Goal: Information Seeking & Learning: Learn about a topic

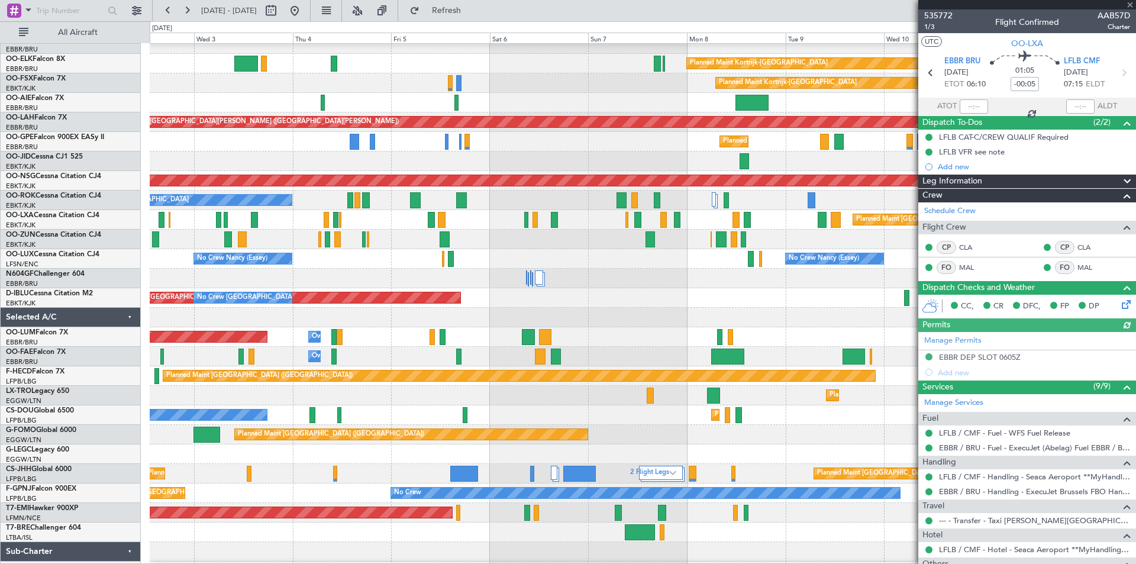
type input "06:02"
type input "07:04"
click at [199, 270] on div at bounding box center [643, 279] width 986 height 20
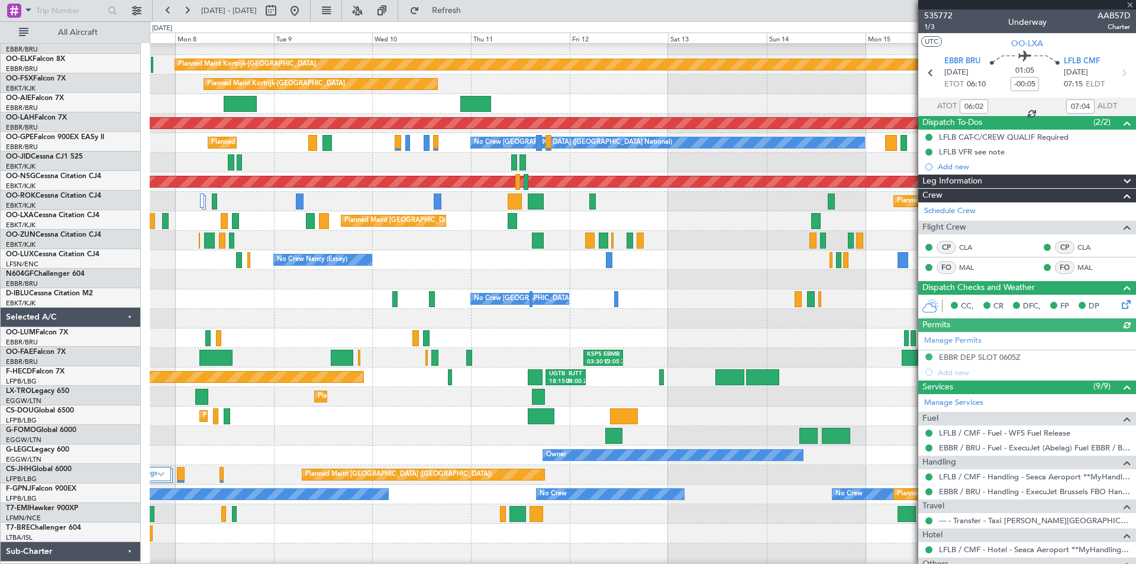
scroll to position [67, 0]
click at [333, 286] on div at bounding box center [643, 280] width 986 height 20
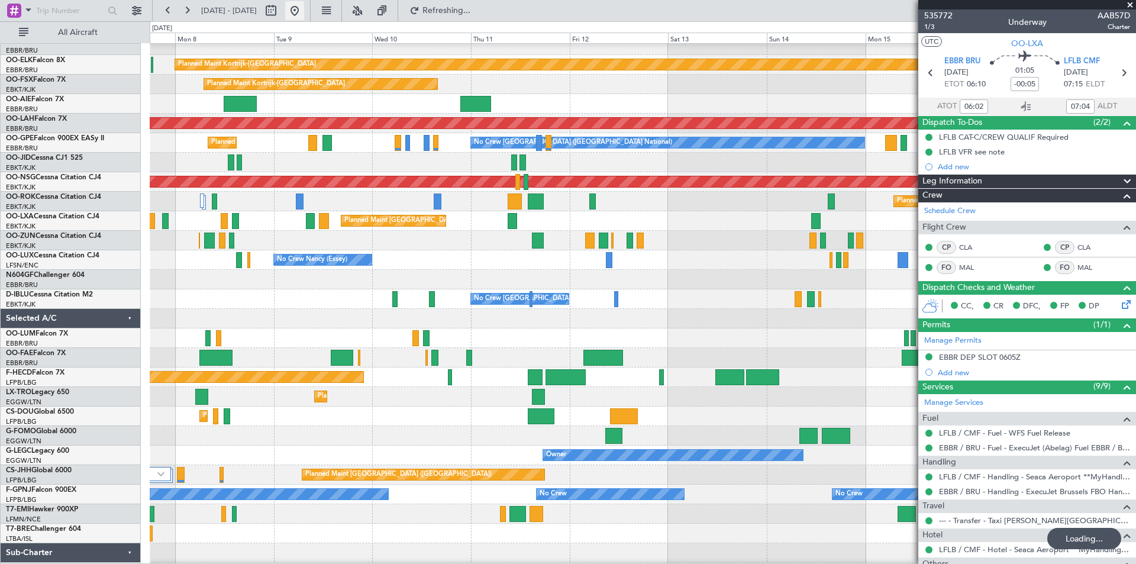
drag, startPoint x: 343, startPoint y: 14, endPoint x: 334, endPoint y: 12, distance: 9.1
click at [311, 12] on fb-range-datepicker "[DATE] - [DATE]" at bounding box center [231, 10] width 159 height 21
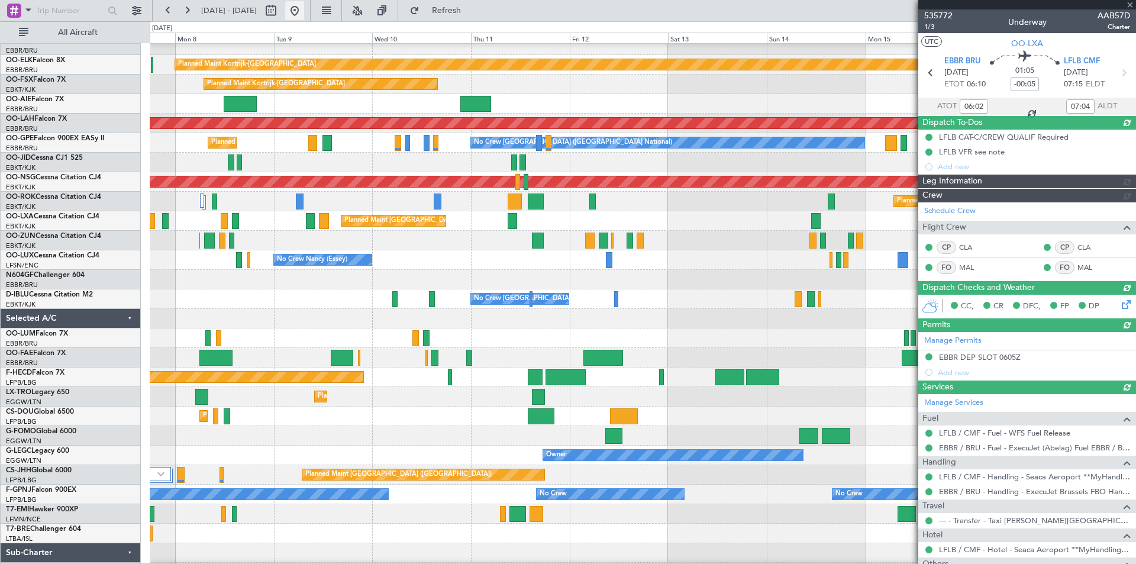
click at [304, 12] on button at bounding box center [294, 10] width 19 height 19
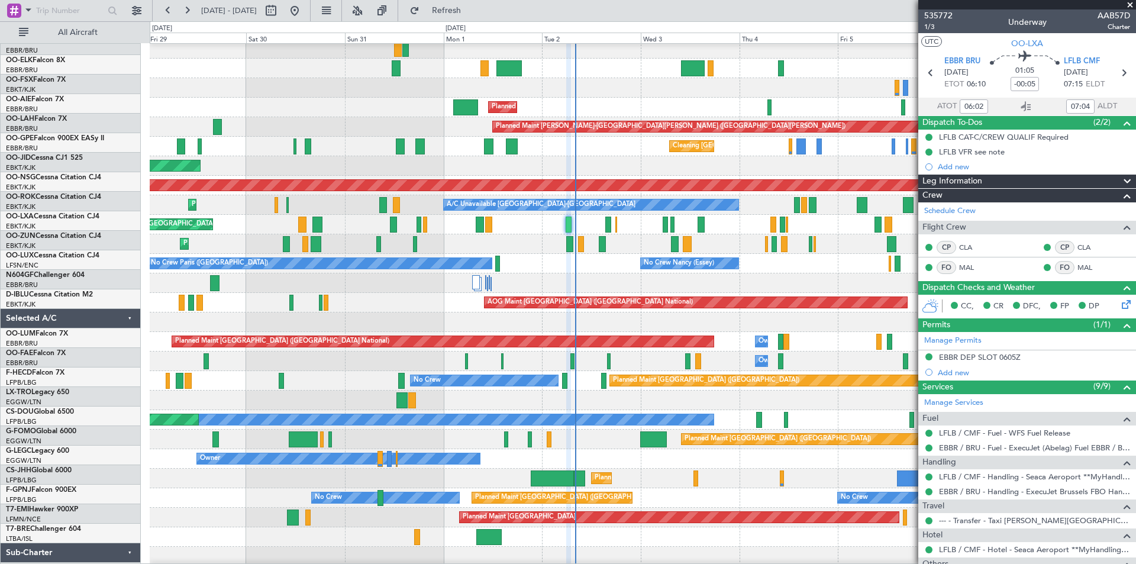
scroll to position [63, 0]
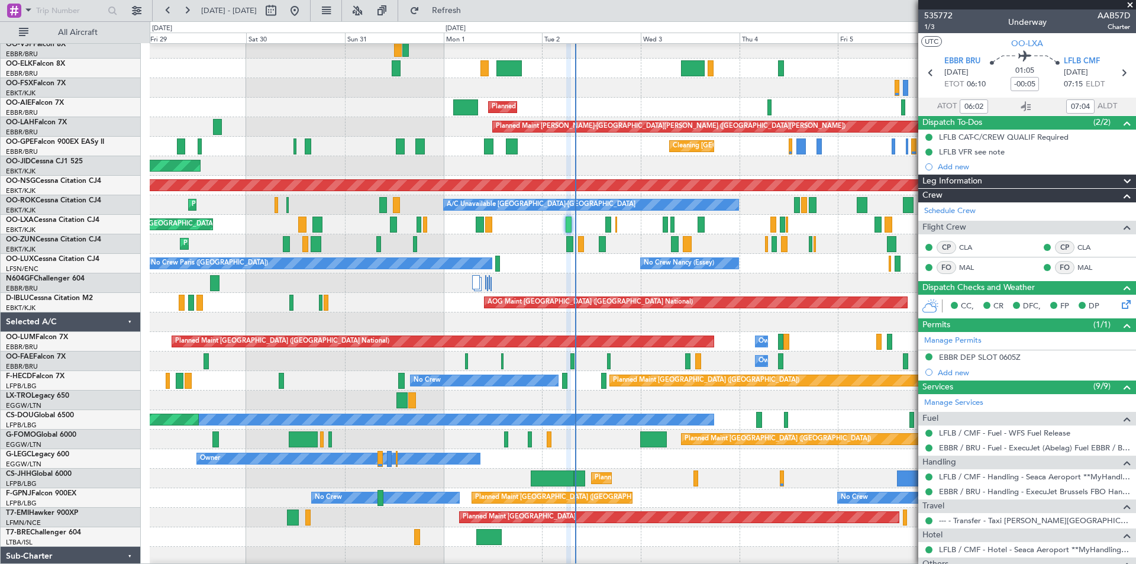
click at [608, 267] on div "No Crew [PERSON_NAME] ([PERSON_NAME]) No Crew [GEOGRAPHIC_DATA] ([GEOGRAPHIC_DA…" at bounding box center [643, 264] width 986 height 20
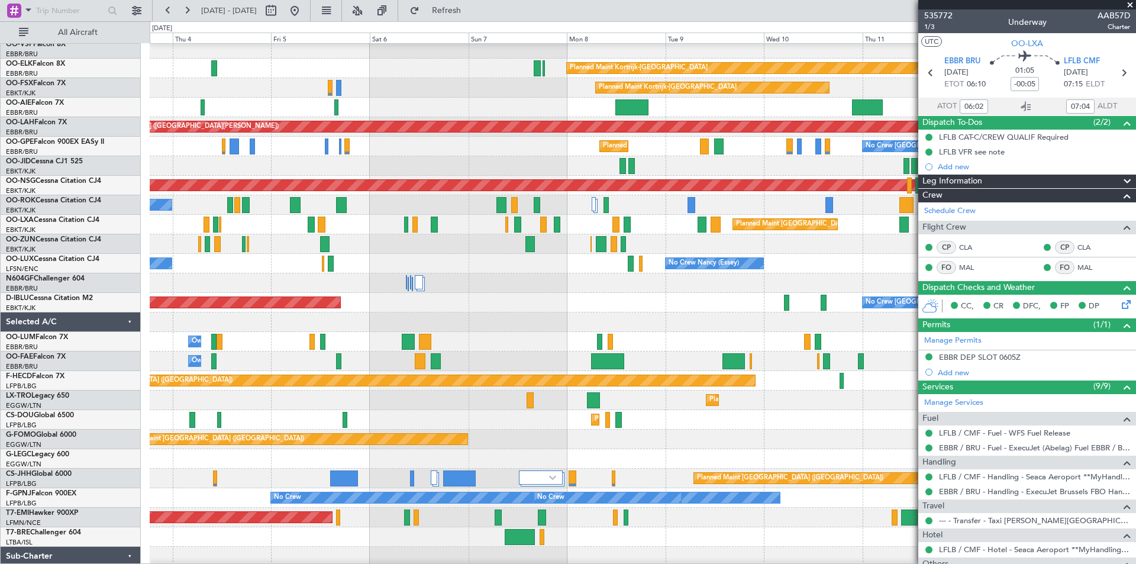
click at [235, 283] on div at bounding box center [643, 283] width 986 height 20
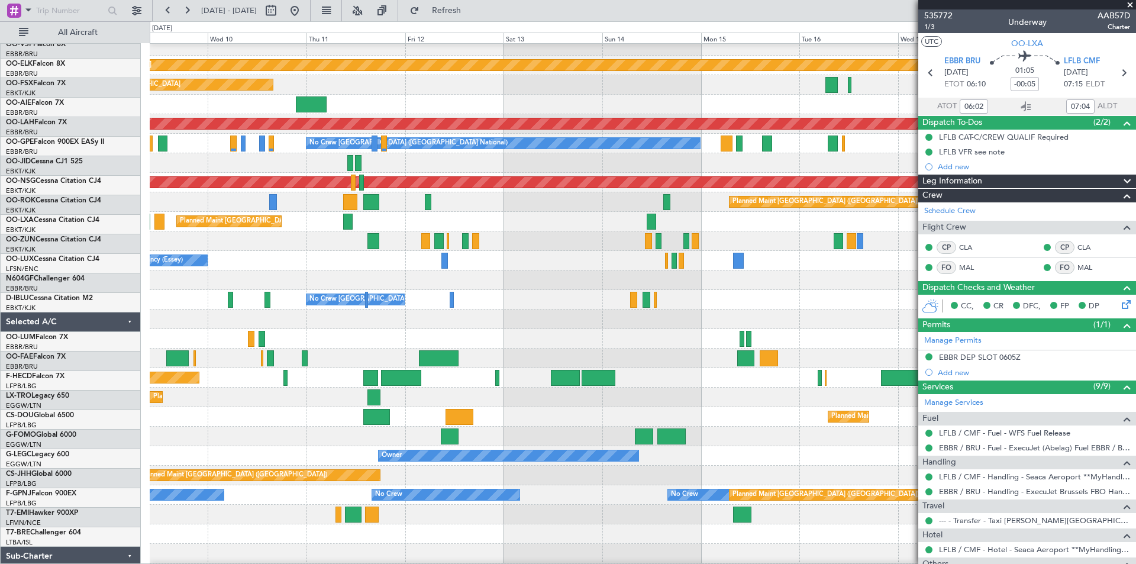
scroll to position [66, 0]
click at [153, 299] on div "No Crew [GEOGRAPHIC_DATA] ([GEOGRAPHIC_DATA] National)" at bounding box center [643, 300] width 986 height 20
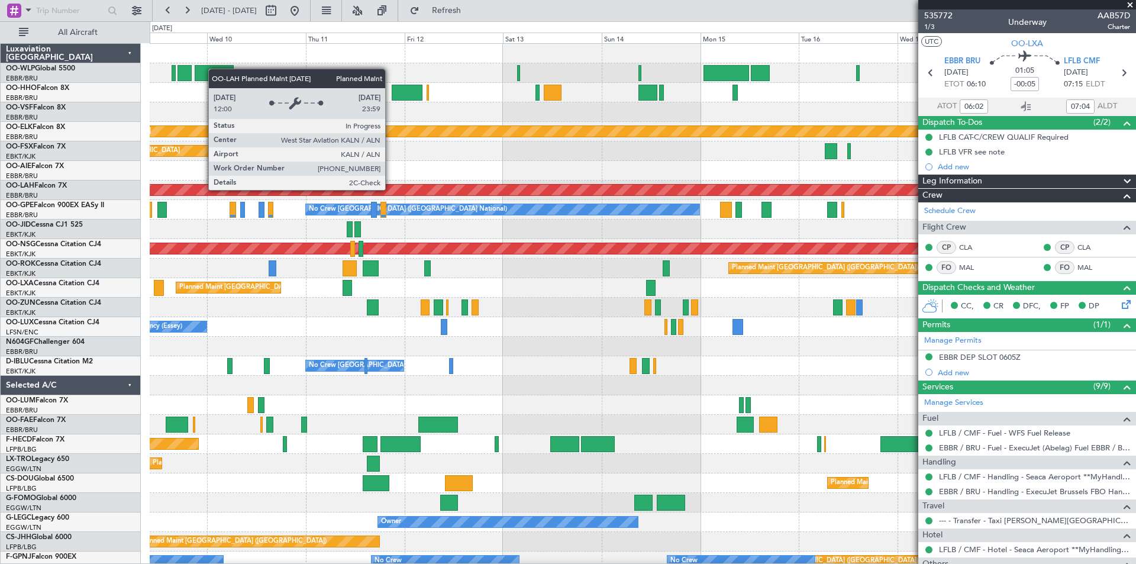
scroll to position [104, 0]
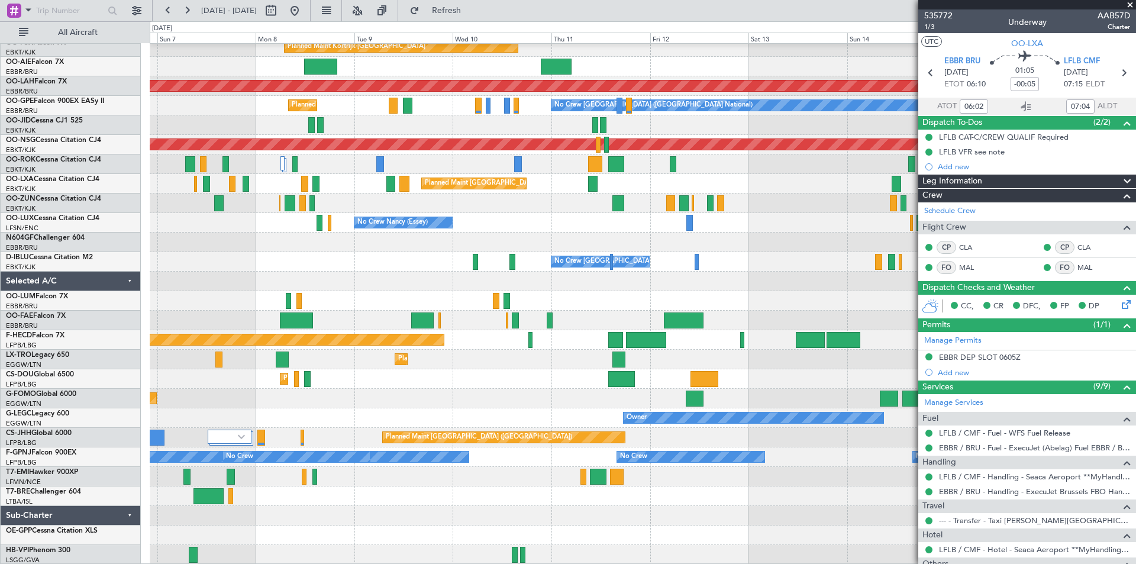
click at [574, 211] on div at bounding box center [643, 203] width 986 height 20
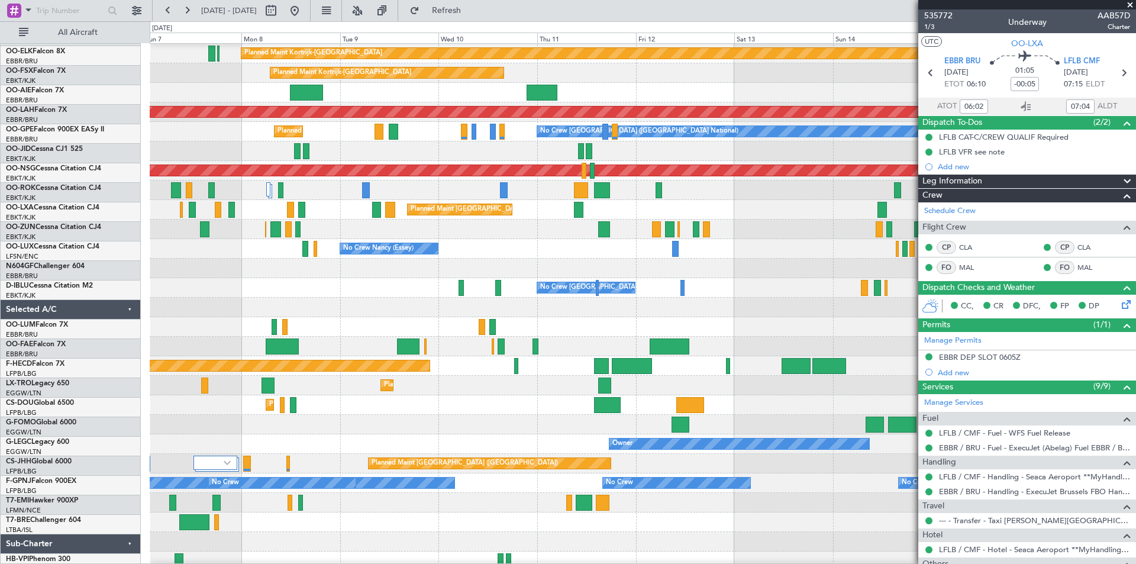
scroll to position [83, 0]
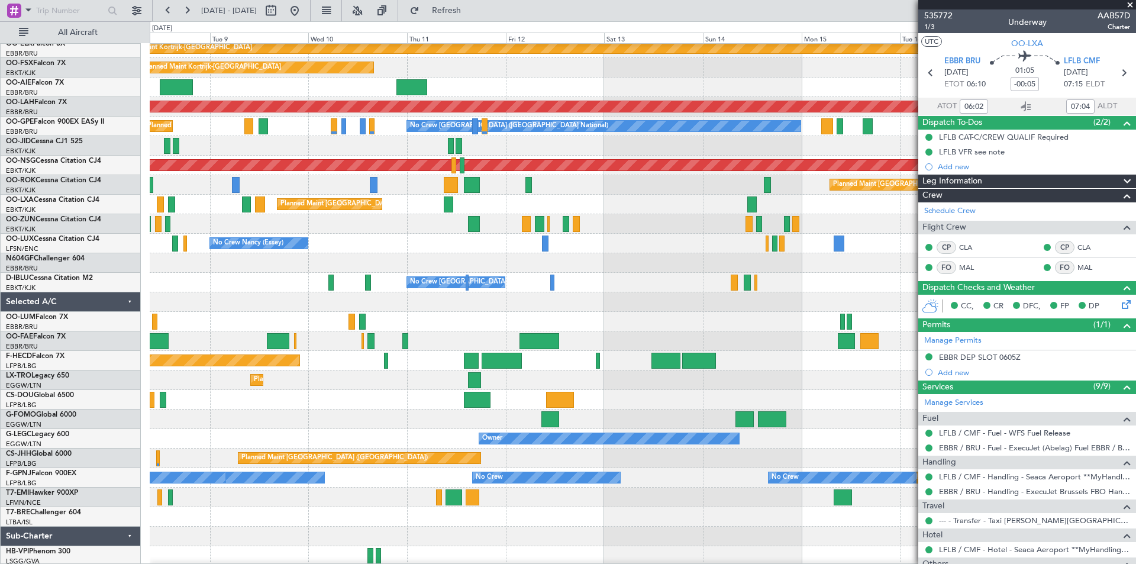
click at [488, 247] on div "No Crew Nancy (Essey)" at bounding box center [643, 244] width 986 height 20
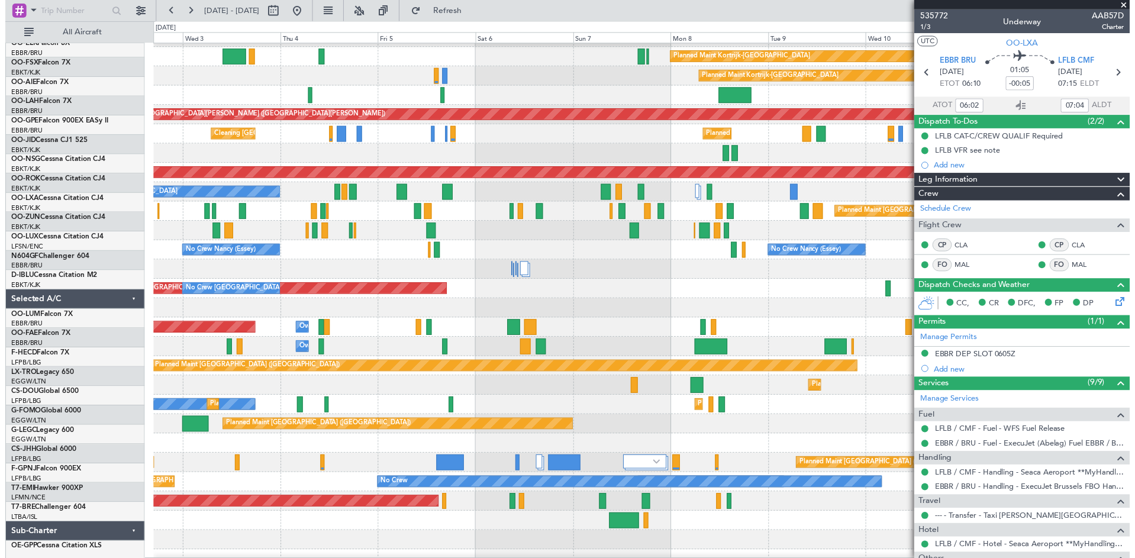
scroll to position [72, 0]
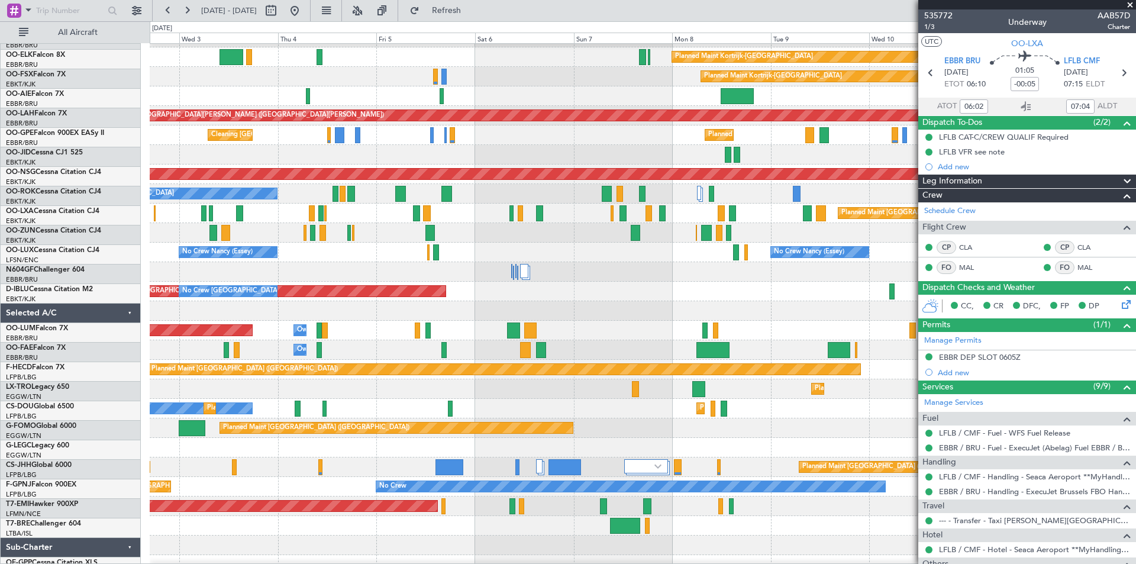
click at [879, 296] on div "No Crew [GEOGRAPHIC_DATA] ([GEOGRAPHIC_DATA] National) AOG Maint [GEOGRAPHIC_DA…" at bounding box center [643, 292] width 986 height 20
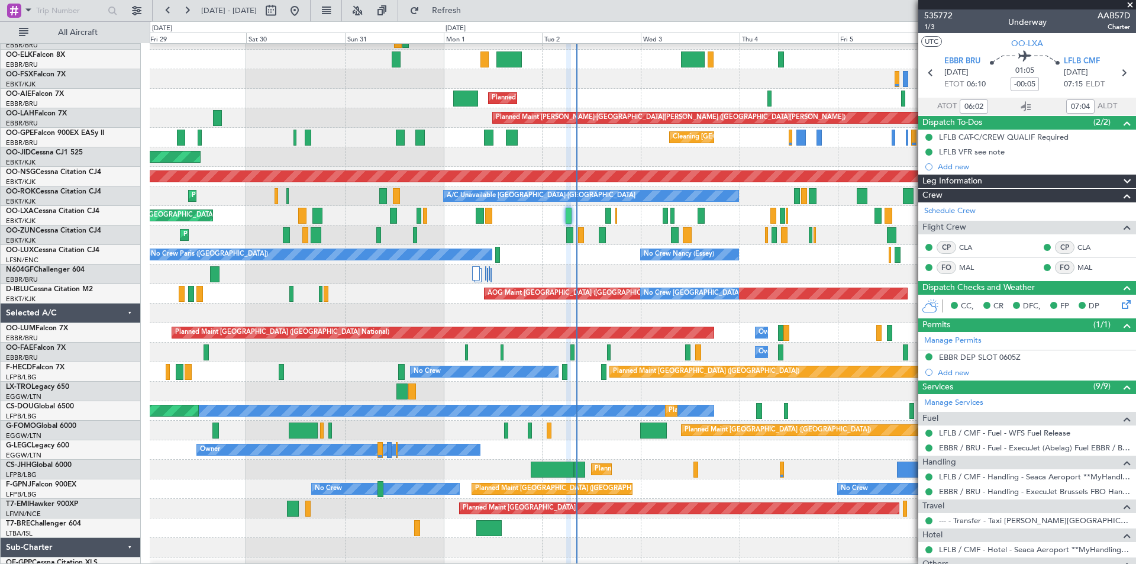
click at [754, 302] on div "AOG Maint Brussels (Brussels National) No Crew Brussels (Brussels National) A/C…" at bounding box center [643, 294] width 986 height 20
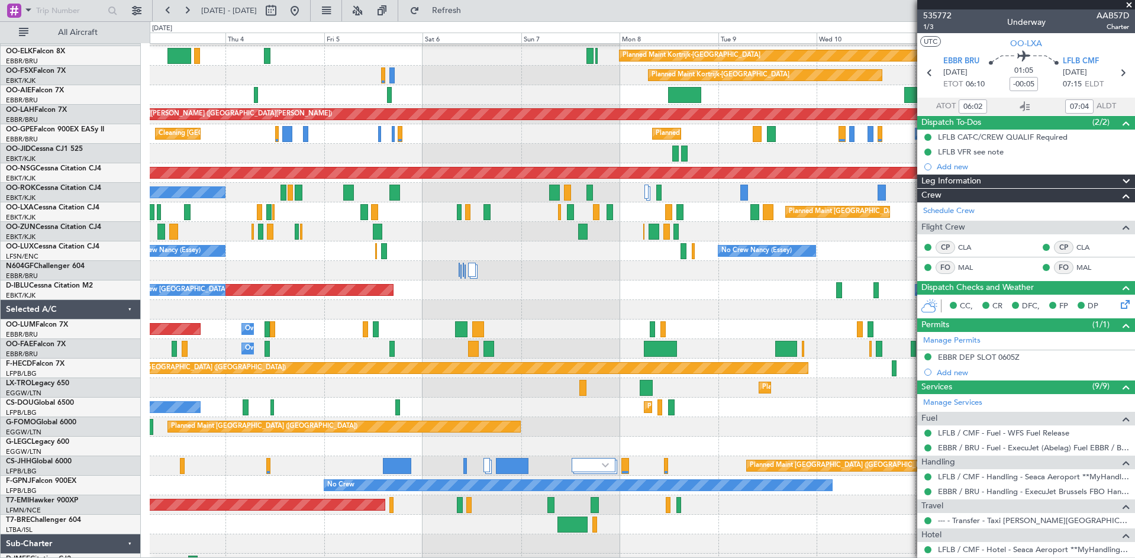
click at [185, 185] on div "A/C Unavailable Kortrijk-Wevelgem Planned Maint Paris (Le Bourget)" at bounding box center [642, 193] width 985 height 20
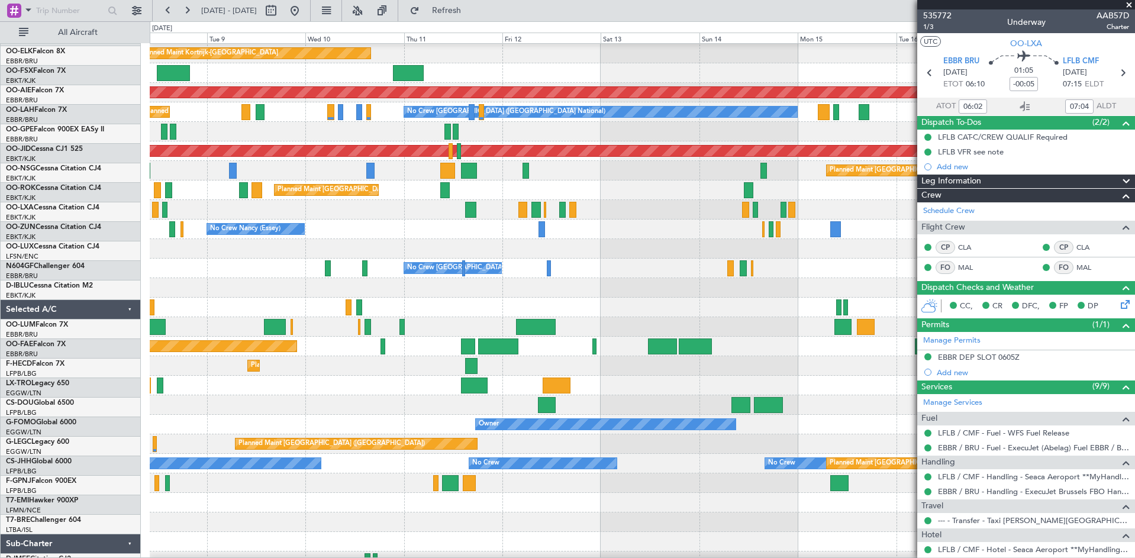
scroll to position [98, 0]
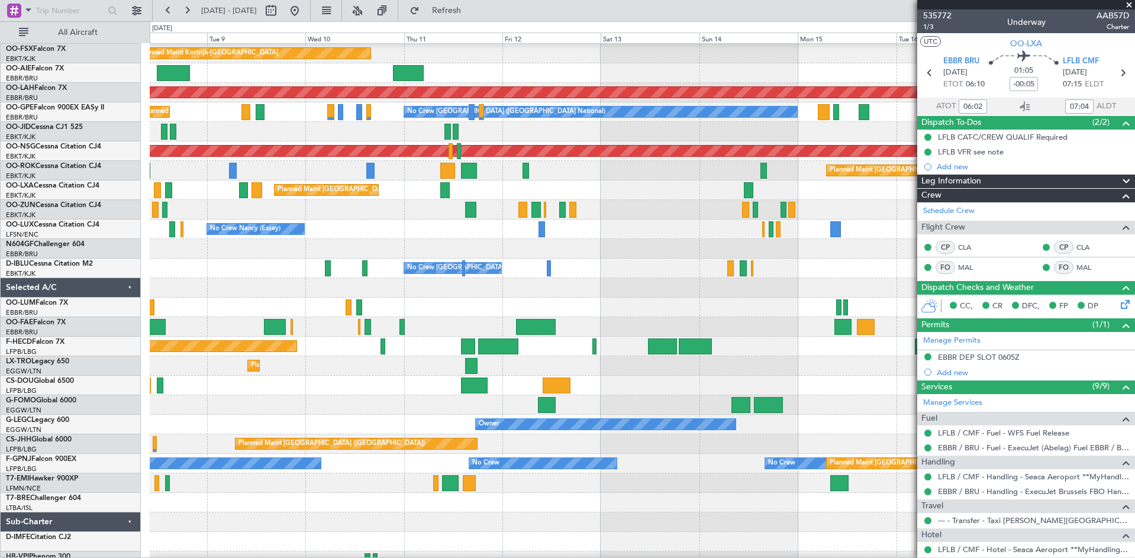
click at [185, 244] on div at bounding box center [642, 249] width 985 height 20
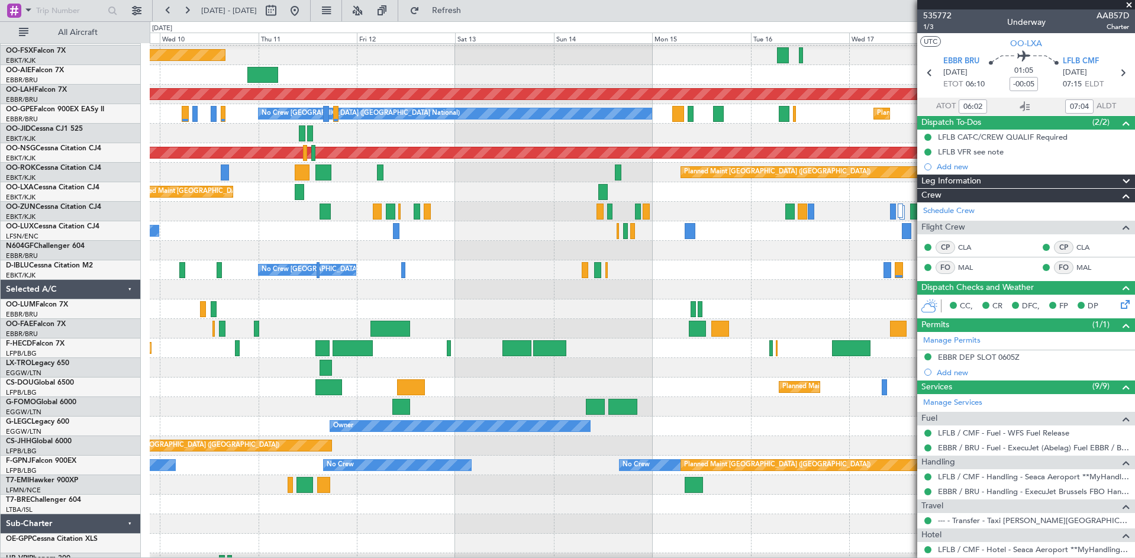
click at [702, 253] on div at bounding box center [642, 251] width 985 height 20
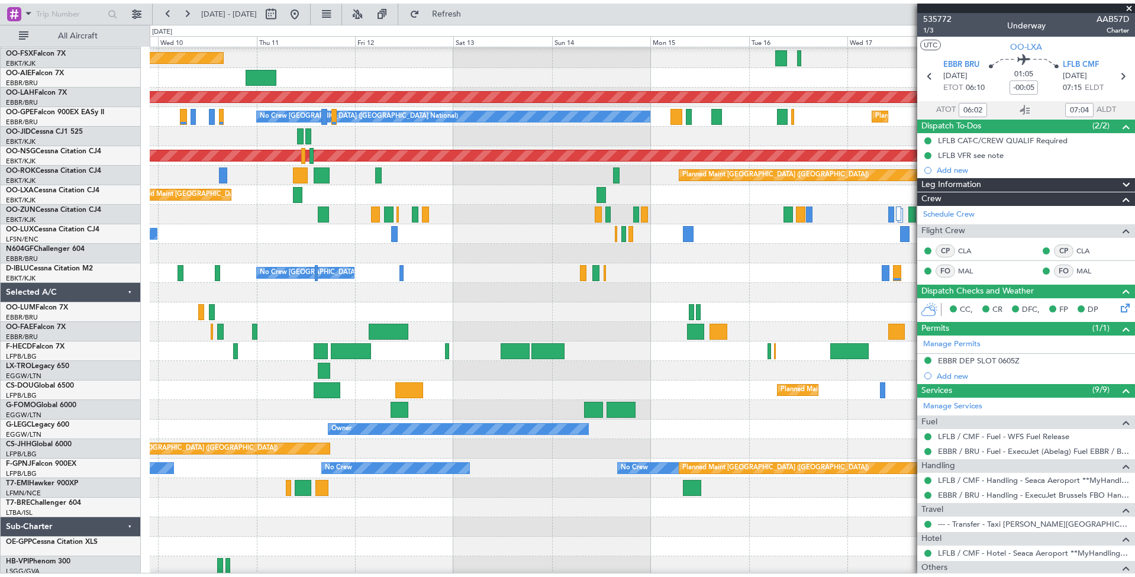
scroll to position [85, 0]
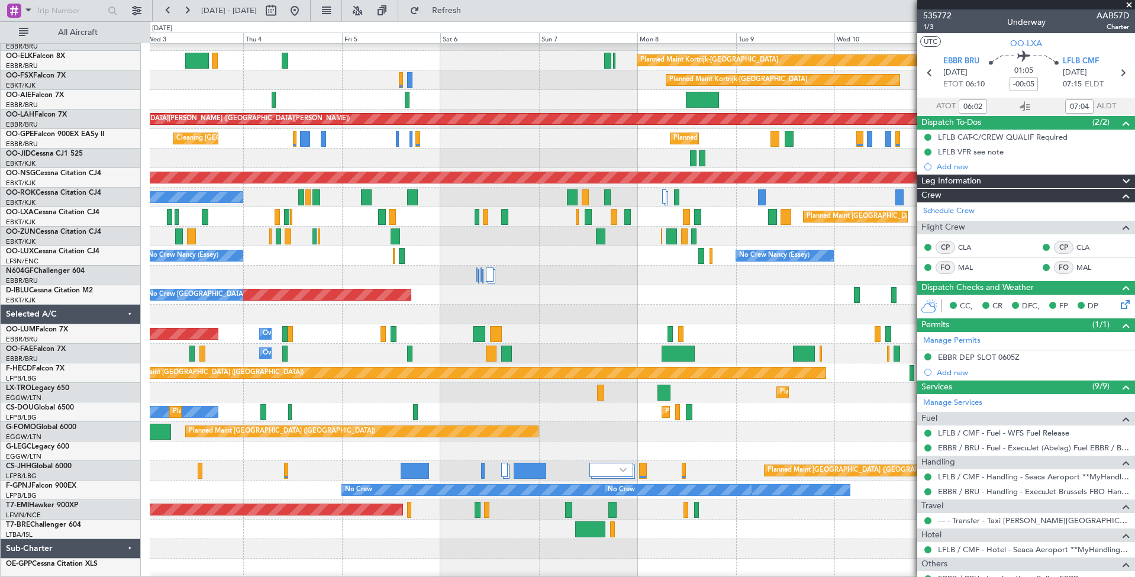
click at [981, 301] on fb-app "09 Sep 2025 - 19 Sep 2025 Refresh Quick Links All Aircraft Planned Maint Kortri…" at bounding box center [567, 293] width 1135 height 568
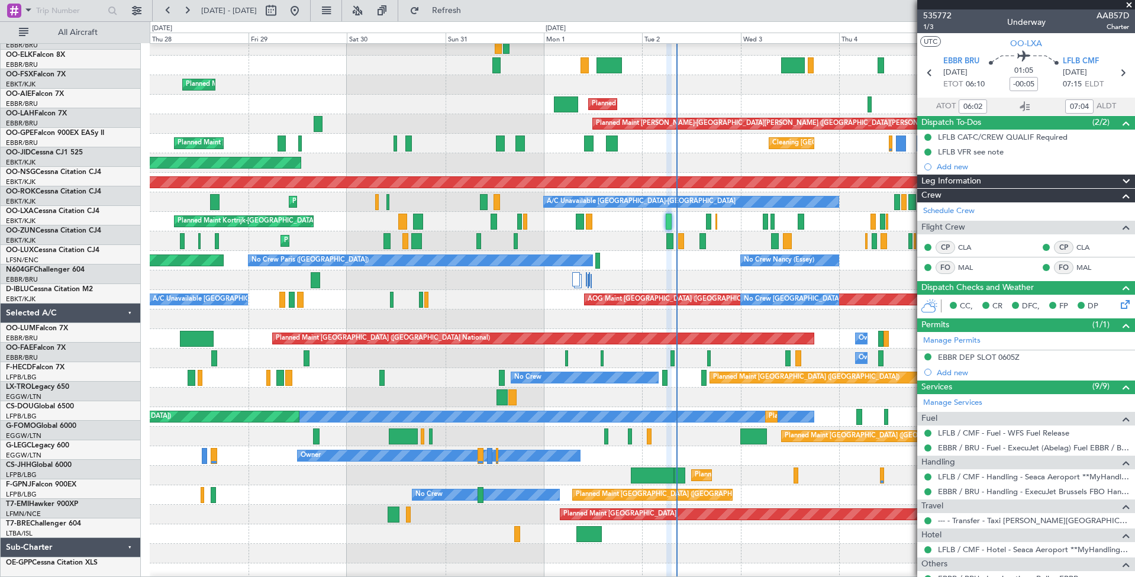
scroll to position [66, 0]
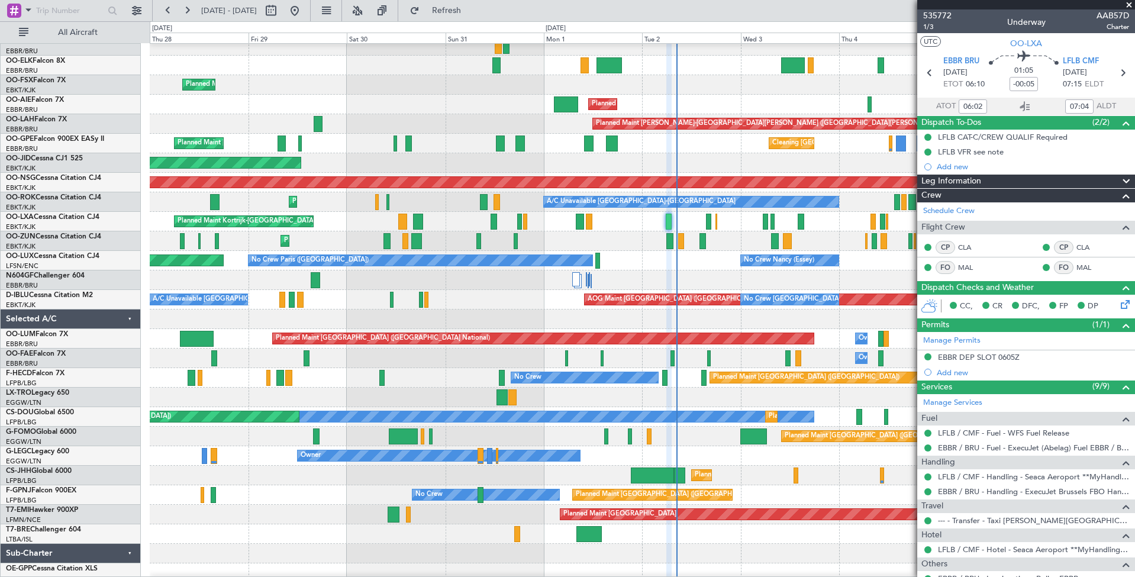
click at [922, 282] on fb-app "09 Sep 2025 - 19 Sep 2025 Refresh Quick Links All Aircraft Planned Maint Kortri…" at bounding box center [567, 293] width 1135 height 568
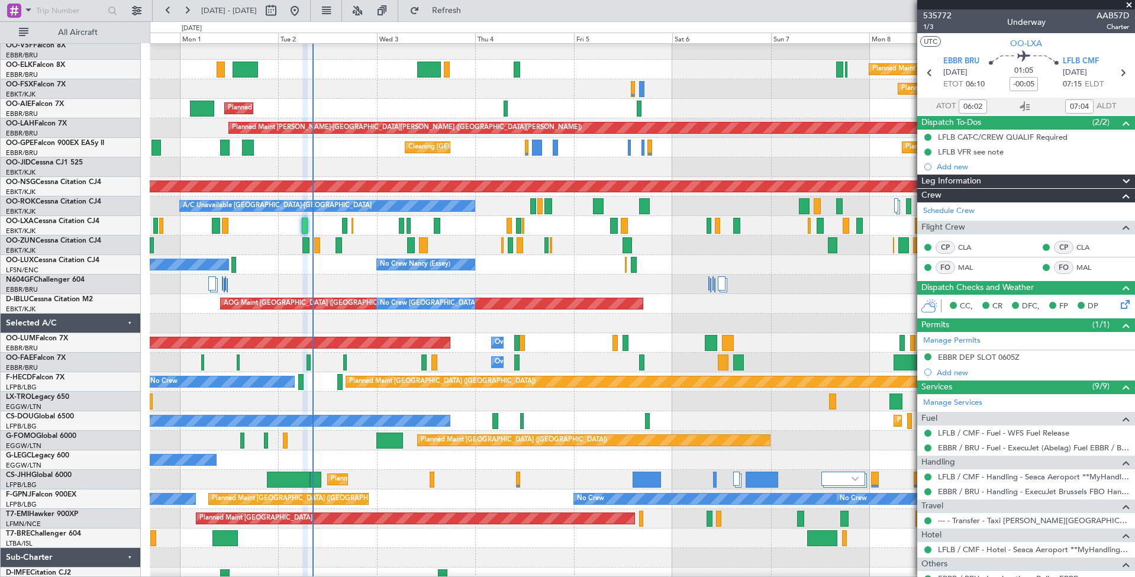
scroll to position [57, 0]
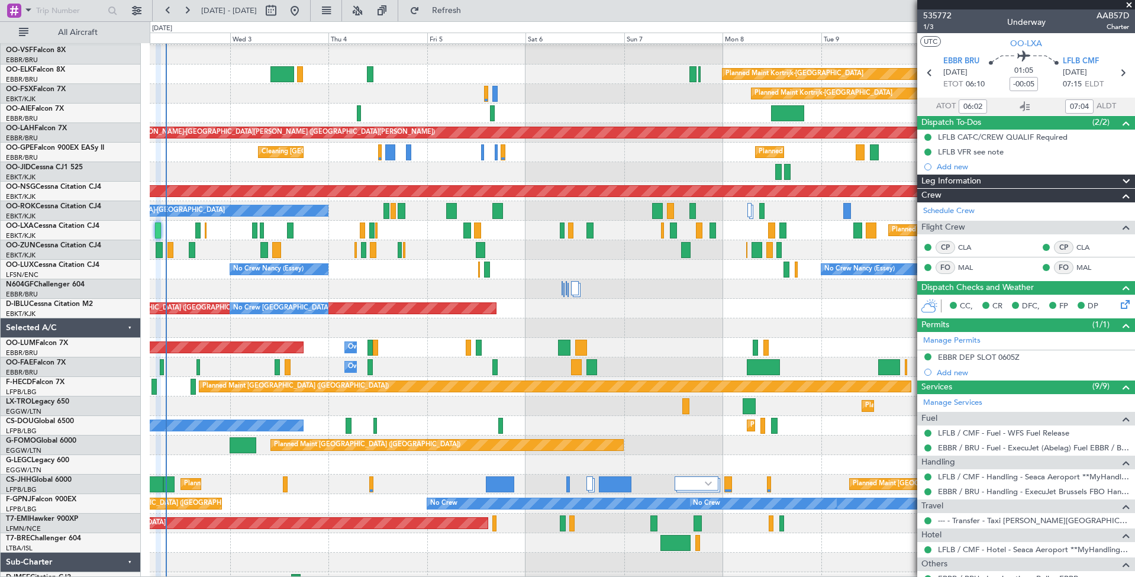
click at [254, 92] on div "Planned Maint Kortrijk-[GEOGRAPHIC_DATA]" at bounding box center [642, 94] width 985 height 20
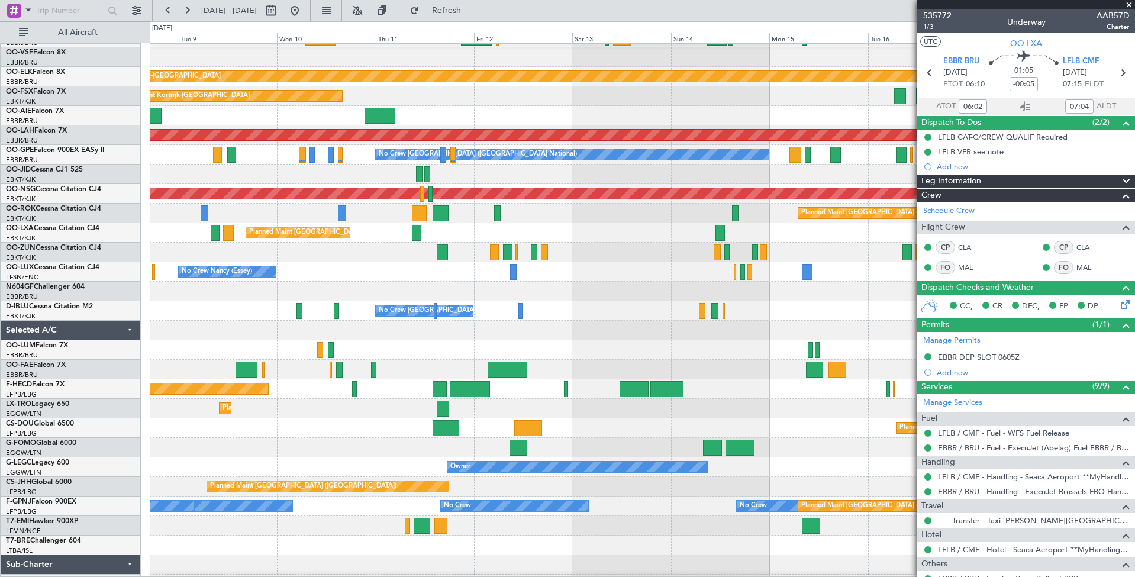
click at [90, 99] on div "Planned Maint Kortrijk-Wevelgem Planned Maint Kortrijk-Wevelgem Planned Maint A…" at bounding box center [567, 299] width 1135 height 556
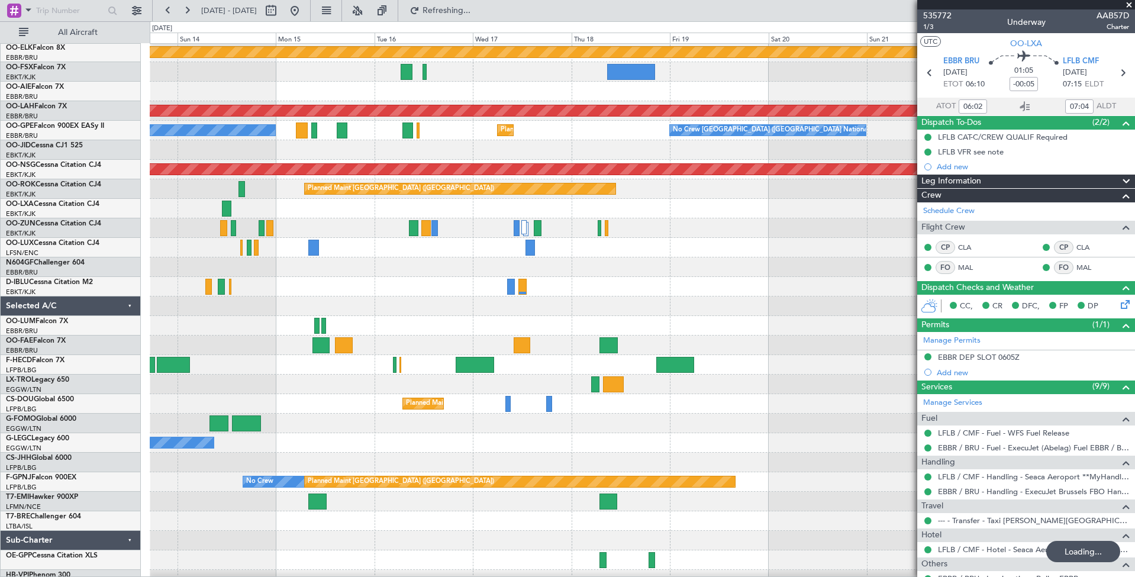
scroll to position [72, 0]
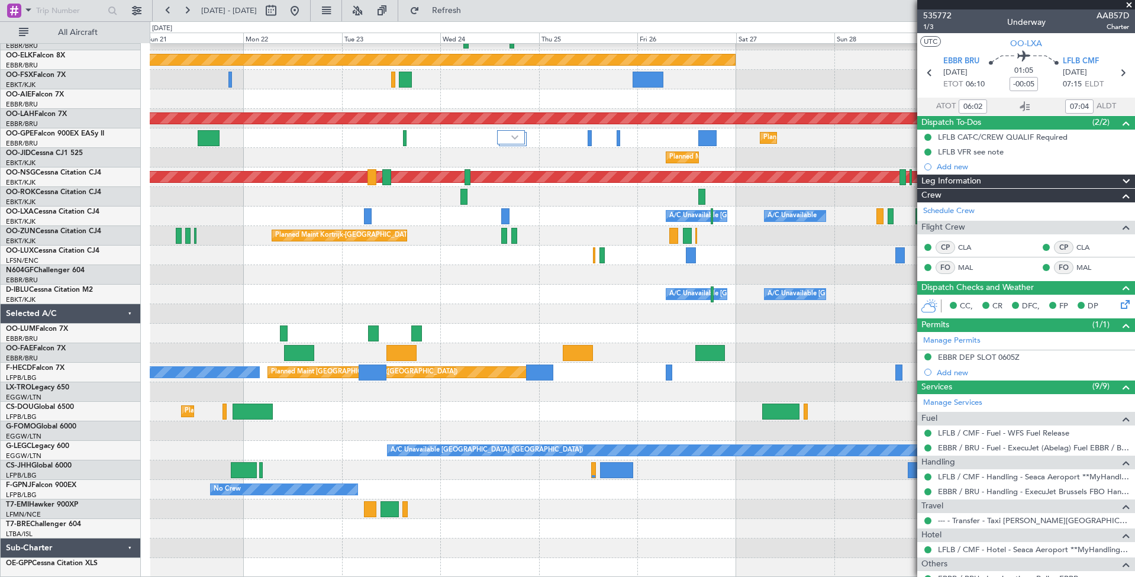
click at [109, 99] on div "Planned Maint Kortrijk-Wevelgem Planned Maint Alton-st Louis (St Louis Regl) Pl…" at bounding box center [567, 299] width 1135 height 556
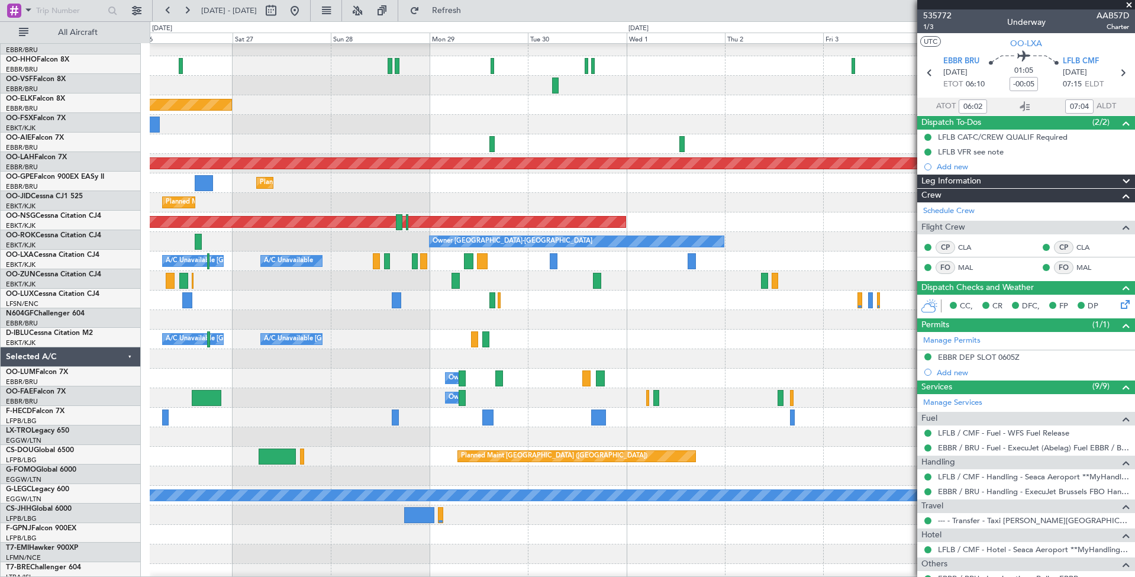
scroll to position [0, 0]
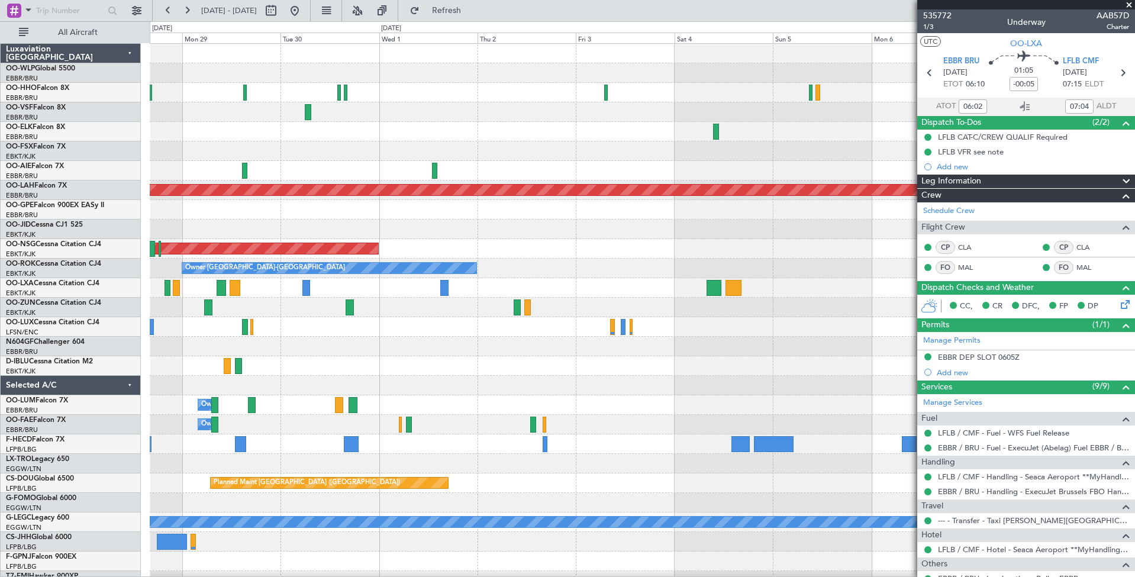
click at [0, 160] on html "21 Sep 2025 - 01 Oct 2025 Refresh Quick Links All Aircraft Planned Maint Kortri…" at bounding box center [567, 288] width 1135 height 577
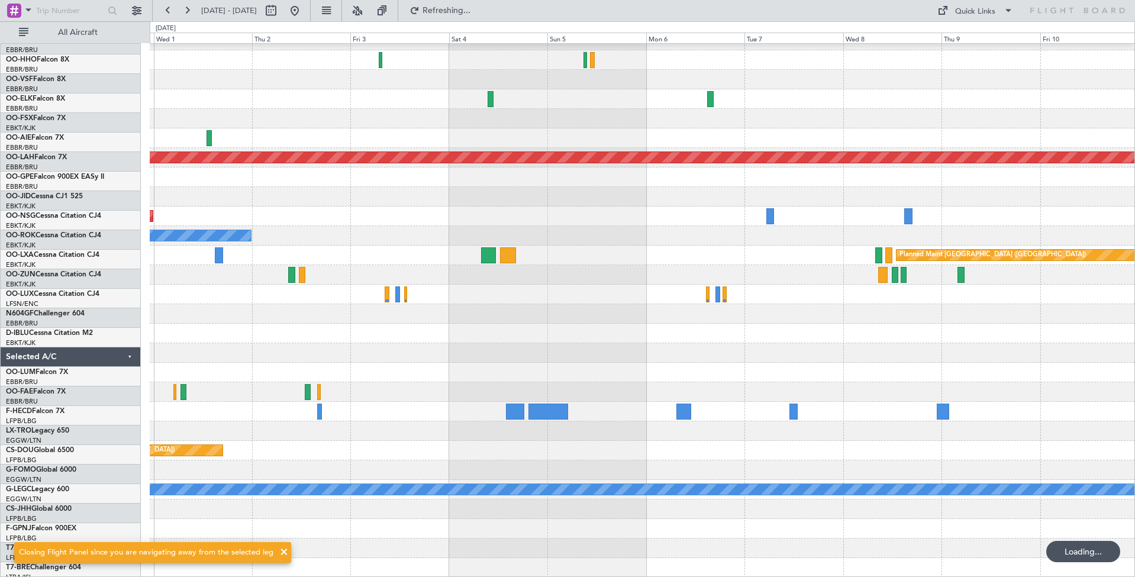
scroll to position [33, 0]
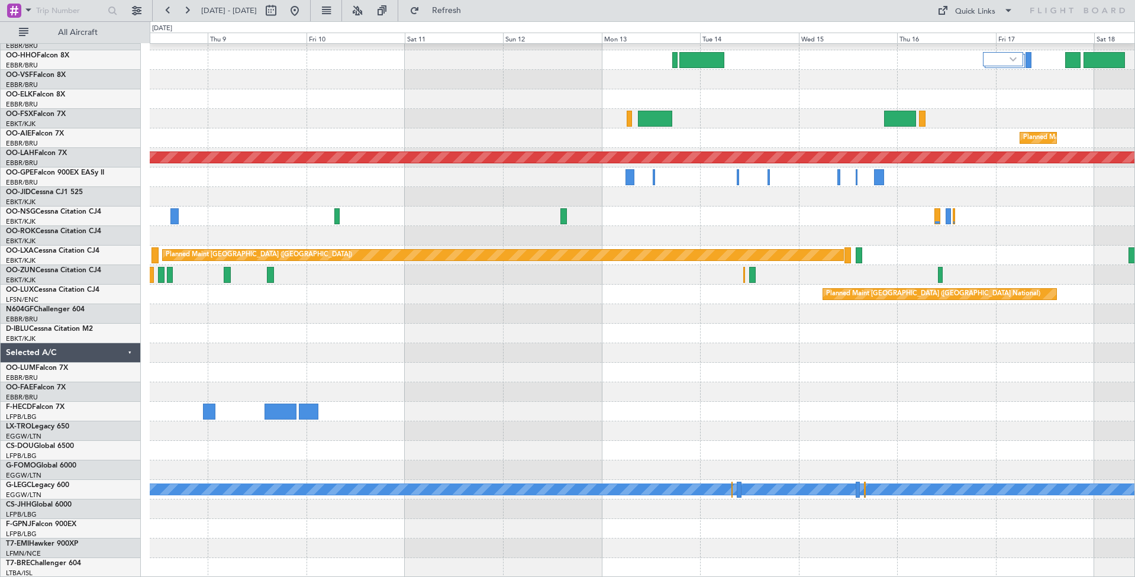
click at [93, 112] on div "Planned Maint Brussels (Brussels National) Planned Maint Alton-st Louis (St Lou…" at bounding box center [567, 299] width 1135 height 556
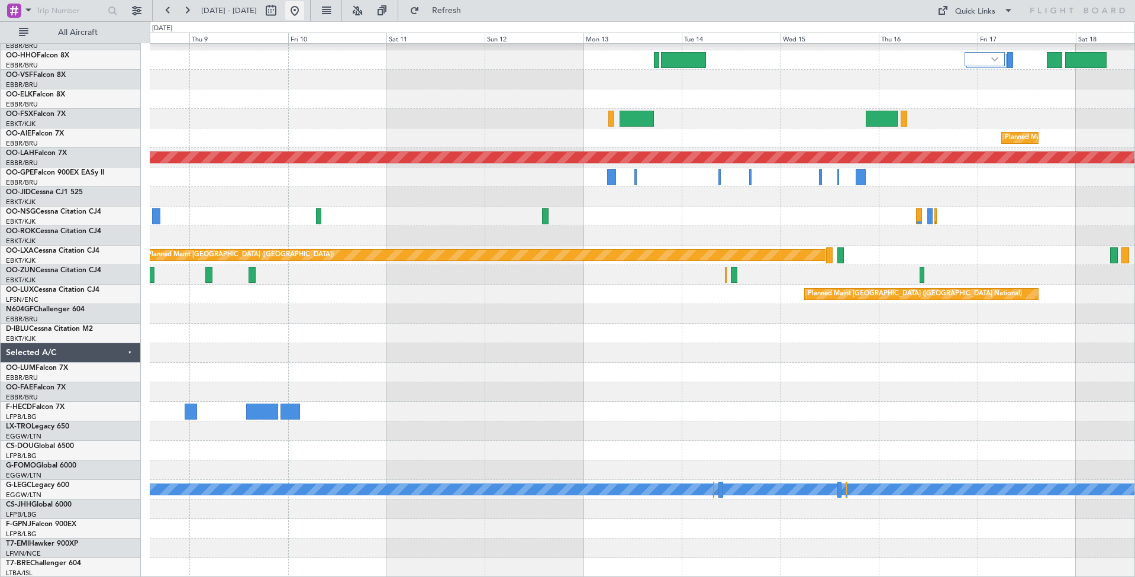
click at [304, 4] on button at bounding box center [294, 10] width 19 height 19
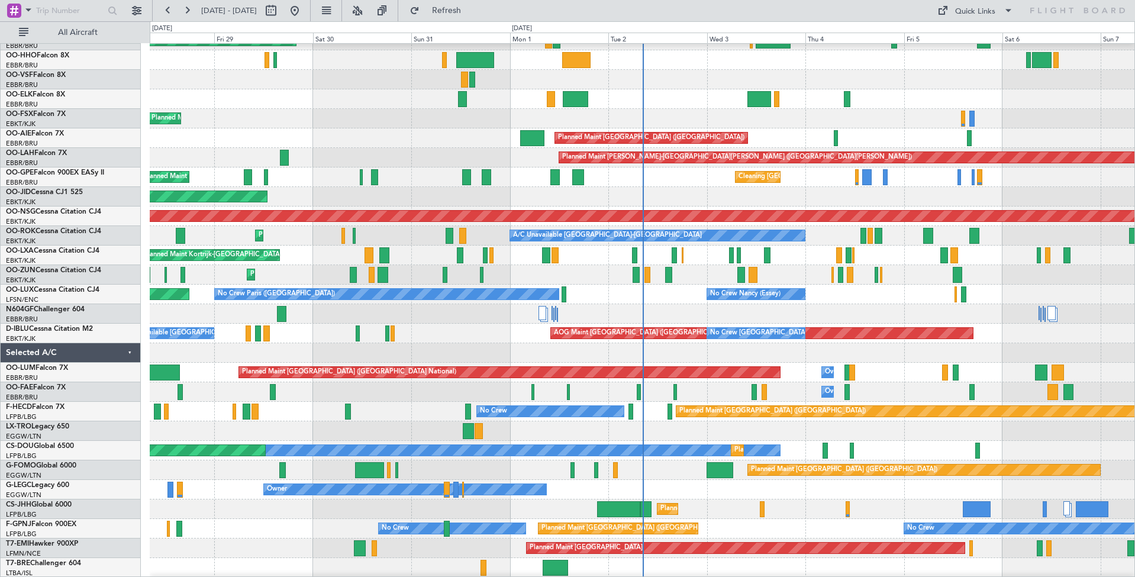
scroll to position [0, 0]
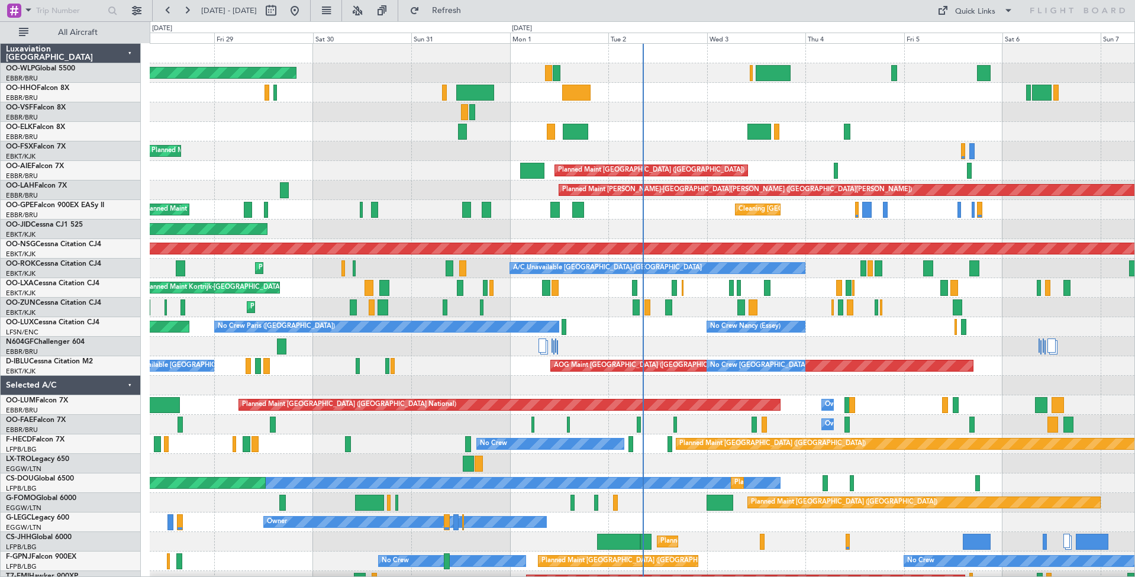
click at [887, 120] on div at bounding box center [642, 112] width 985 height 20
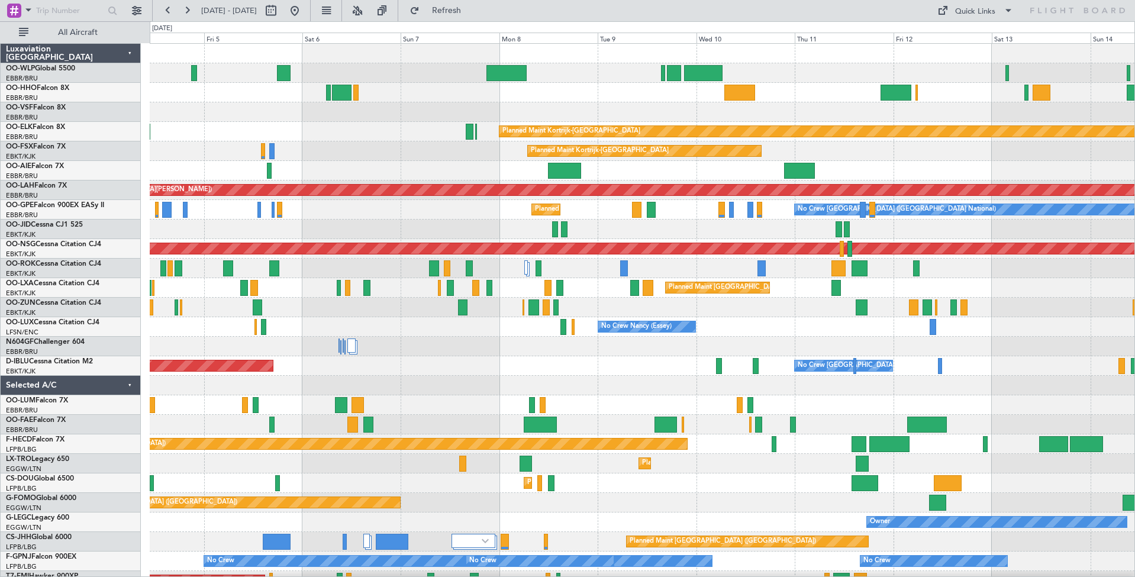
click at [167, 129] on div "Planned Maint Kortrijk-[GEOGRAPHIC_DATA]" at bounding box center [642, 132] width 985 height 20
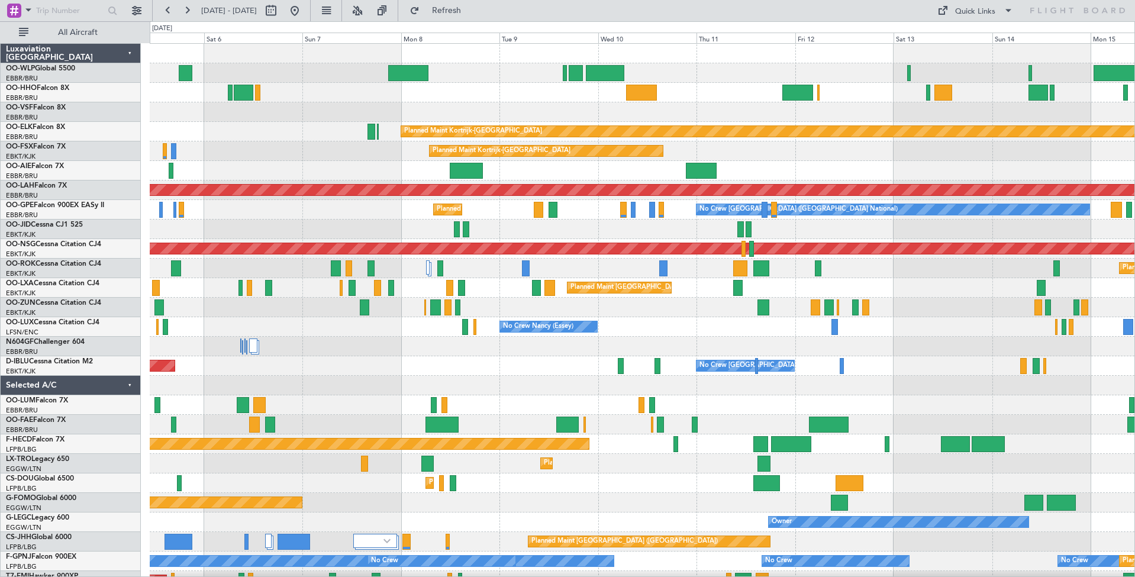
click at [341, 140] on div "Planned Maint Kortrijk-[GEOGRAPHIC_DATA]" at bounding box center [642, 132] width 985 height 20
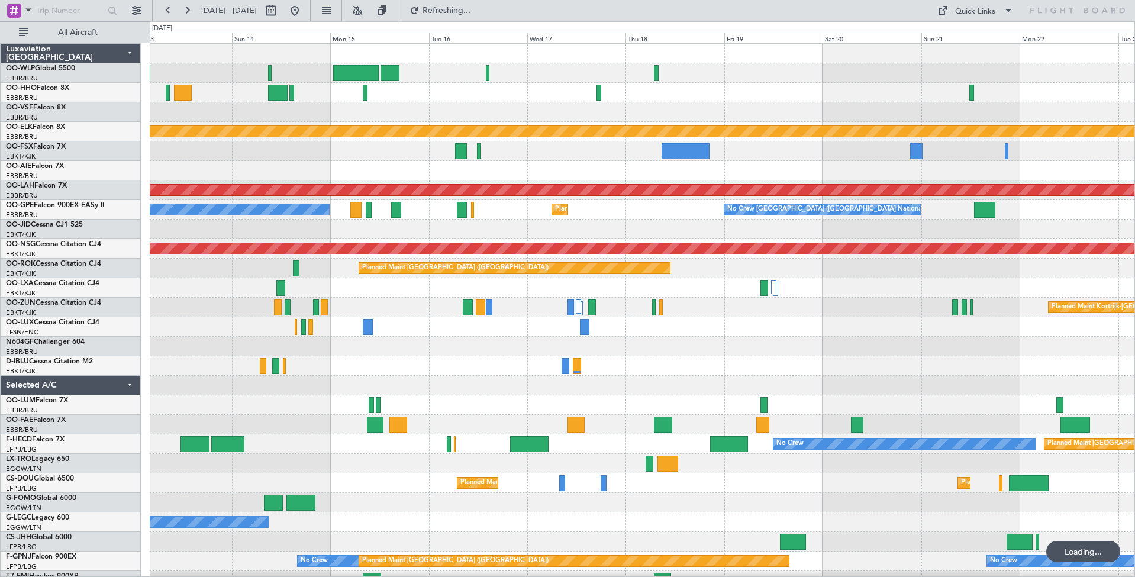
click at [619, 143] on div "Planned Maint Kortrijk-Wevelgem Planned Maint Alton-st Louis (St Louis Regl) No…" at bounding box center [642, 346] width 985 height 605
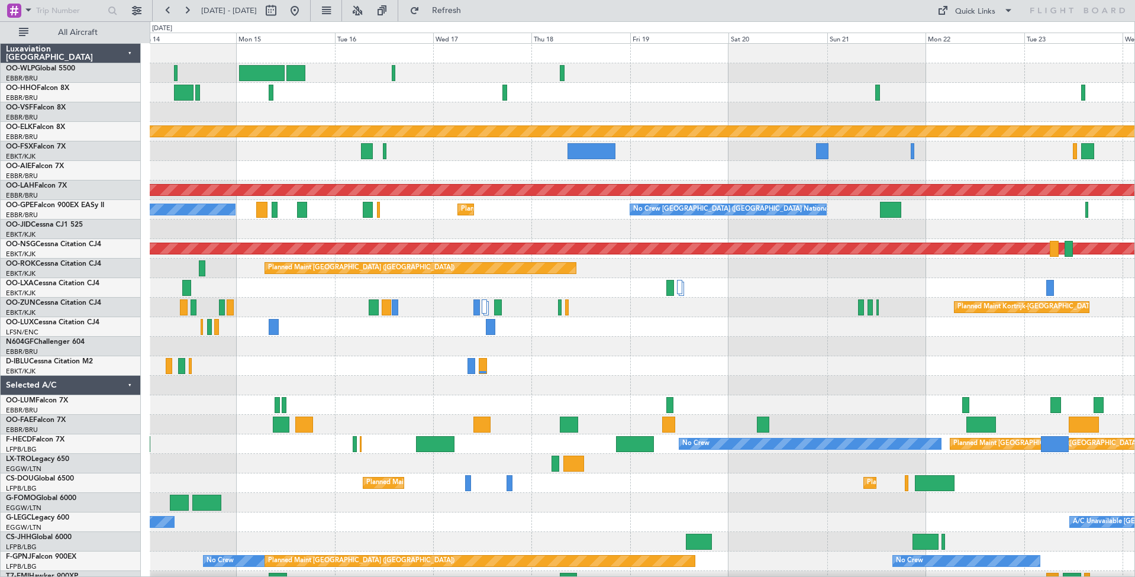
click at [1116, 229] on div "Planned Maint Kortrijk-Wevelgem Planned Maint Alton-st Louis (St Louis Regl) No…" at bounding box center [642, 346] width 985 height 605
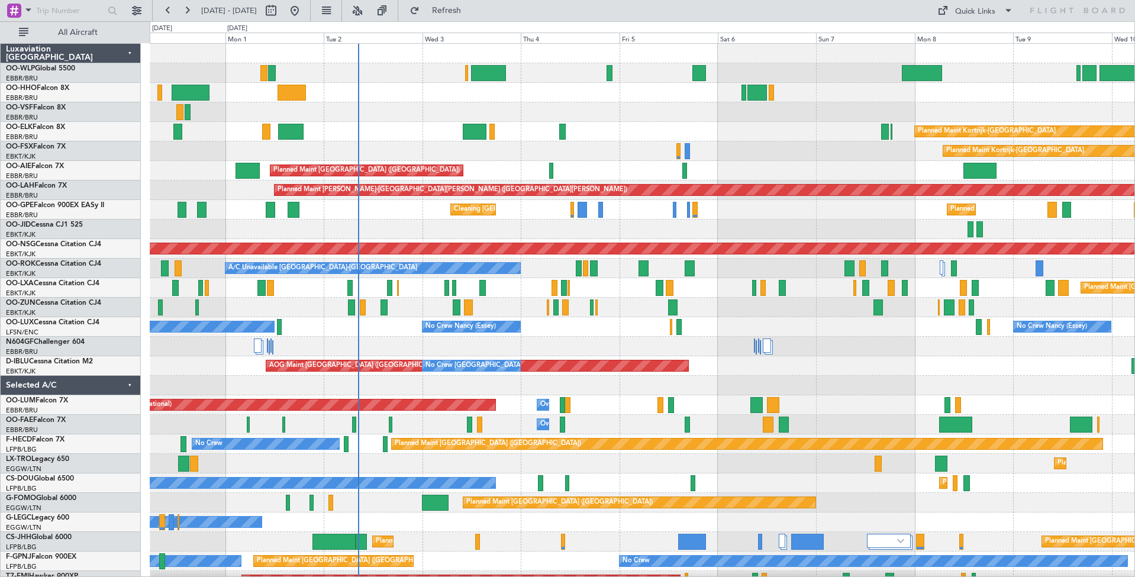
click at [1110, 179] on div "Planned Maint [GEOGRAPHIC_DATA] ([GEOGRAPHIC_DATA])" at bounding box center [642, 171] width 985 height 20
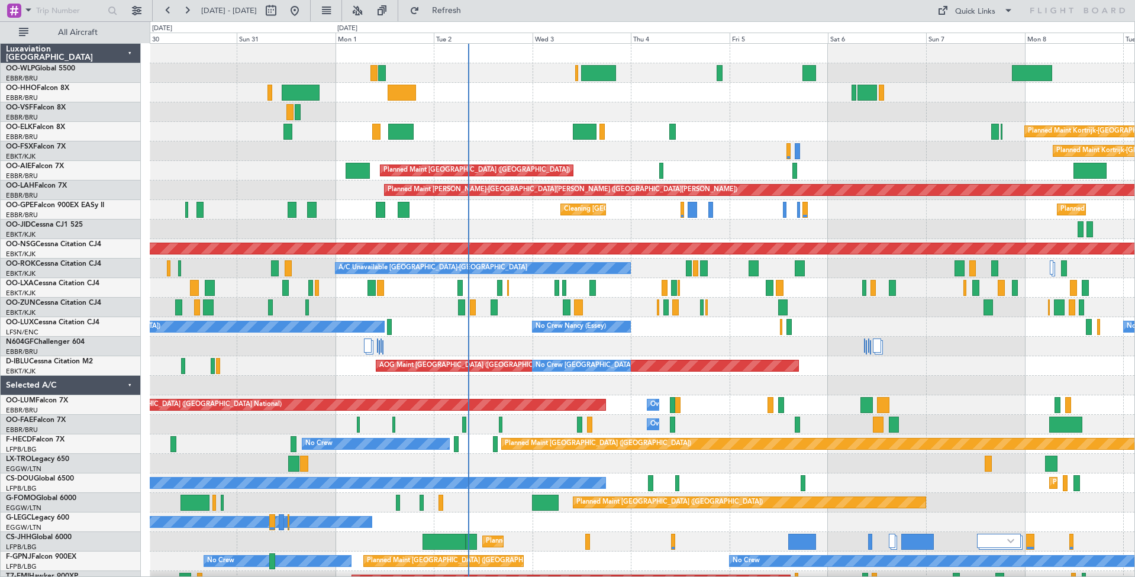
click at [475, 335] on div "No Crew Nancy (Essey) No Crew Nancy (Essey) No Crew Paris (Le Bourget) Planned …" at bounding box center [642, 327] width 985 height 20
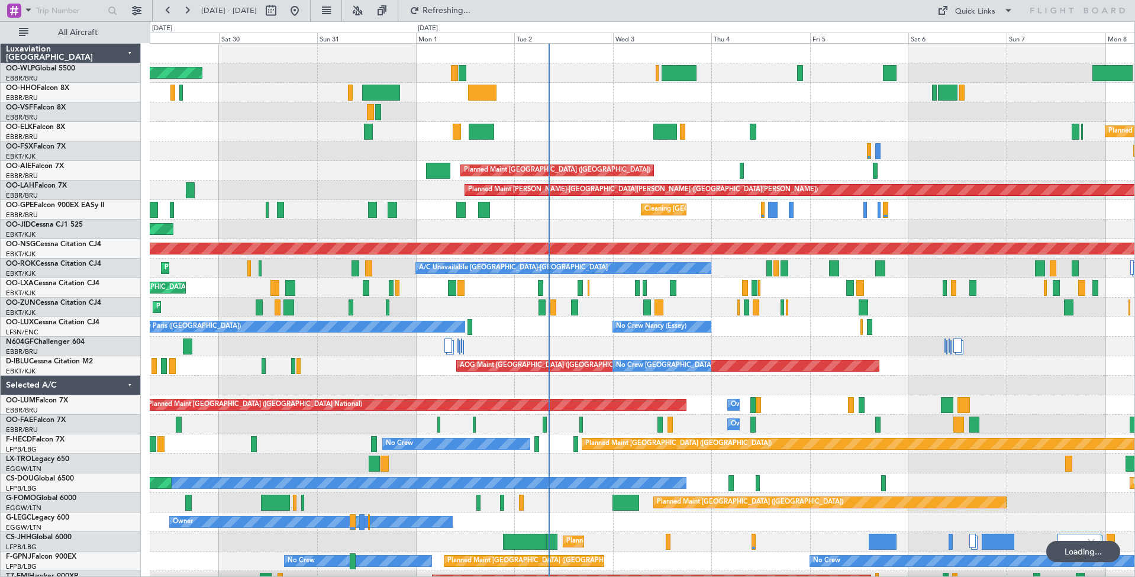
click at [574, 346] on div "Planned Maint Berlin (Brandenburg) Planned Maint Kortrijk-Wevelgem Planned Main…" at bounding box center [642, 356] width 985 height 625
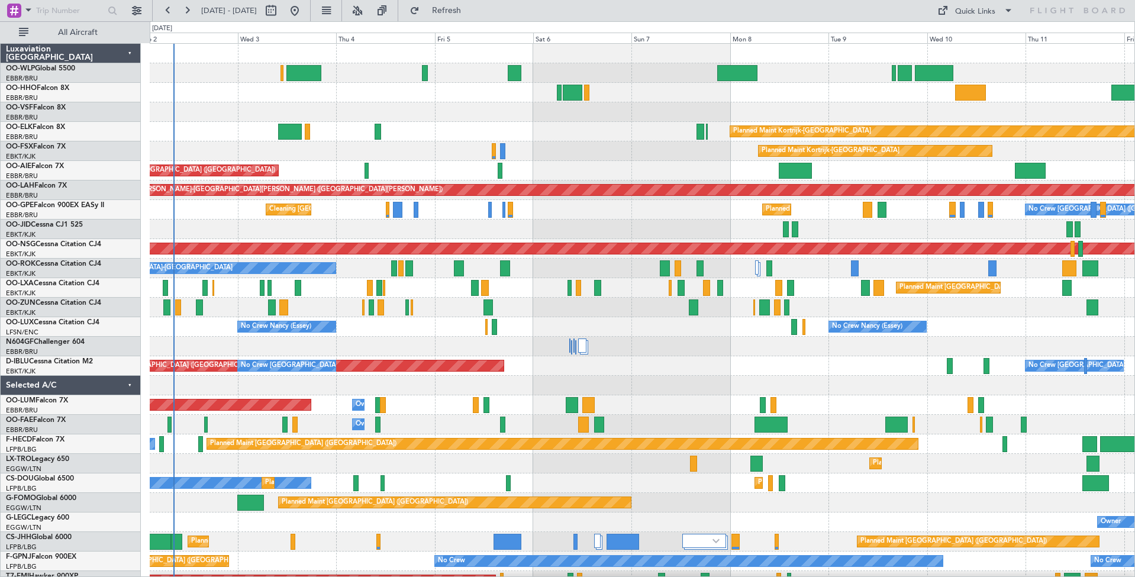
scroll to position [2, 0]
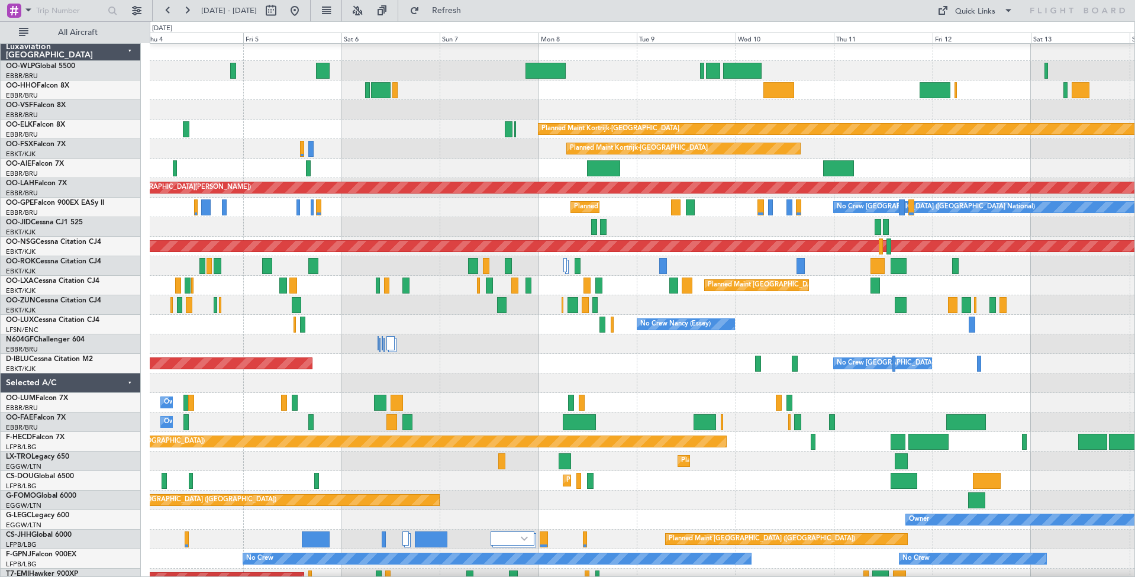
click at [201, 327] on div "No Crew Nancy (Essey) No Crew Nancy (Essey)" at bounding box center [642, 325] width 985 height 20
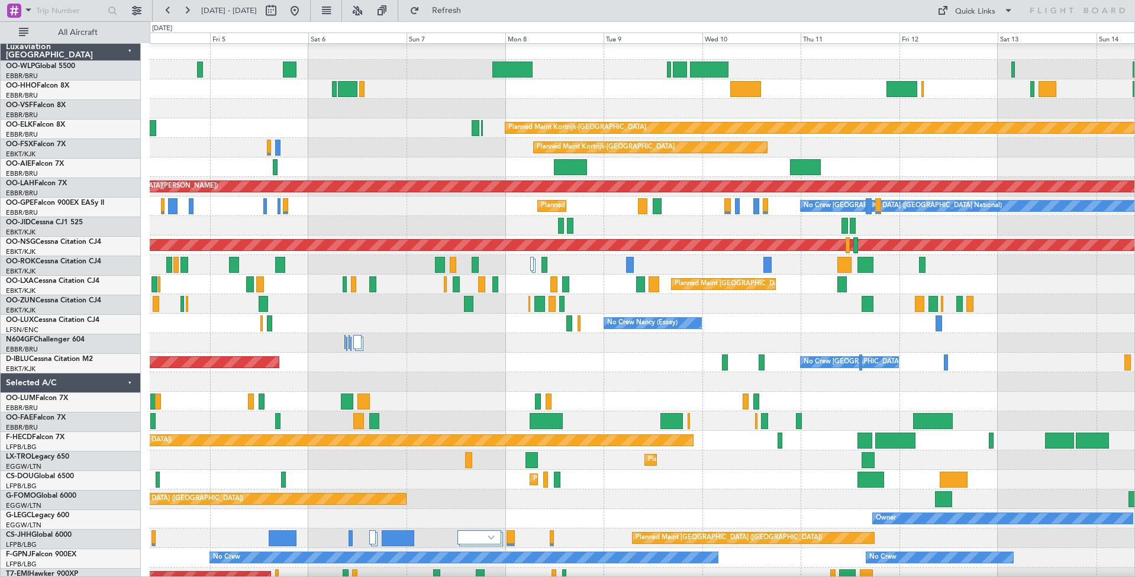
scroll to position [4, 0]
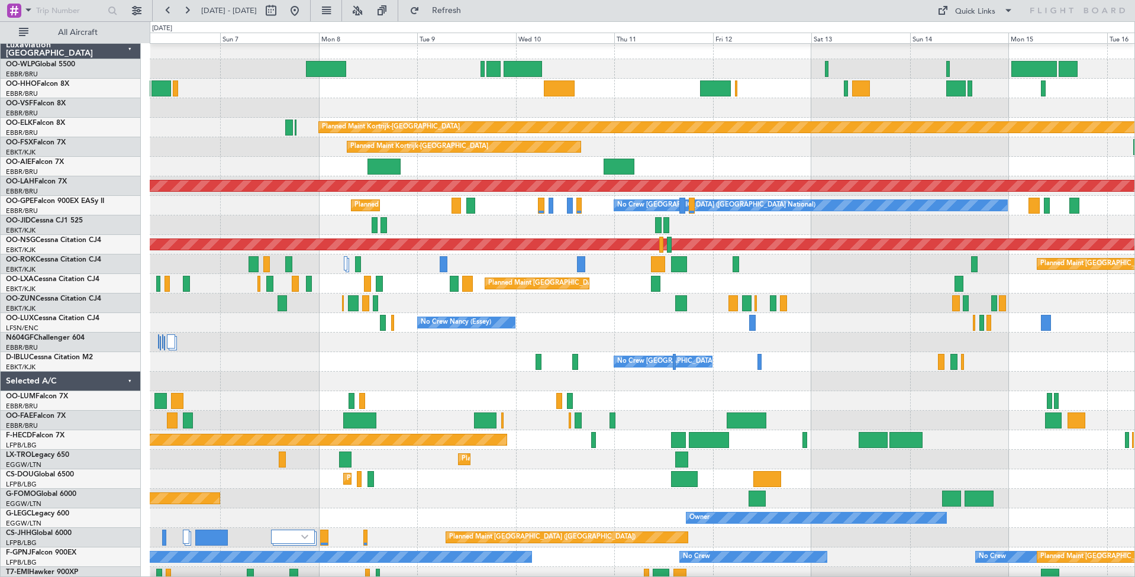
click at [580, 328] on div "No Crew Nancy (Essey) No Crew Nancy (Essey)" at bounding box center [642, 323] width 985 height 20
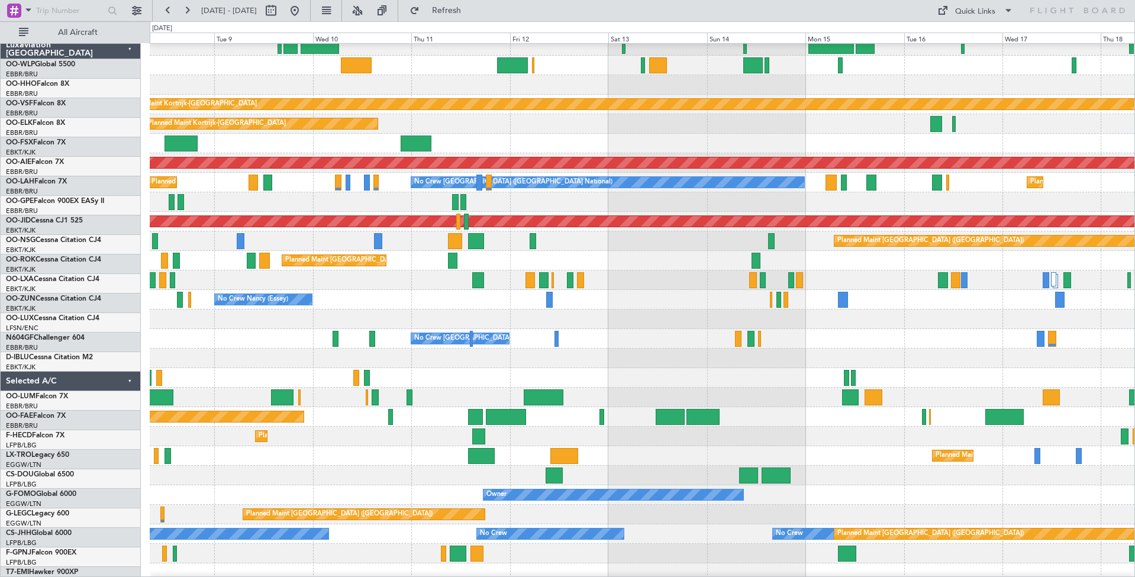
scroll to position [37, 0]
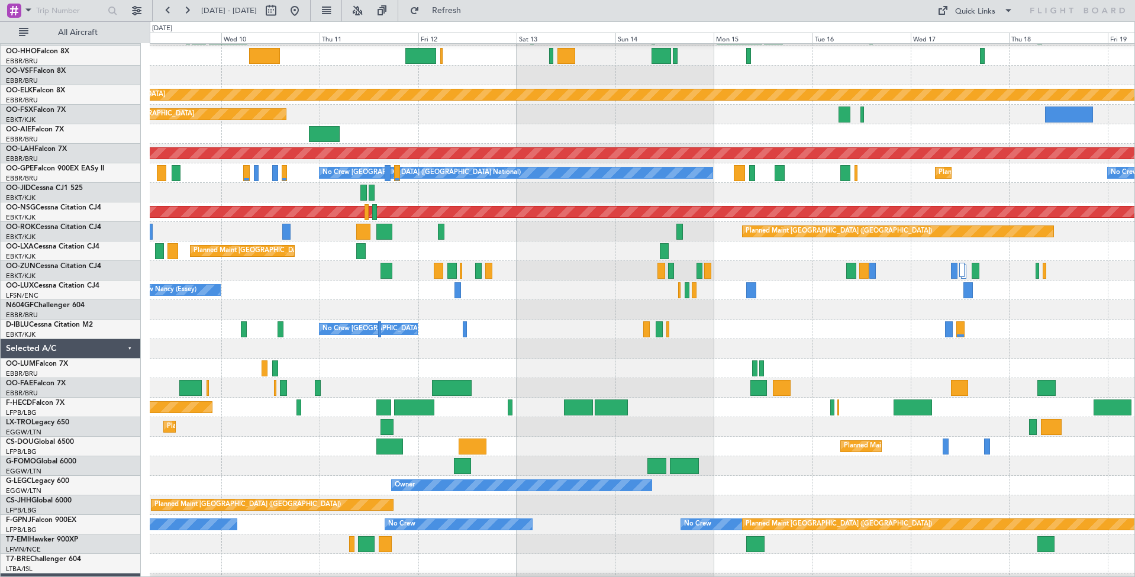
click at [543, 220] on div "Planned Maint [GEOGRAPHIC_DATA] ([GEOGRAPHIC_DATA])" at bounding box center [642, 212] width 985 height 20
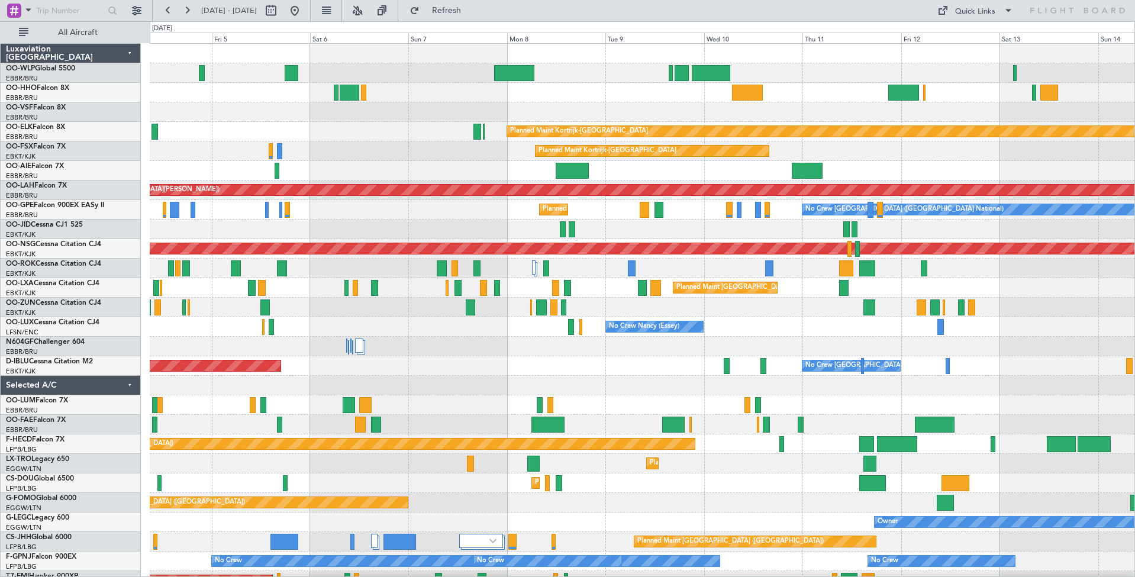
click at [921, 381] on div "Planned Maint Kortrijk-Wevelgem Planned Maint Kortrijk-Wevelgem Planned Maint L…" at bounding box center [642, 356] width 985 height 625
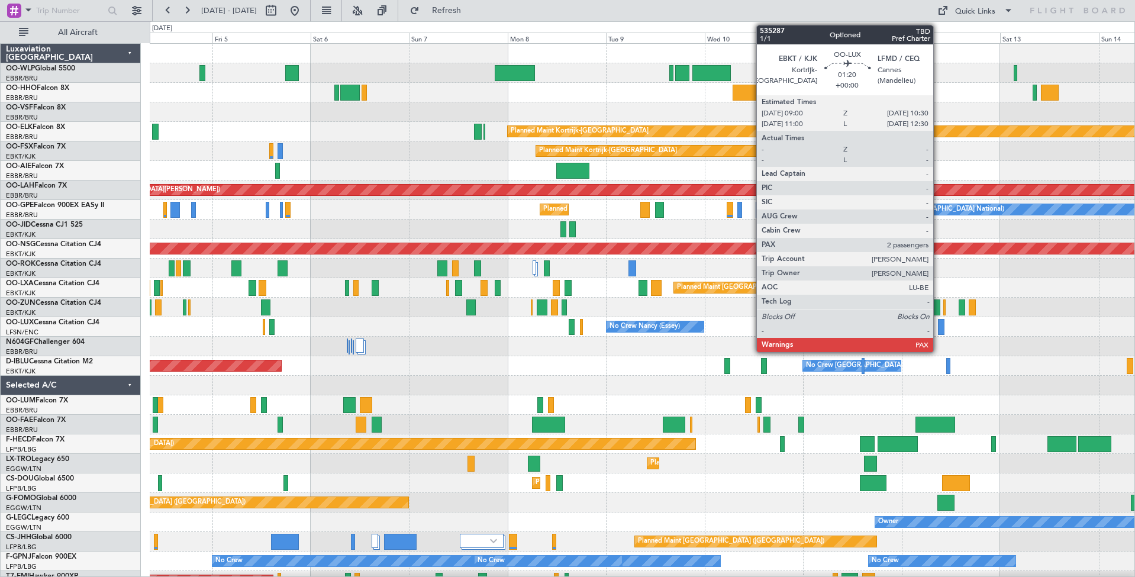
click at [938, 332] on div at bounding box center [941, 327] width 7 height 16
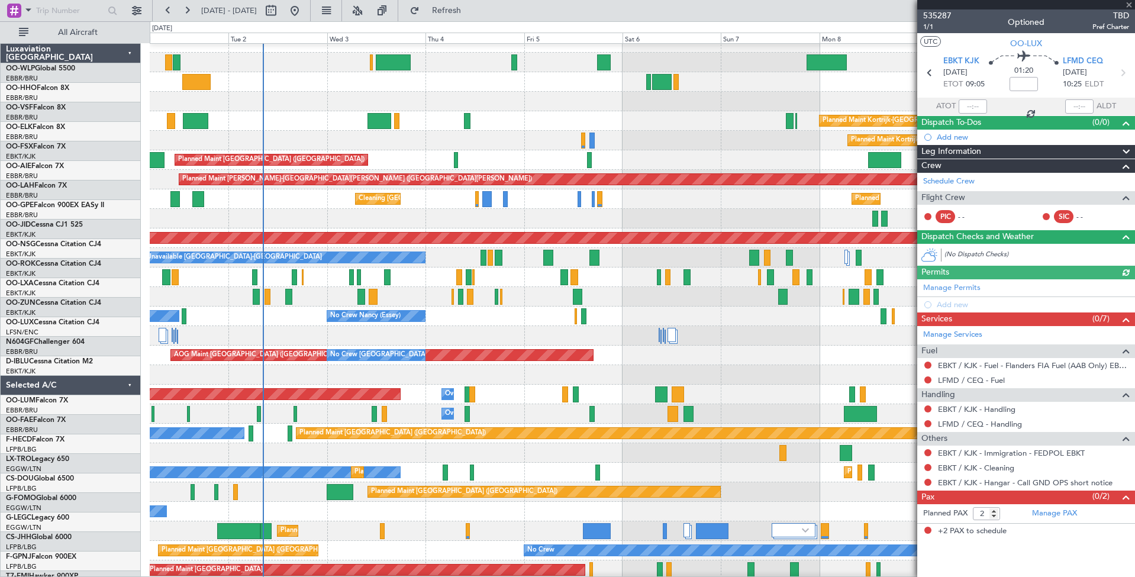
scroll to position [12, 0]
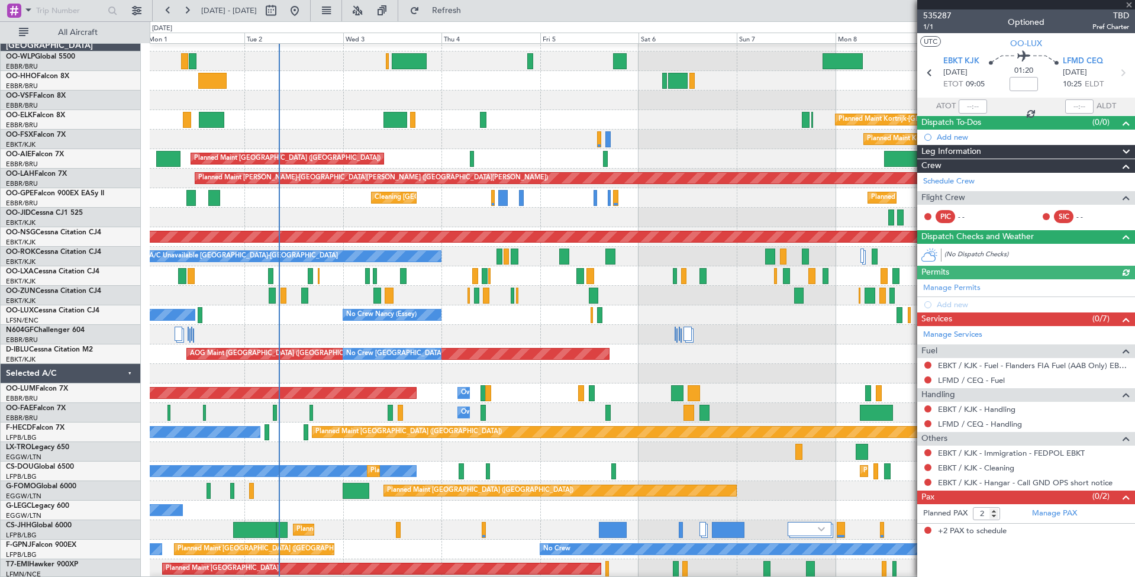
click at [803, 337] on div at bounding box center [642, 335] width 985 height 20
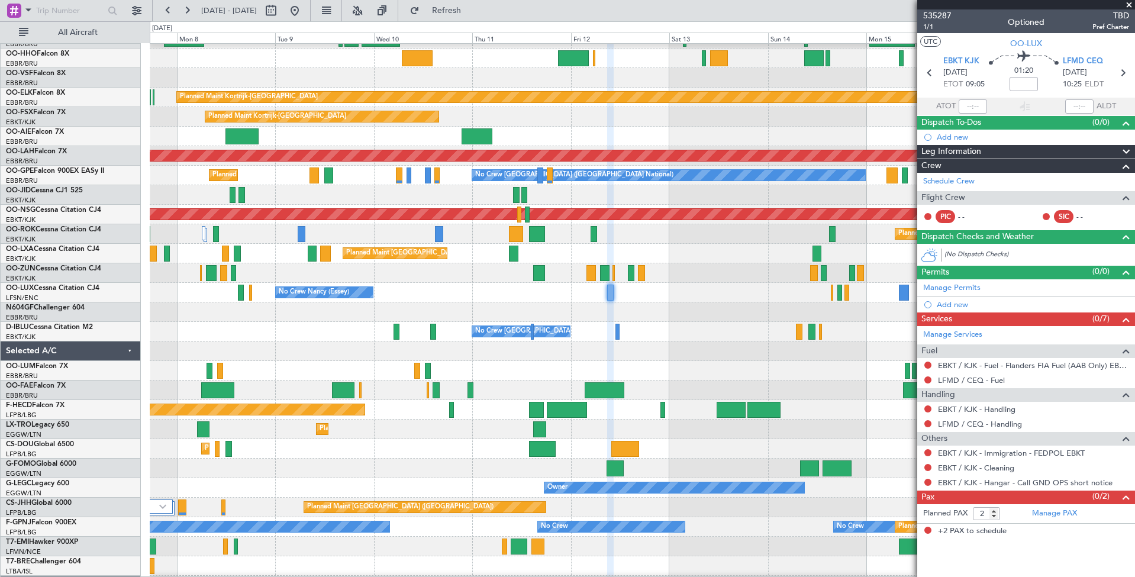
click at [68, 309] on div "Planned Maint Kortrijk-Wevelgem Planned Maint Kortrijk-Wevelgem Planned Maint A…" at bounding box center [567, 299] width 1135 height 556
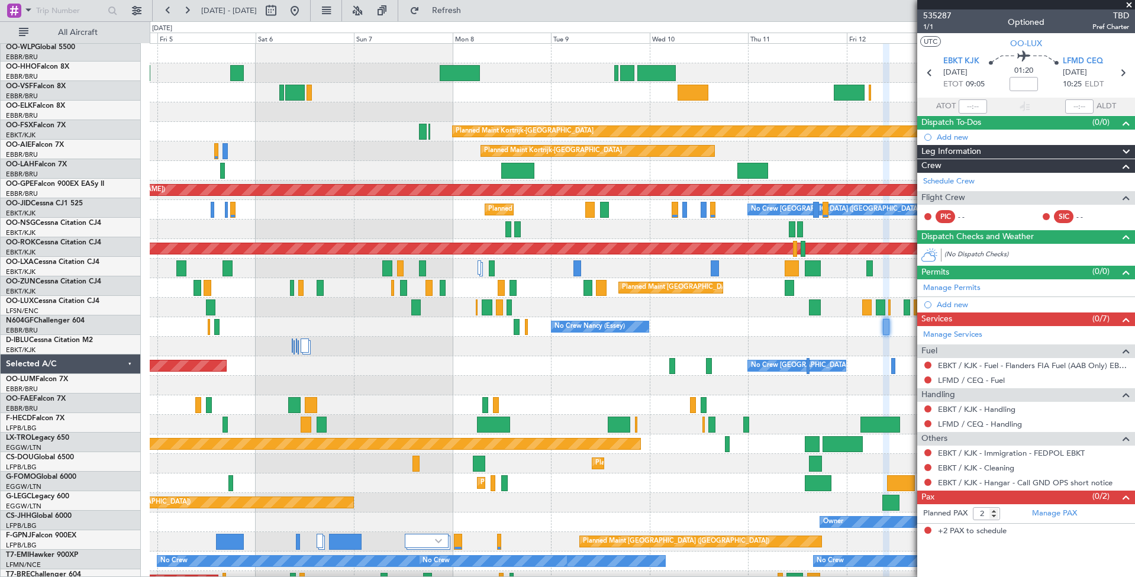
scroll to position [0, 0]
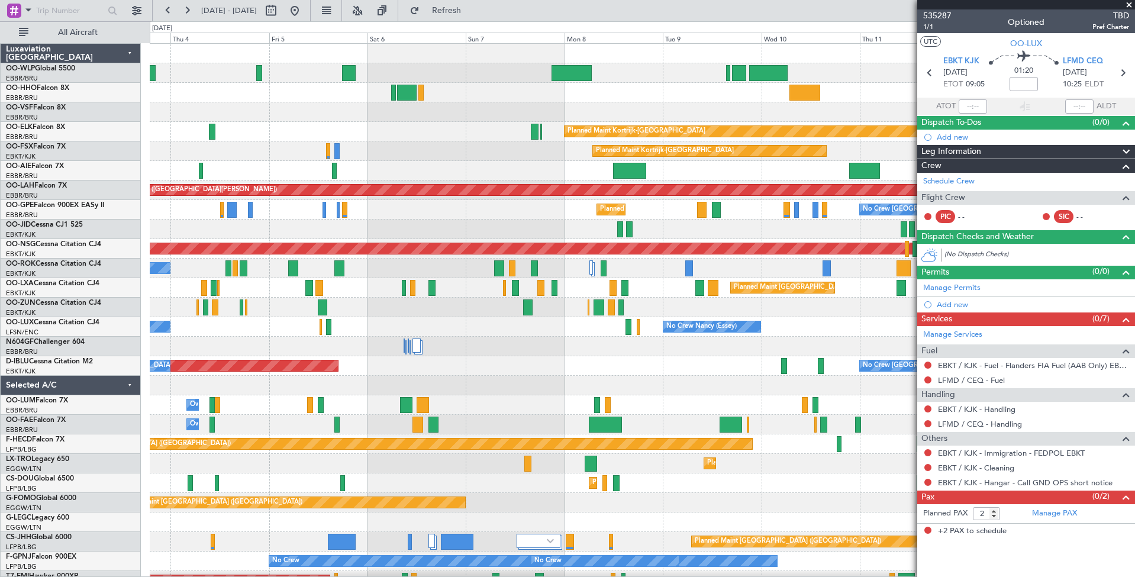
click at [833, 325] on div "Planned Maint Kortrijk-Wevelgem Planned Maint Kortrijk-Wevelgem Planned Maint L…" at bounding box center [642, 356] width 985 height 625
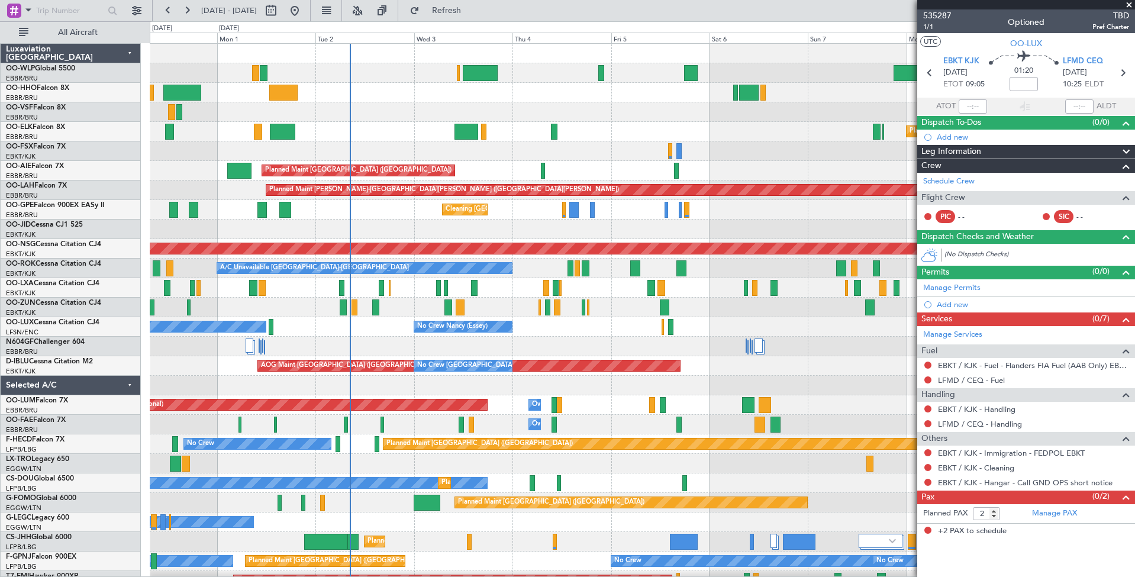
click at [664, 383] on div at bounding box center [642, 386] width 985 height 20
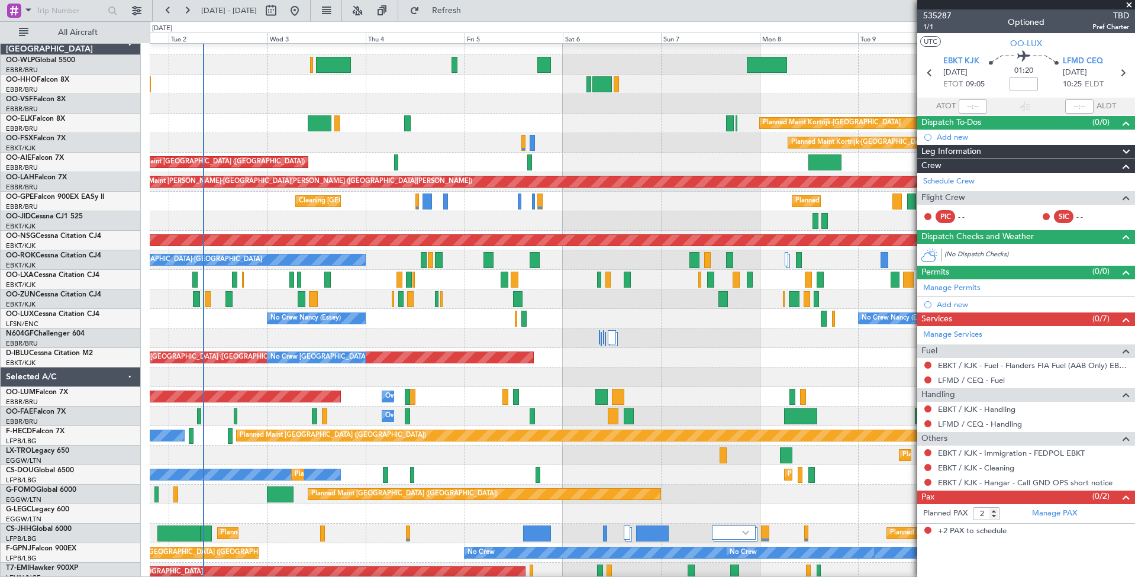
click at [611, 319] on div "No Crew Nancy (Essey) No Crew Nancy (Essey) No Crew Paris (Le Bourget)" at bounding box center [642, 319] width 985 height 20
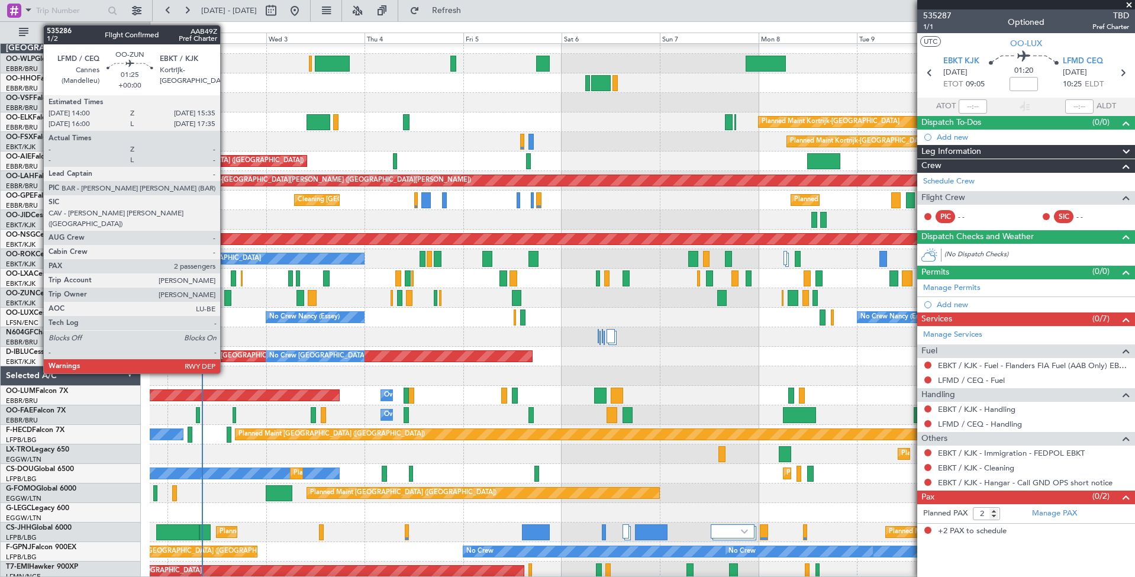
click at [226, 300] on div at bounding box center [227, 298] width 7 height 16
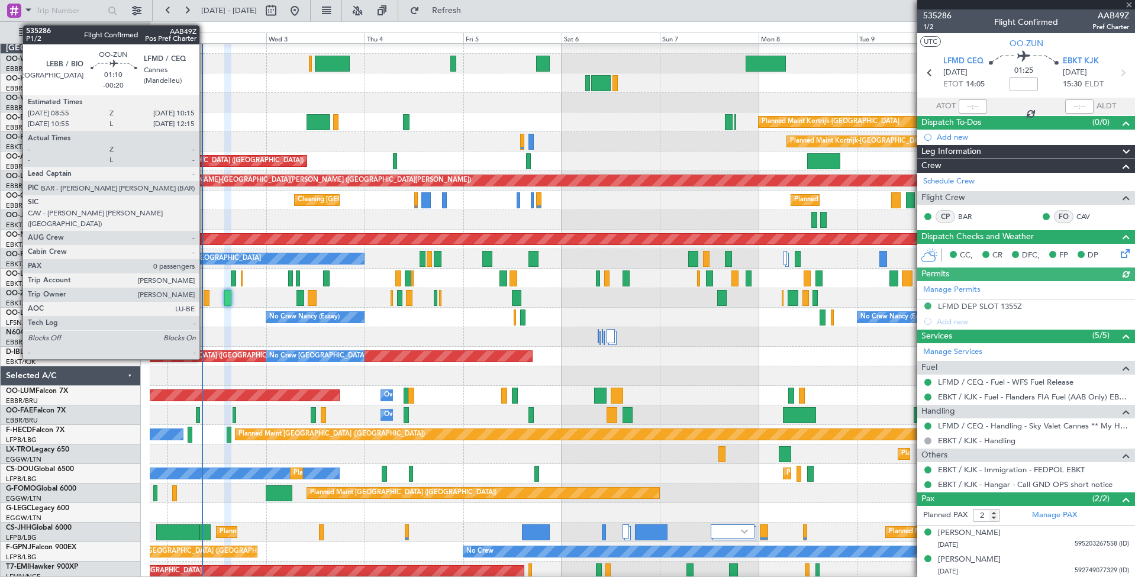
click at [205, 299] on div at bounding box center [207, 298] width 6 height 16
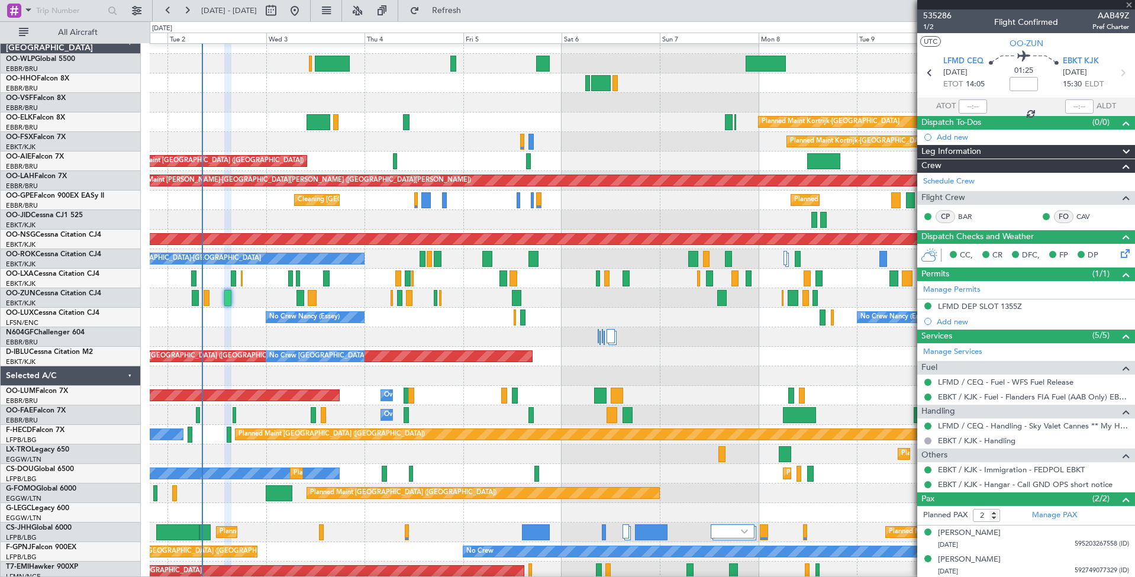
type input "-00:20"
type input "0"
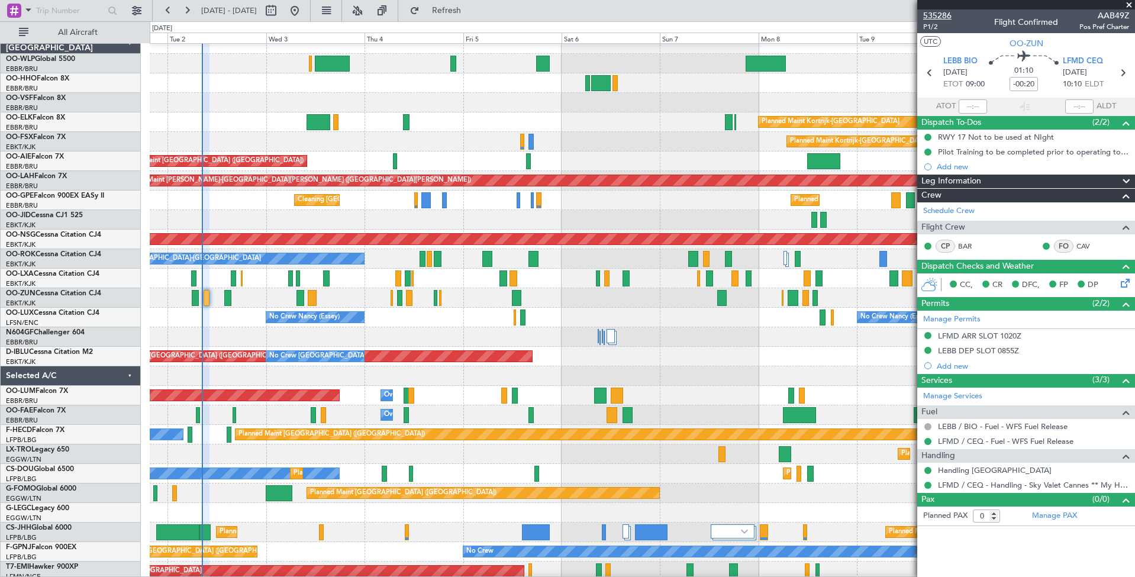
click at [942, 15] on span "535286" at bounding box center [937, 15] width 28 height 12
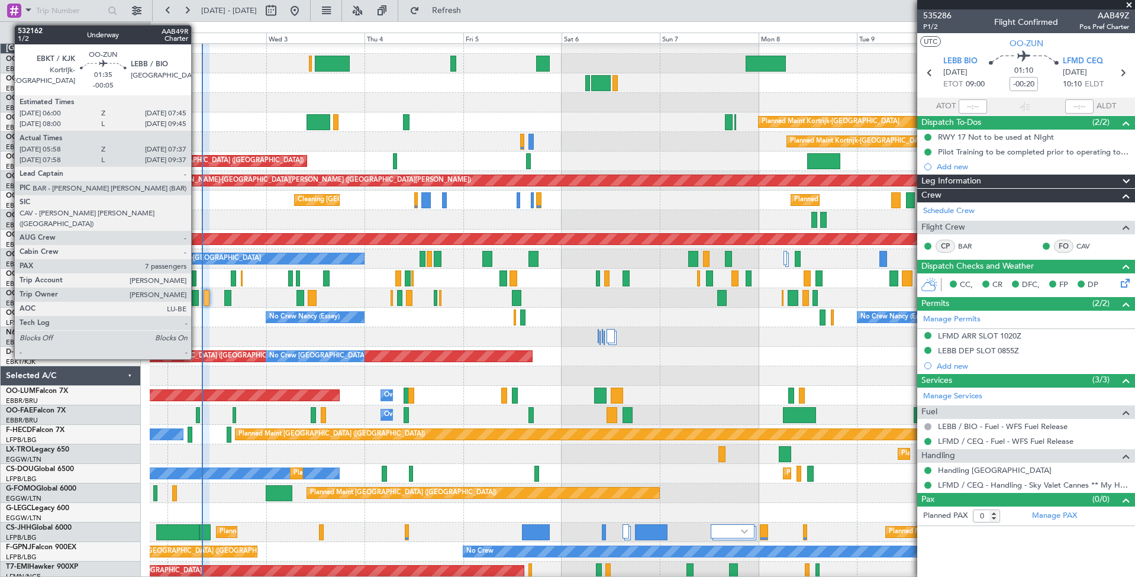
click at [196, 302] on div at bounding box center [195, 298] width 7 height 16
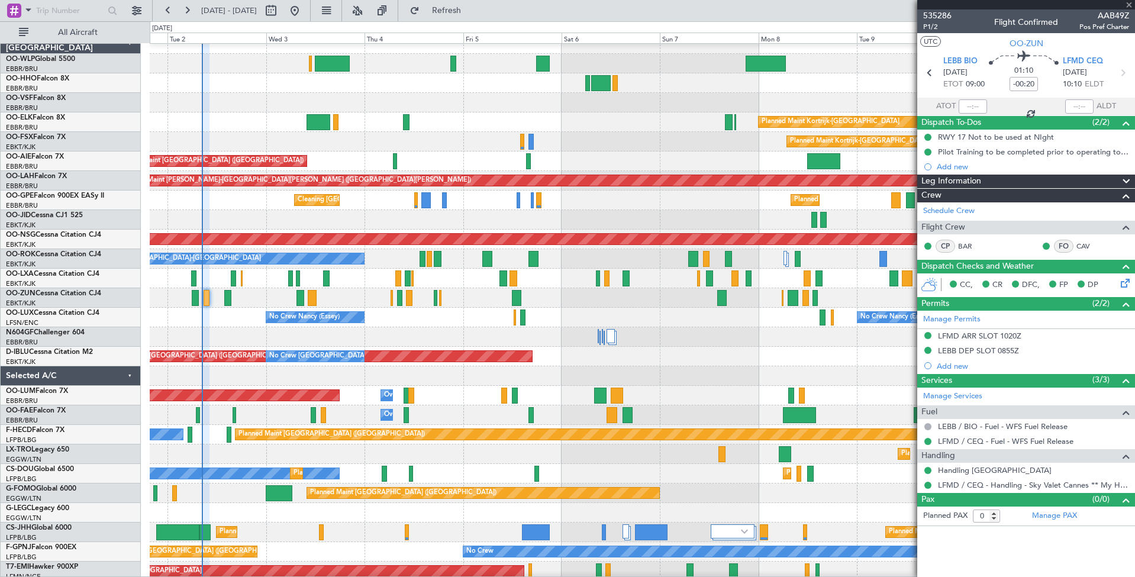
type input "-00:05"
type input "06:03"
type input "07:32"
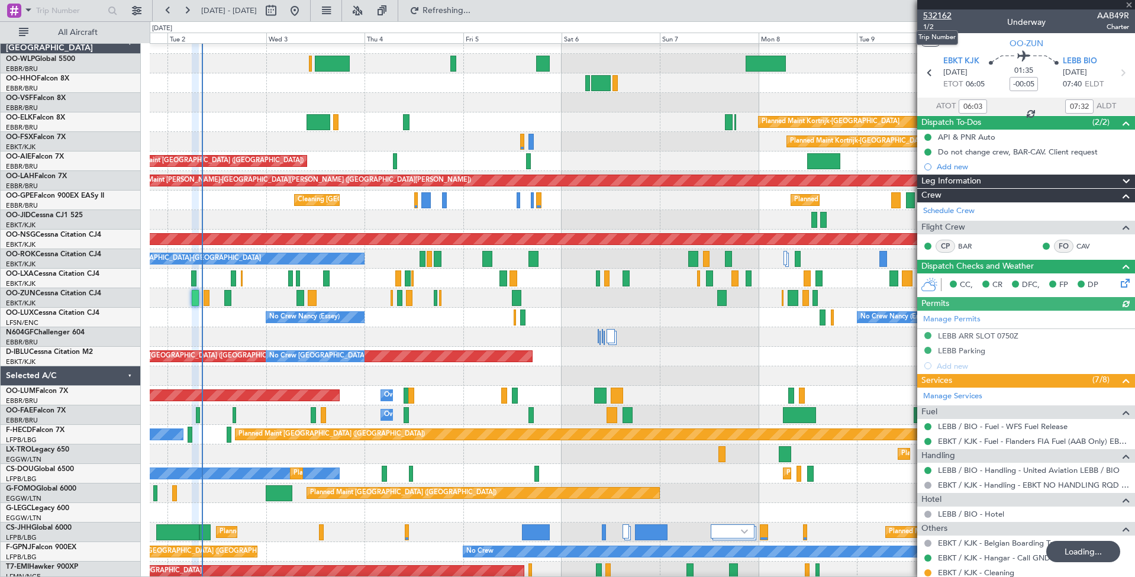
click at [942, 15] on span "532162" at bounding box center [937, 15] width 28 height 12
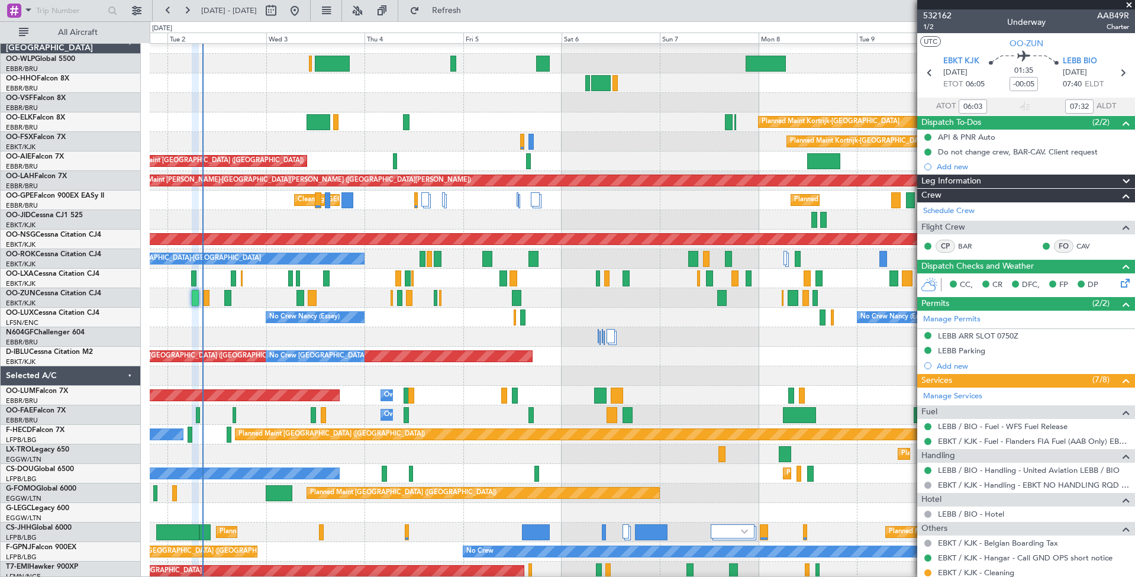
scroll to position [7, 0]
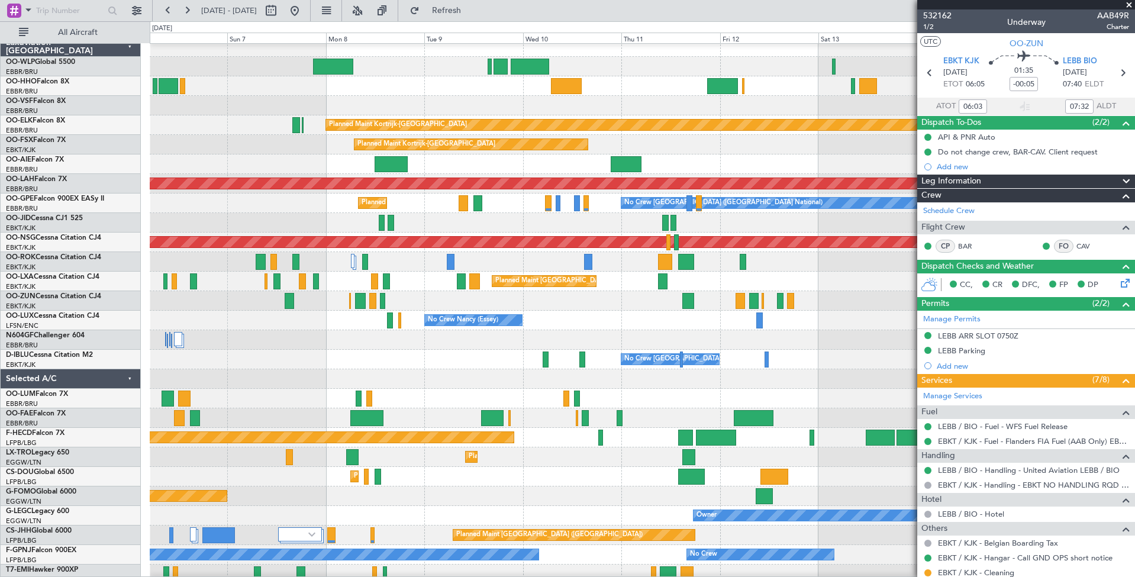
click at [304, 330] on div at bounding box center [642, 340] width 985 height 20
click at [475, 19] on button "Refresh" at bounding box center [439, 10] width 71 height 19
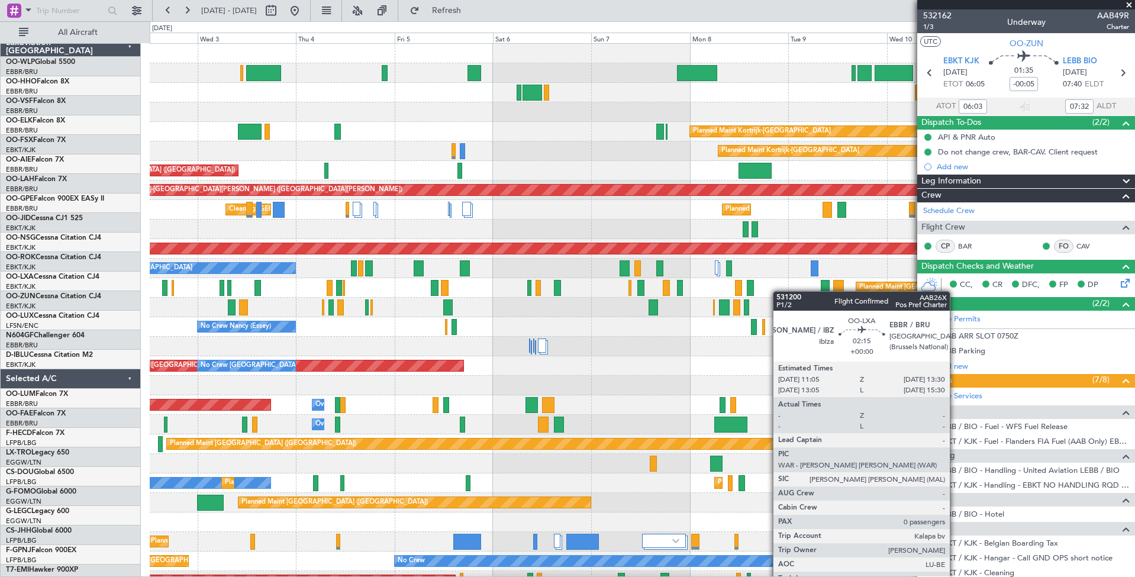
scroll to position [0, 0]
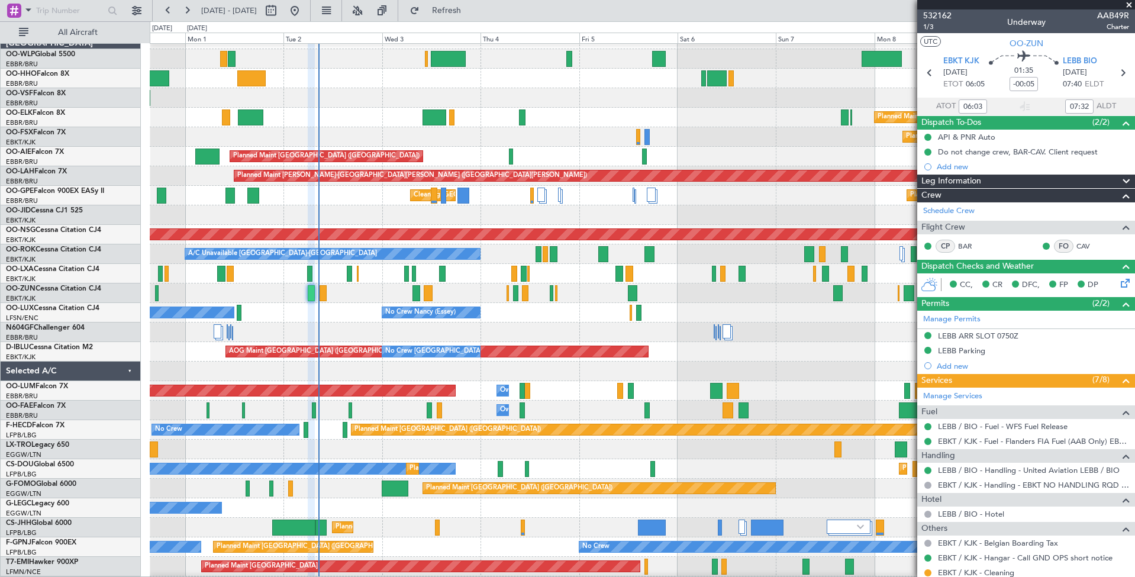
click at [965, 274] on fb-app "06 Sep 2025 - 16 Sep 2025 Refresh Quick Links All Aircraft Planned Maint Berlin…" at bounding box center [567, 293] width 1135 height 568
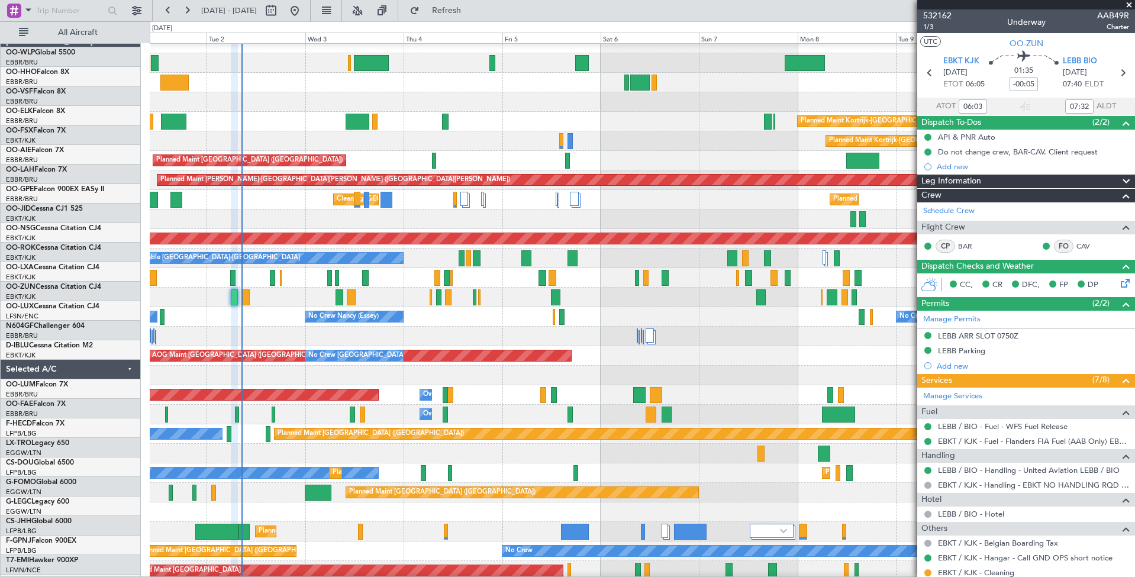
scroll to position [10, 0]
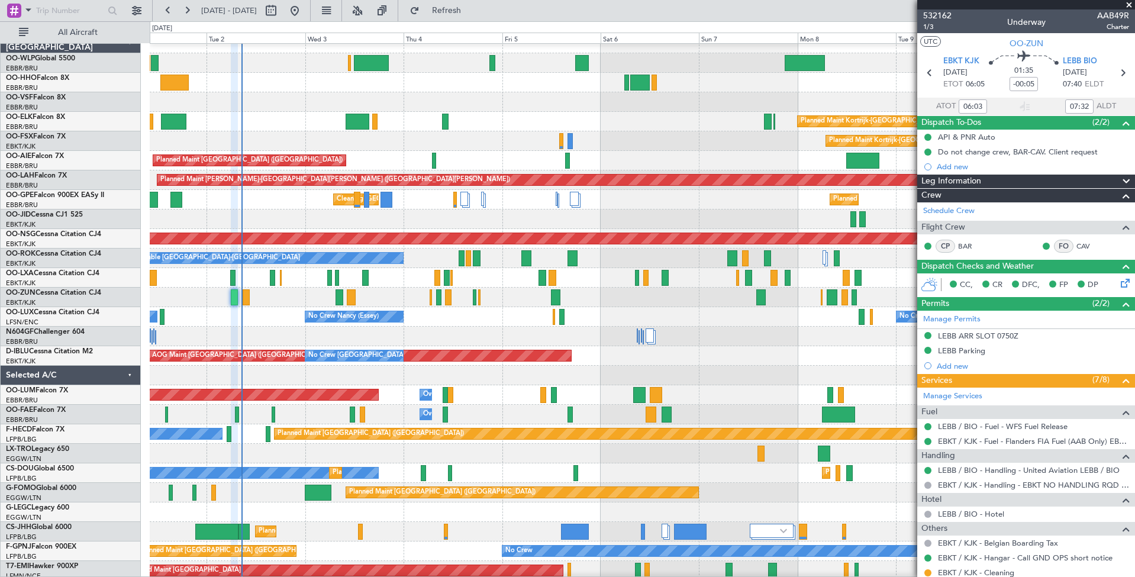
click at [527, 317] on div "No Crew Nancy (Essey) No Crew Nancy (Essey) No Crew Paris (Le Bourget)" at bounding box center [642, 317] width 985 height 20
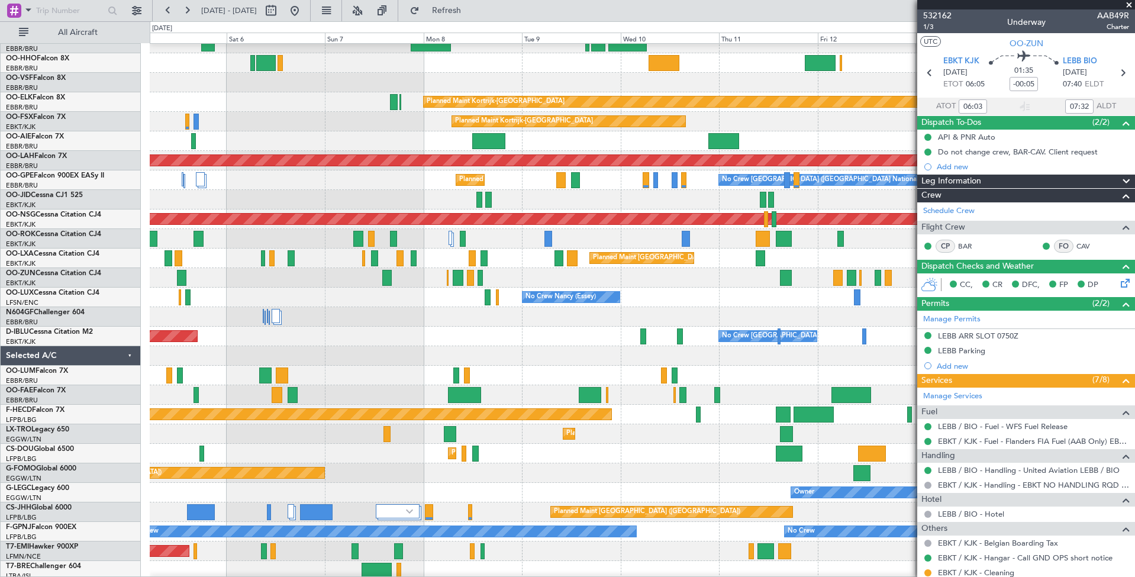
click at [306, 286] on div at bounding box center [642, 278] width 985 height 20
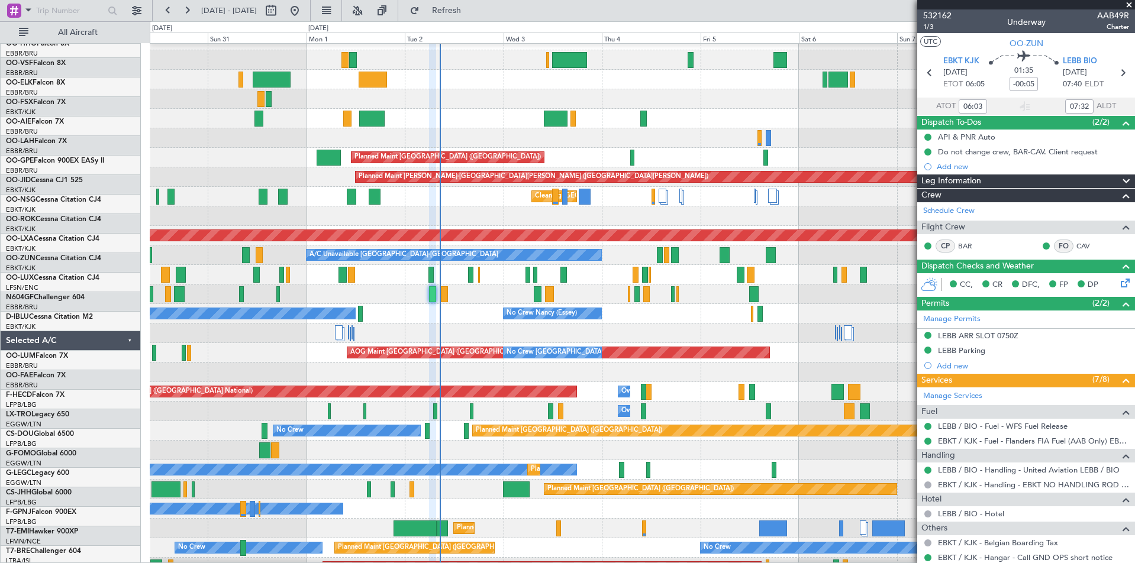
scroll to position [13, 0]
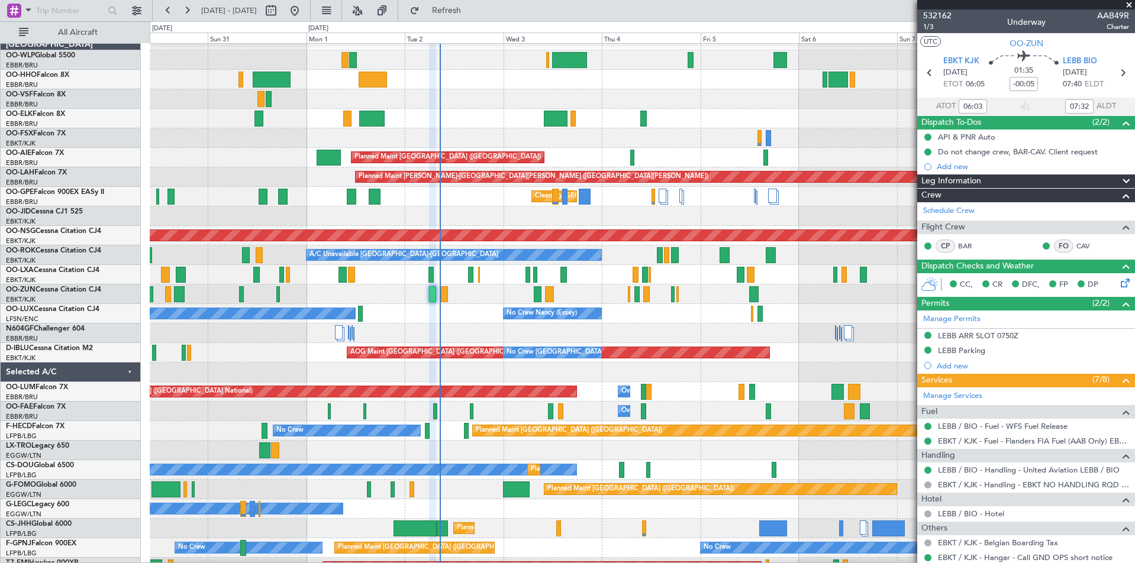
click at [470, 320] on div "No Crew Nancy (Essey) No Crew Nancy (Essey) No Crew Paris (Le Bourget) Planned …" at bounding box center [642, 314] width 985 height 20
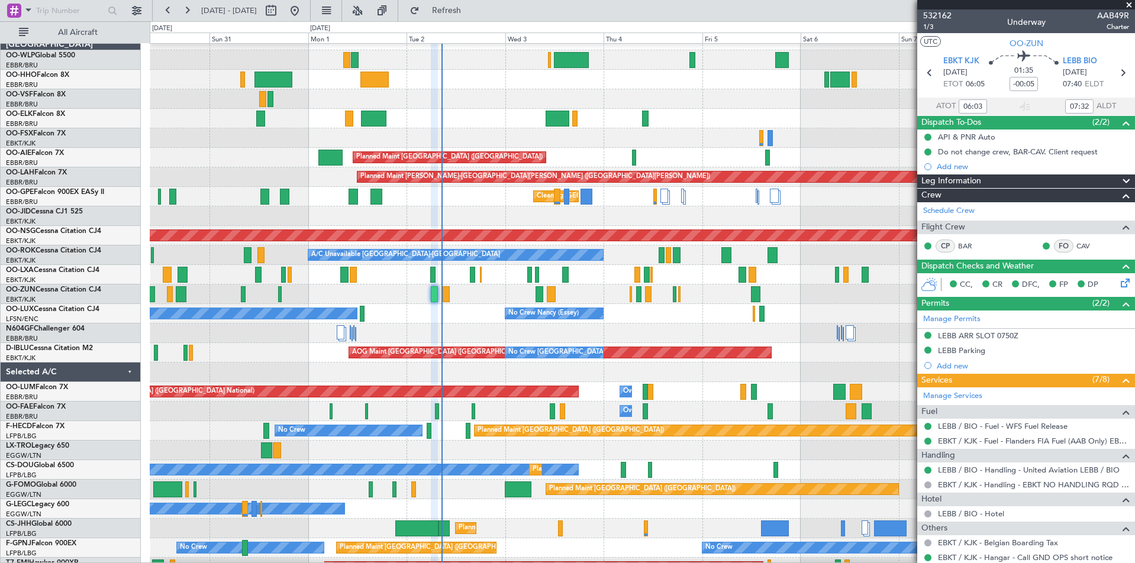
click at [1126, 4] on span at bounding box center [1129, 5] width 12 height 11
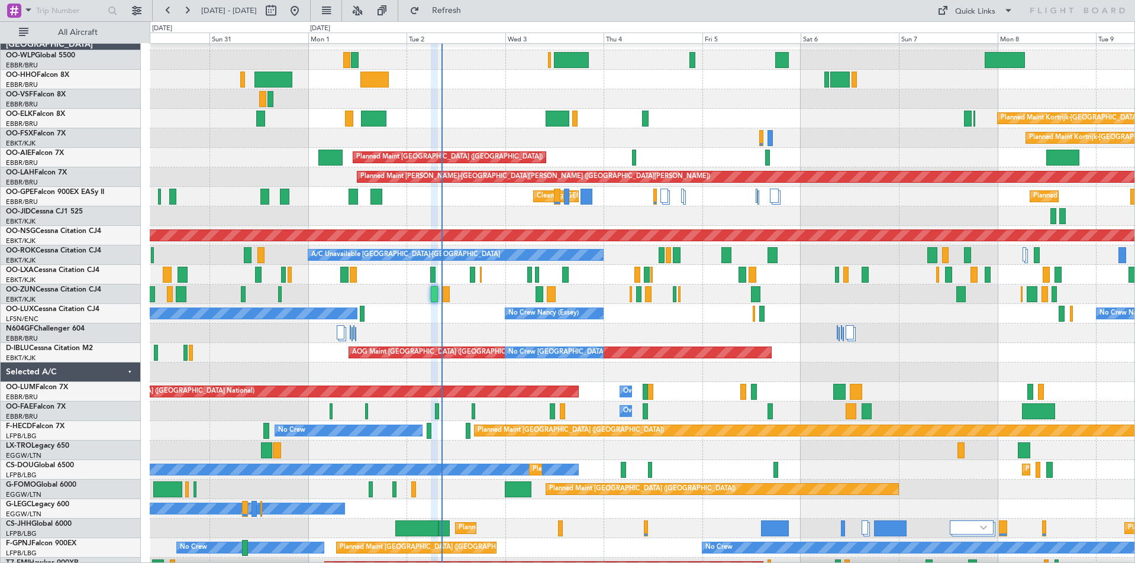
type input "0"
click at [974, 14] on div "Quick Links" at bounding box center [975, 12] width 40 height 12
click at [964, 38] on button "Trip Builder" at bounding box center [975, 39] width 89 height 28
click at [468, 17] on button "Refresh" at bounding box center [439, 10] width 71 height 19
click at [461, 11] on span "Refresh" at bounding box center [447, 11] width 50 height 8
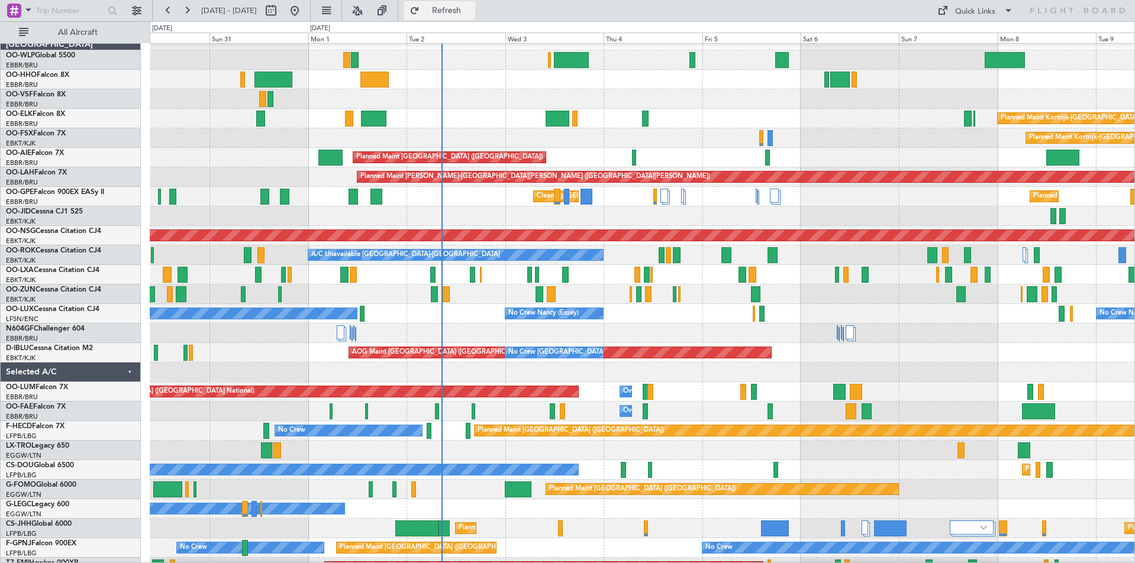
click at [461, 11] on span "Refresh" at bounding box center [447, 11] width 50 height 8
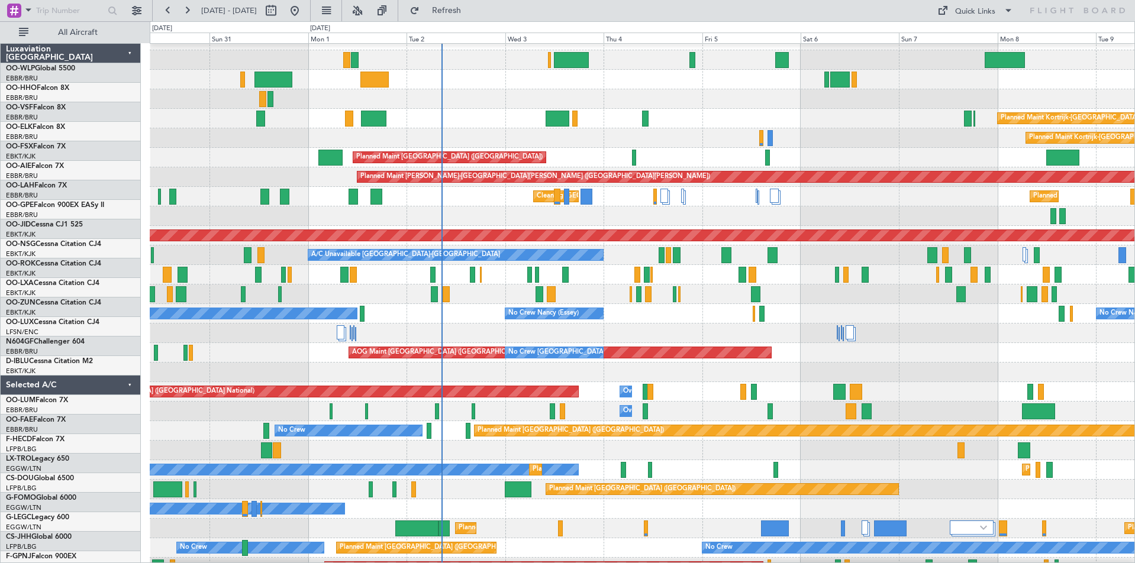
scroll to position [13, 0]
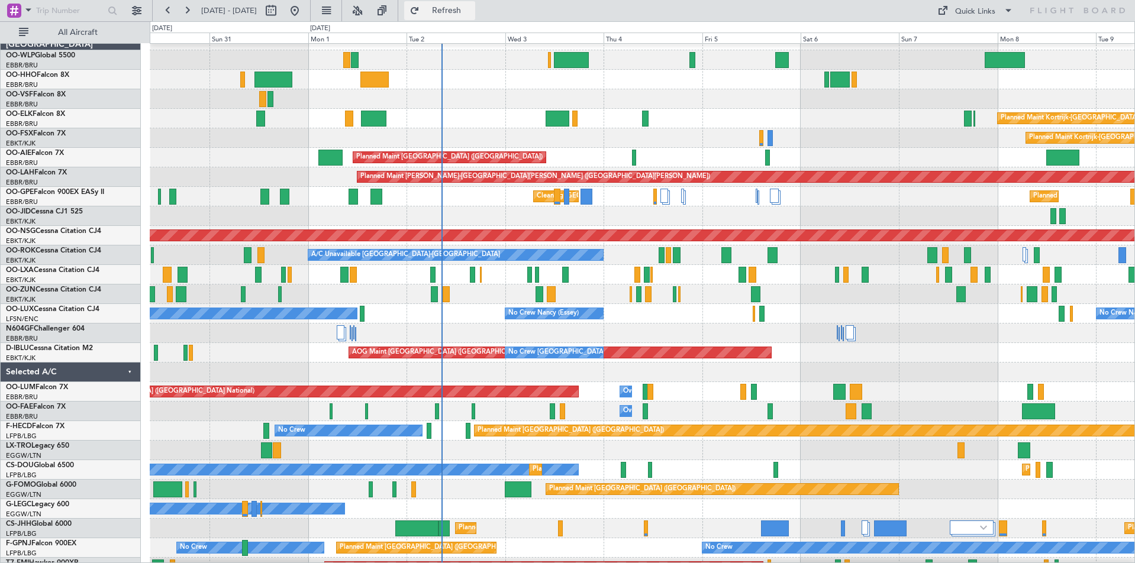
click at [472, 13] on span "Refresh" at bounding box center [447, 11] width 50 height 8
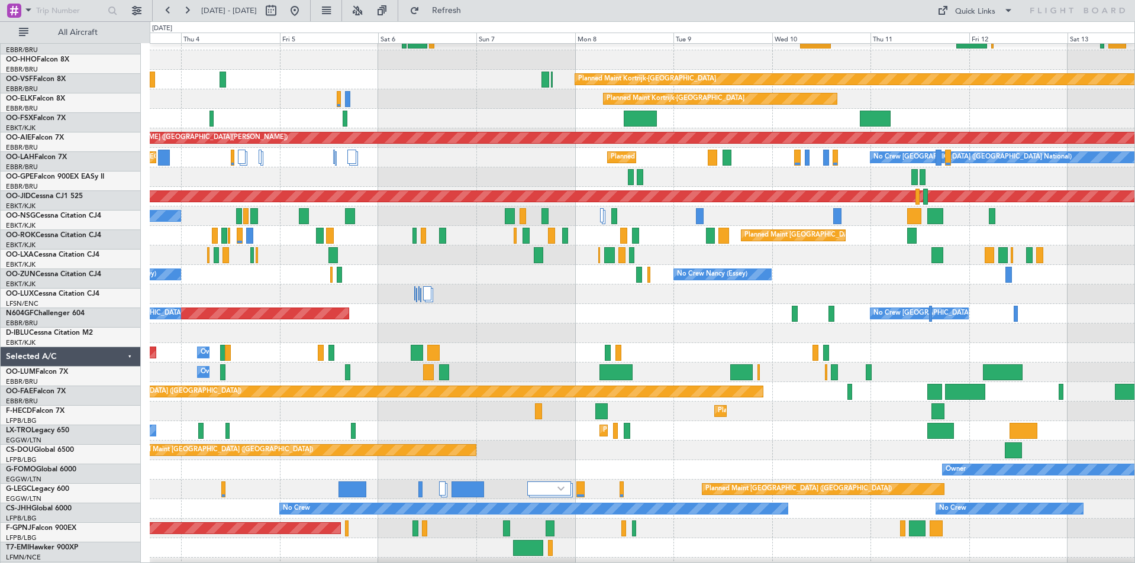
scroll to position [50, 0]
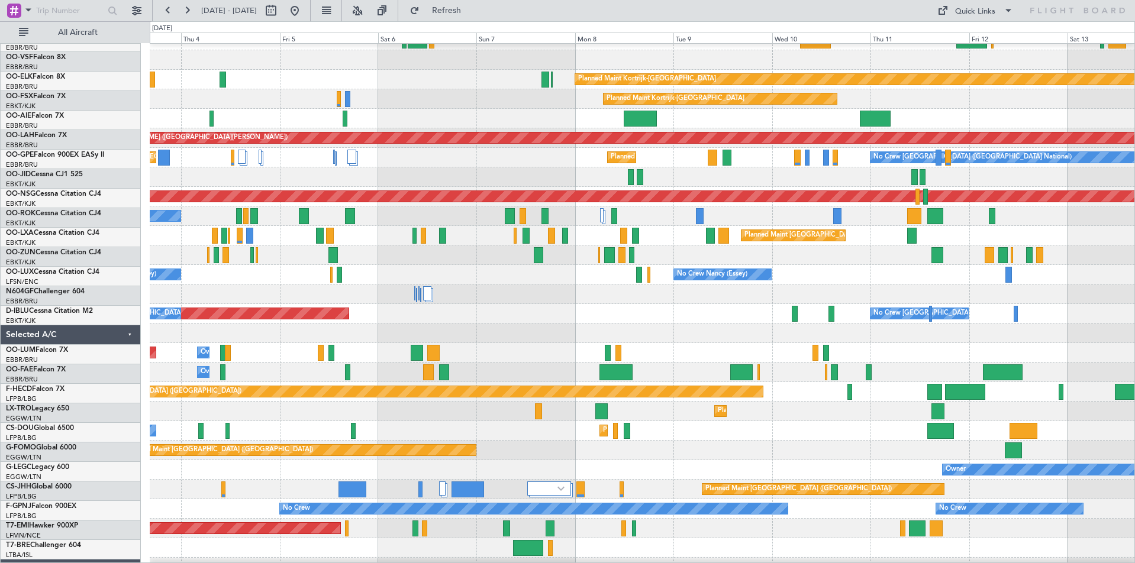
click at [340, 311] on div "AOG Maint Brussels (Brussels National) No Crew Brussels (Brussels National) No …" at bounding box center [642, 314] width 985 height 20
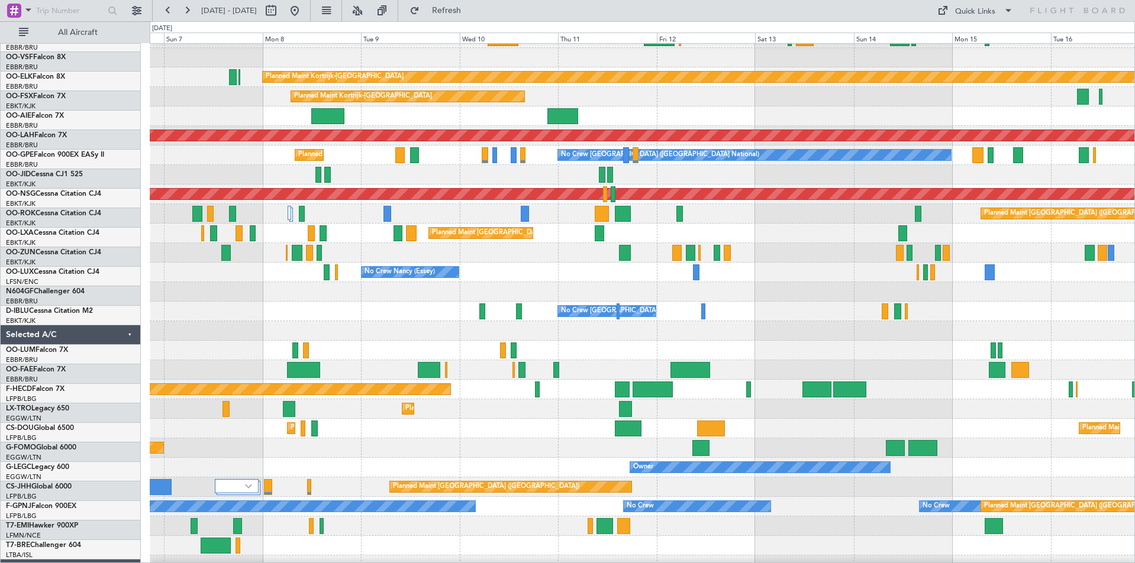
click at [696, 328] on div at bounding box center [642, 331] width 985 height 20
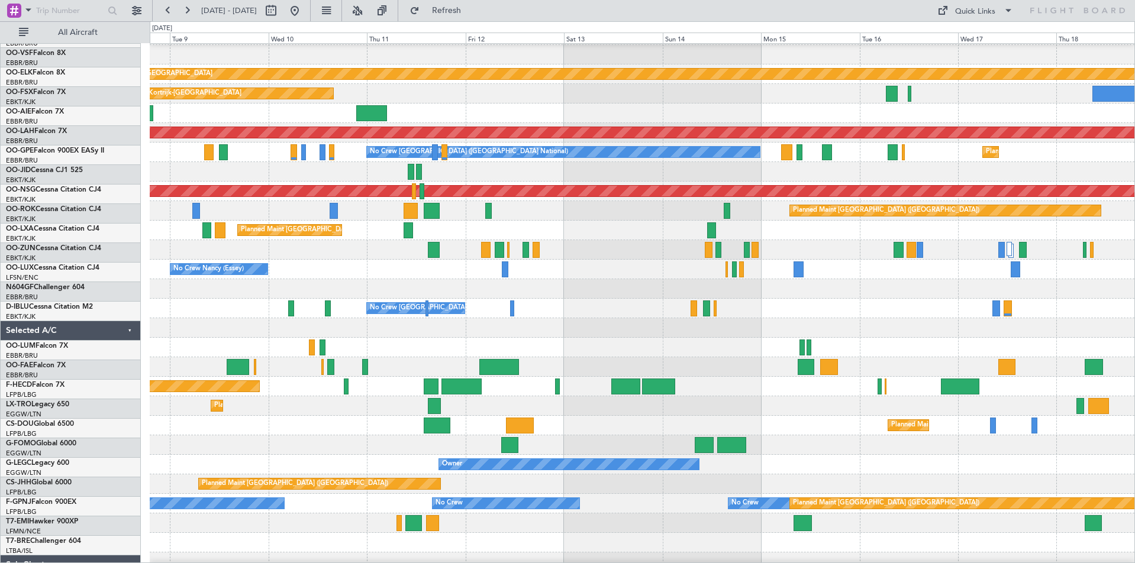
click at [909, 266] on div "No Crew Nancy (Essey)" at bounding box center [642, 270] width 985 height 20
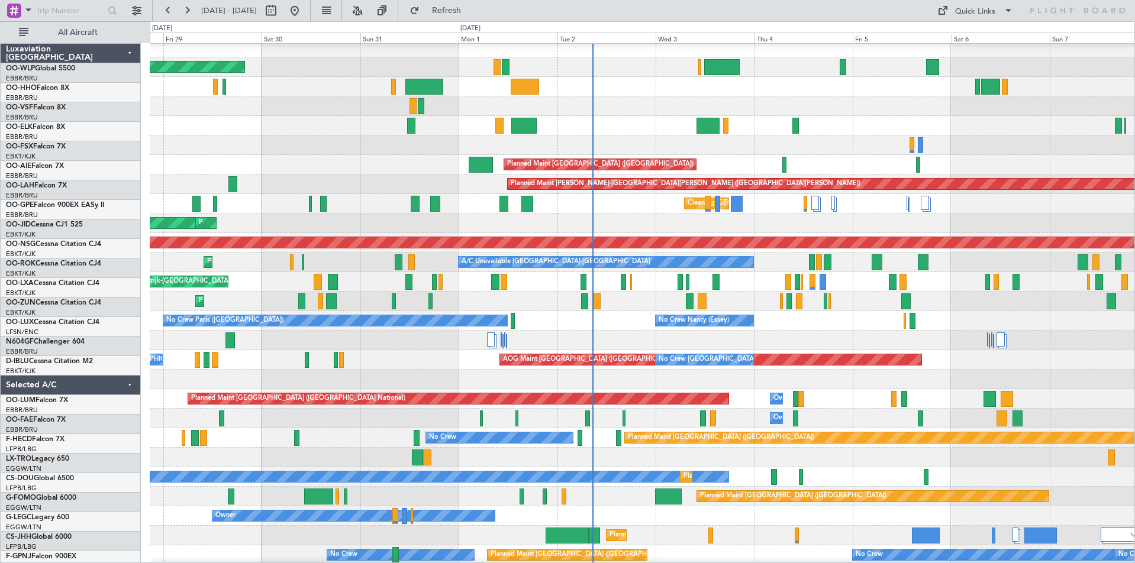
scroll to position [6, 0]
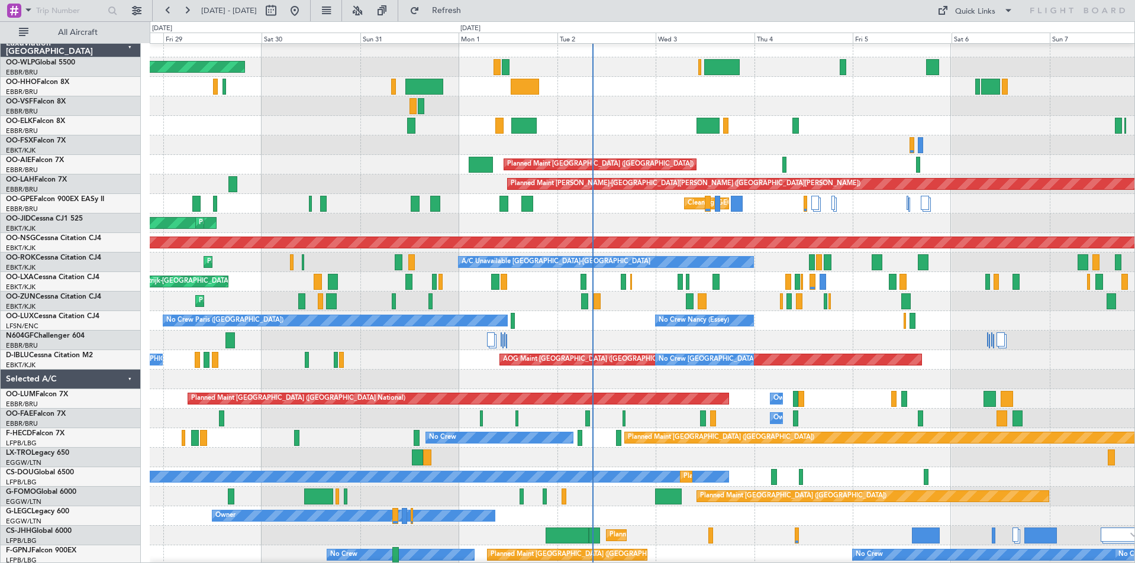
click at [564, 327] on div "No Crew Paris (Le Bourget) No Crew Nancy (Essey) No Crew Nancy (Essey) Planned …" at bounding box center [642, 321] width 985 height 20
click at [845, 395] on div "Planned Maint Brussels (Brussels National) Owner Melsbroek Air Base" at bounding box center [642, 399] width 985 height 20
click at [561, 300] on div "Planned Maint Kortrijk-[GEOGRAPHIC_DATA]" at bounding box center [642, 302] width 985 height 20
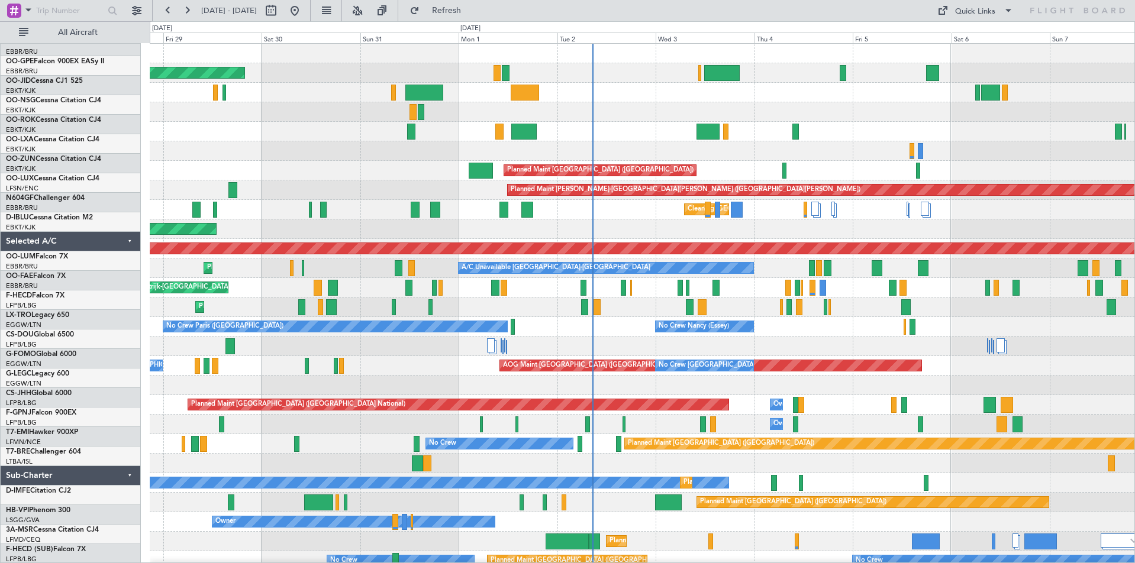
scroll to position [0, 0]
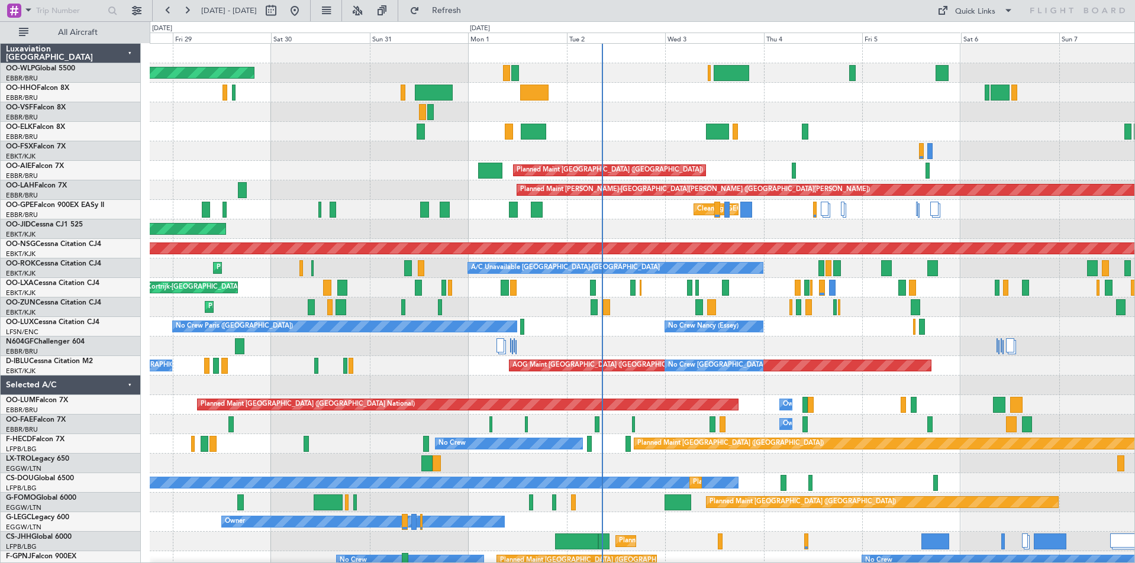
click at [628, 132] on div "Planned Maint Kortrijk-[GEOGRAPHIC_DATA]" at bounding box center [642, 132] width 985 height 20
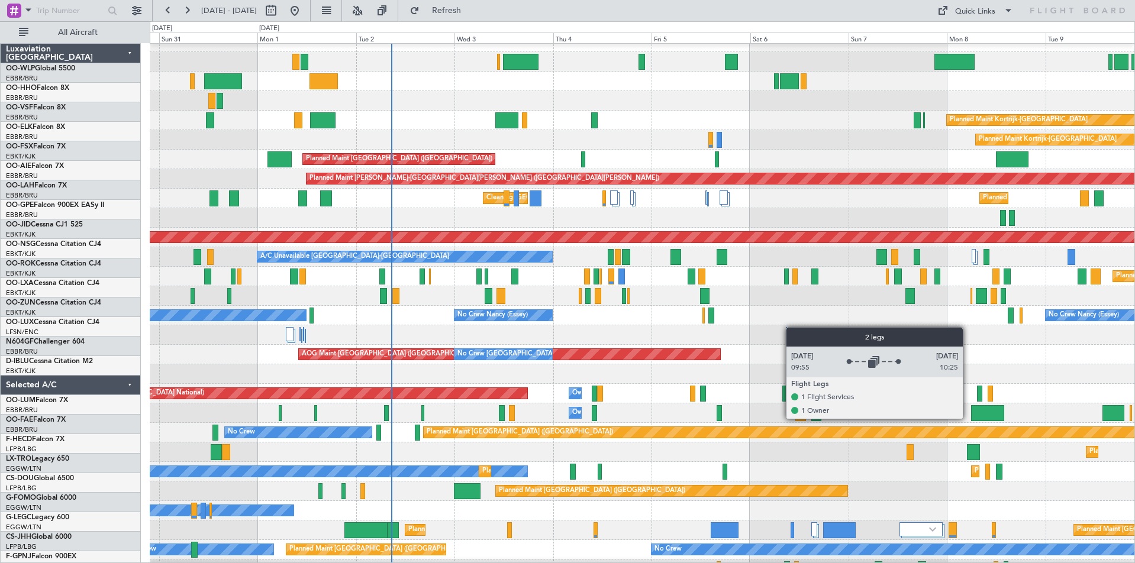
click at [790, 327] on div at bounding box center [791, 339] width 2 height 25
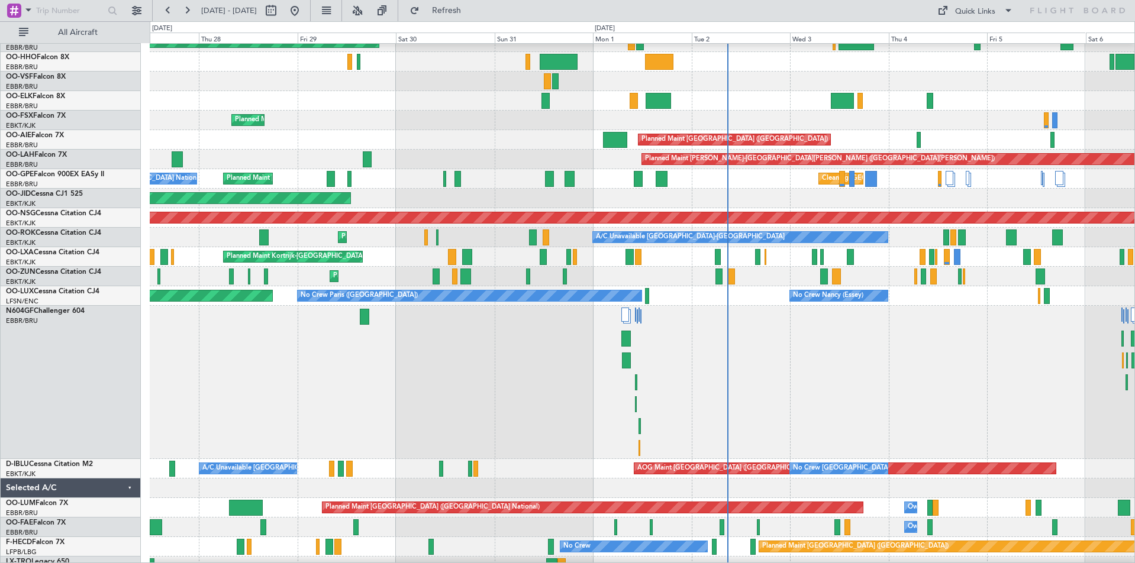
click at [937, 363] on div at bounding box center [642, 382] width 985 height 153
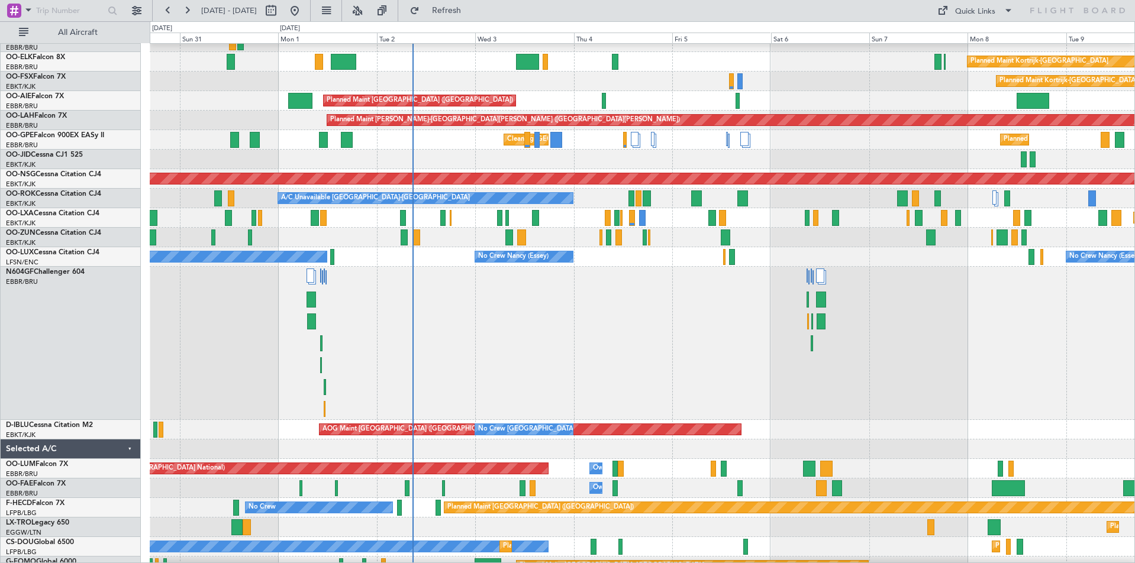
scroll to position [127, 0]
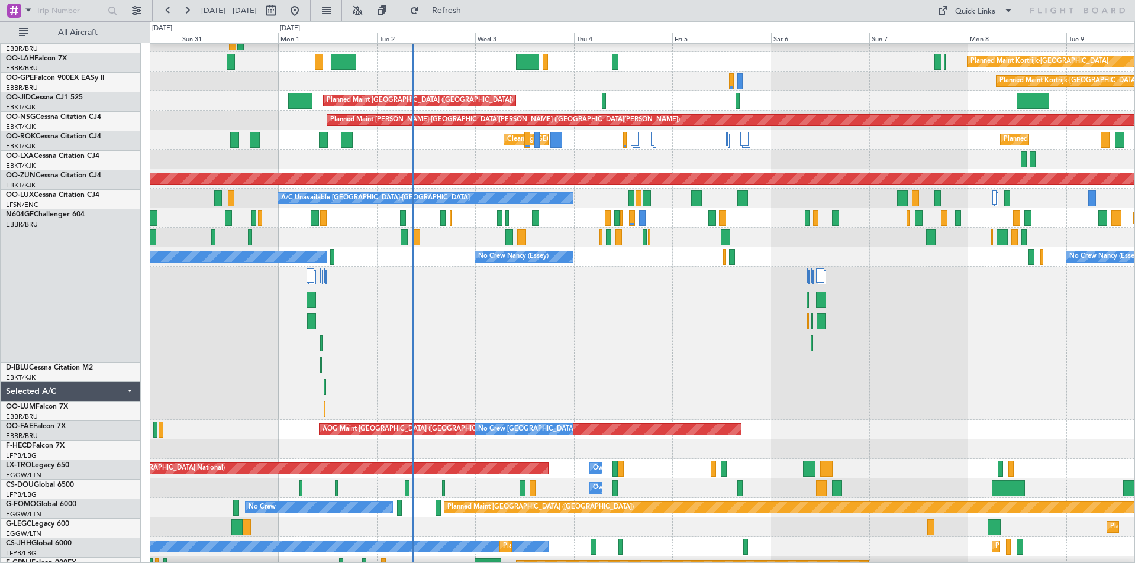
click at [113, 295] on div "Planned Maint Kortrijk-Wevelgem Planned Maint Kortrijk-Wevelgem Planned Maint K…" at bounding box center [567, 292] width 1135 height 542
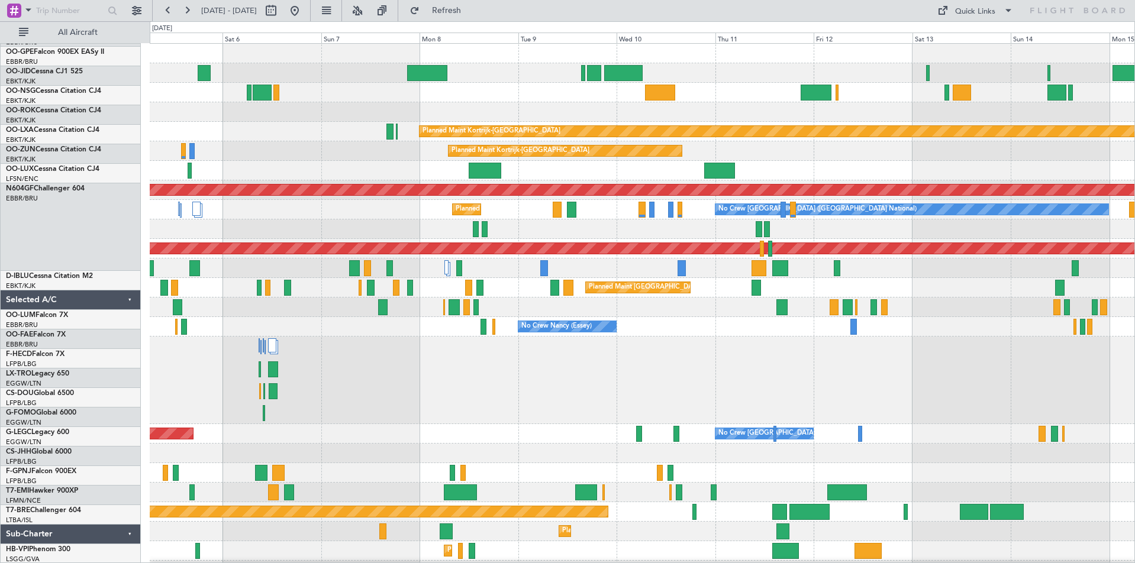
scroll to position [0, 0]
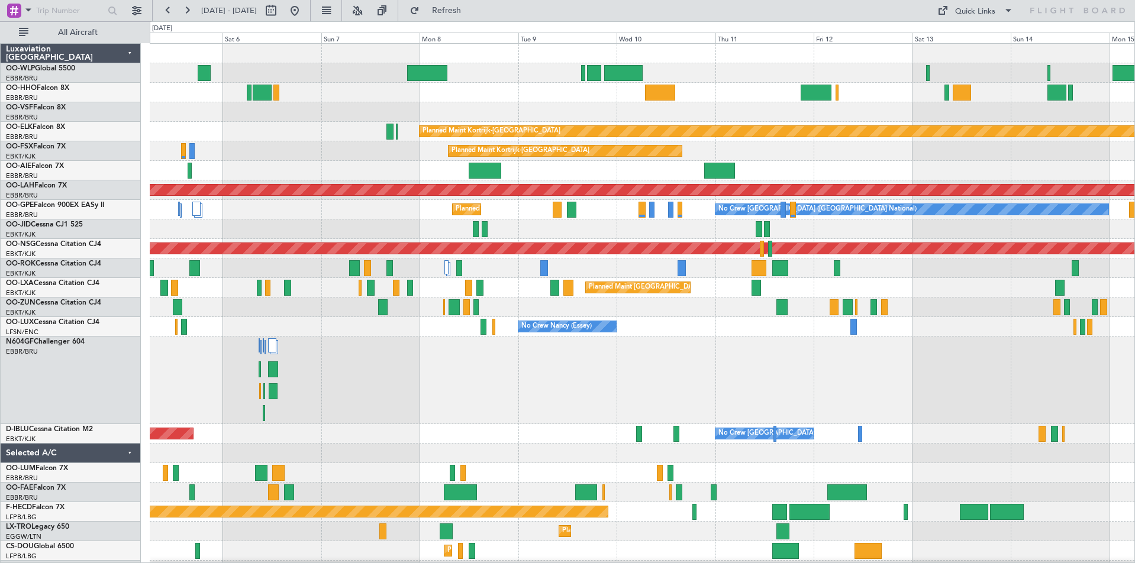
click at [311, 8] on fb-range-datepicker "[DATE] - [DATE]" at bounding box center [231, 10] width 159 height 21
click at [304, 17] on button at bounding box center [294, 10] width 19 height 19
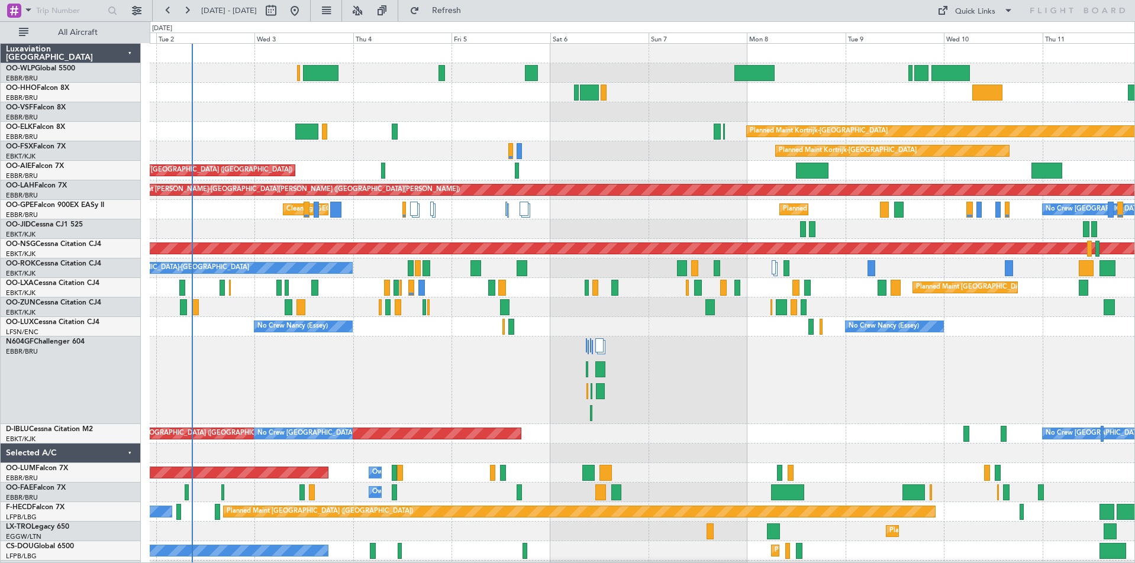
click at [627, 232] on div at bounding box center [642, 230] width 985 height 20
click at [831, 359] on div at bounding box center [642, 381] width 985 height 88
click at [702, 170] on div "Planned Maint [GEOGRAPHIC_DATA] ([GEOGRAPHIC_DATA])" at bounding box center [642, 171] width 985 height 20
click at [709, 212] on div "Planned Maint [GEOGRAPHIC_DATA] ([GEOGRAPHIC_DATA] National) No Crew [GEOGRAPHI…" at bounding box center [642, 210] width 985 height 20
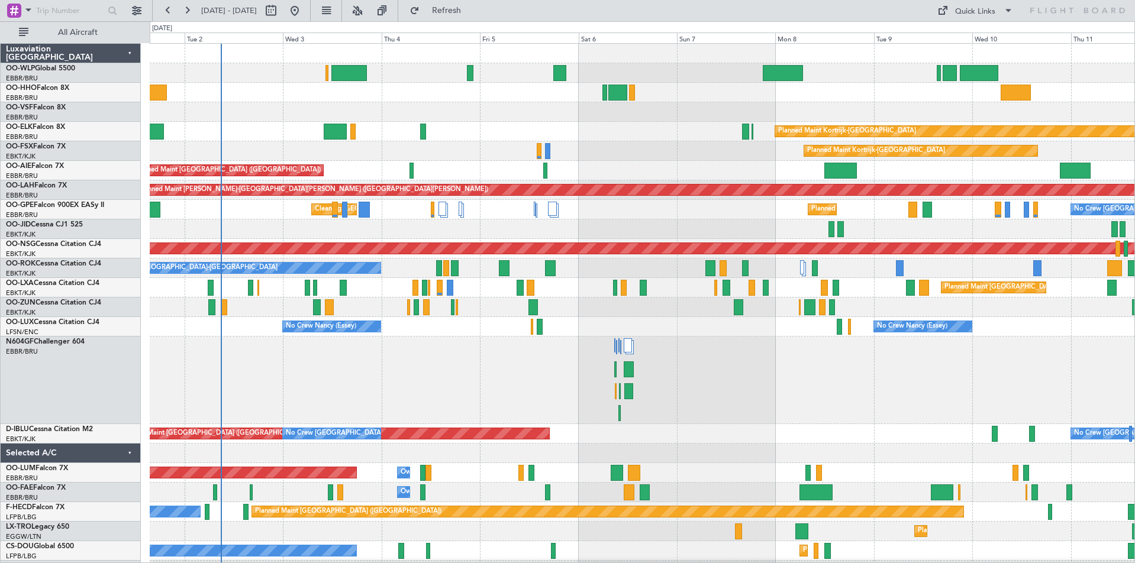
click at [737, 217] on div "Planned Maint [GEOGRAPHIC_DATA] ([GEOGRAPHIC_DATA] National) No Crew [GEOGRAPHI…" at bounding box center [642, 210] width 985 height 20
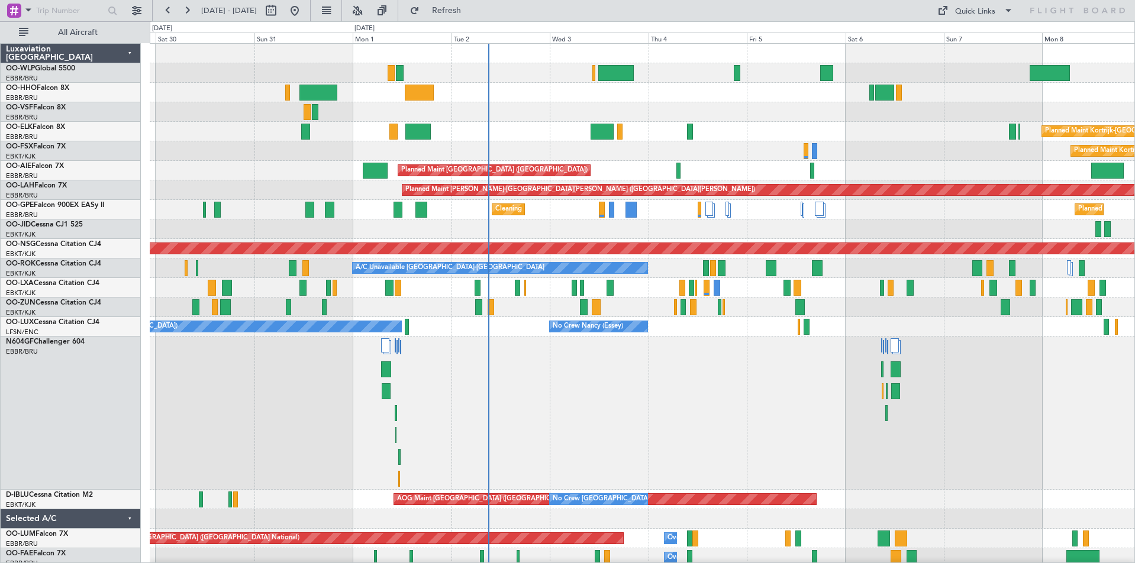
click at [789, 435] on div at bounding box center [642, 413] width 985 height 153
click at [637, 344] on div at bounding box center [642, 413] width 985 height 153
click at [693, 412] on div at bounding box center [642, 413] width 985 height 153
click at [448, 395] on div at bounding box center [642, 413] width 985 height 153
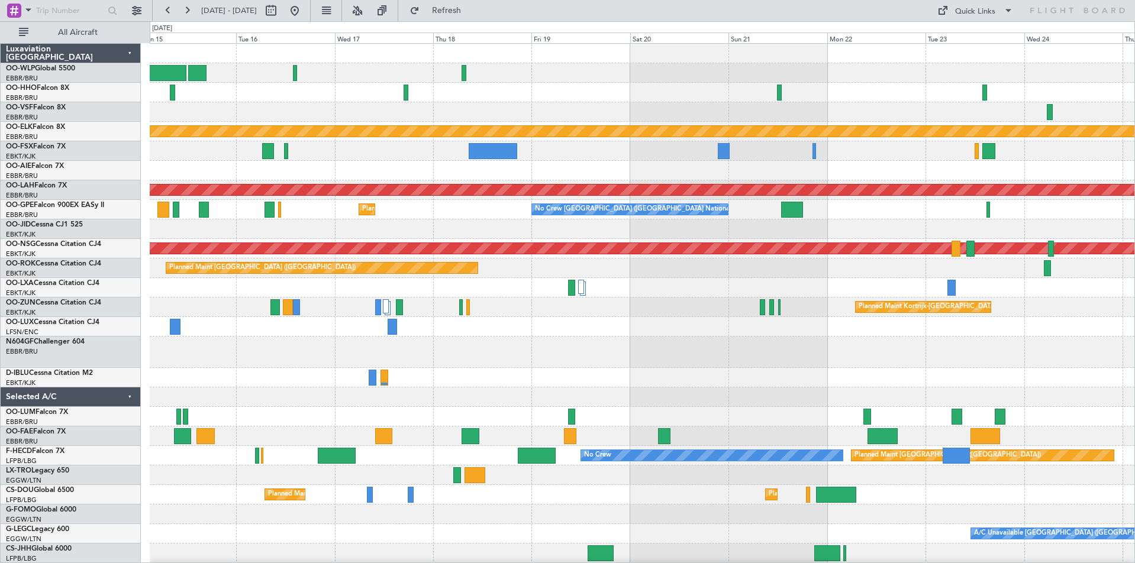
click at [667, 303] on div "Planned Maint Kortrijk-Wevelgem Planned Maint Alton-st Louis (St Louis Regl) Pl…" at bounding box center [642, 362] width 985 height 637
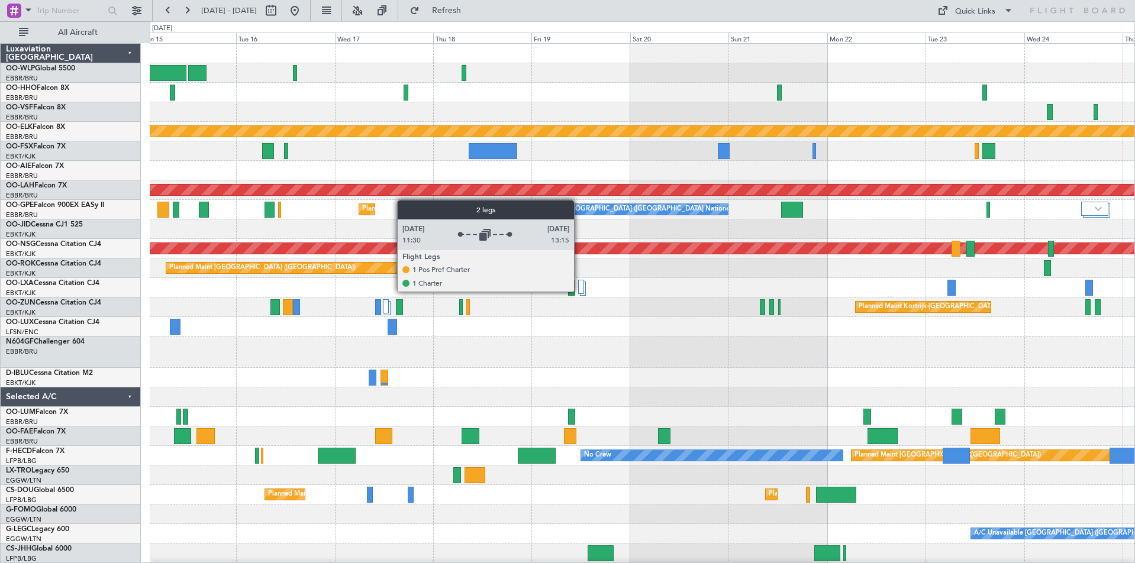
click at [579, 291] on div at bounding box center [581, 287] width 6 height 14
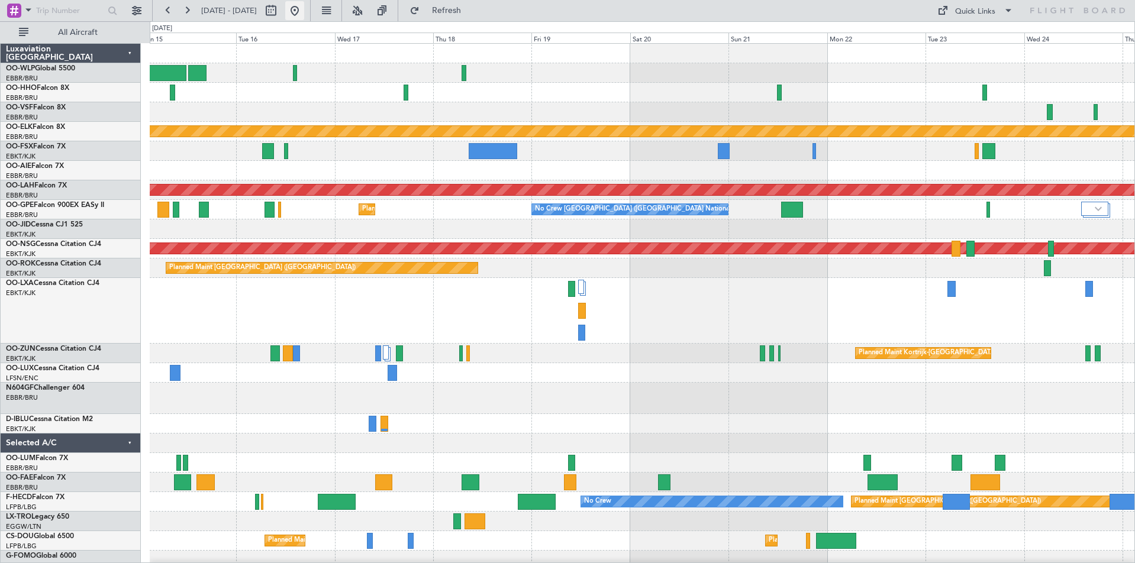
click at [304, 11] on button at bounding box center [294, 10] width 19 height 19
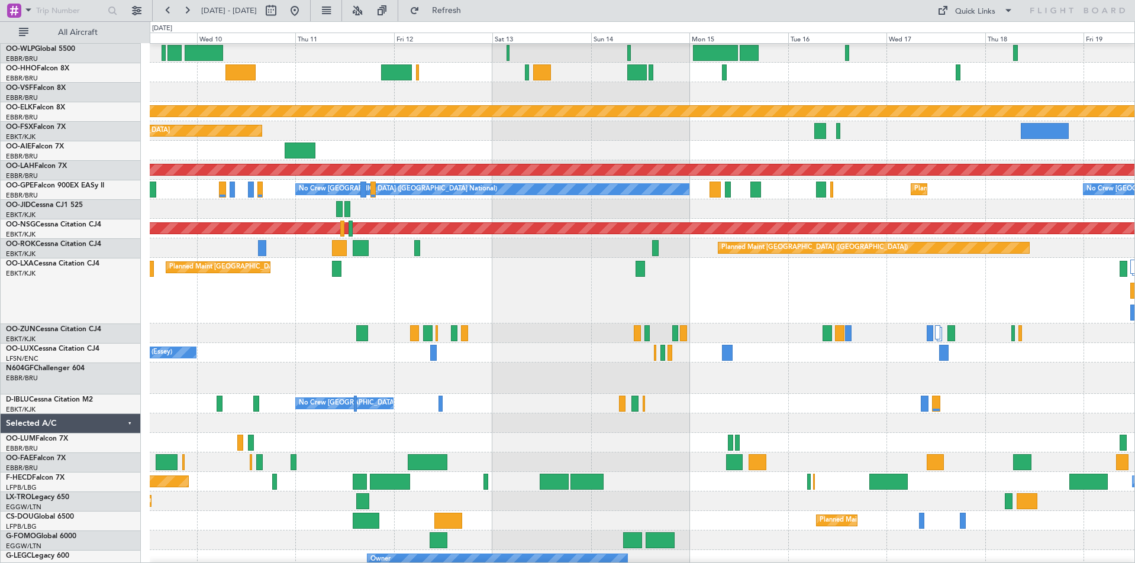
scroll to position [20, 0]
click at [552, 349] on div "No Crew Nancy (Essey)" at bounding box center [642, 353] width 985 height 20
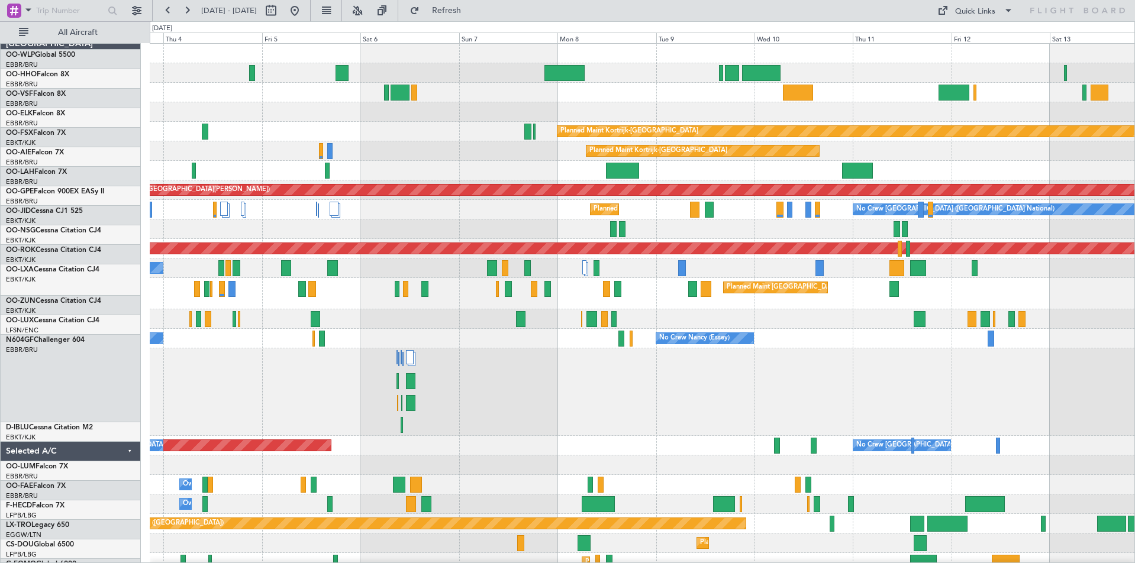
scroll to position [0, 0]
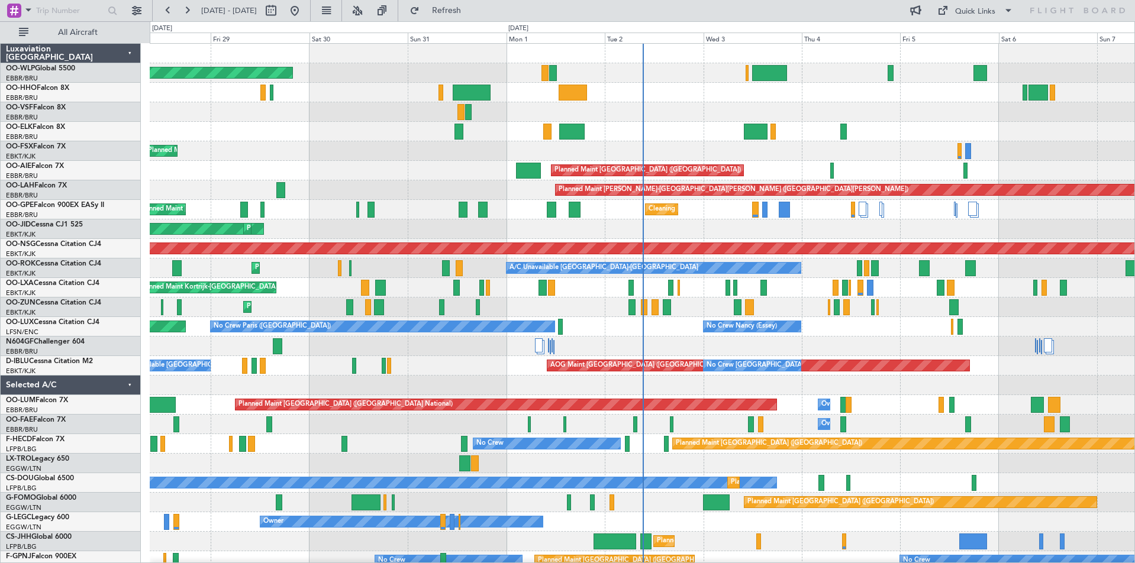
click at [424, 230] on div "AOG Maint Kortrijk-[GEOGRAPHIC_DATA] Planned Maint [GEOGRAPHIC_DATA]-[GEOGRAPHI…" at bounding box center [642, 230] width 985 height 20
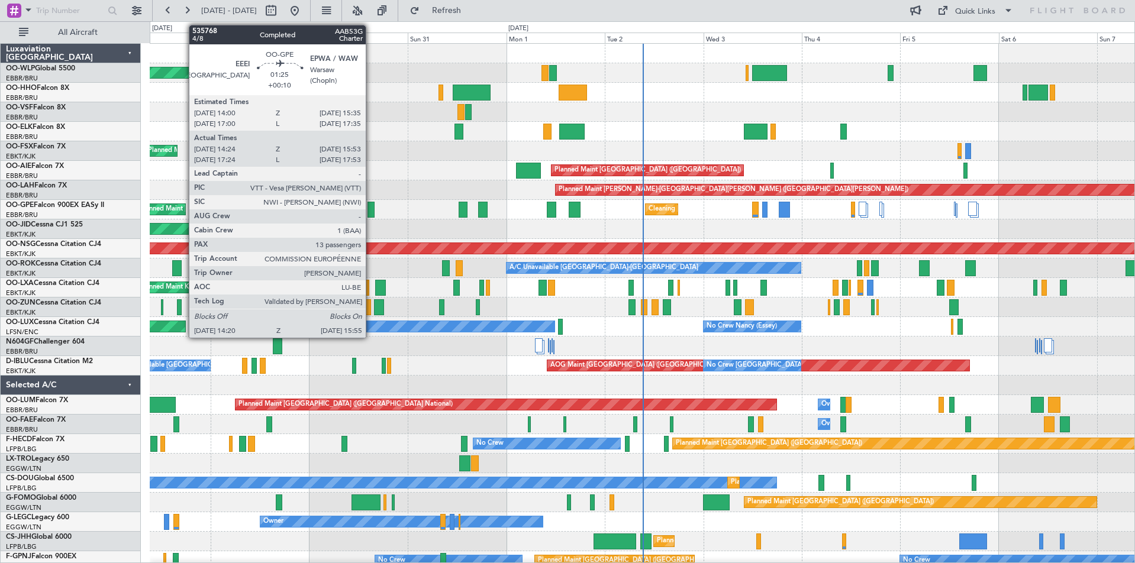
click at [371, 209] on div at bounding box center [370, 210] width 7 height 16
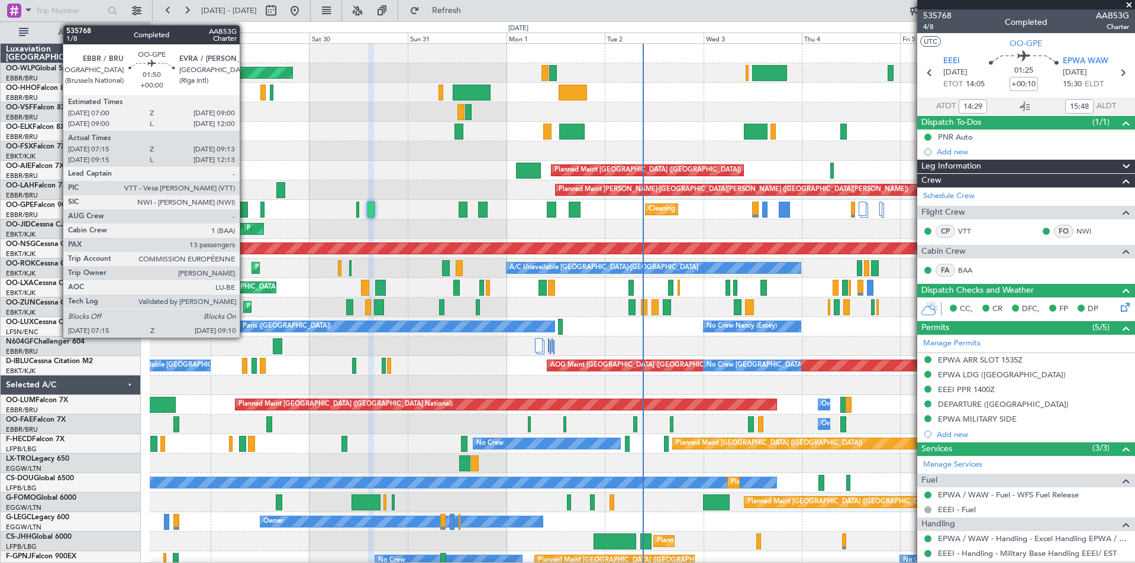
click at [245, 211] on div at bounding box center [244, 210] width 8 height 16
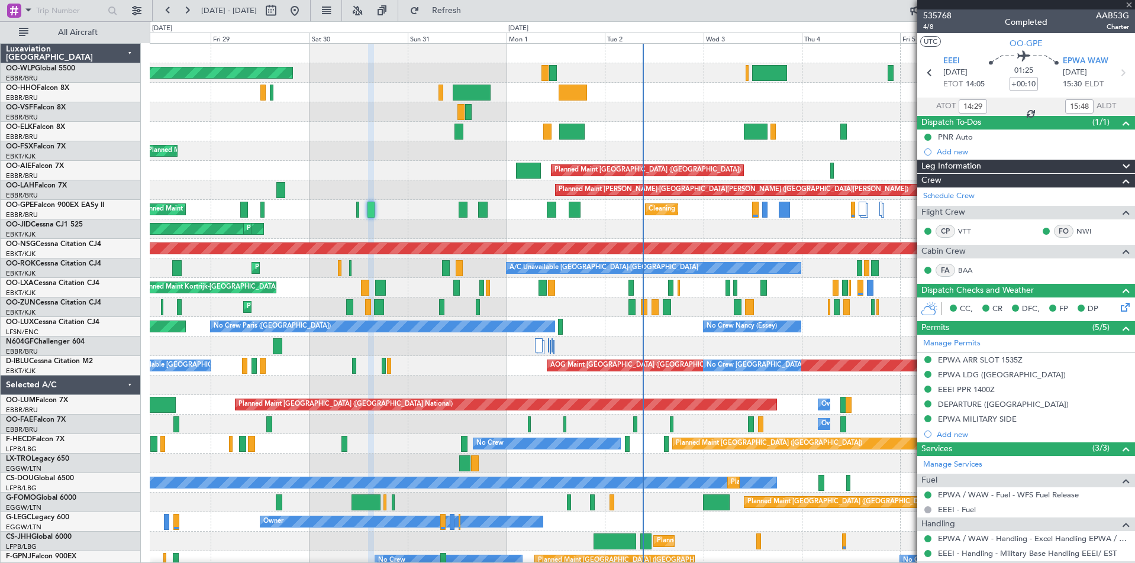
click at [245, 211] on div at bounding box center [244, 210] width 8 height 16
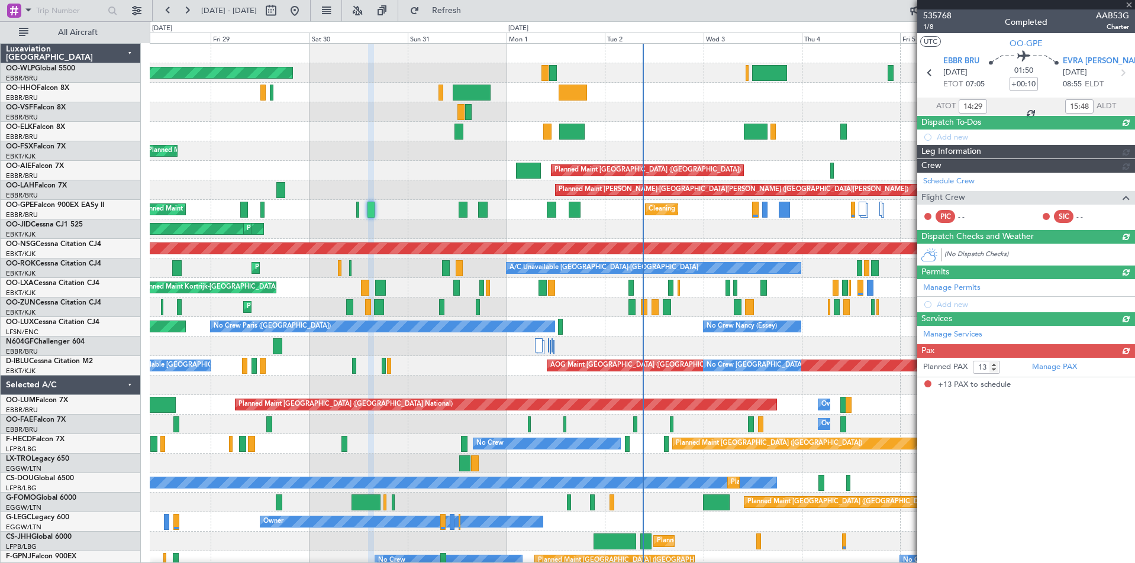
type input "07:20"
type input "09:08"
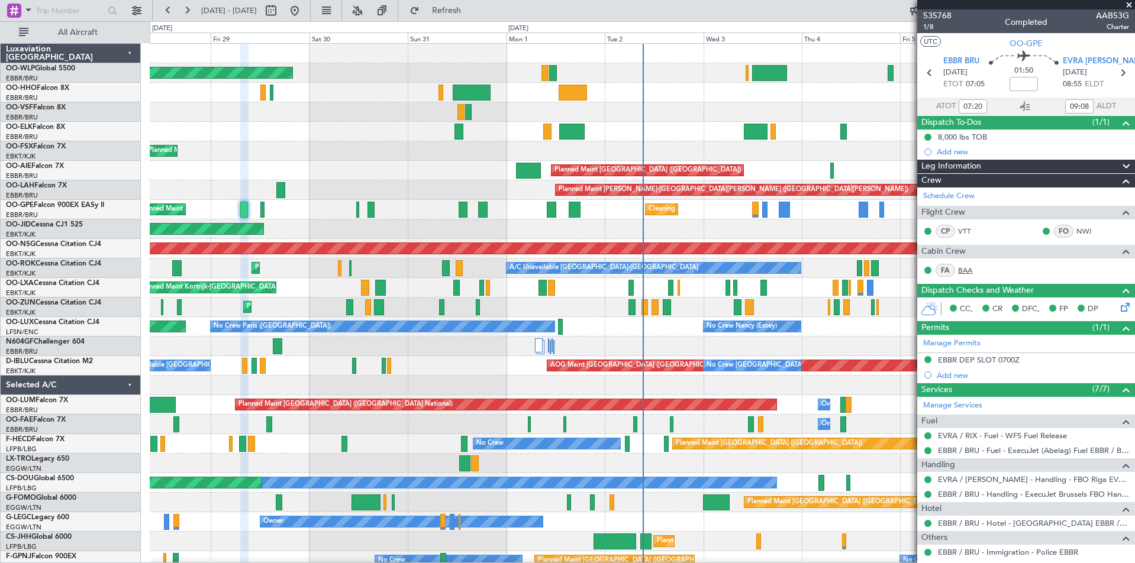
click at [966, 265] on link "BAA" at bounding box center [971, 270] width 27 height 11
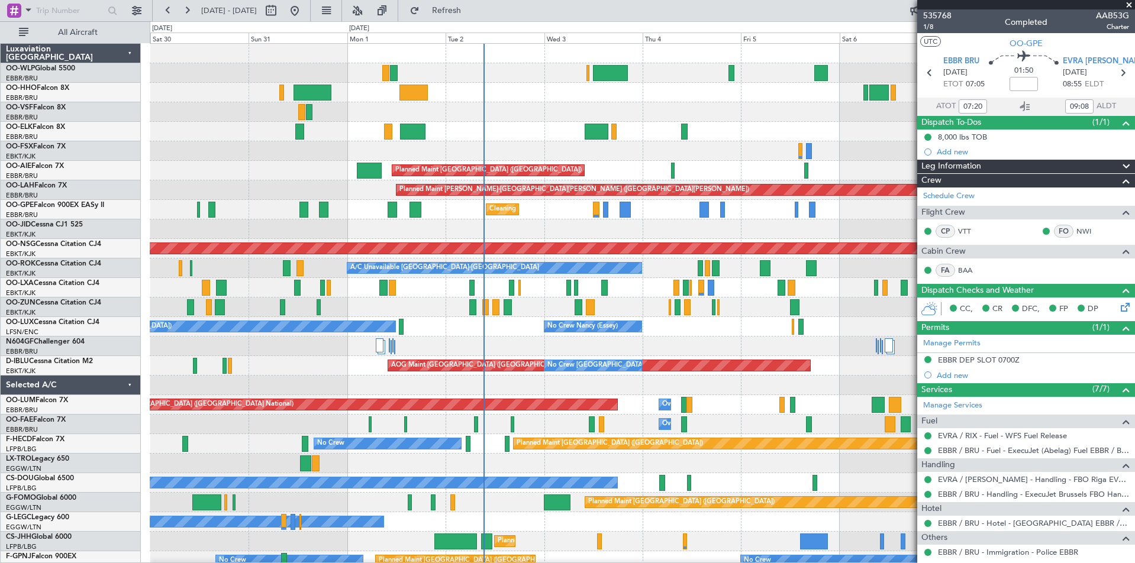
click at [554, 256] on div "Planned Maint Berlin (Brandenburg) Planned Maint Kortrijk-Wevelgem Planned Main…" at bounding box center [642, 376] width 985 height 664
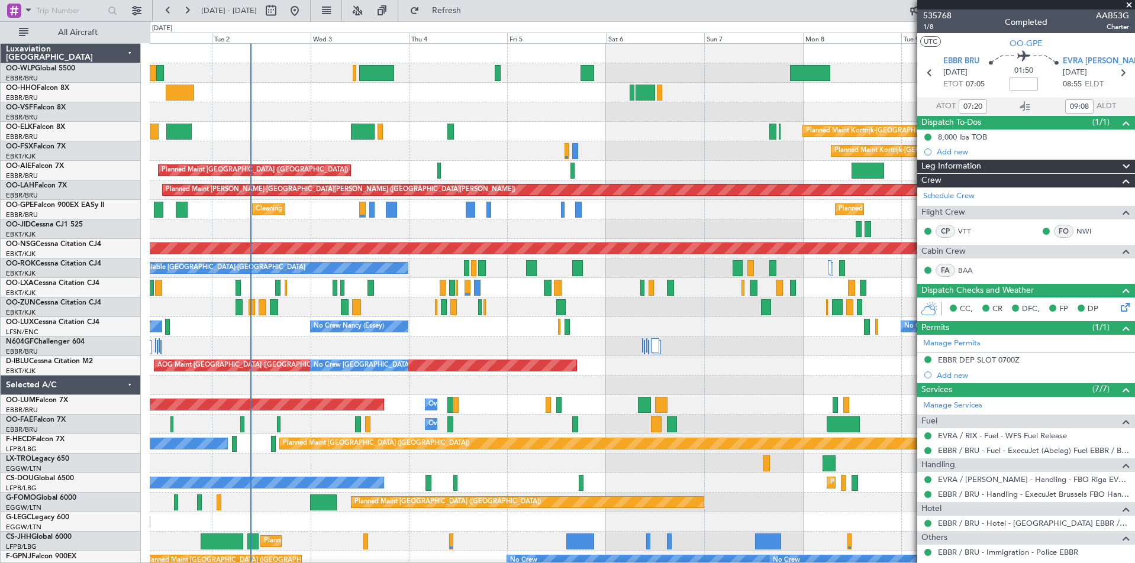
click at [319, 151] on div "Planned Maint Kortrijk-[GEOGRAPHIC_DATA]" at bounding box center [642, 151] width 985 height 20
click at [733, 322] on div "No Crew [PERSON_NAME] ([PERSON_NAME]) No Crew [PERSON_NAME] ([PERSON_NAME]) No …" at bounding box center [642, 327] width 985 height 20
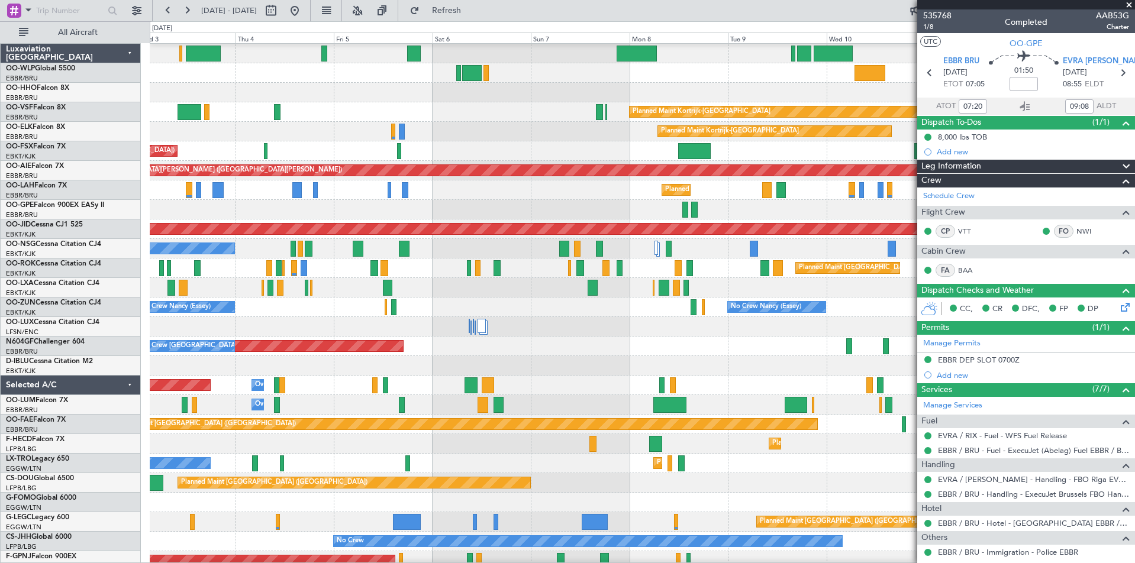
scroll to position [20, 0]
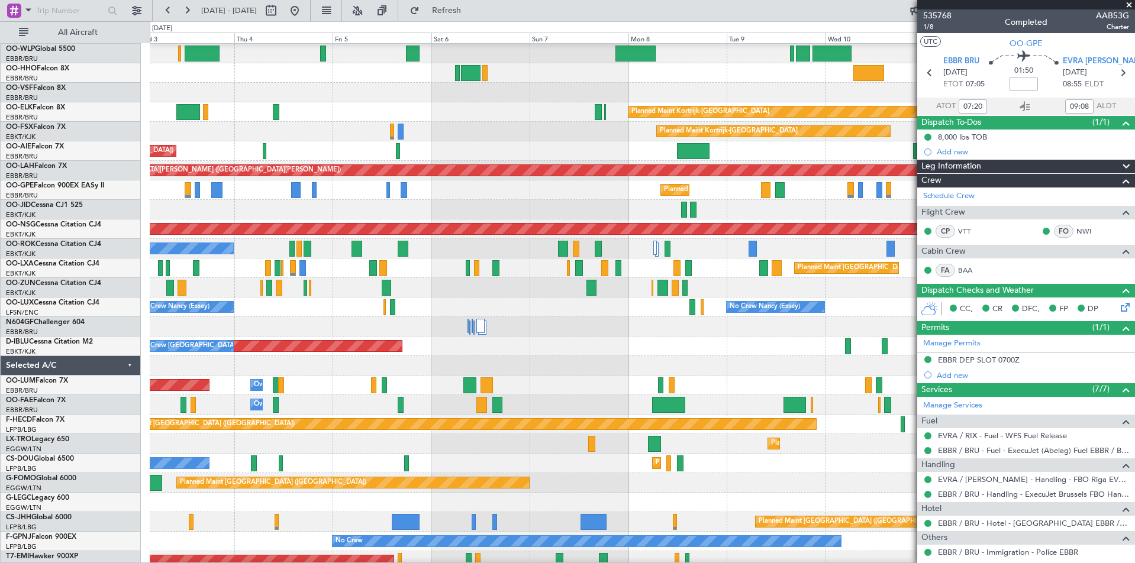
click at [570, 298] on div "No Crew [PERSON_NAME] ([PERSON_NAME]) No Crew [PERSON_NAME] ([PERSON_NAME]) No …" at bounding box center [642, 308] width 985 height 20
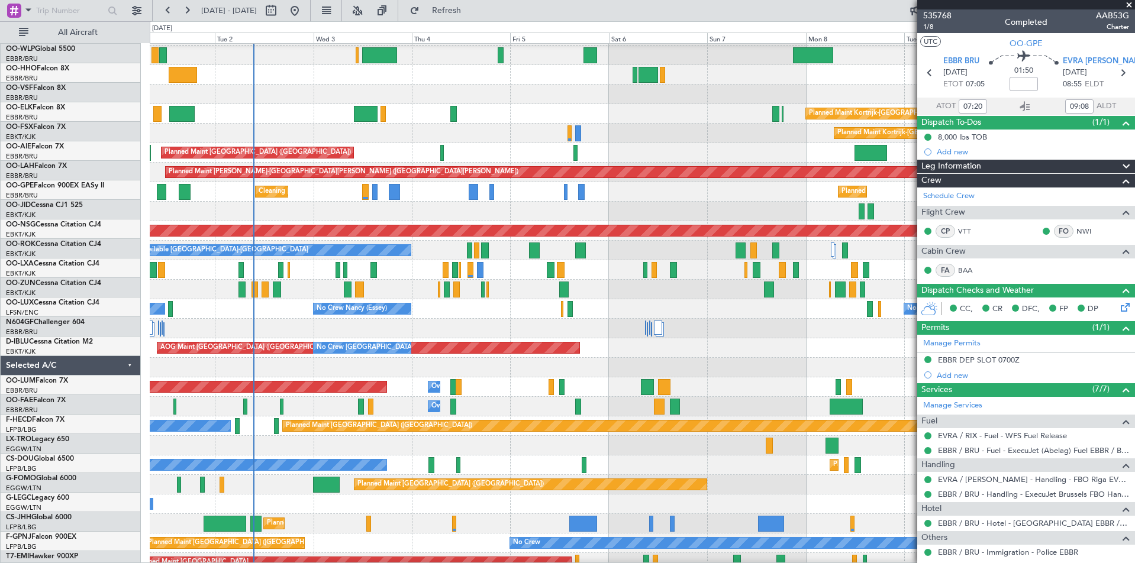
click at [662, 321] on div at bounding box center [658, 328] width 8 height 14
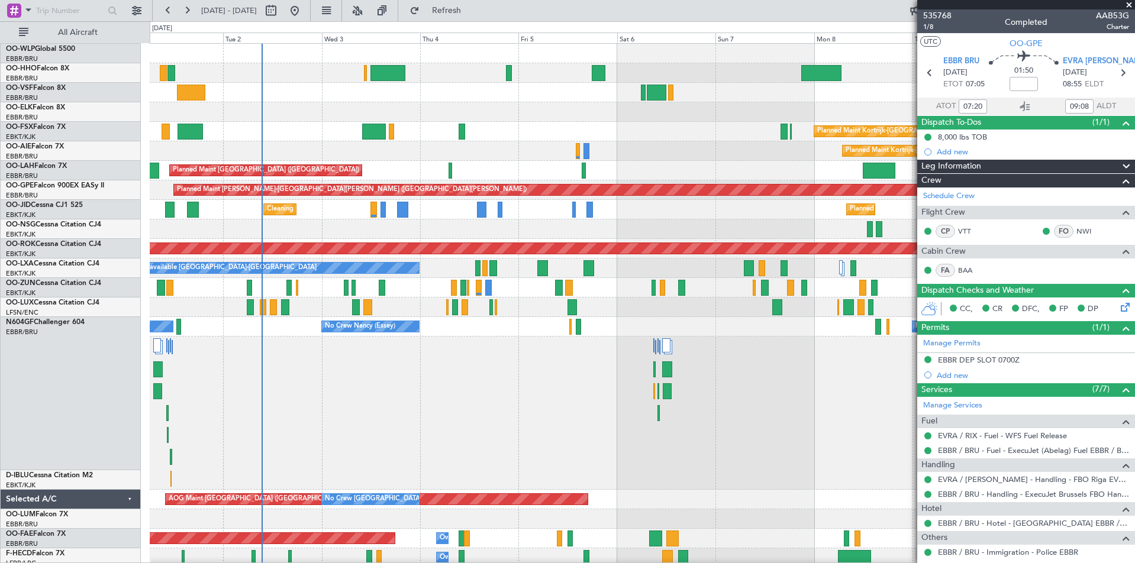
scroll to position [0, 0]
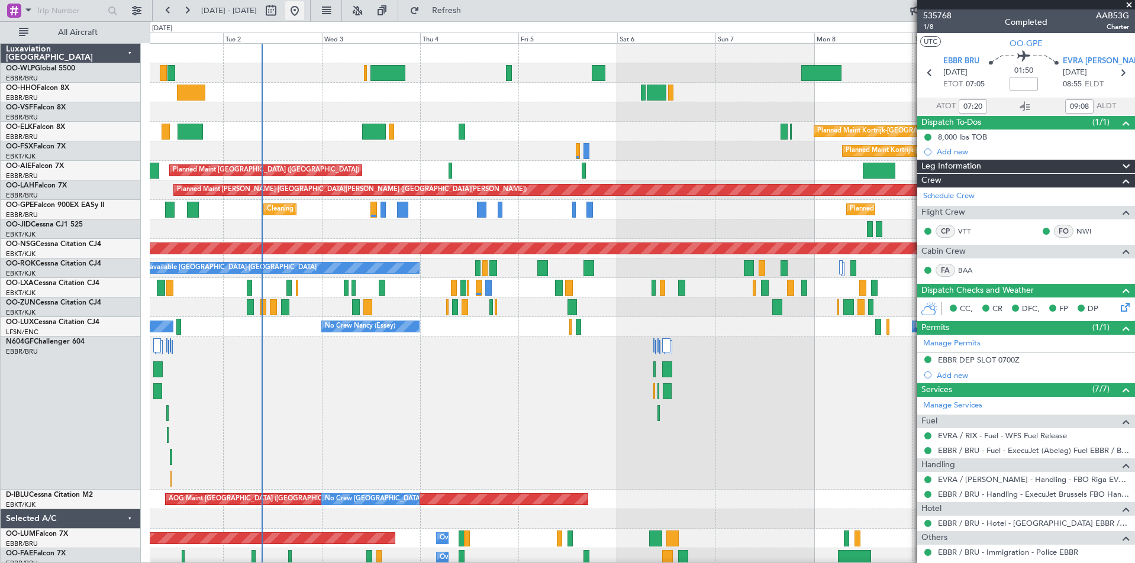
click at [304, 9] on button at bounding box center [294, 10] width 19 height 19
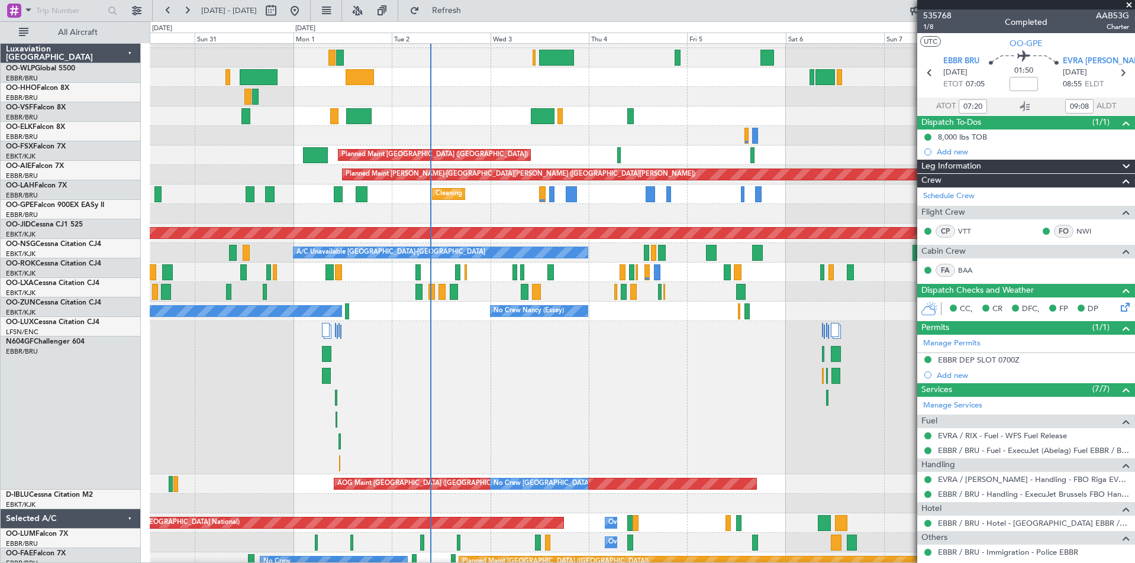
scroll to position [15, 0]
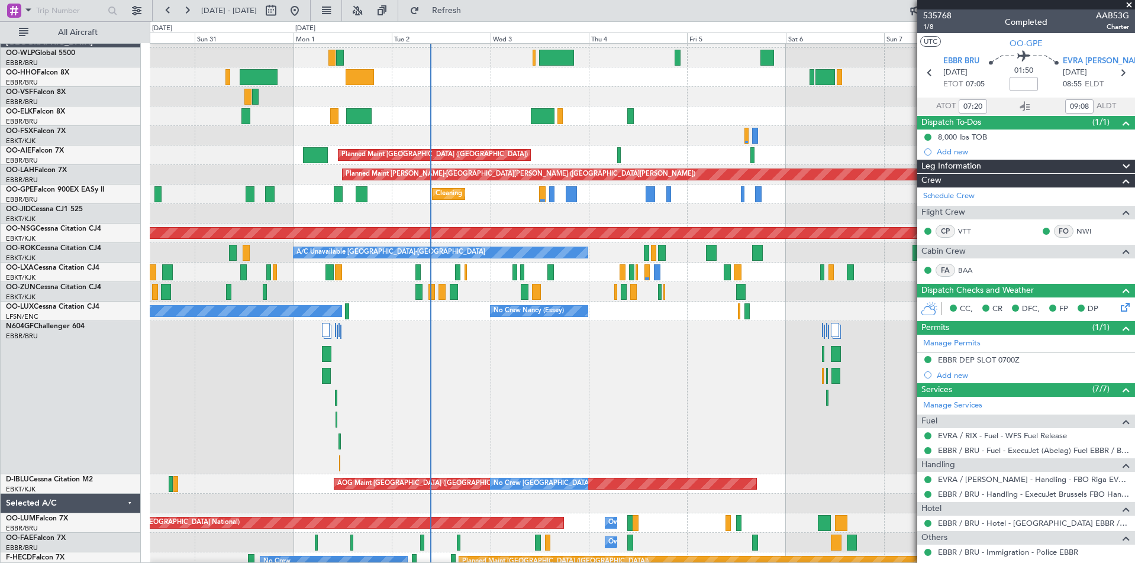
click at [406, 294] on div "Planned Maint Kortrijk-[GEOGRAPHIC_DATA]" at bounding box center [642, 292] width 985 height 20
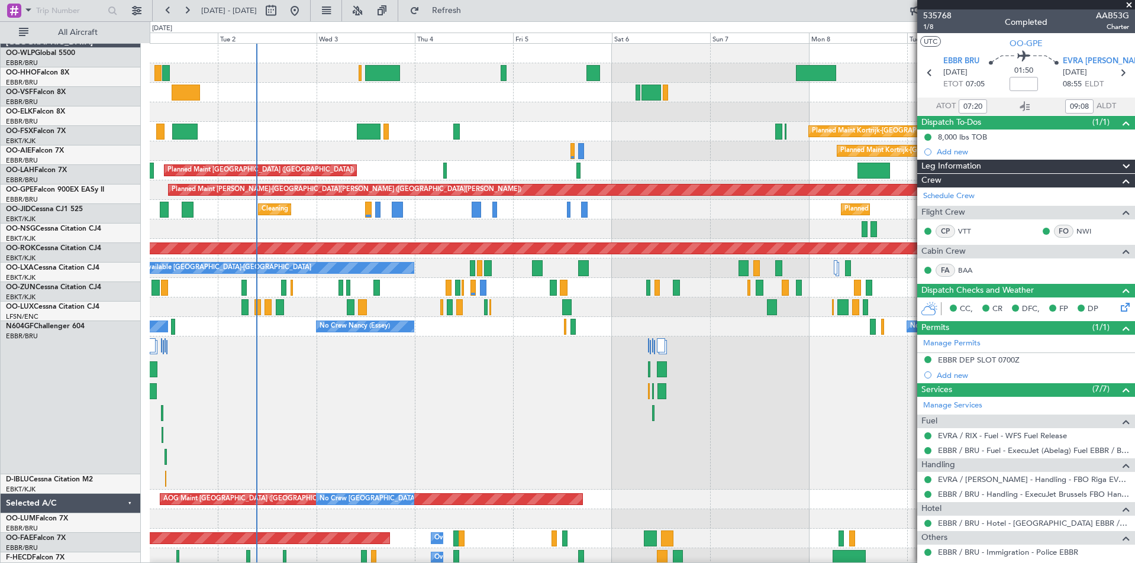
scroll to position [0, 0]
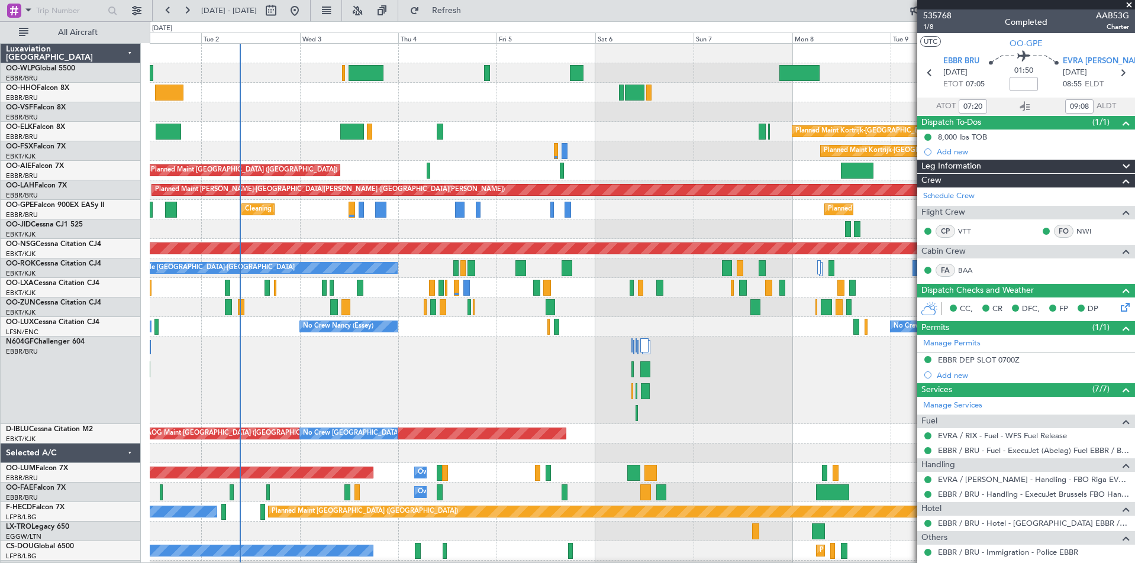
click at [1131, 8] on span at bounding box center [1129, 5] width 12 height 11
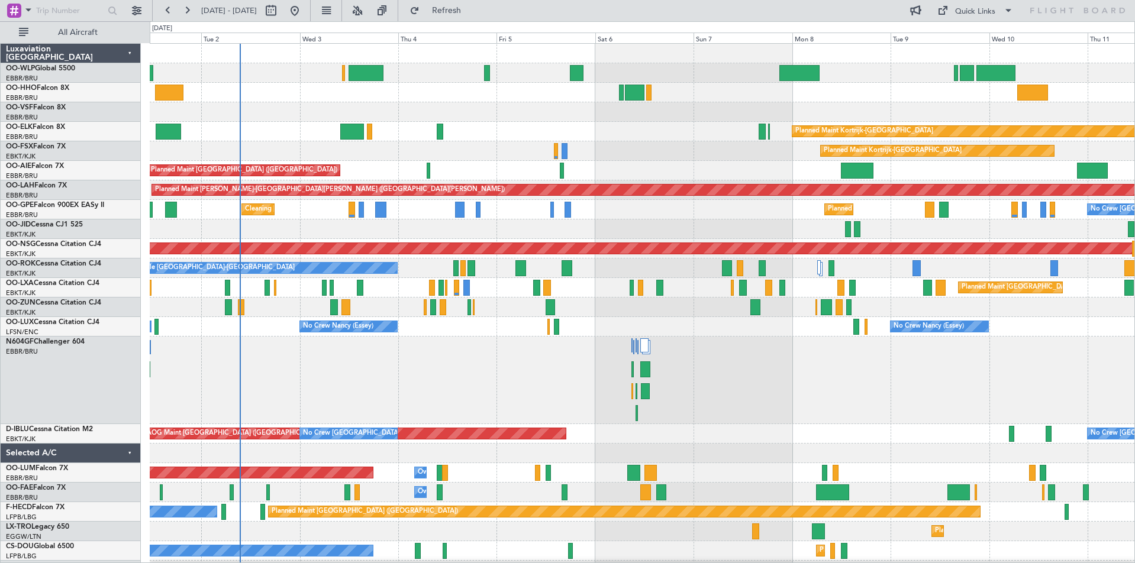
type input "0"
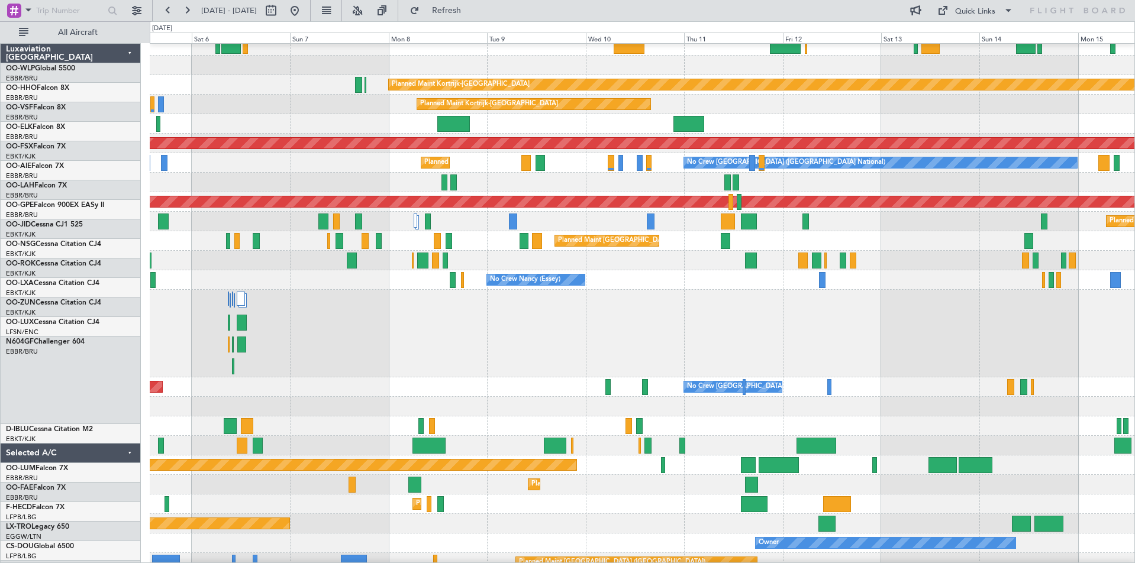
scroll to position [47, 0]
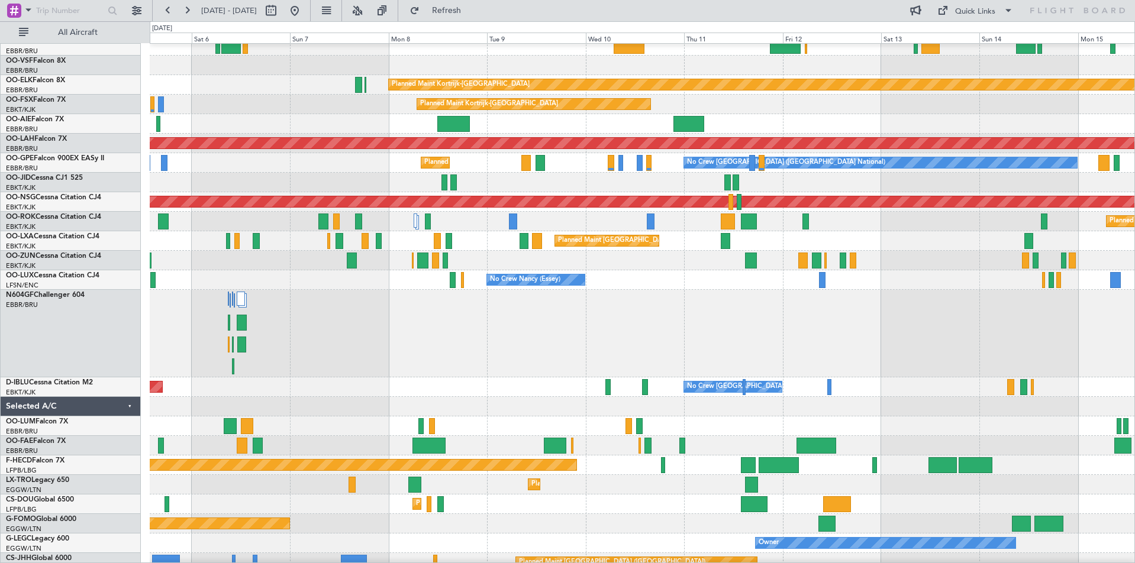
click at [479, 353] on div at bounding box center [642, 334] width 985 height 88
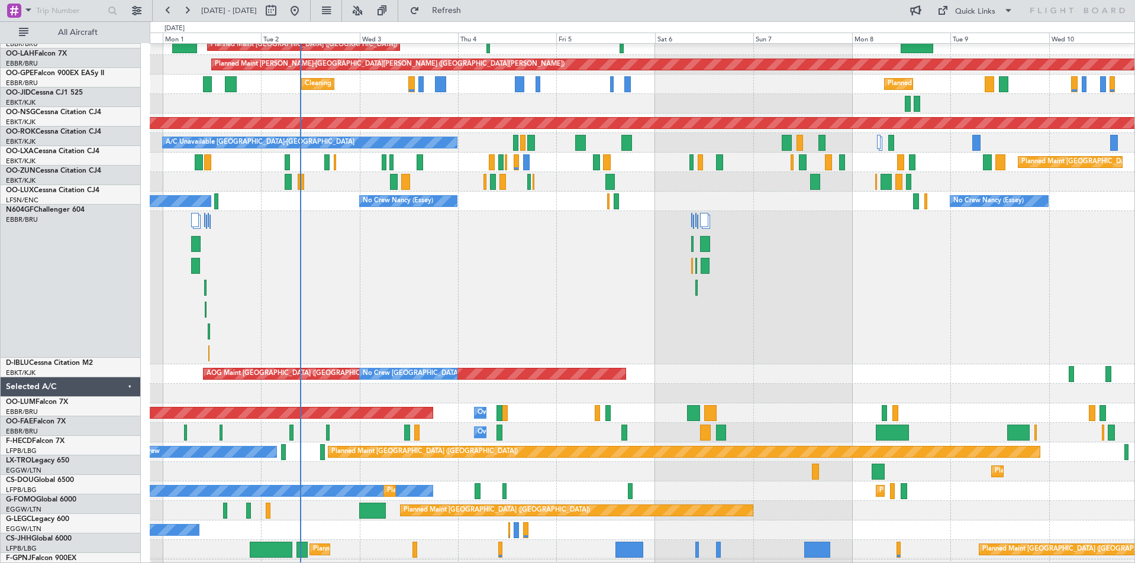
scroll to position [125, 0]
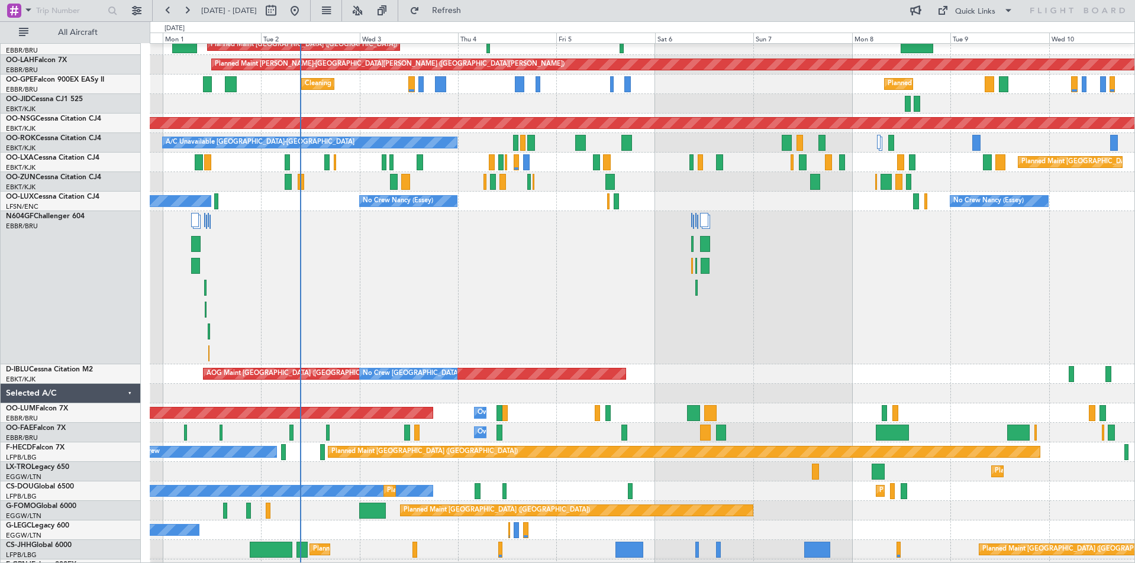
click at [346, 220] on div at bounding box center [642, 287] width 985 height 153
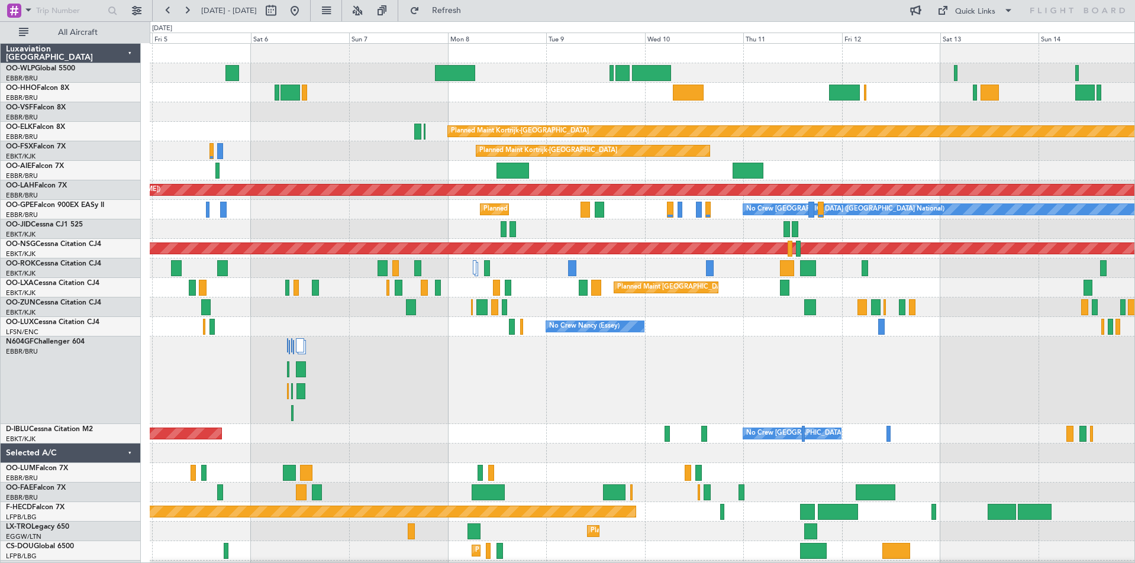
scroll to position [0, 0]
click at [527, 434] on div "No Crew [GEOGRAPHIC_DATA] ([GEOGRAPHIC_DATA] National) AOG Maint [GEOGRAPHIC_DA…" at bounding box center [642, 434] width 985 height 20
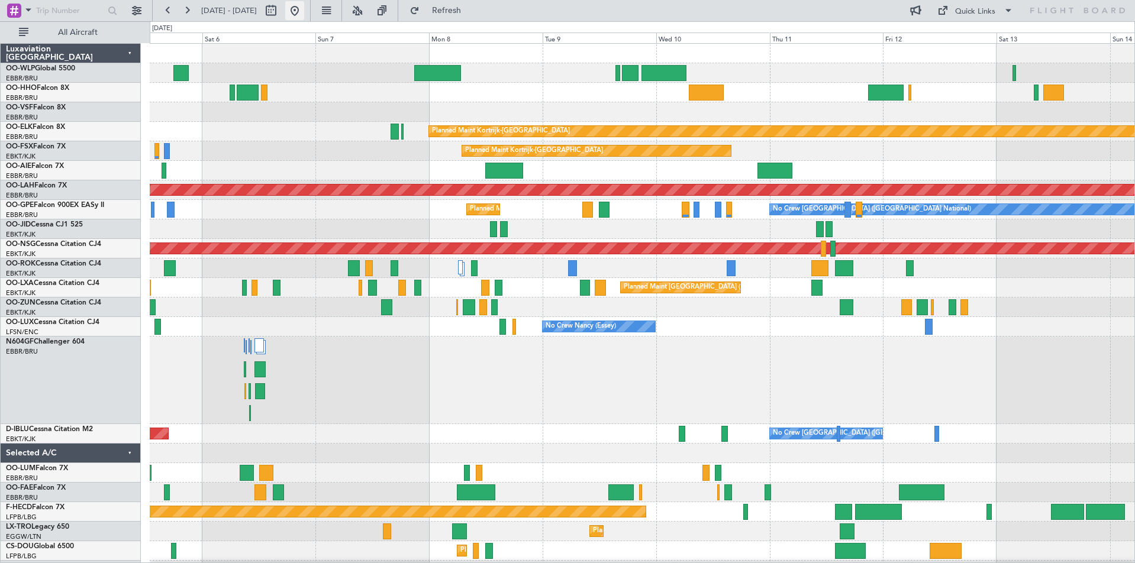
click at [304, 18] on button at bounding box center [294, 10] width 19 height 19
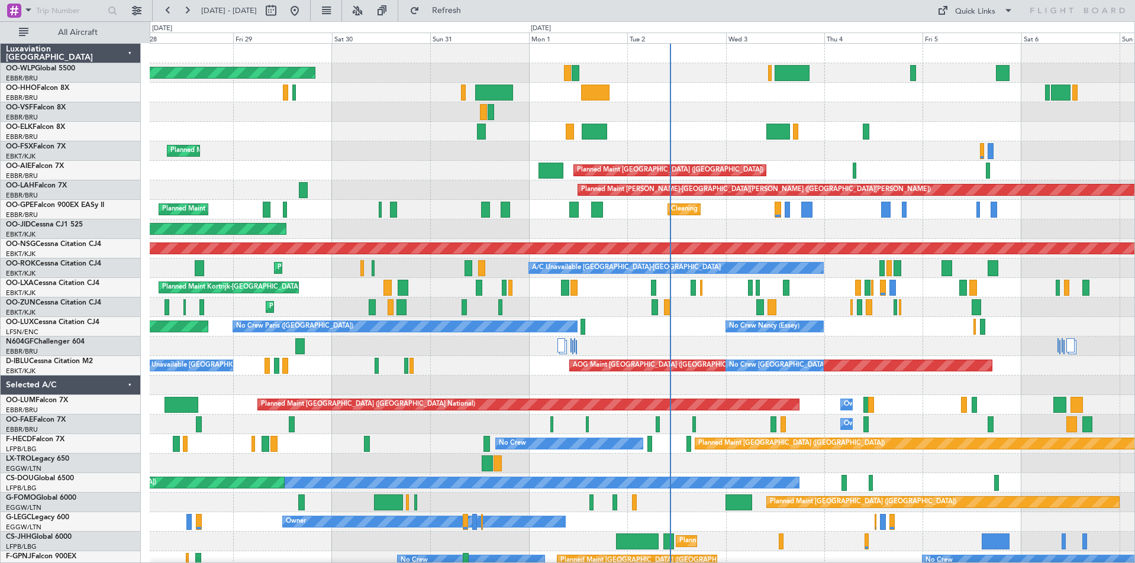
click at [334, 205] on div "Cleaning [GEOGRAPHIC_DATA] ([GEOGRAPHIC_DATA] National) Planned Maint [GEOGRAPH…" at bounding box center [642, 210] width 985 height 20
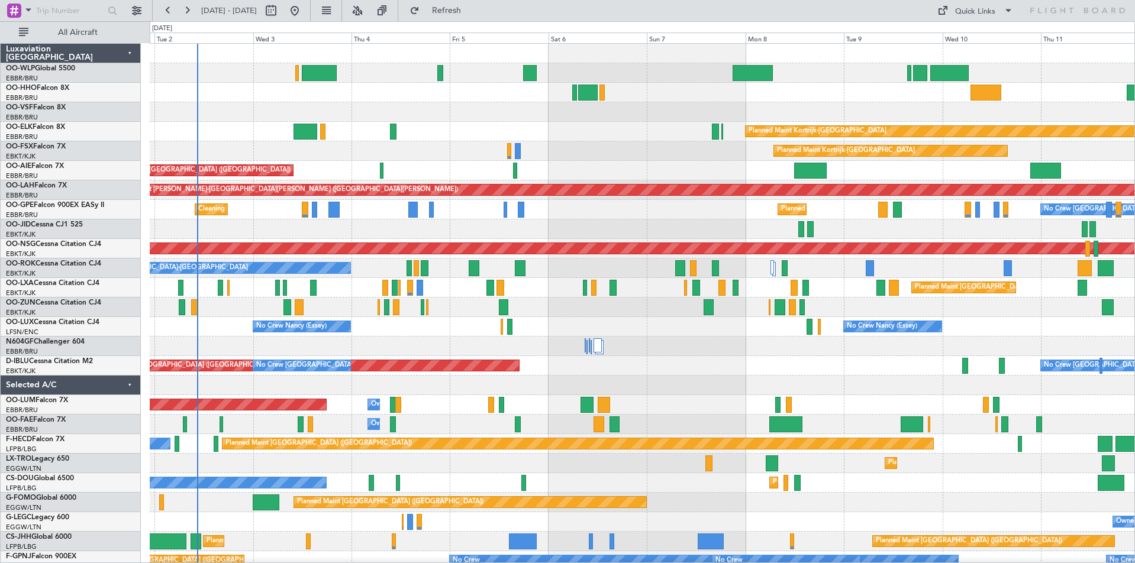
click at [344, 128] on div "Planned Maint Kortrijk-[GEOGRAPHIC_DATA] Planned Maint [GEOGRAPHIC_DATA]-[GEOGR…" at bounding box center [642, 376] width 985 height 664
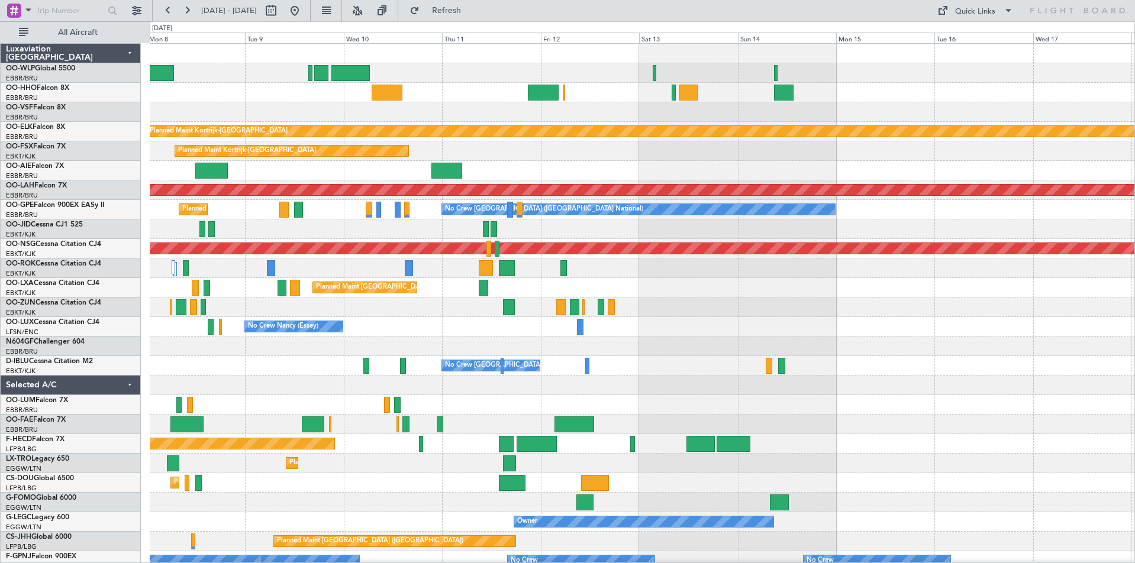
click at [288, 146] on div "Planned Maint Kortrijk-[GEOGRAPHIC_DATA] Planned Maint [GEOGRAPHIC_DATA]-[GEOGR…" at bounding box center [642, 356] width 985 height 625
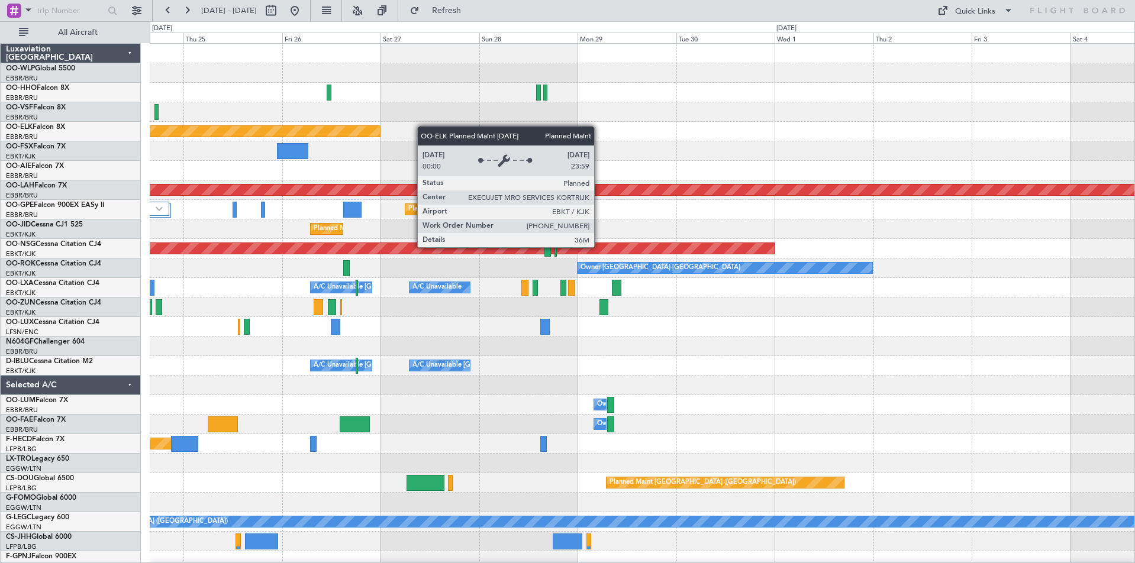
click at [369, 131] on div "Planned Maint Kortrijk-[GEOGRAPHIC_DATA] Planned [GEOGRAPHIC_DATA][PERSON_NAME]…" at bounding box center [642, 346] width 985 height 605
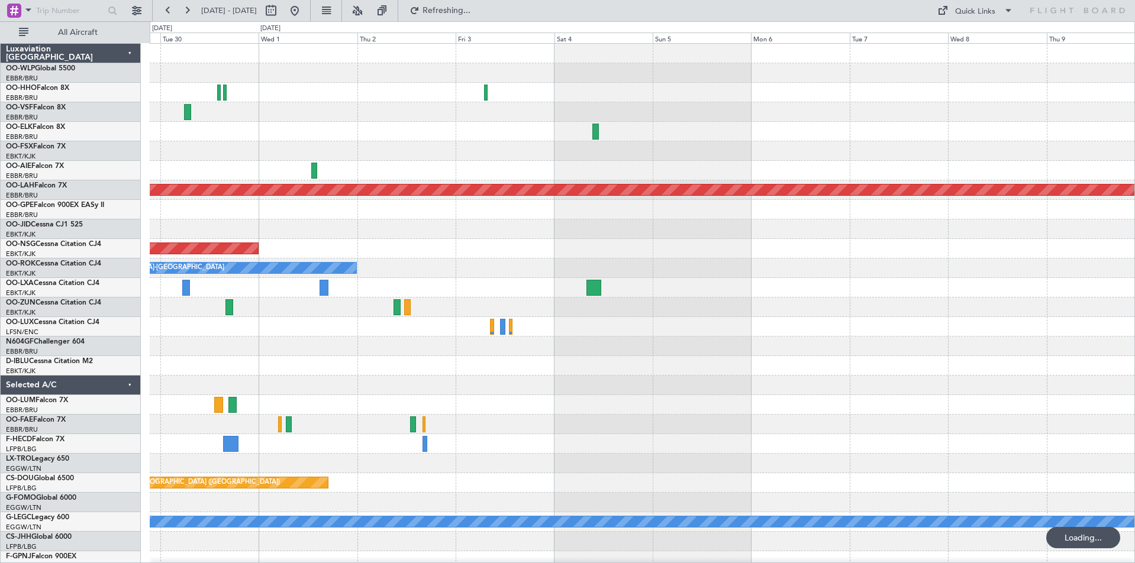
click at [302, 136] on div at bounding box center [642, 132] width 985 height 20
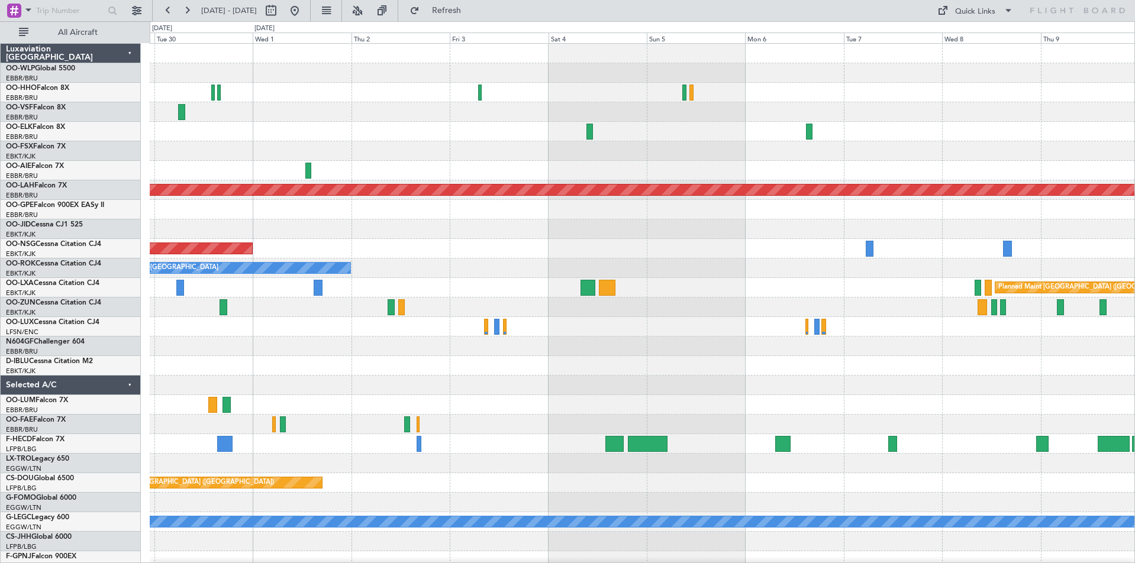
click at [22, 120] on div "Planned Maint [PERSON_NAME]-[GEOGRAPHIC_DATA][PERSON_NAME] ([GEOGRAPHIC_DATA][P…" at bounding box center [567, 292] width 1135 height 542
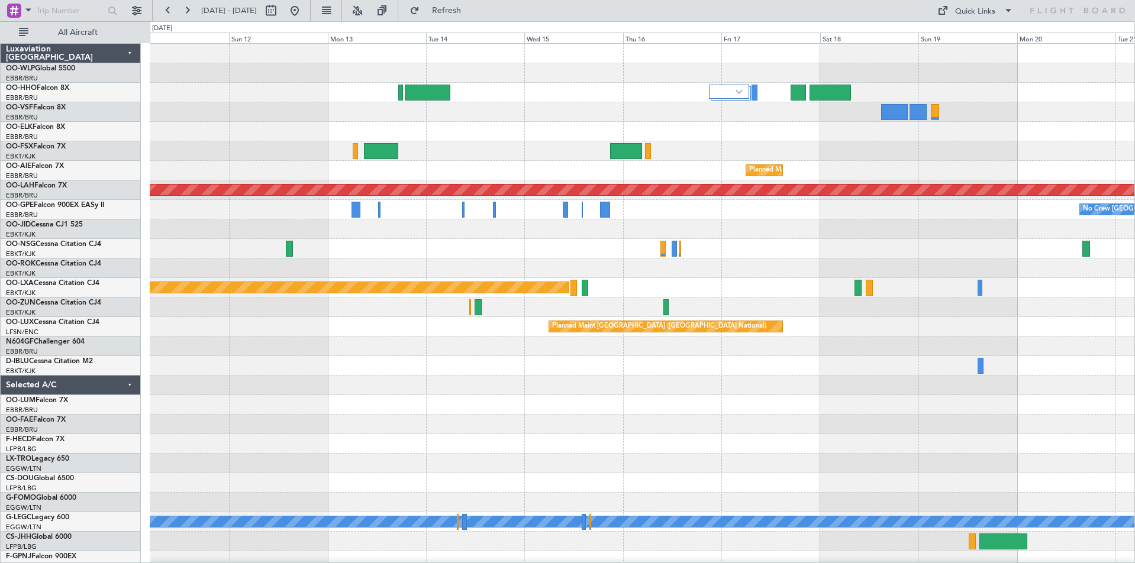
click at [461, 152] on div "Planned Maint [GEOGRAPHIC_DATA] ([GEOGRAPHIC_DATA] National) Planned [GEOGRAPHI…" at bounding box center [642, 327] width 985 height 566
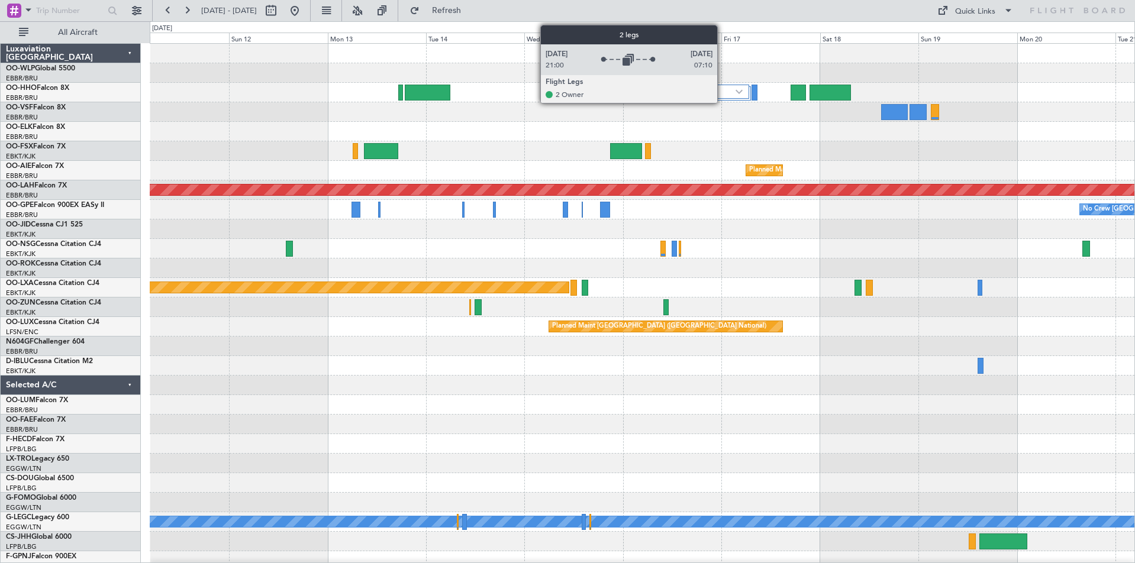
click at [722, 96] on div at bounding box center [729, 92] width 40 height 14
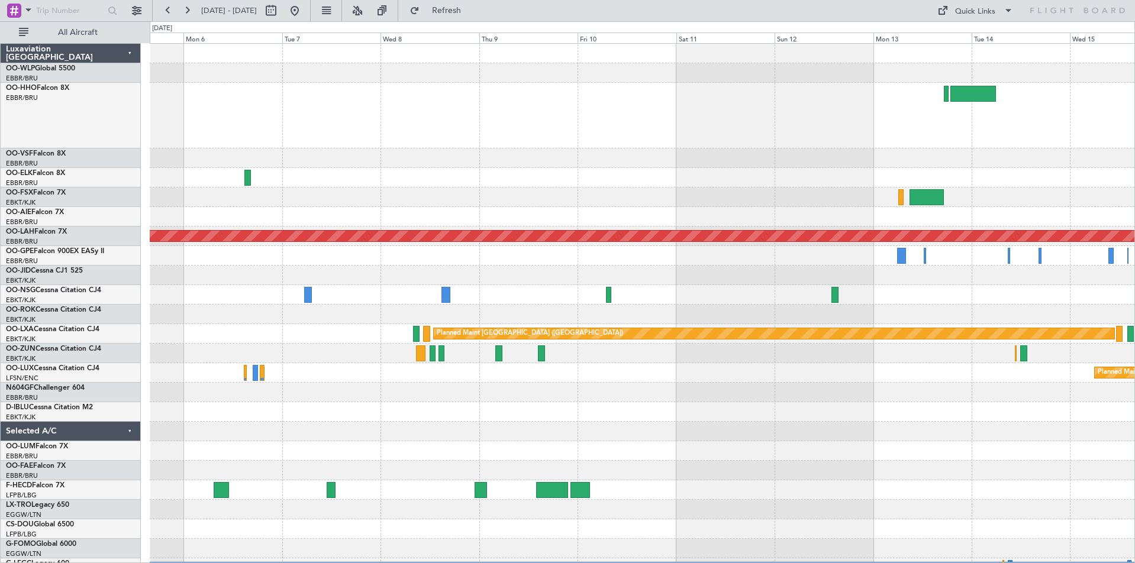
click at [1134, 157] on html "[DATE] - [DATE] Refresh Quick Links All Aircraft Planned Maint [GEOGRAPHIC_DATA…" at bounding box center [567, 281] width 1135 height 563
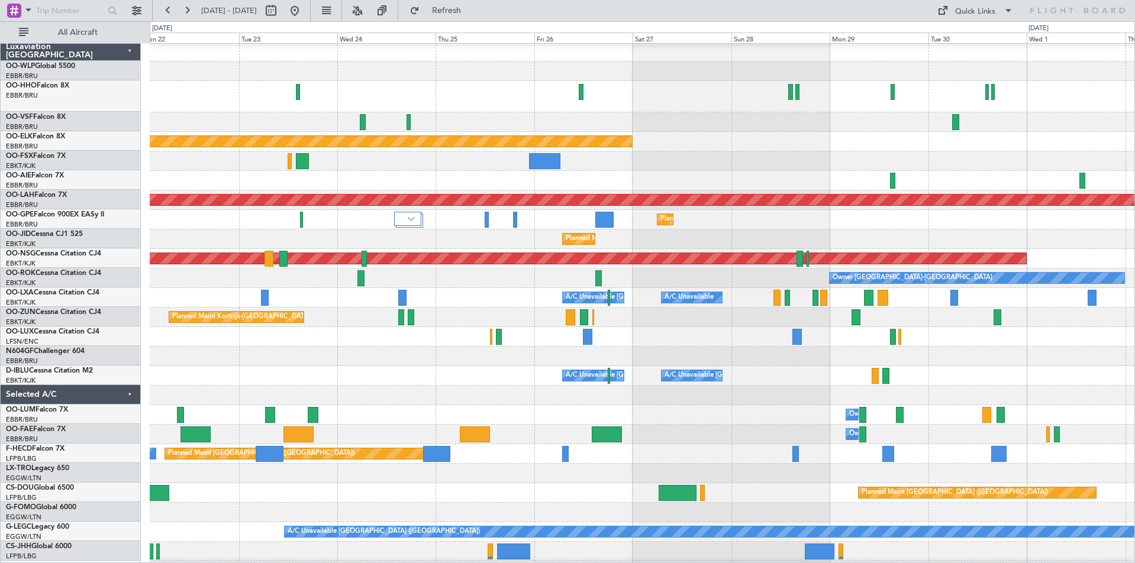
scroll to position [2, 0]
click at [578, 182] on div at bounding box center [642, 181] width 985 height 20
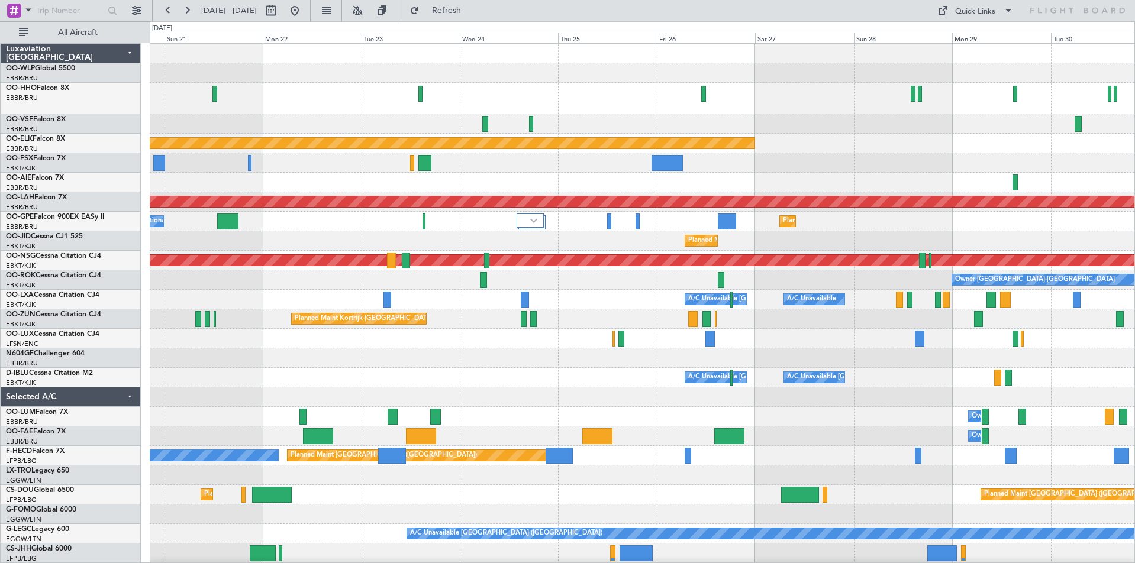
click at [416, 191] on div at bounding box center [642, 183] width 985 height 20
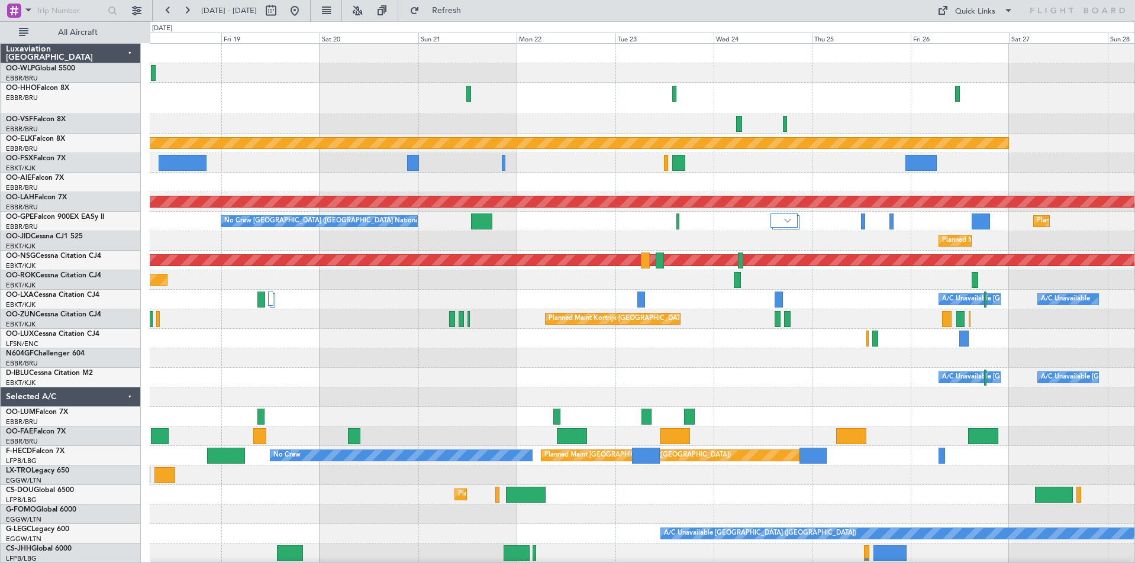
click at [606, 180] on div at bounding box center [642, 183] width 985 height 20
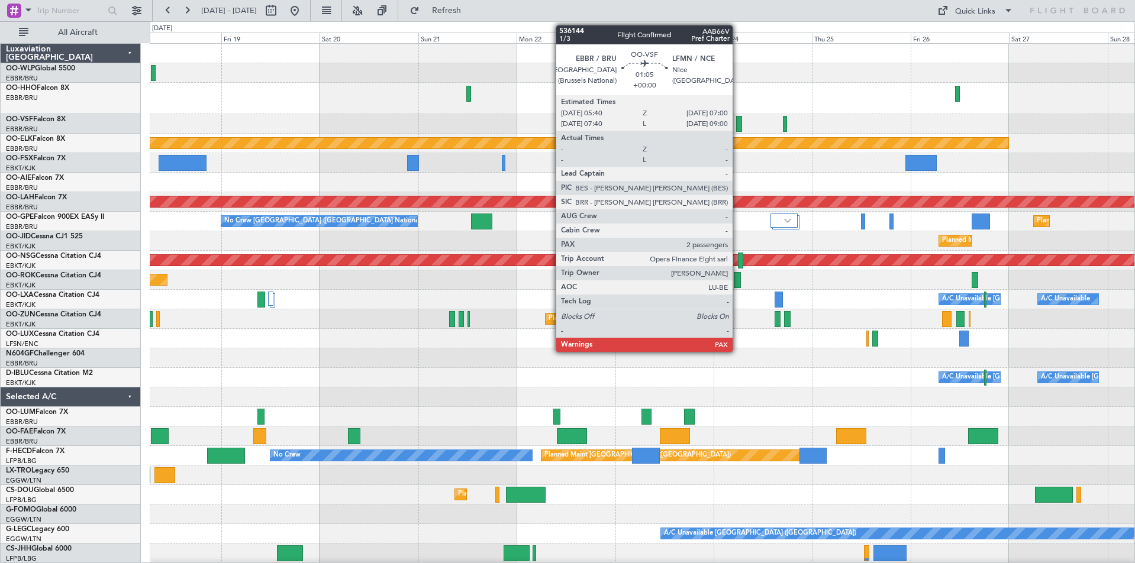
click at [738, 125] on div at bounding box center [739, 124] width 6 height 16
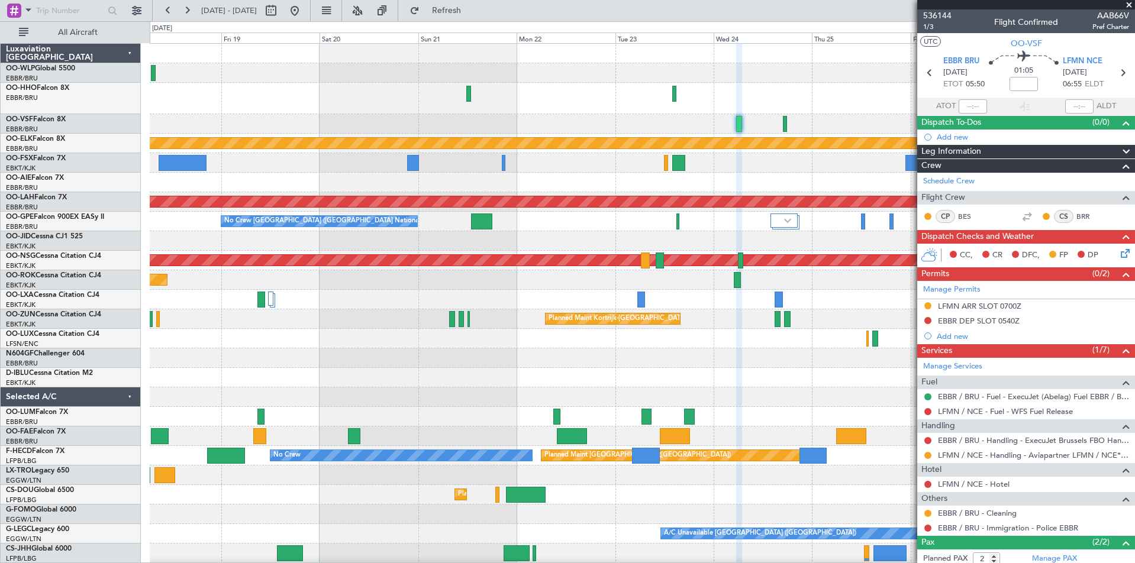
click at [1131, 6] on span at bounding box center [1129, 5] width 12 height 11
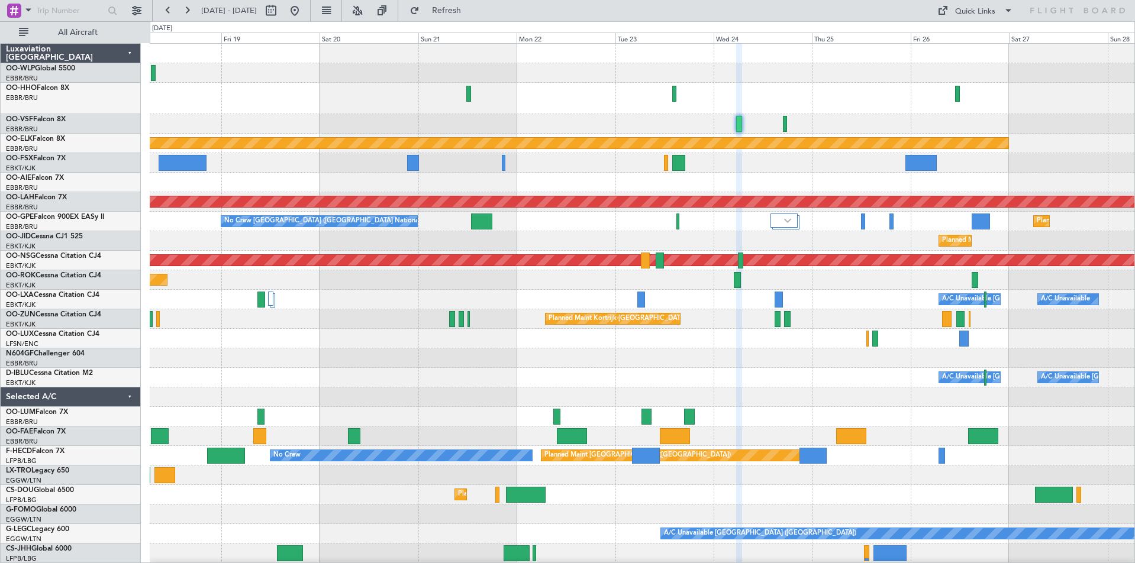
type input "0"
click at [715, 310] on div "Planned Maint Kortrijk-[GEOGRAPHIC_DATA]" at bounding box center [642, 319] width 985 height 20
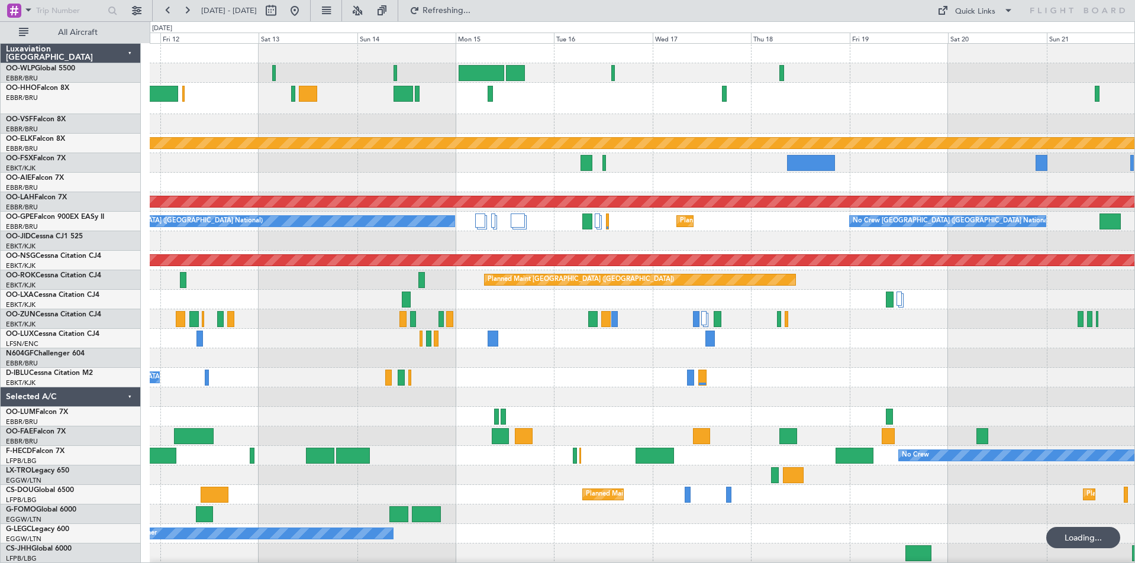
click at [990, 338] on div "Planned Maint Kortrijk-[GEOGRAPHIC_DATA] Planned Maint [GEOGRAPHIC_DATA]-[GEOGR…" at bounding box center [642, 352] width 985 height 617
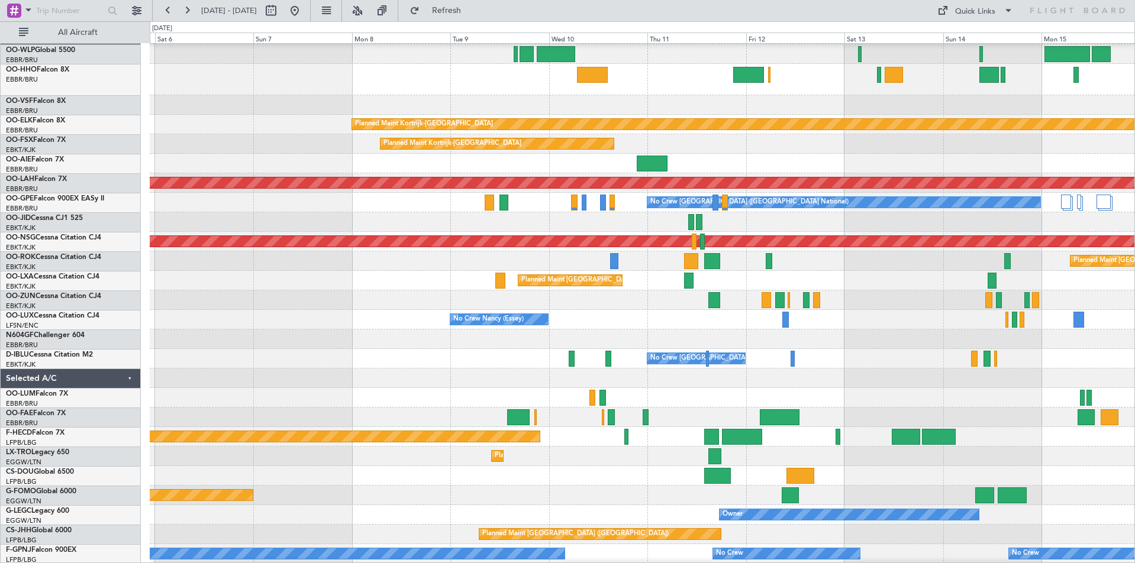
click at [1112, 305] on div at bounding box center [642, 300] width 985 height 20
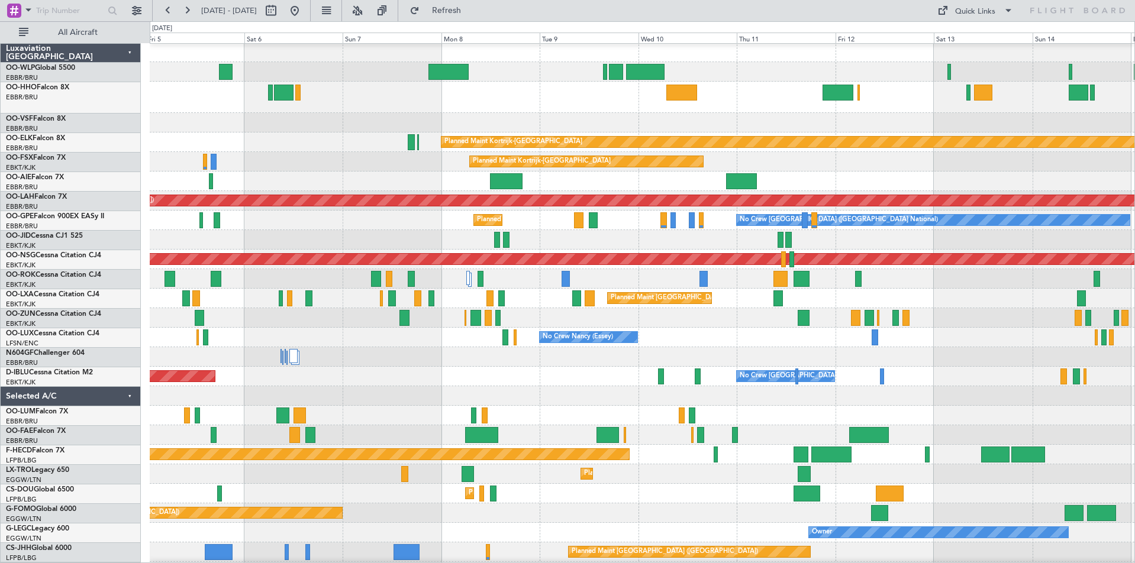
scroll to position [1, 0]
click at [395, 366] on div at bounding box center [642, 357] width 985 height 20
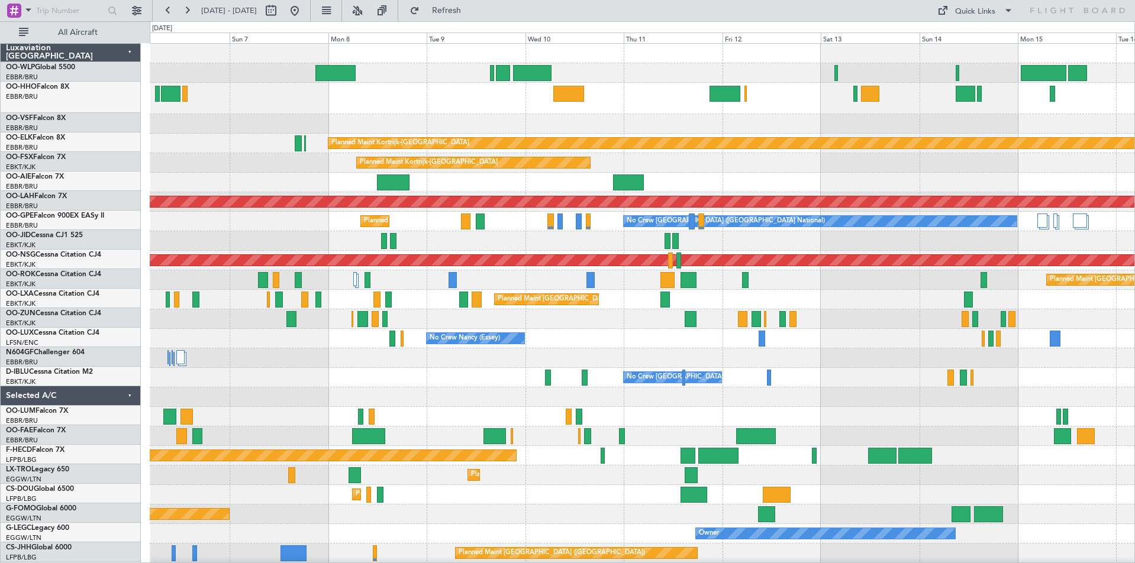
scroll to position [0, 0]
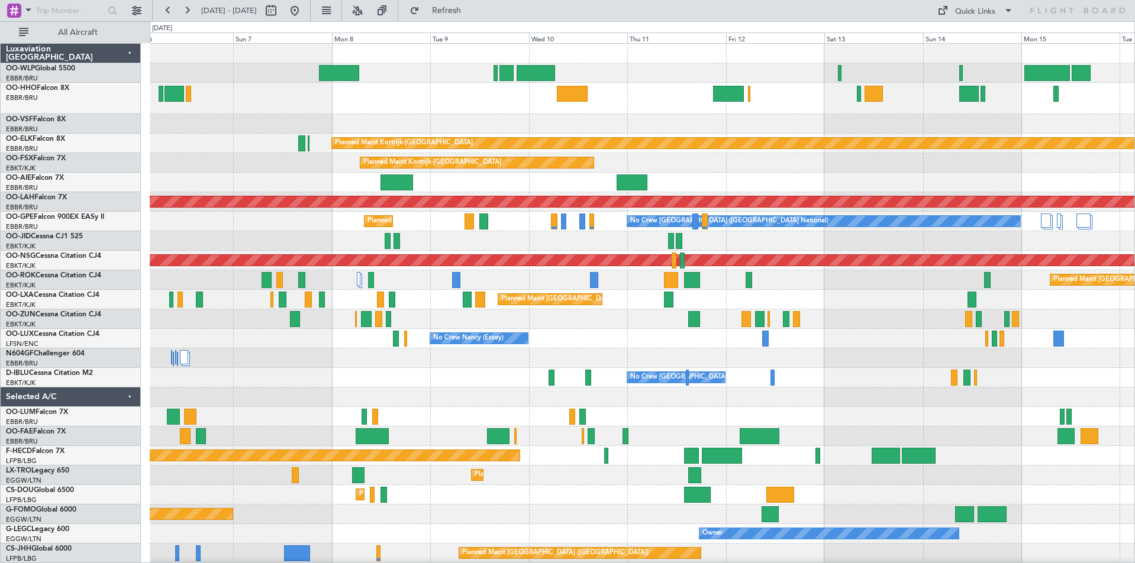
click at [700, 366] on div "Planned Maint Kortrijk-[GEOGRAPHIC_DATA] Planned Maint [GEOGRAPHIC_DATA]-[GEOGR…" at bounding box center [642, 352] width 985 height 617
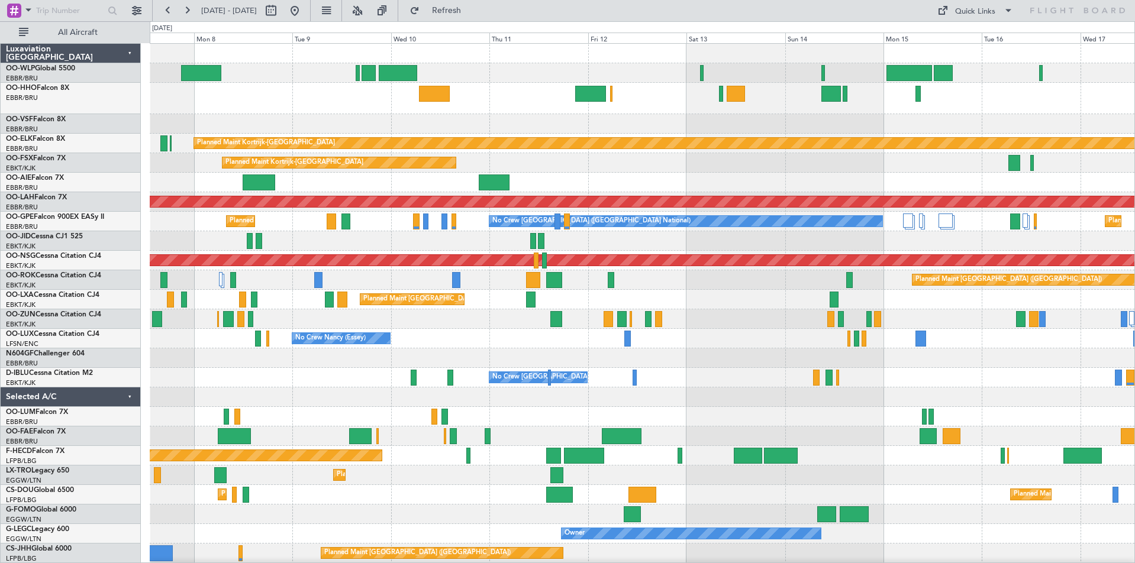
click at [624, 419] on div "Planned Maint Kortrijk-[GEOGRAPHIC_DATA] Planned Maint [GEOGRAPHIC_DATA]-[GEOGR…" at bounding box center [642, 352] width 985 height 617
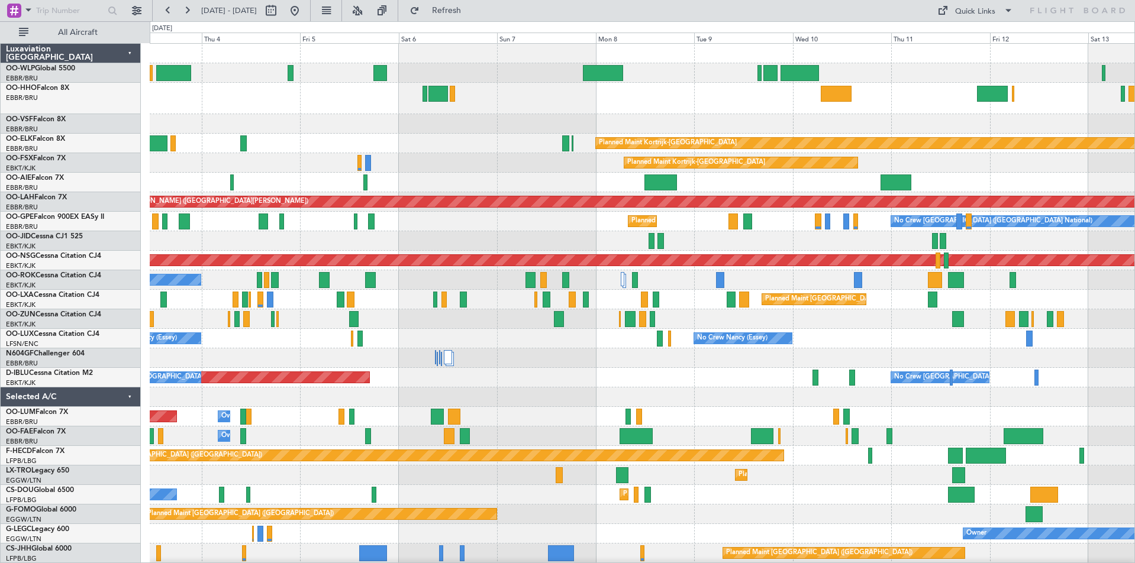
click at [792, 338] on div "No Crew Nancy (Essey)" at bounding box center [743, 338] width 98 height 11
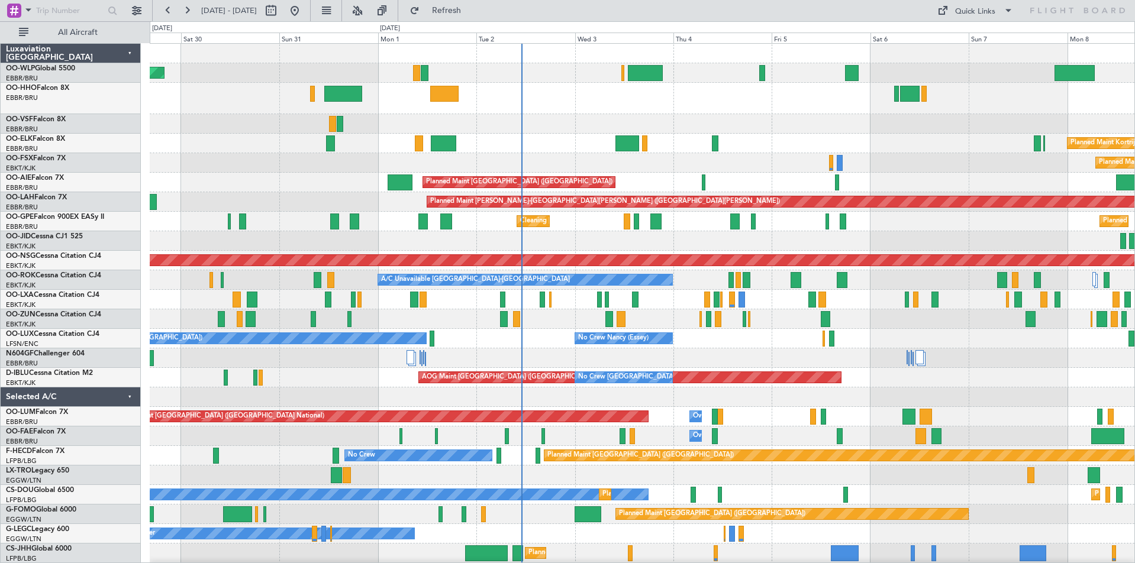
click at [664, 345] on div "No Crew [PERSON_NAME] ([PERSON_NAME]) No Crew [GEOGRAPHIC_DATA] ([GEOGRAPHIC_DA…" at bounding box center [642, 339] width 985 height 20
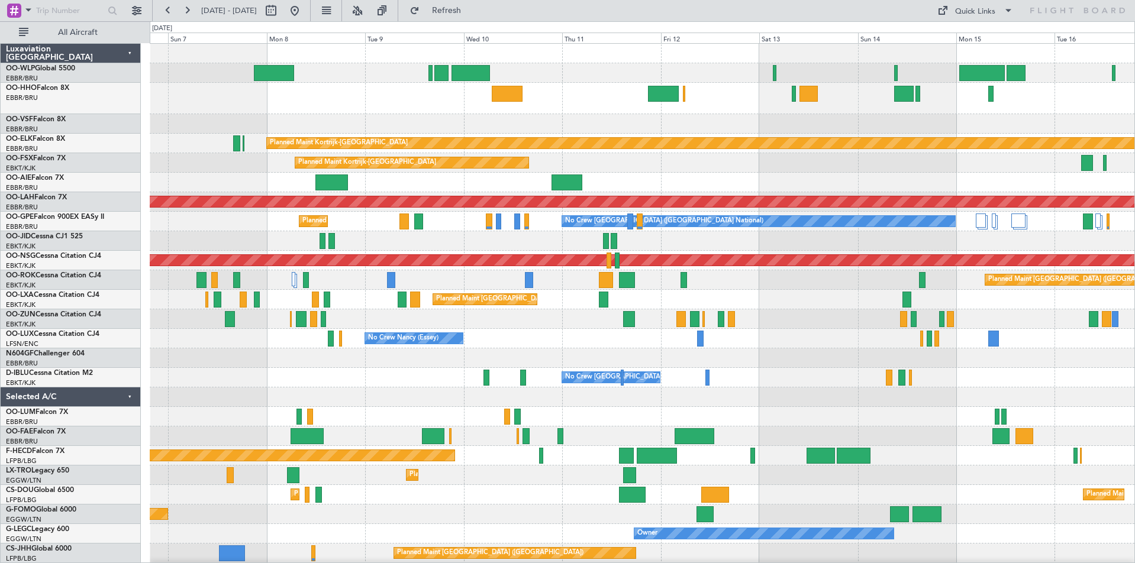
click at [229, 378] on div "No Crew [GEOGRAPHIC_DATA] ([GEOGRAPHIC_DATA] National) AOG Maint [GEOGRAPHIC_DA…" at bounding box center [642, 378] width 985 height 20
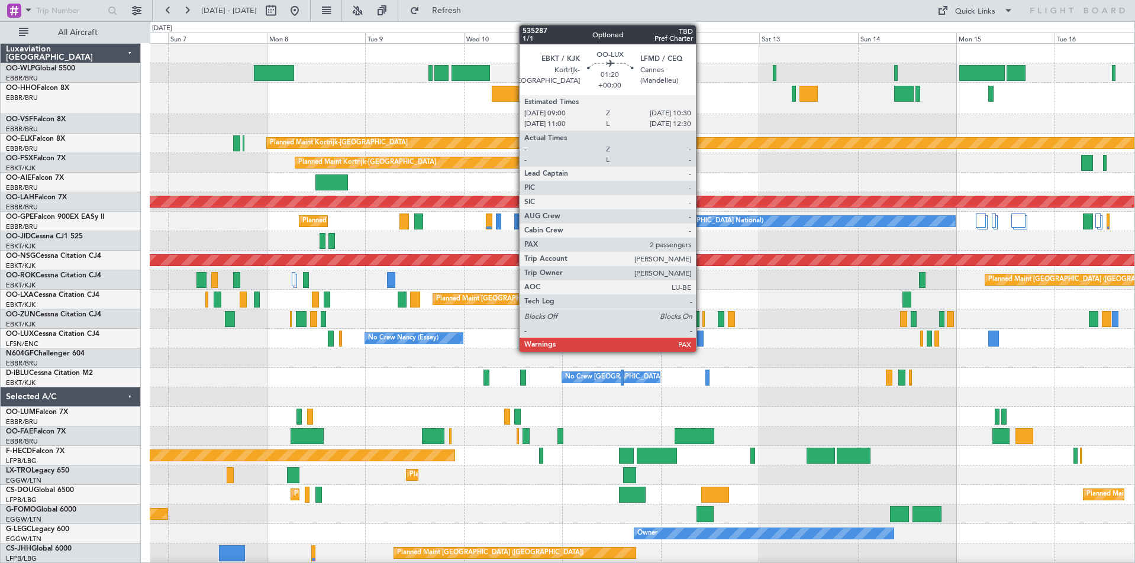
click at [701, 341] on div at bounding box center [700, 339] width 7 height 16
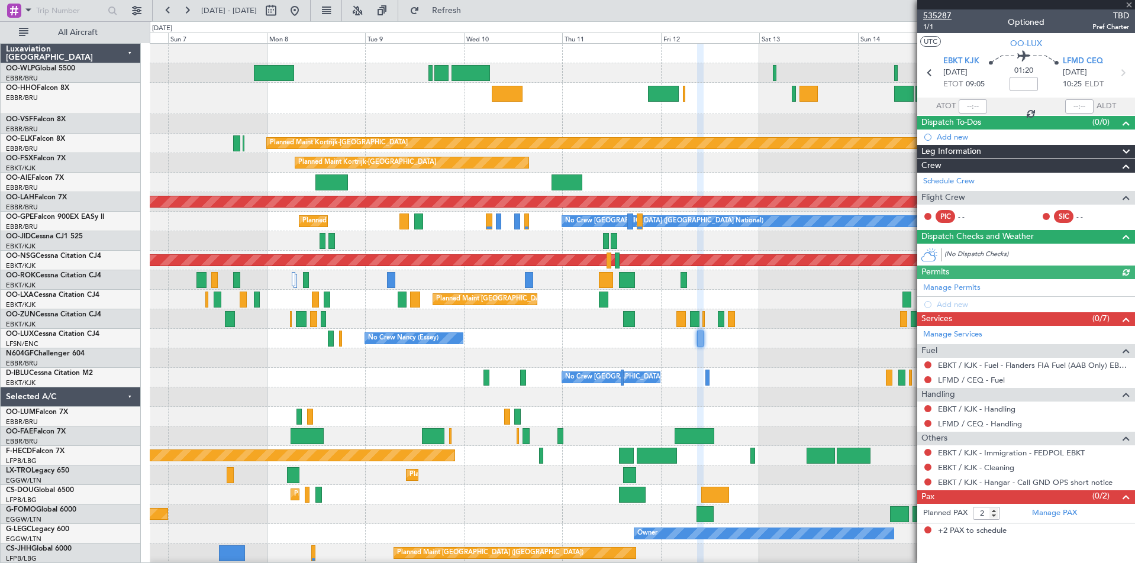
click at [930, 12] on span "535287" at bounding box center [937, 15] width 28 height 12
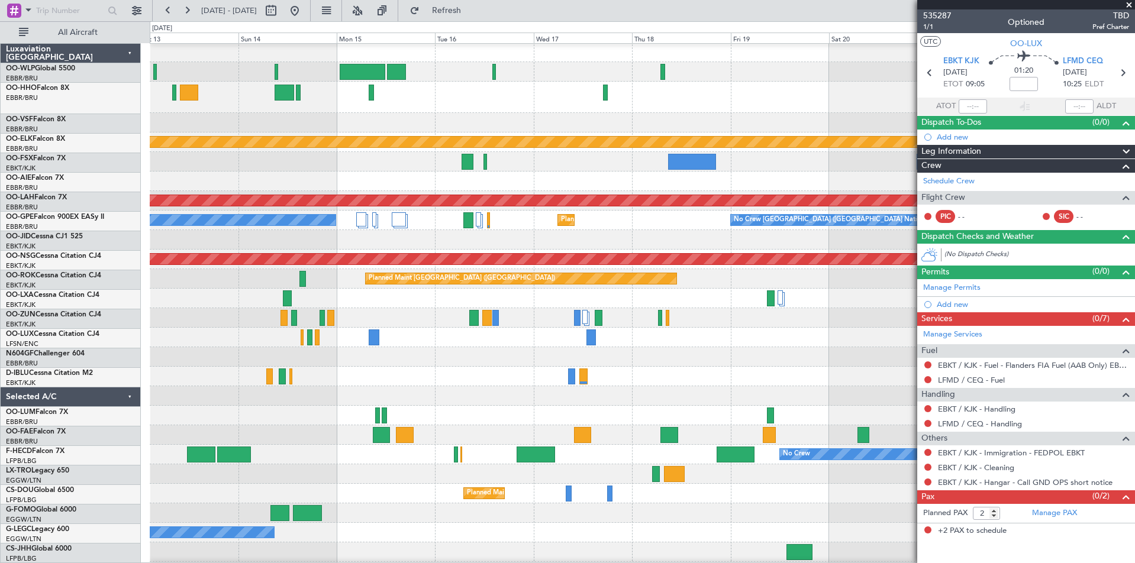
scroll to position [3, 0]
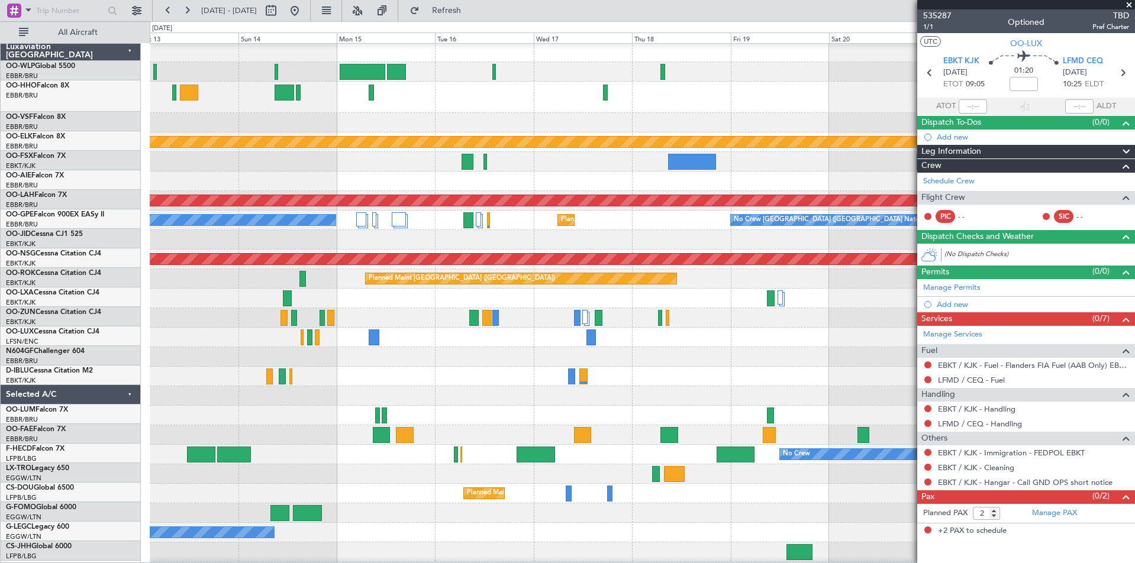
click at [166, 341] on div at bounding box center [642, 338] width 985 height 20
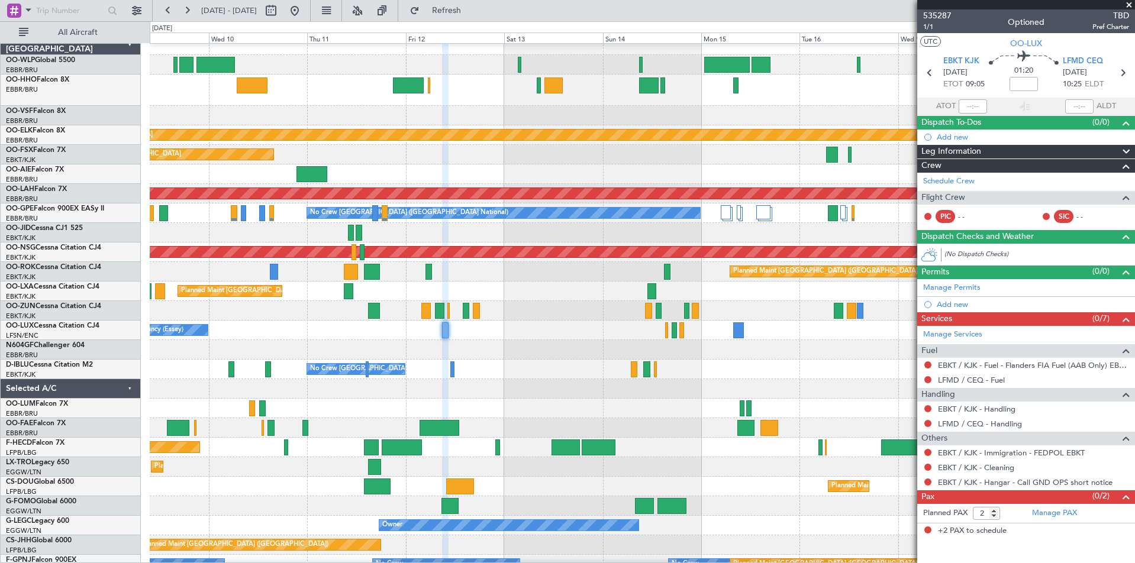
click at [801, 349] on div at bounding box center [642, 350] width 985 height 20
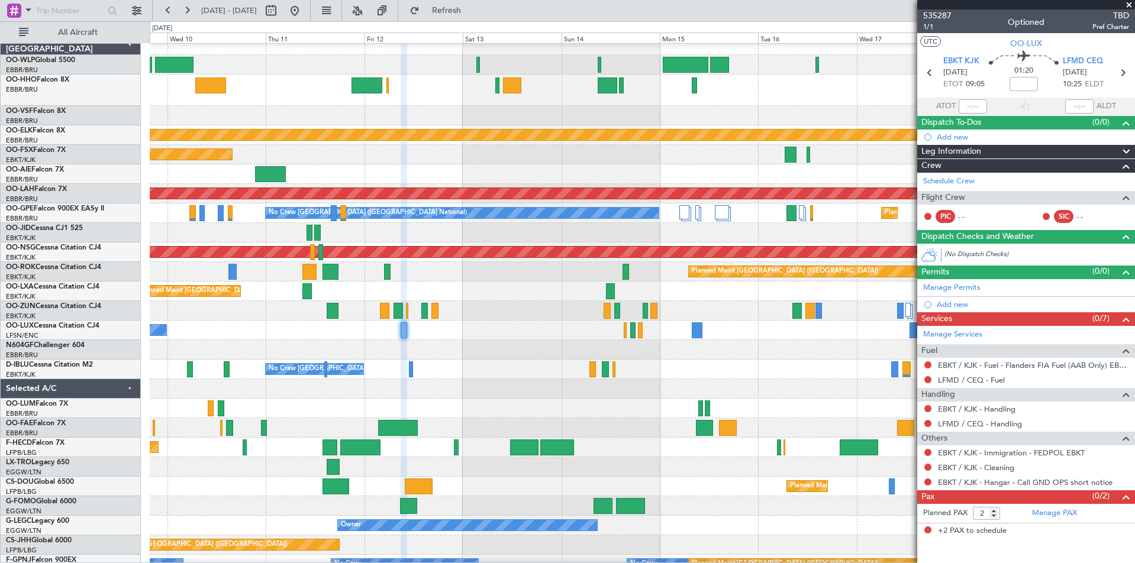
scroll to position [8, 0]
click at [601, 351] on div at bounding box center [642, 350] width 985 height 20
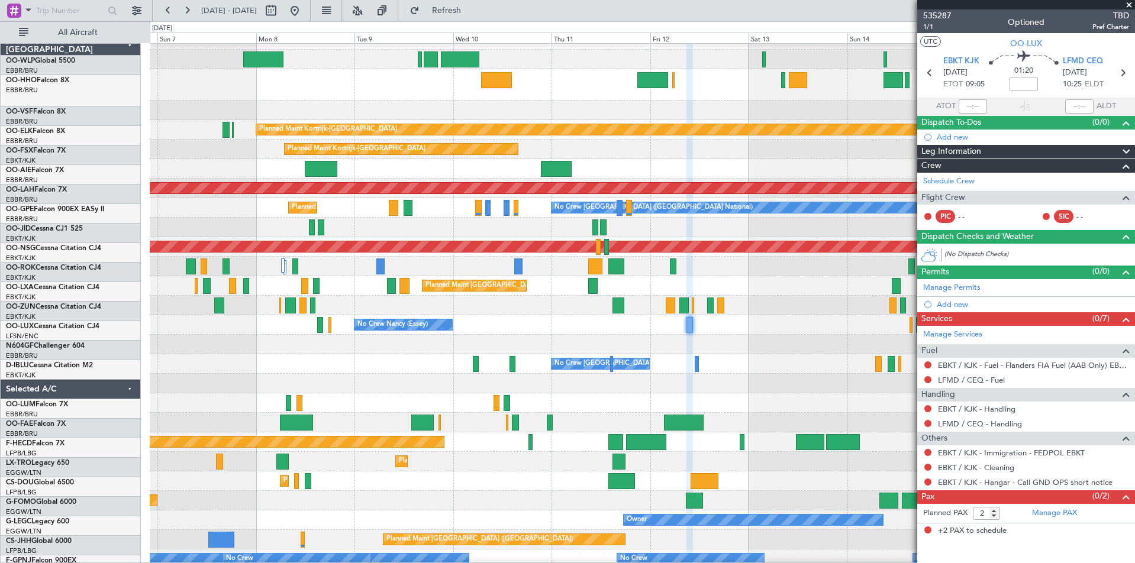
scroll to position [28, 0]
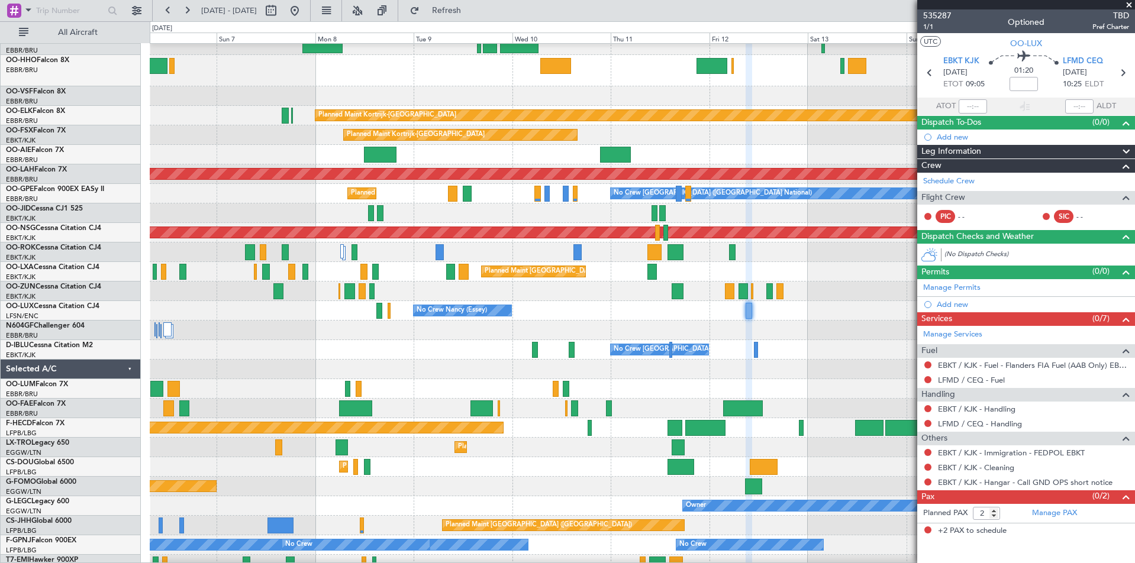
click at [902, 324] on div at bounding box center [642, 331] width 985 height 20
click at [468, 15] on button "Refresh" at bounding box center [439, 10] width 71 height 19
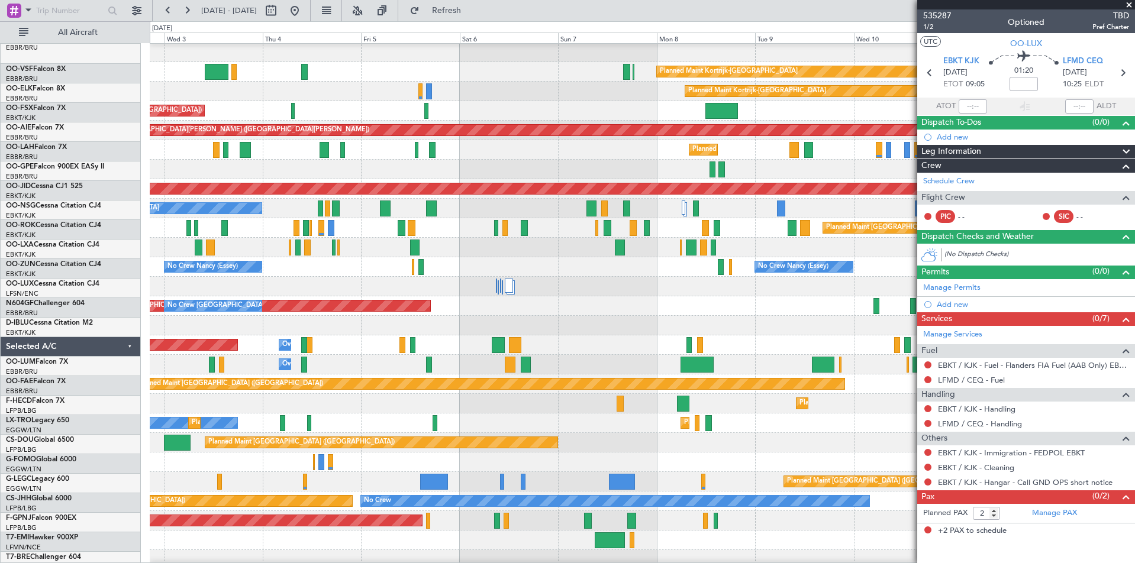
scroll to position [75, 0]
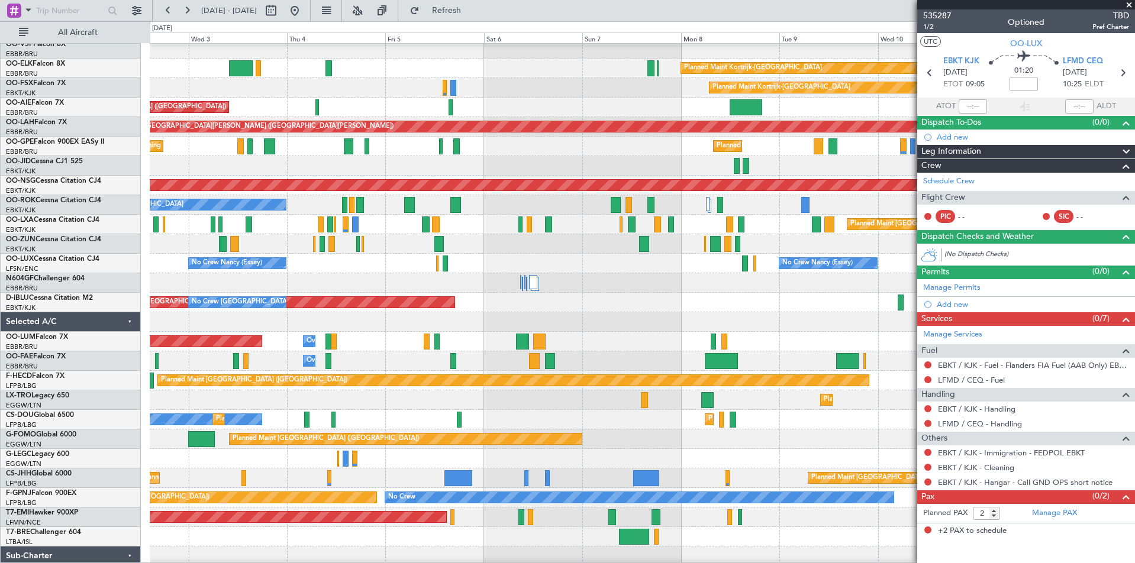
click at [778, 311] on div "No Crew Brussels (Brussels National) AOG Maint Brussels (Brussels National) No …" at bounding box center [642, 303] width 985 height 20
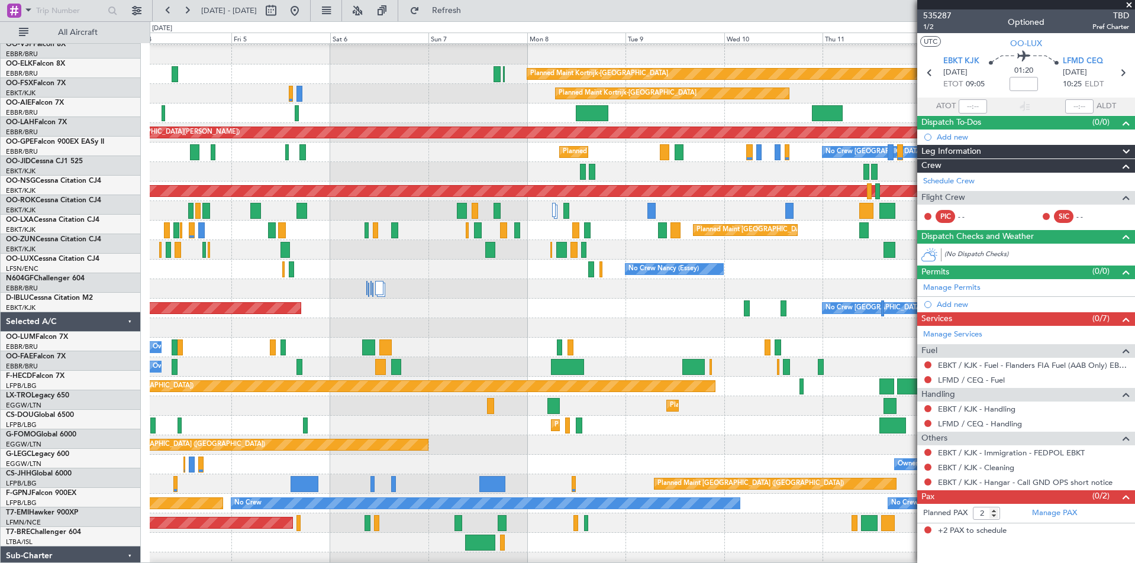
scroll to position [69, 0]
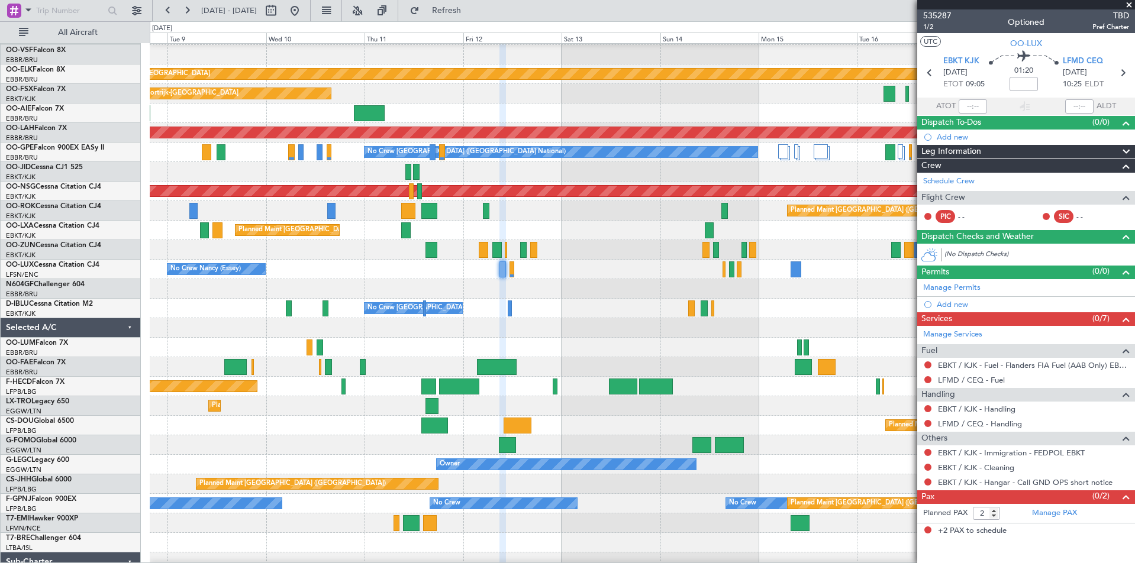
click at [306, 271] on div "No Crew Nancy (Essey)" at bounding box center [642, 270] width 985 height 20
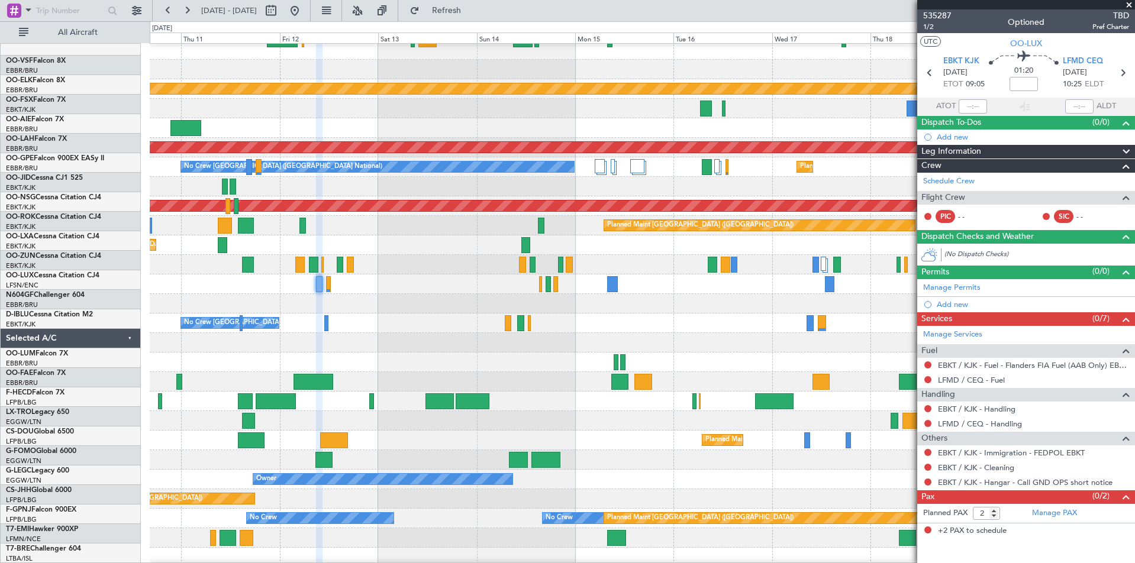
scroll to position [59, 0]
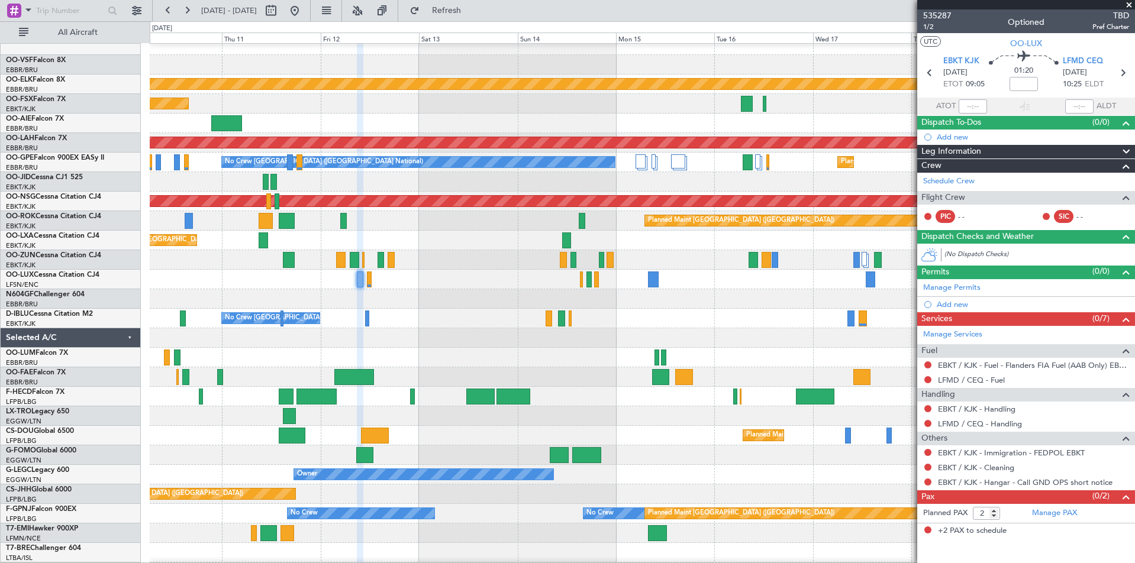
click at [802, 290] on div at bounding box center [642, 299] width 985 height 20
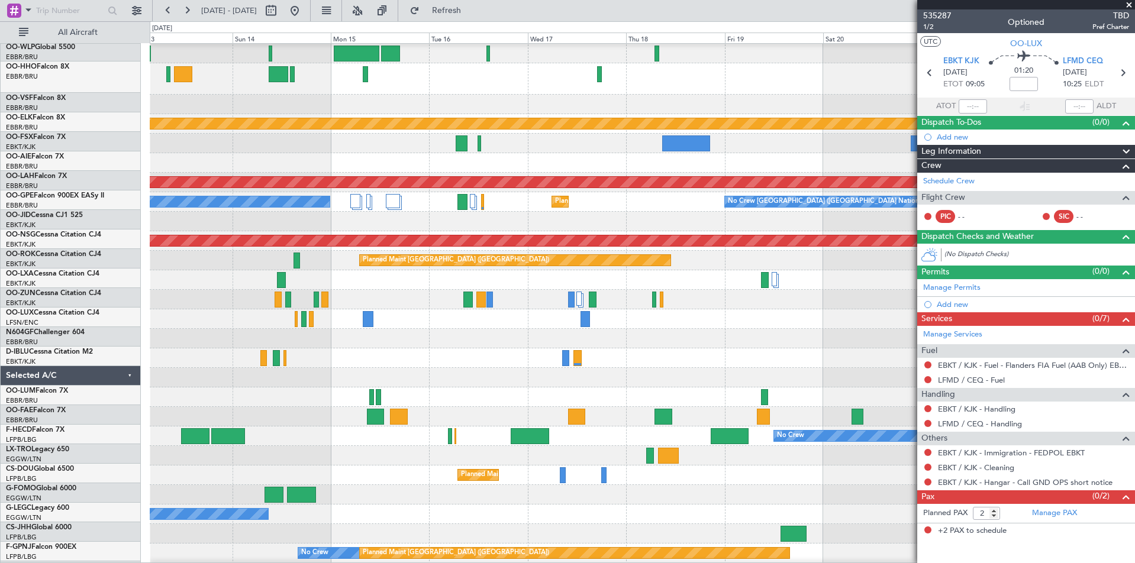
scroll to position [20, 0]
click at [469, 314] on div at bounding box center [642, 319] width 985 height 20
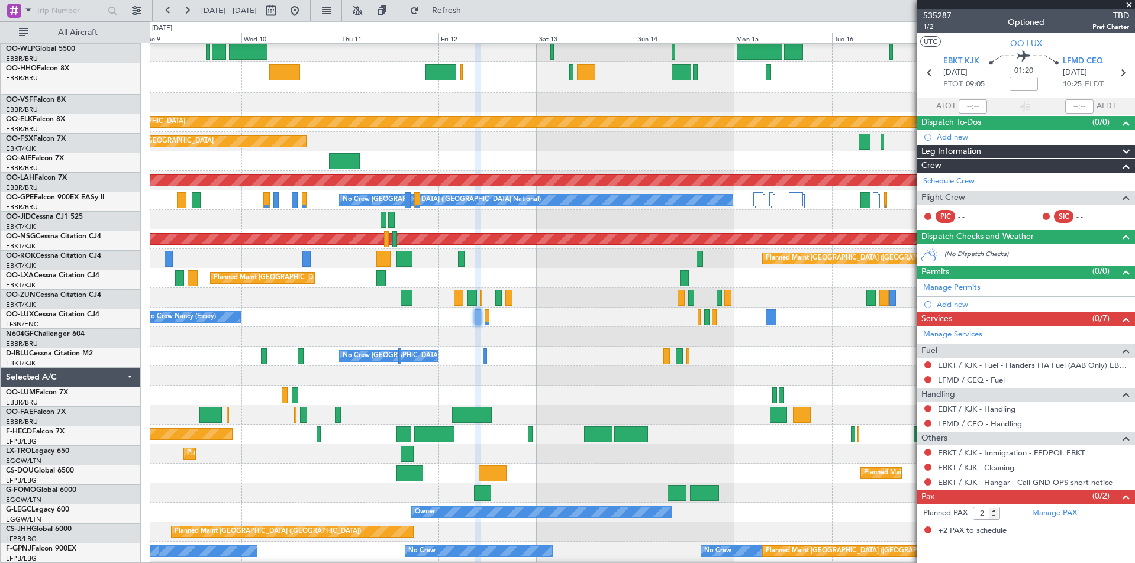
scroll to position [27, 0]
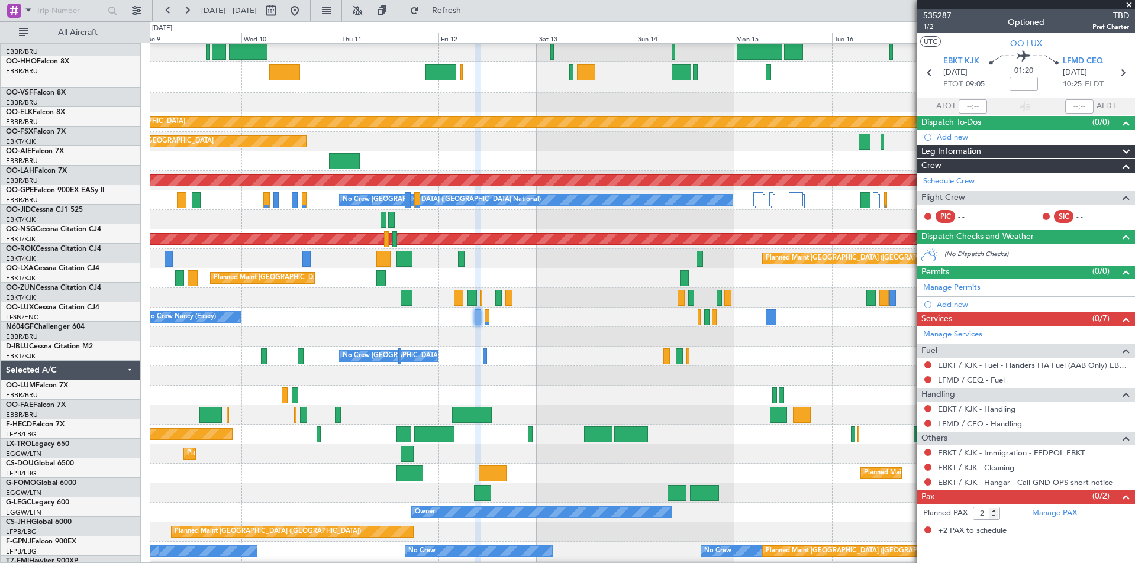
click at [817, 308] on div "No Crew Nancy (Essey)" at bounding box center [642, 318] width 985 height 20
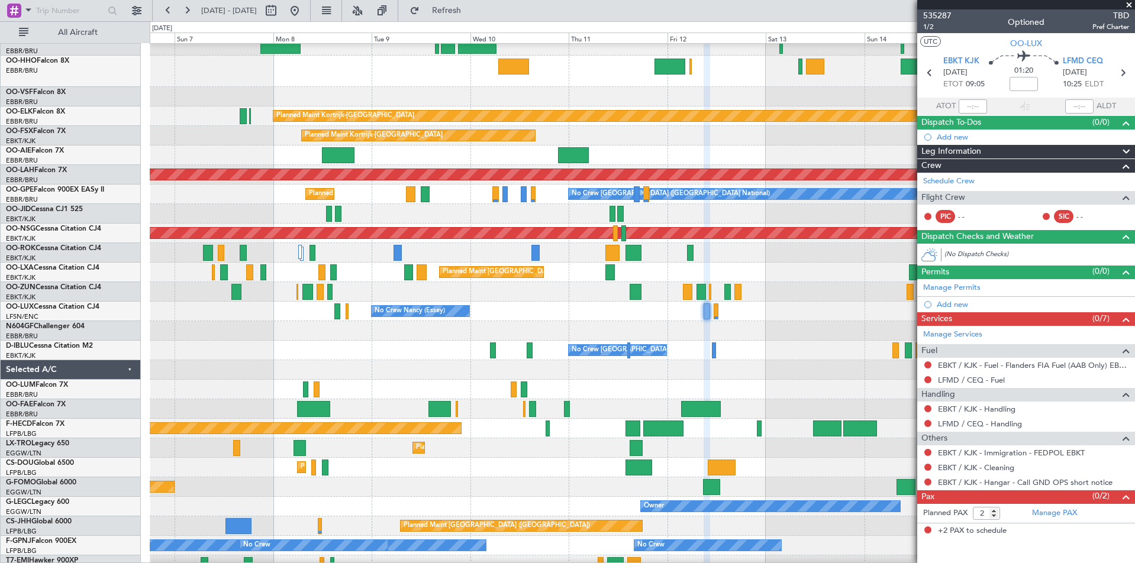
click at [538, 323] on div at bounding box center [642, 331] width 985 height 20
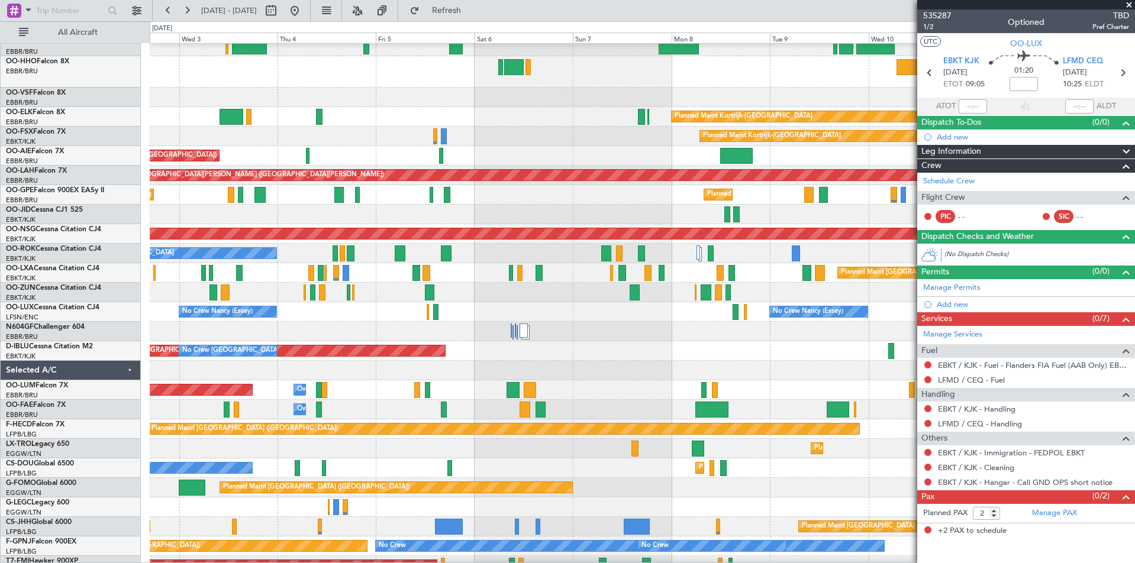
scroll to position [26, 0]
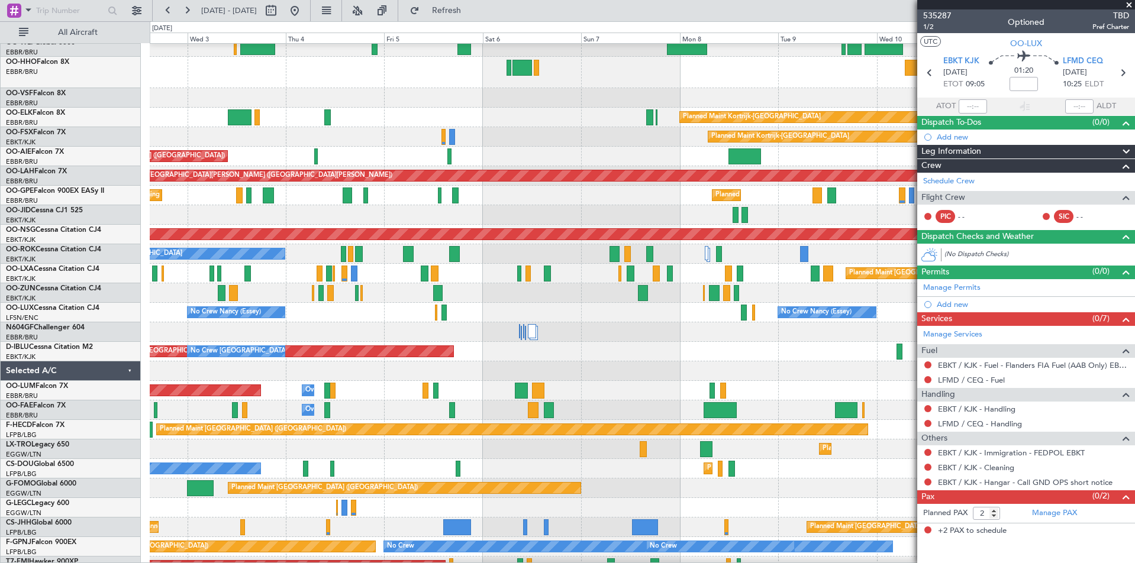
click at [676, 321] on div "No Crew Nancy (Essey) No Crew Nancy (Essey) No Crew Paris (Le Bourget)" at bounding box center [642, 313] width 985 height 20
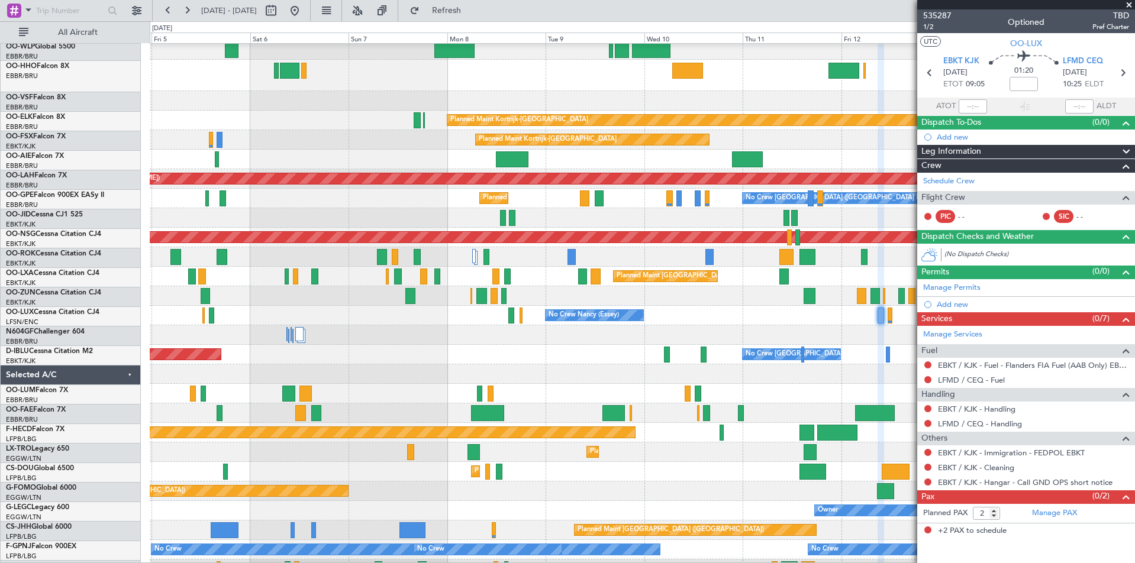
click at [136, 326] on div "Planned Maint Kortrijk-Wevelgem Planned Maint Kortrijk-Wevelgem Planned Maint L…" at bounding box center [567, 292] width 1135 height 542
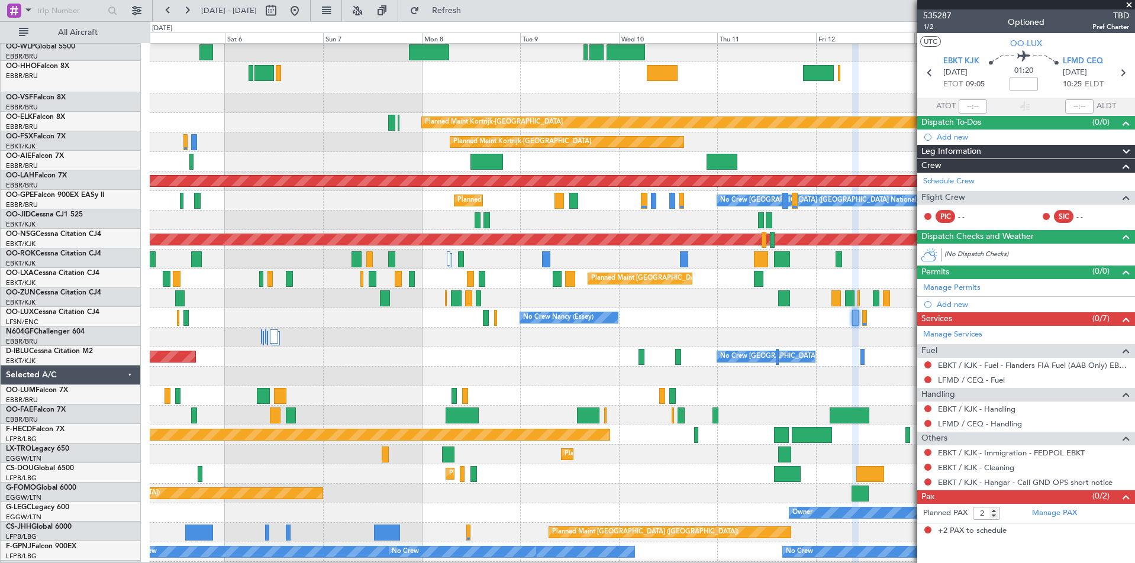
scroll to position [18, 0]
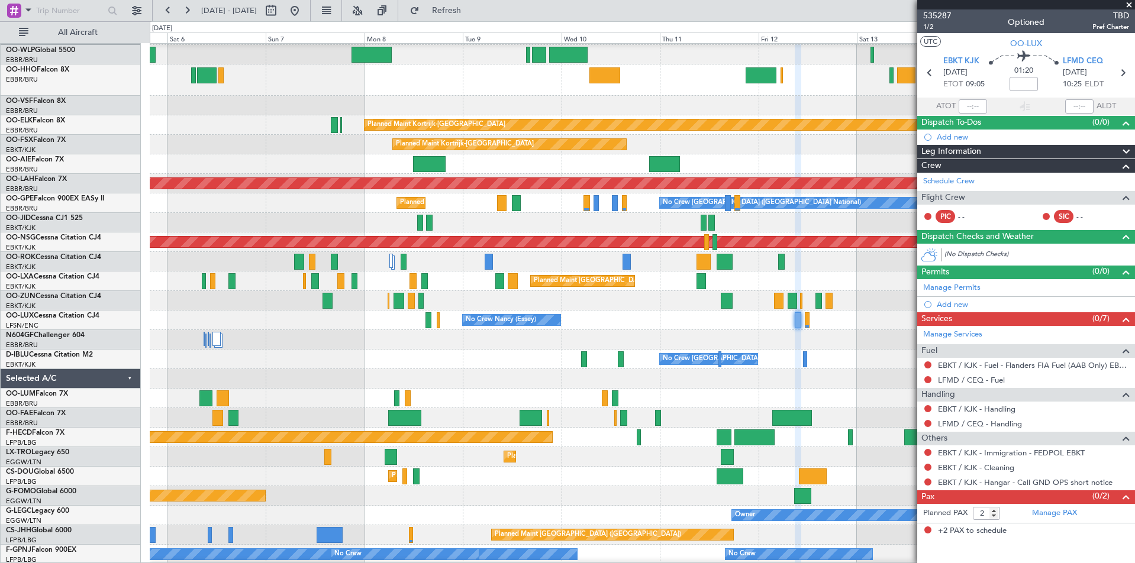
click at [502, 335] on div at bounding box center [642, 340] width 985 height 20
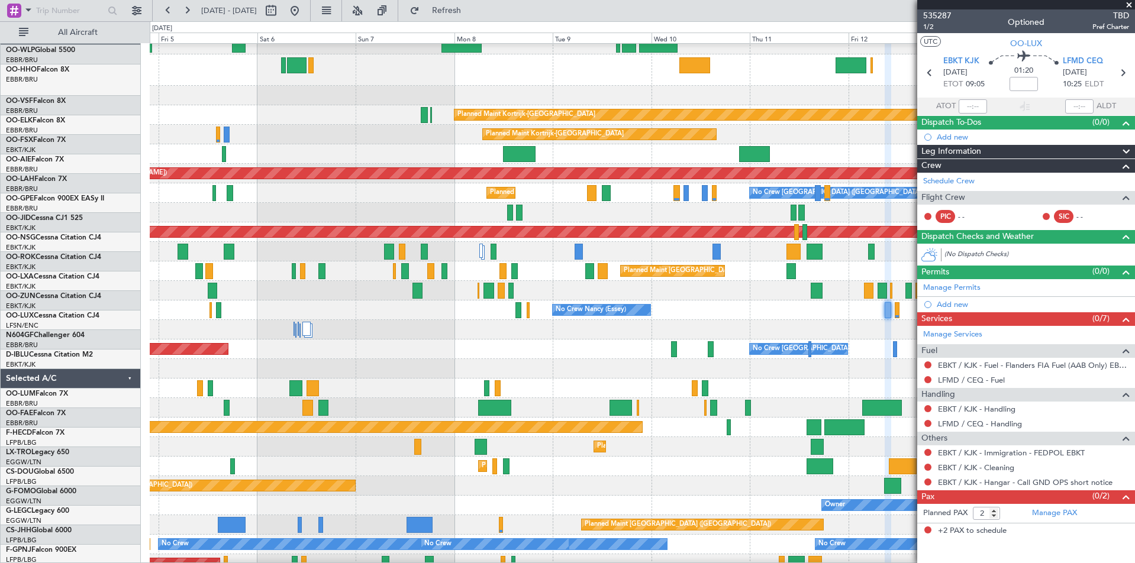
scroll to position [28, 0]
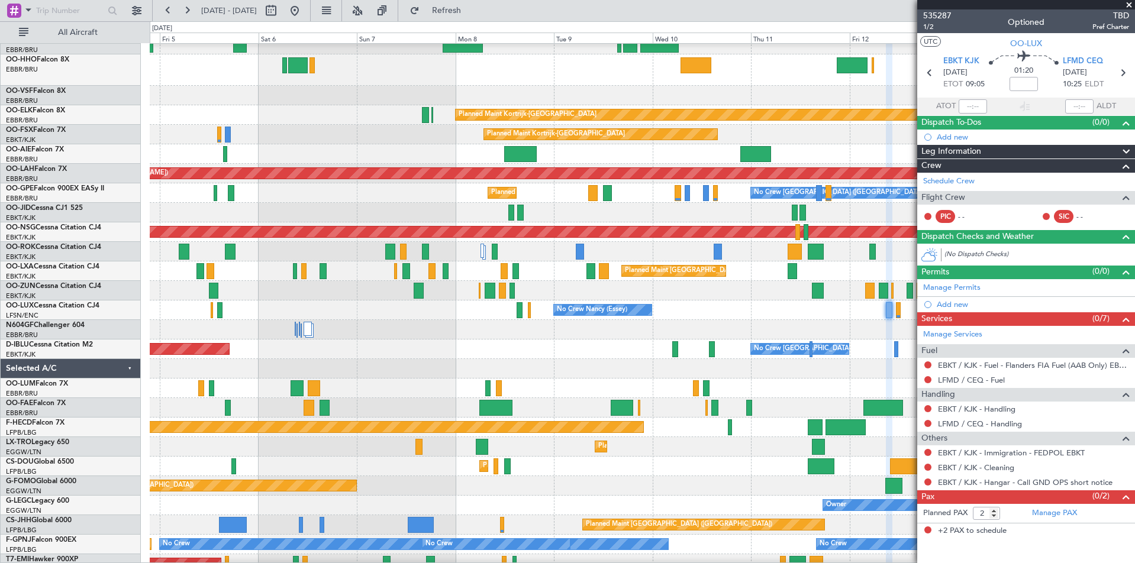
click at [766, 323] on div at bounding box center [642, 330] width 985 height 20
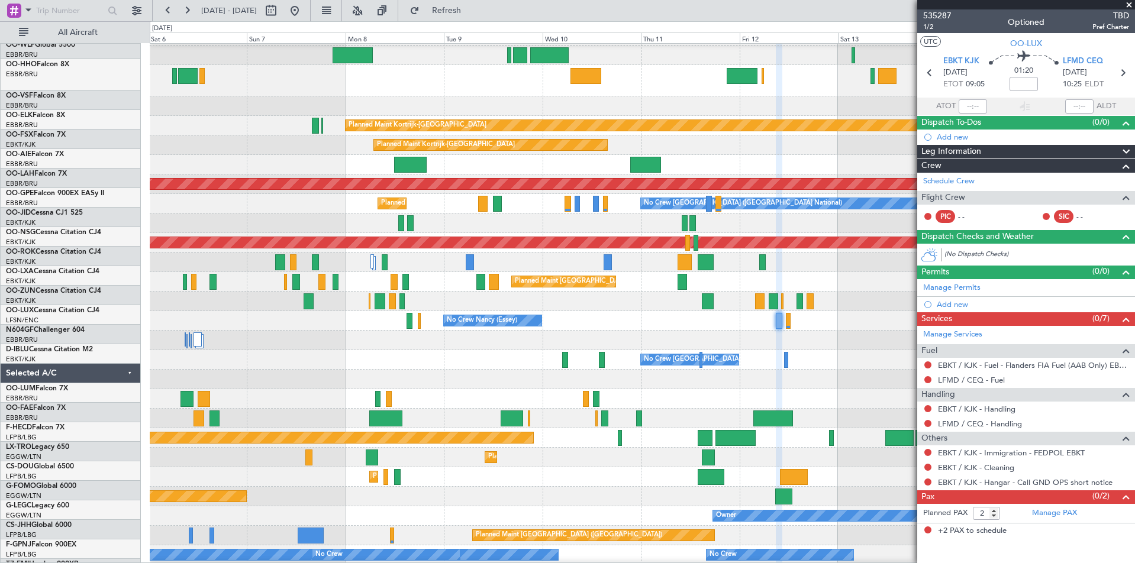
scroll to position [18, 0]
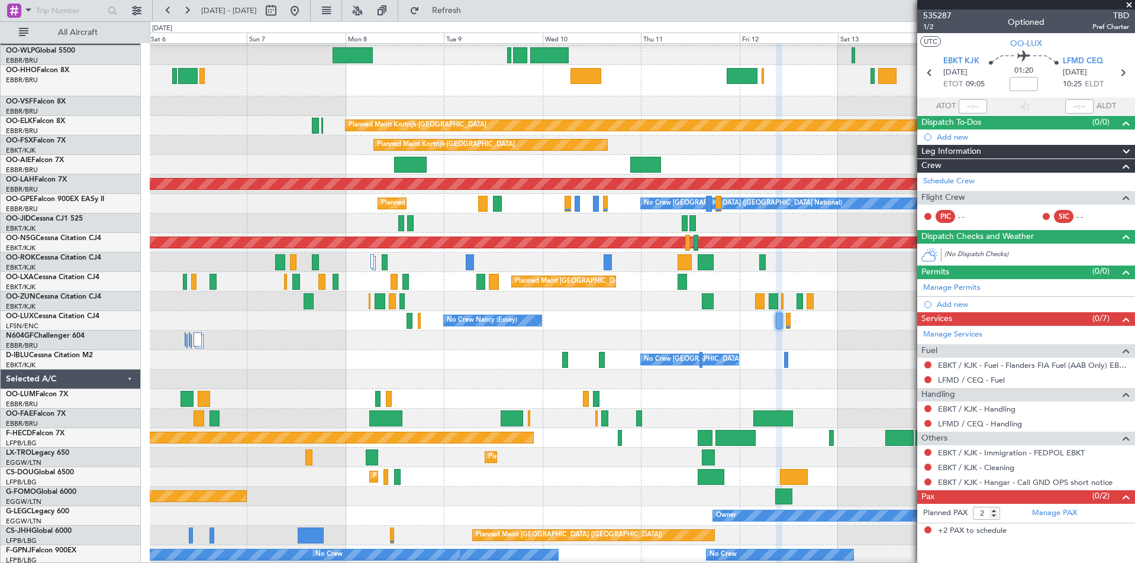
click at [226, 324] on div "No Crew Nancy (Essey) No Crew Nancy (Essey)" at bounding box center [642, 321] width 985 height 20
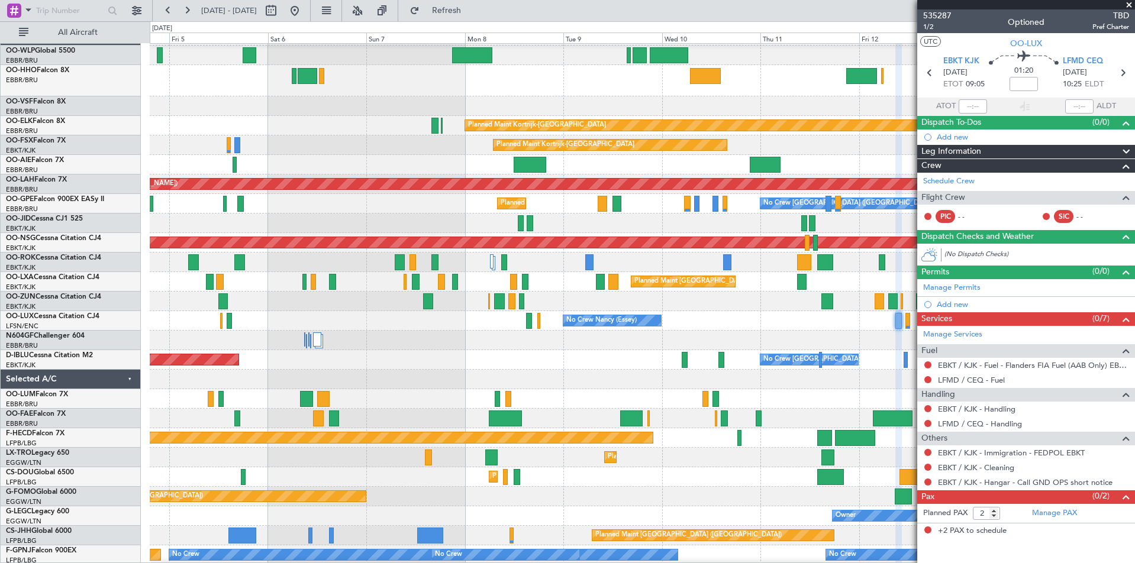
scroll to position [25, 0]
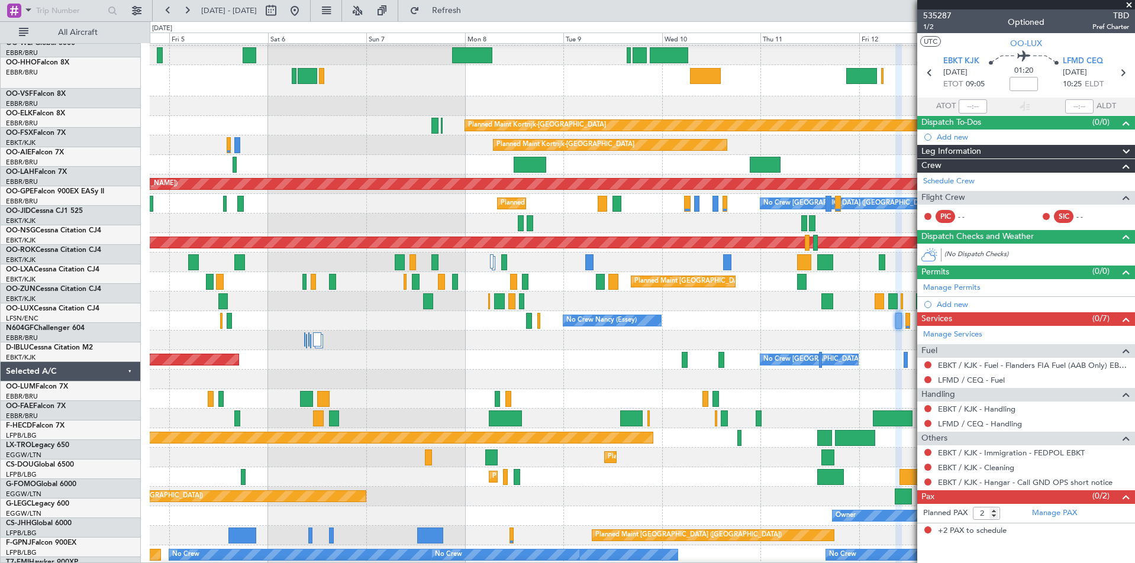
click at [766, 311] on div "No Crew Nancy (Essey) No Crew Nancy (Essey)" at bounding box center [642, 321] width 985 height 20
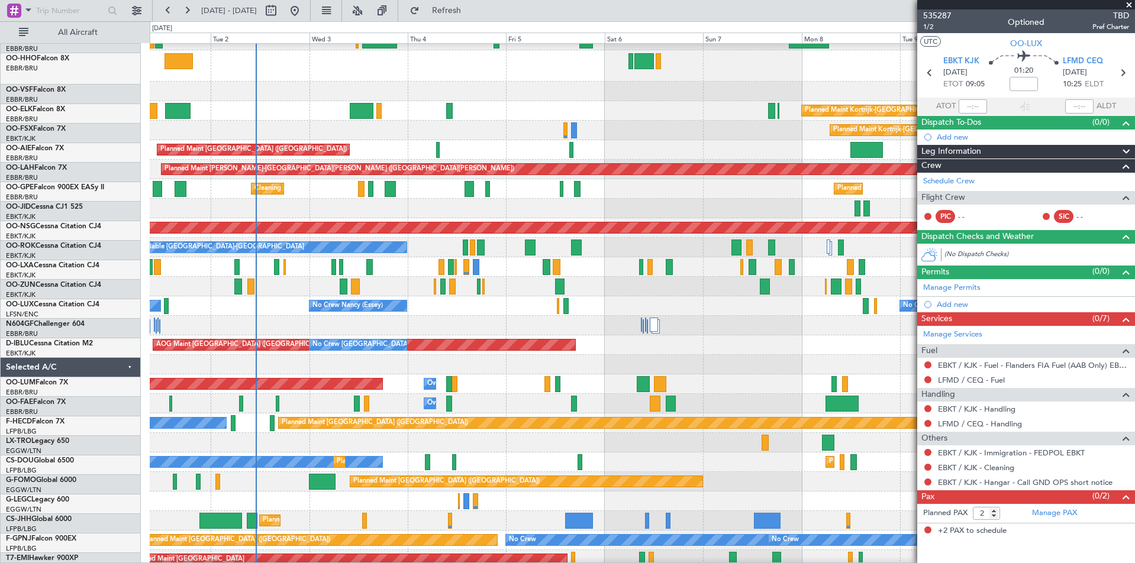
scroll to position [33, 0]
click at [487, 308] on div "No Crew Nancy (Essey) No Crew Nancy (Essey) No Crew Paris (Le Bourget)" at bounding box center [642, 306] width 985 height 20
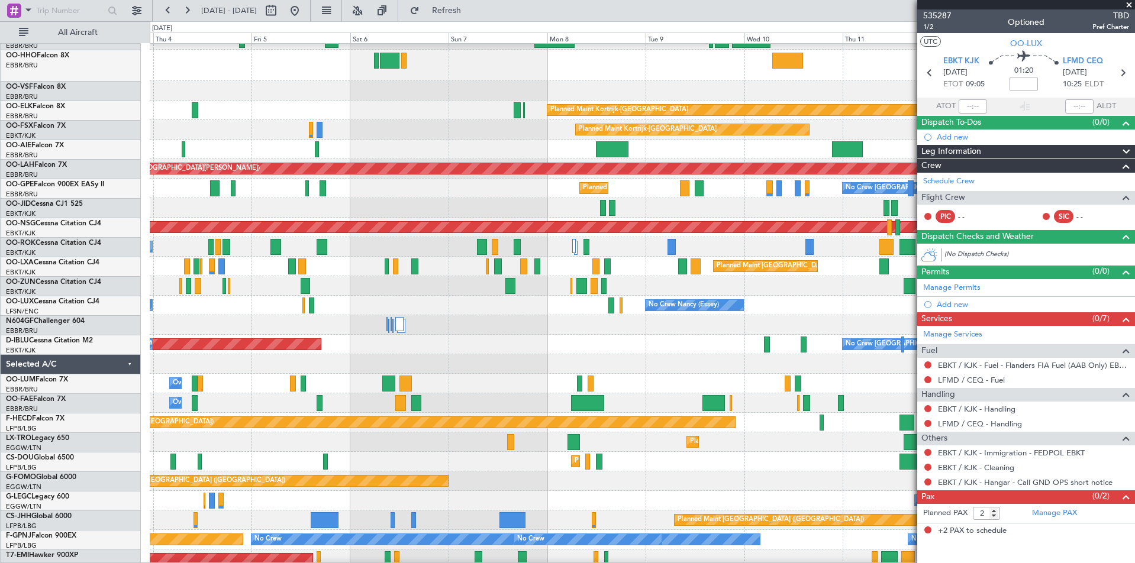
scroll to position [33, 0]
click at [537, 302] on div "No Crew Nancy (Essey) No Crew Nancy (Essey) No Crew Paris (Le Bourget)" at bounding box center [642, 306] width 985 height 20
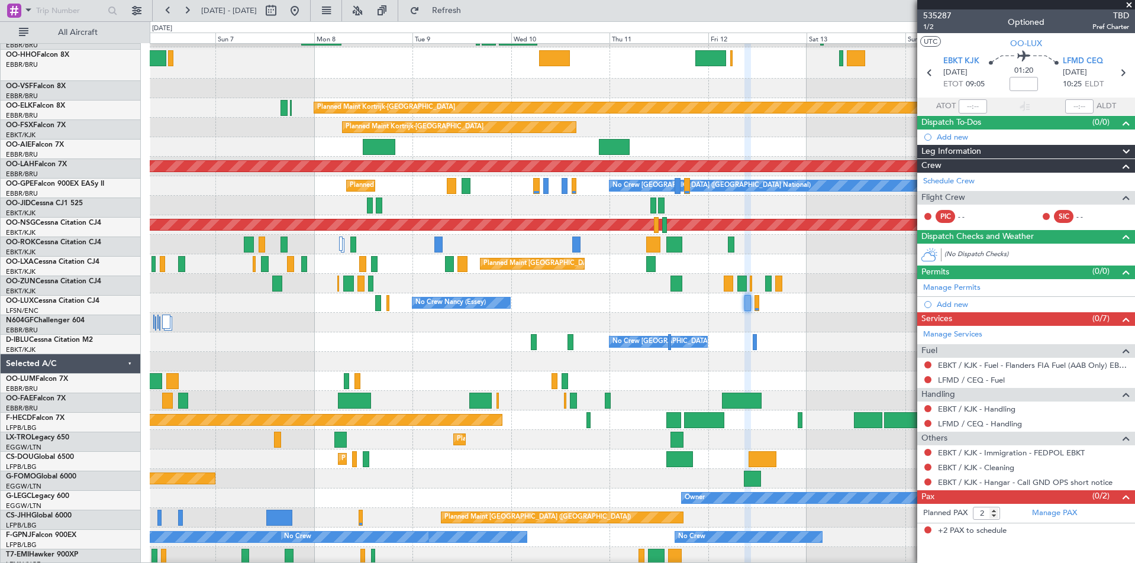
scroll to position [35, 0]
click at [590, 309] on div "No Crew Nancy (Essey) No Crew Nancy (Essey)" at bounding box center [642, 303] width 985 height 20
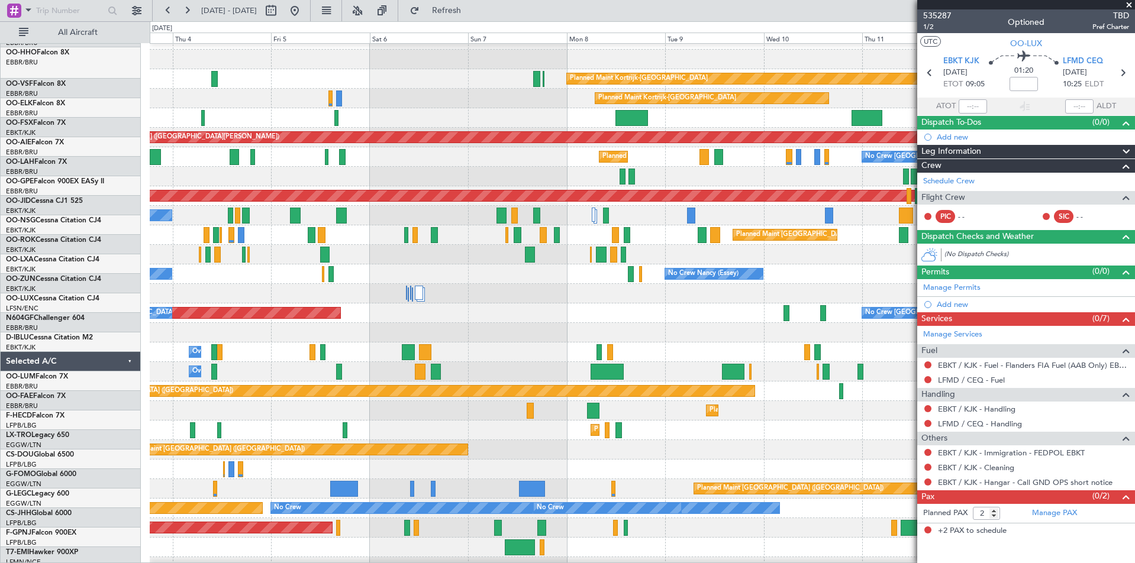
scroll to position [64, 0]
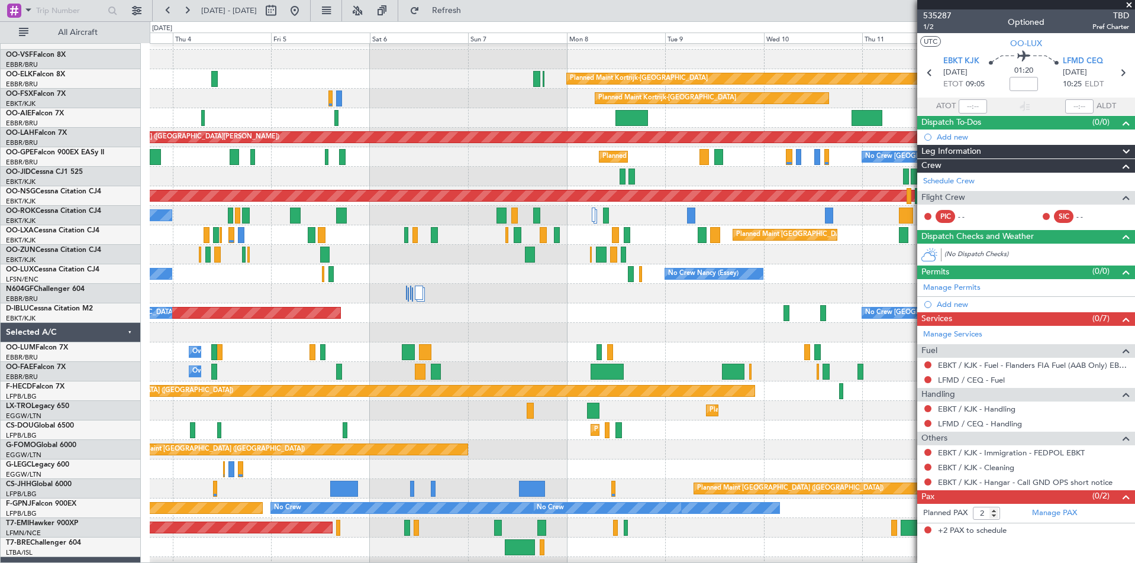
click at [819, 266] on div "No Crew Nancy (Essey) No Crew Nancy (Essey) No Crew Paris (Le Bourget)" at bounding box center [642, 274] width 985 height 20
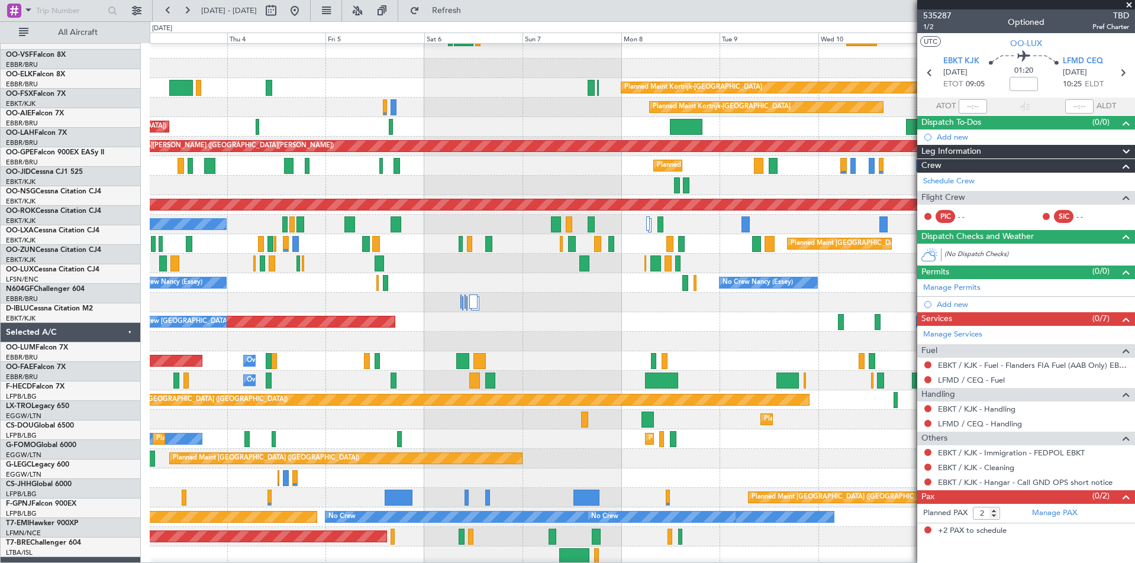
scroll to position [44, 0]
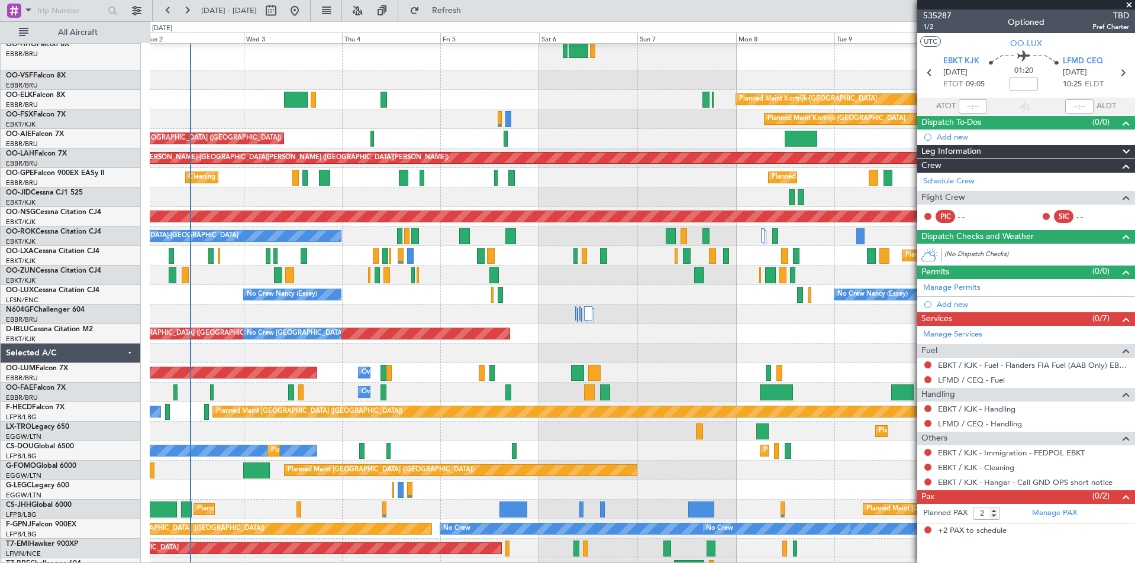
click at [758, 308] on div at bounding box center [642, 315] width 985 height 20
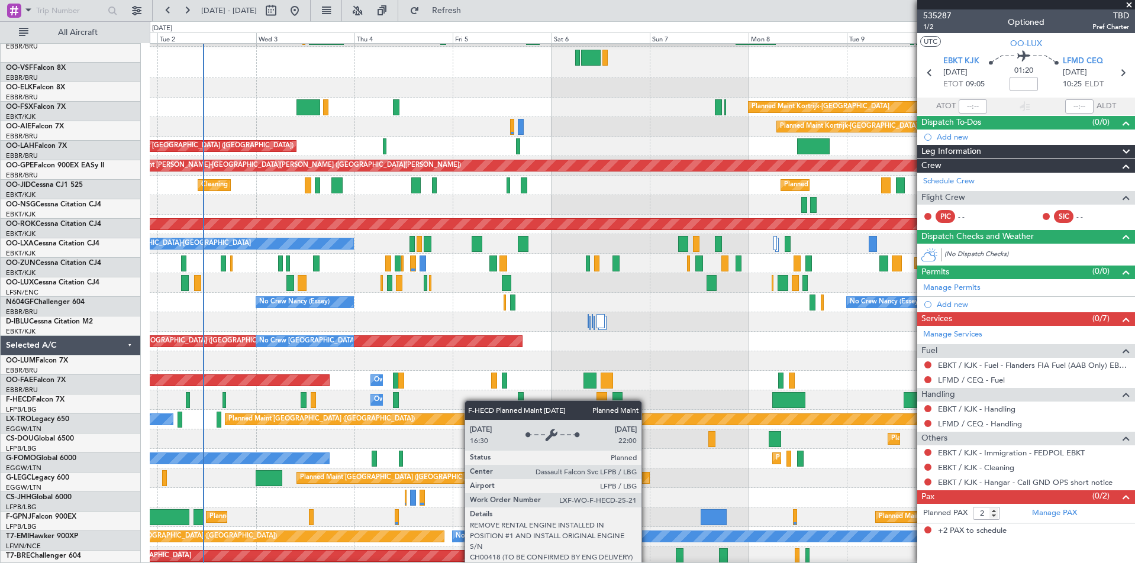
scroll to position [35, 0]
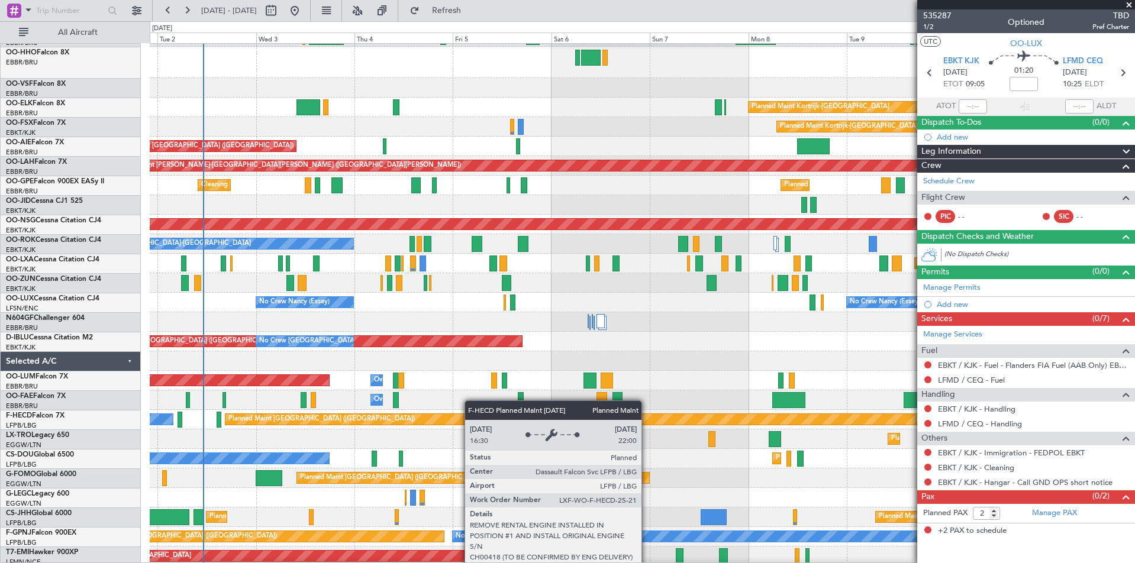
click at [371, 417] on div "Planned Maint [GEOGRAPHIC_DATA] ([GEOGRAPHIC_DATA])" at bounding box center [580, 419] width 711 height 11
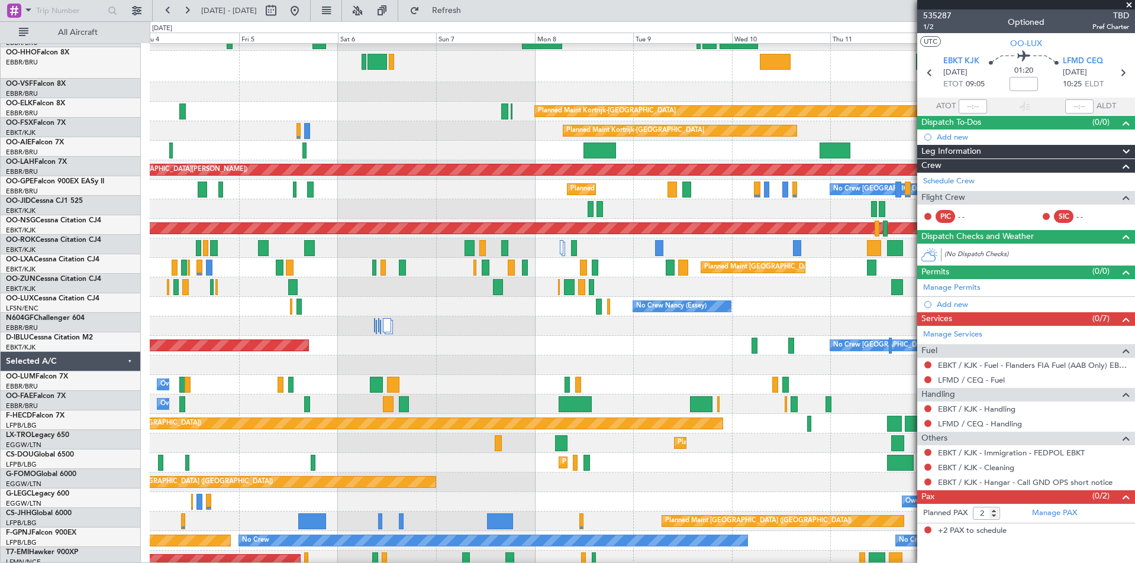
scroll to position [32, 0]
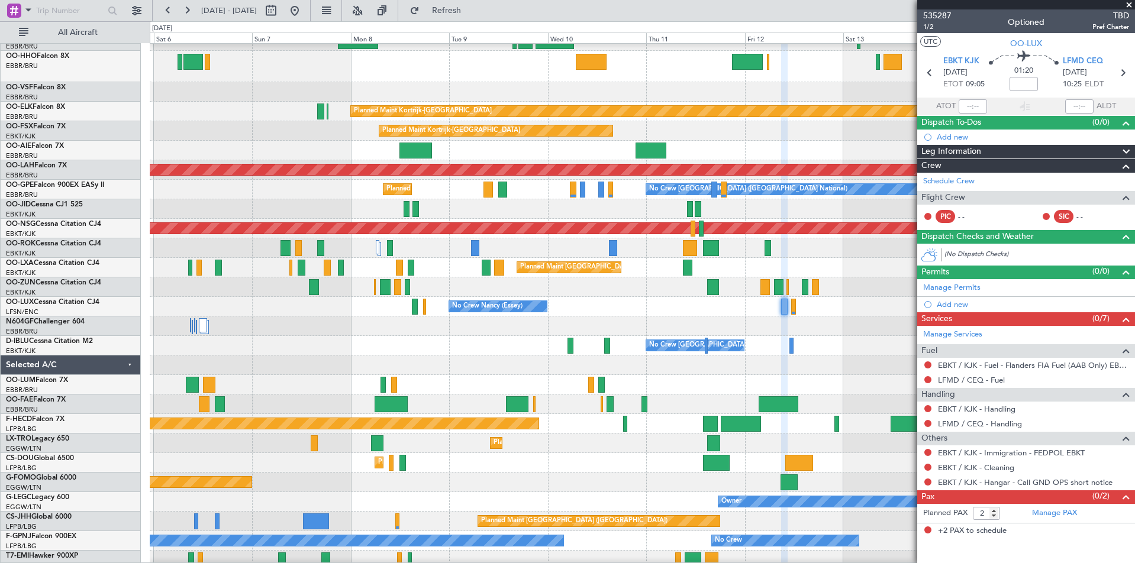
click at [467, 253] on div "Planned Maint Paris (Le Bourget) A/C Unavailable Kortrijk-Wevelgem" at bounding box center [642, 248] width 985 height 20
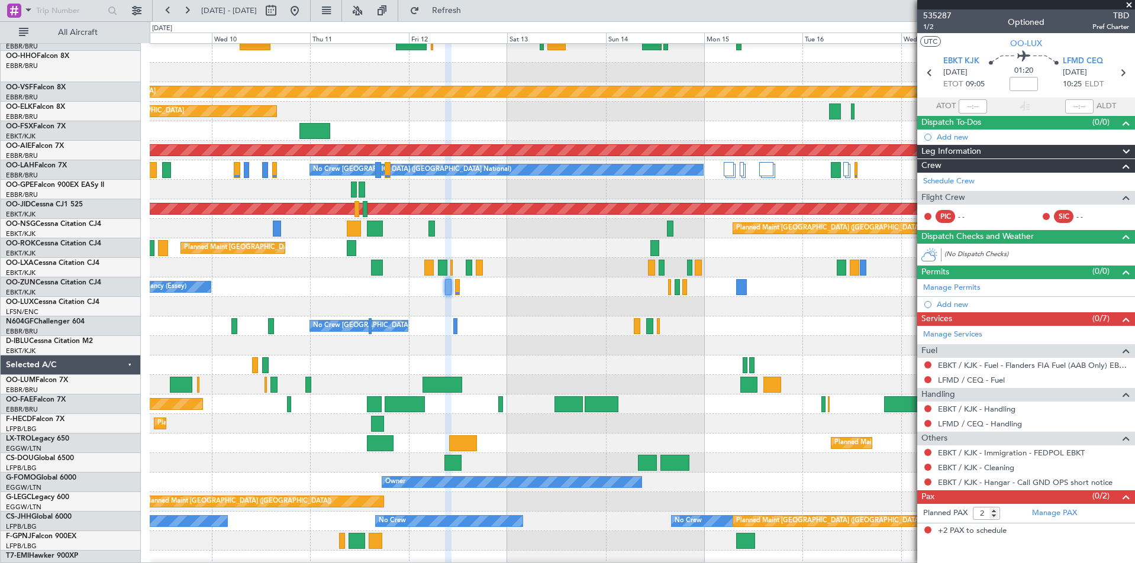
scroll to position [51, 0]
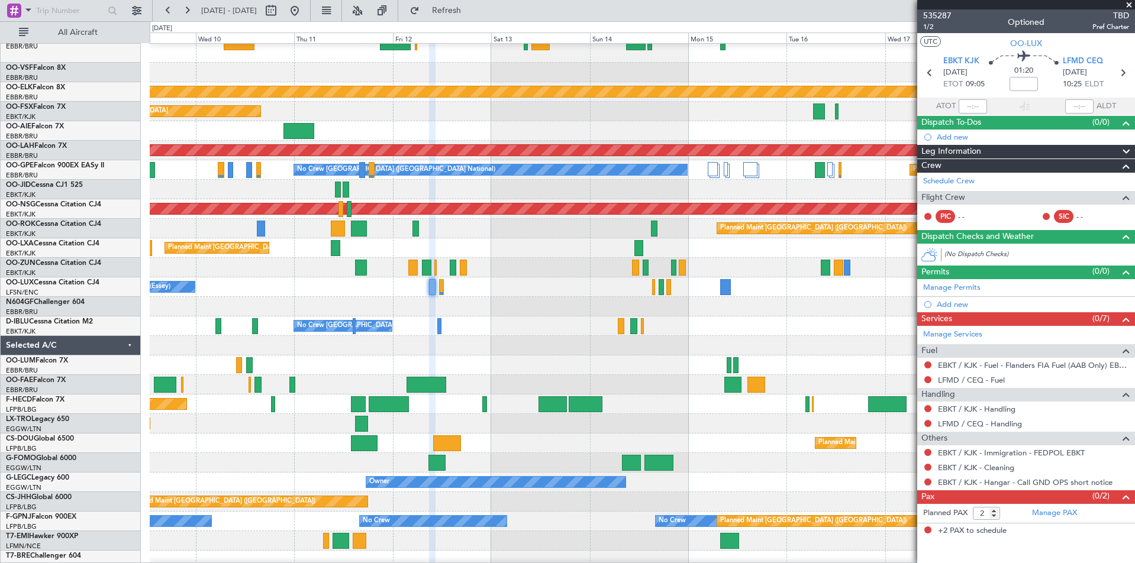
click at [428, 312] on div at bounding box center [642, 307] width 985 height 20
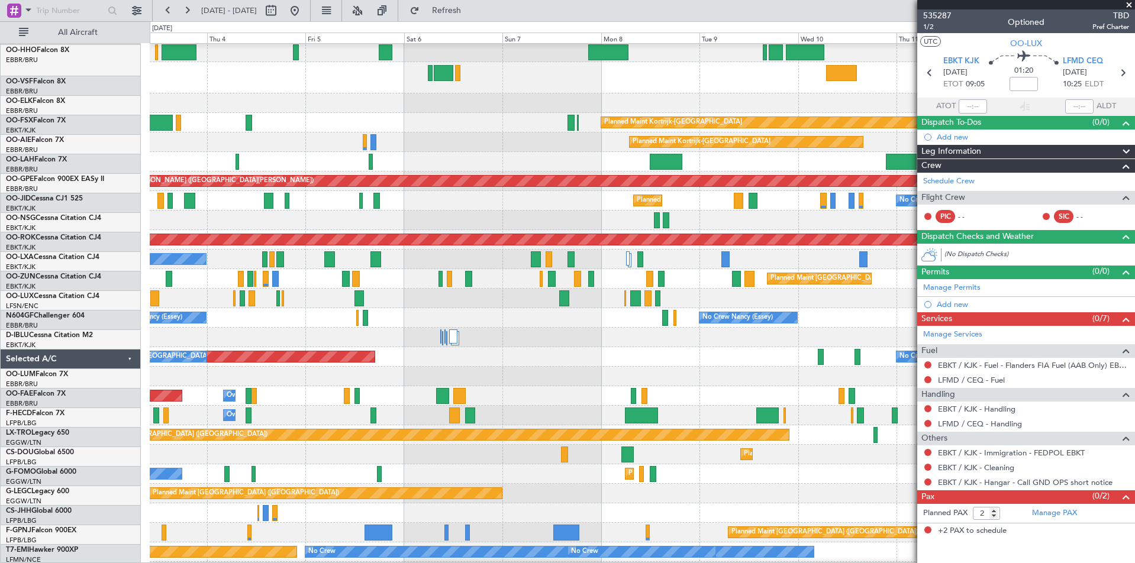
click at [1051, 346] on fb-app "09 Sep 2025 - 19 Sep 2025 Refresh Quick Links All Aircraft Planned Maint Kortri…" at bounding box center [567, 286] width 1135 height 554
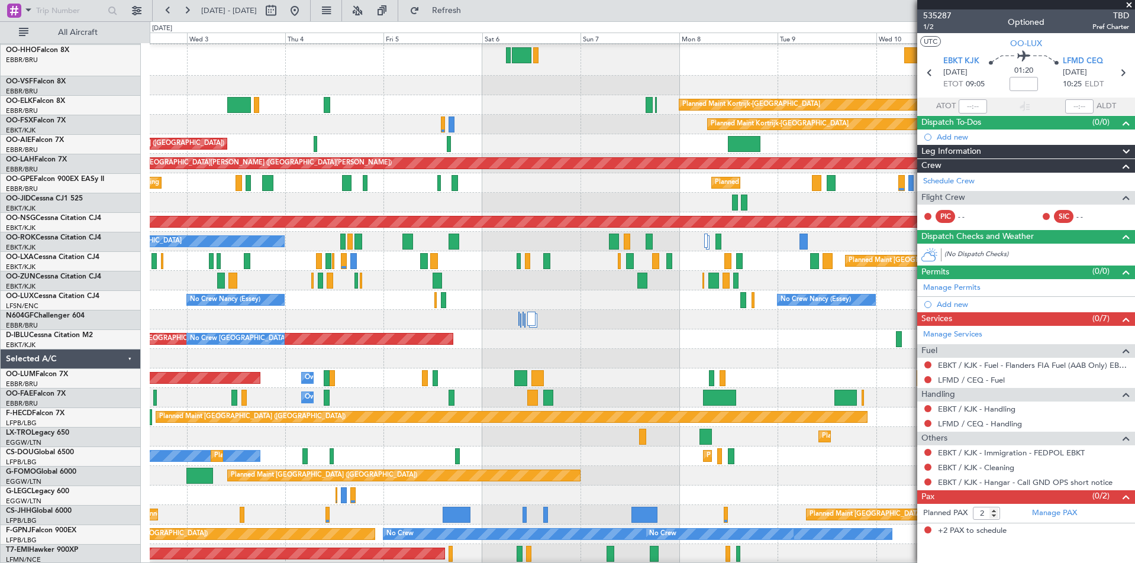
scroll to position [38, 0]
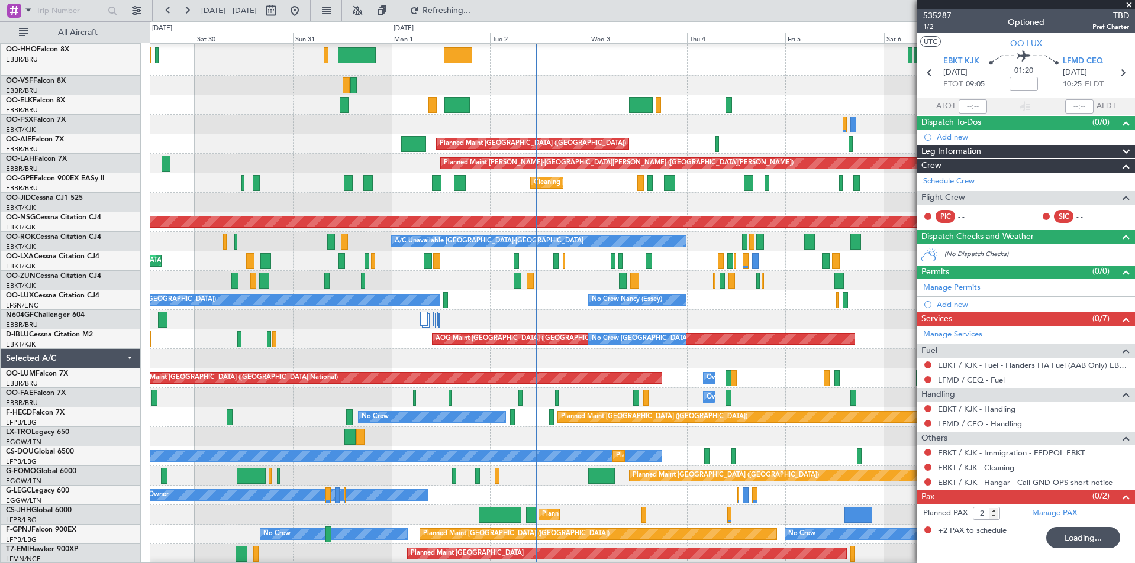
click at [778, 248] on div "A/C Unavailable Kortrijk-Wevelgem Planned Maint Kortrijk-Wevelgem" at bounding box center [642, 242] width 985 height 20
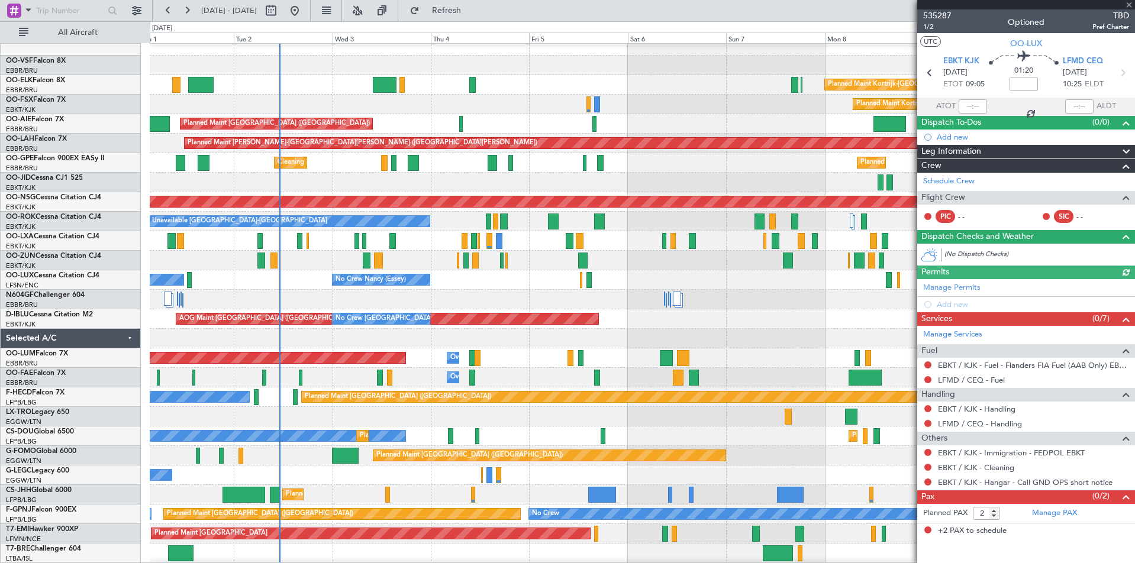
scroll to position [59, 0]
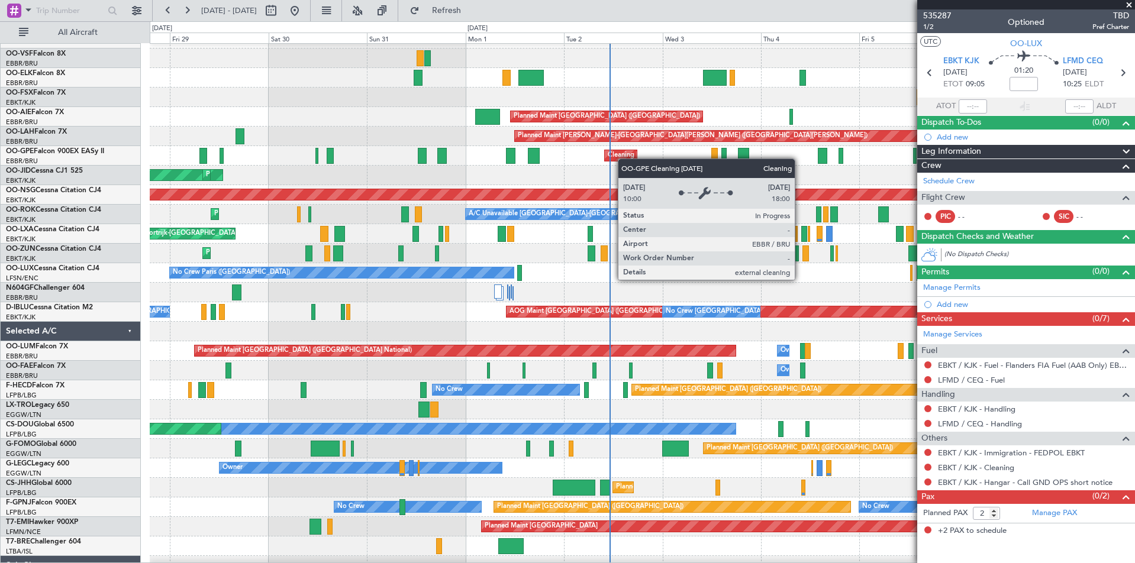
click at [628, 159] on div "Cleaning [GEOGRAPHIC_DATA] ([GEOGRAPHIC_DATA] National)" at bounding box center [707, 156] width 198 height 18
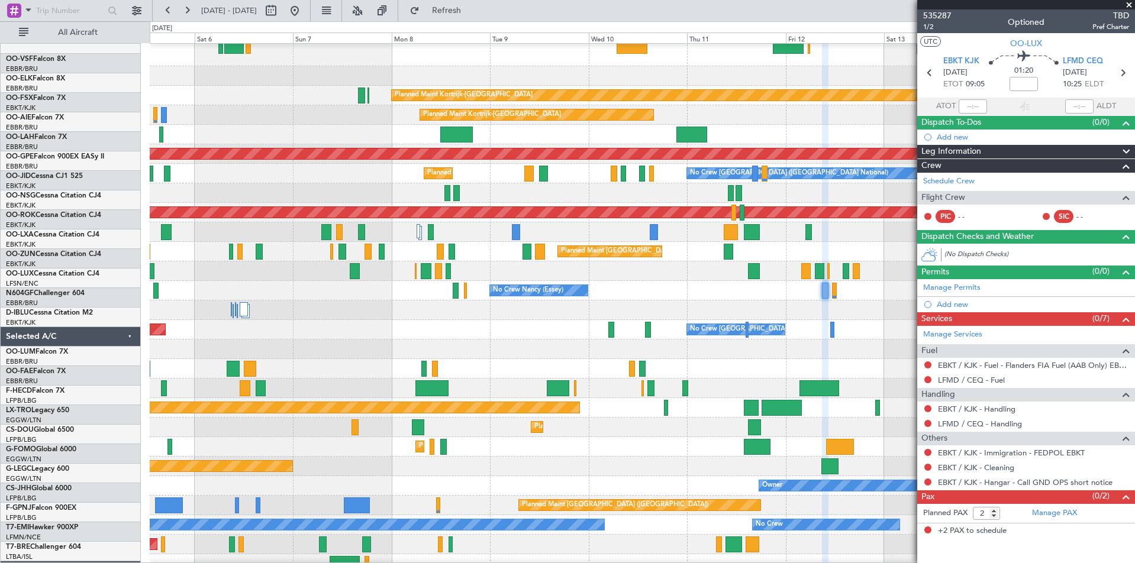
scroll to position [48, 0]
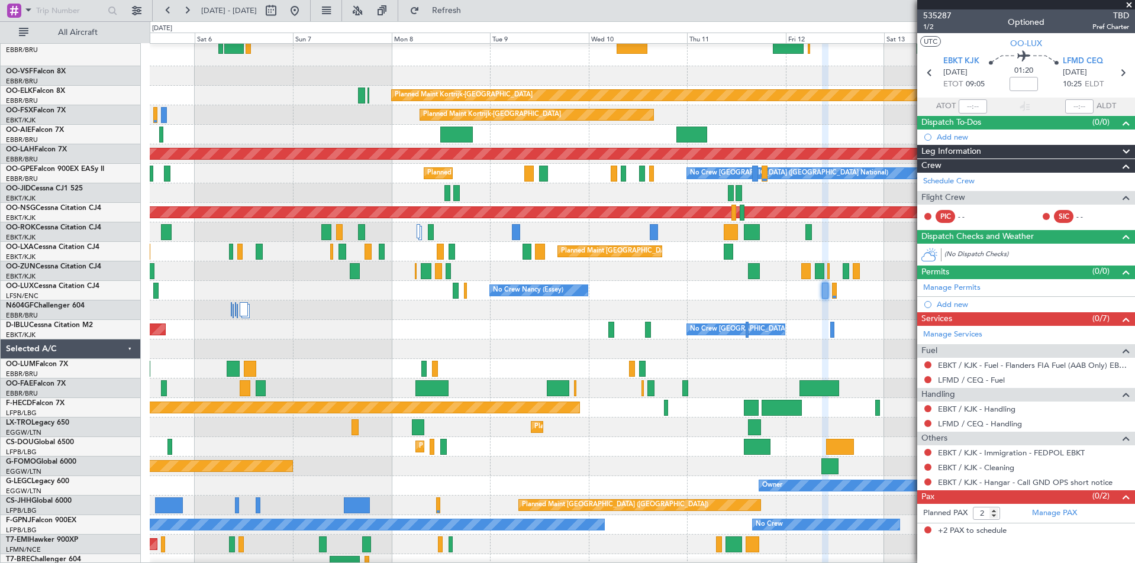
click at [315, 175] on div "Planned Maint Brussels (Brussels National) No Crew Brussels (Brussels National)…" at bounding box center [642, 174] width 985 height 20
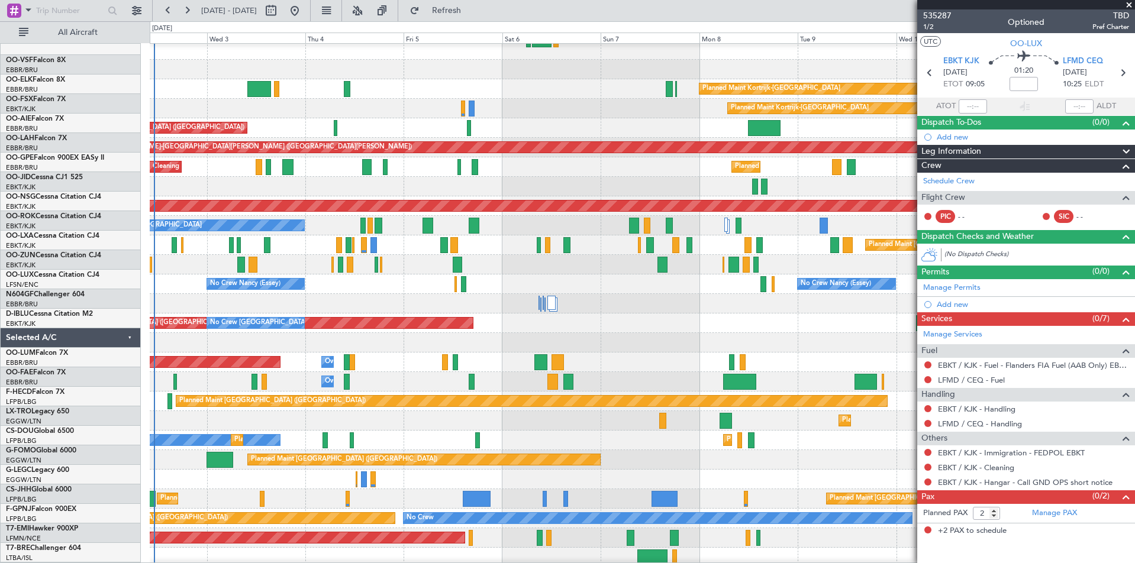
scroll to position [53, 0]
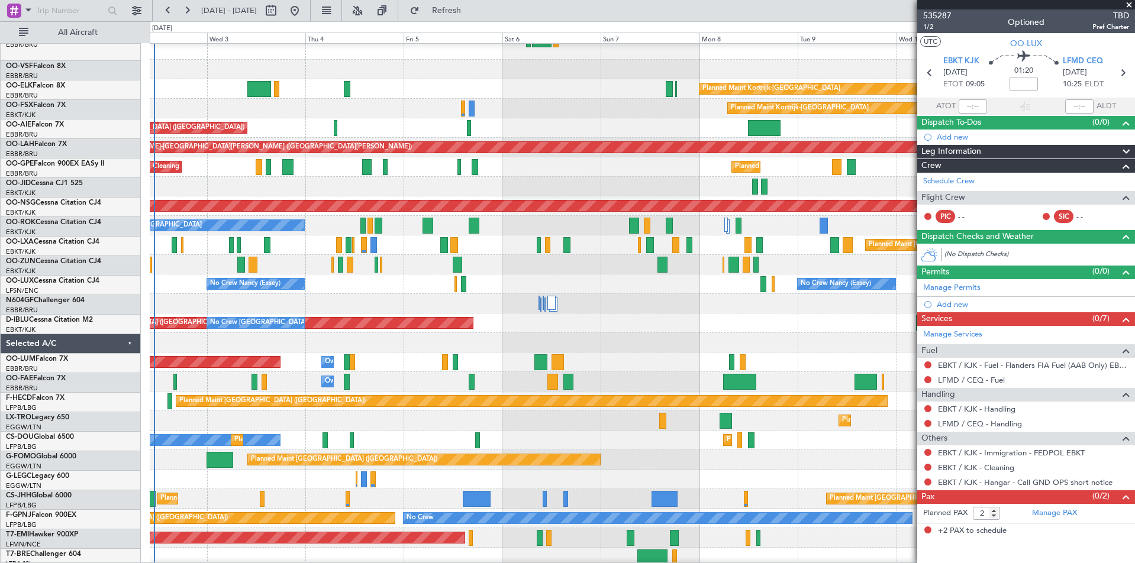
click at [648, 175] on div "Planned Maint Brussels (Brussels National) No Crew Brussels (Brussels National)…" at bounding box center [642, 167] width 985 height 20
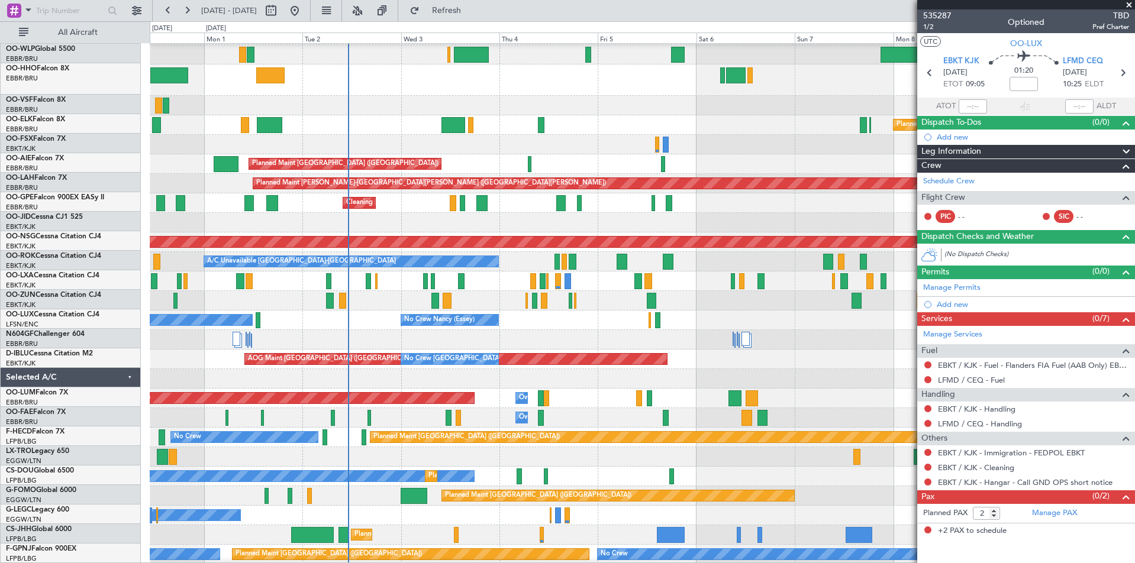
scroll to position [18, 0]
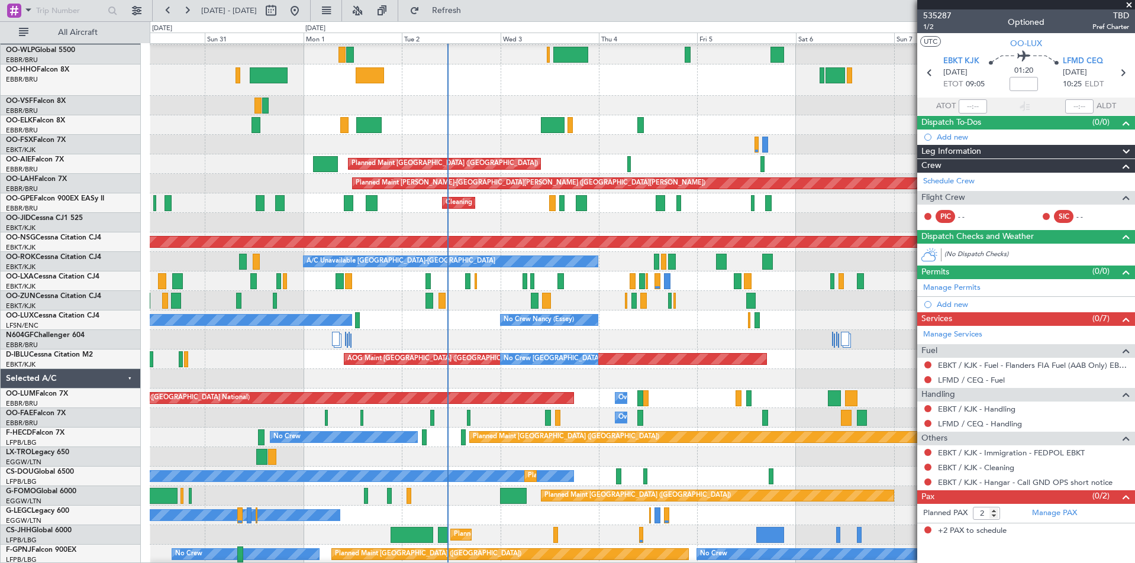
click at [884, 214] on div "Planned Maint Kortrijk-Wevelgem AOG Maint Kortrijk-Wevelgem" at bounding box center [642, 223] width 985 height 20
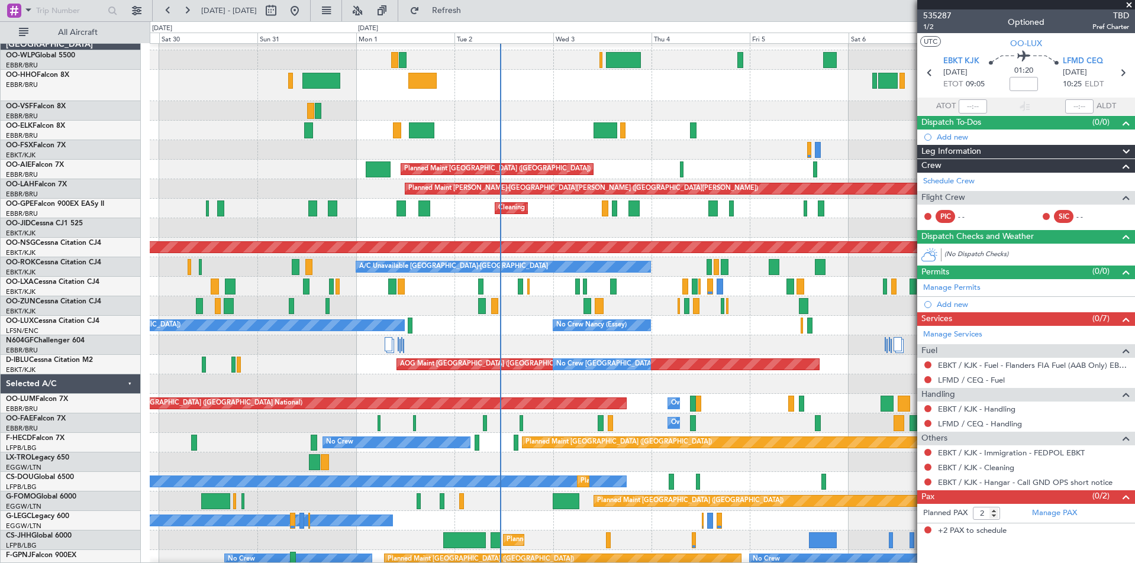
scroll to position [15, 0]
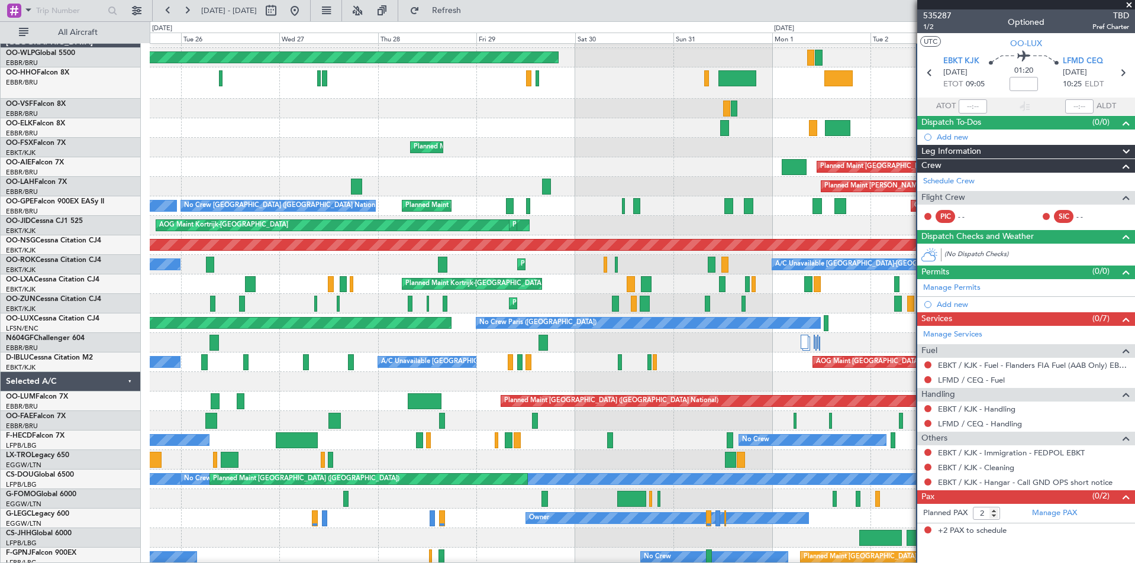
click at [758, 217] on div "AOG Maint Kortrijk-Wevelgem Planned Maint Kortrijk-Wevelgem Planned Maint Paris…" at bounding box center [642, 226] width 985 height 20
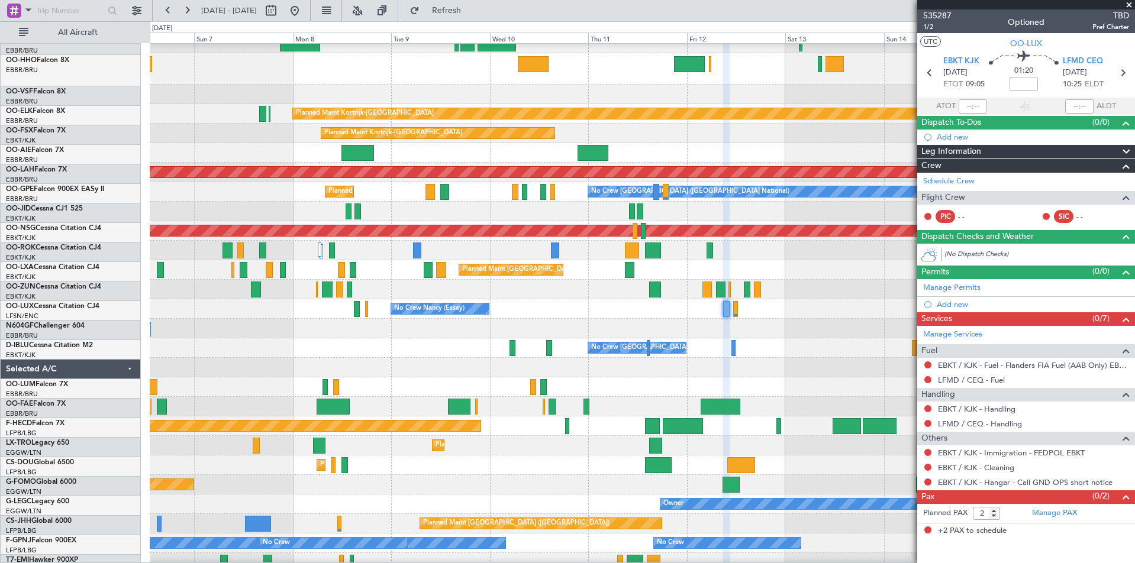
scroll to position [30, 0]
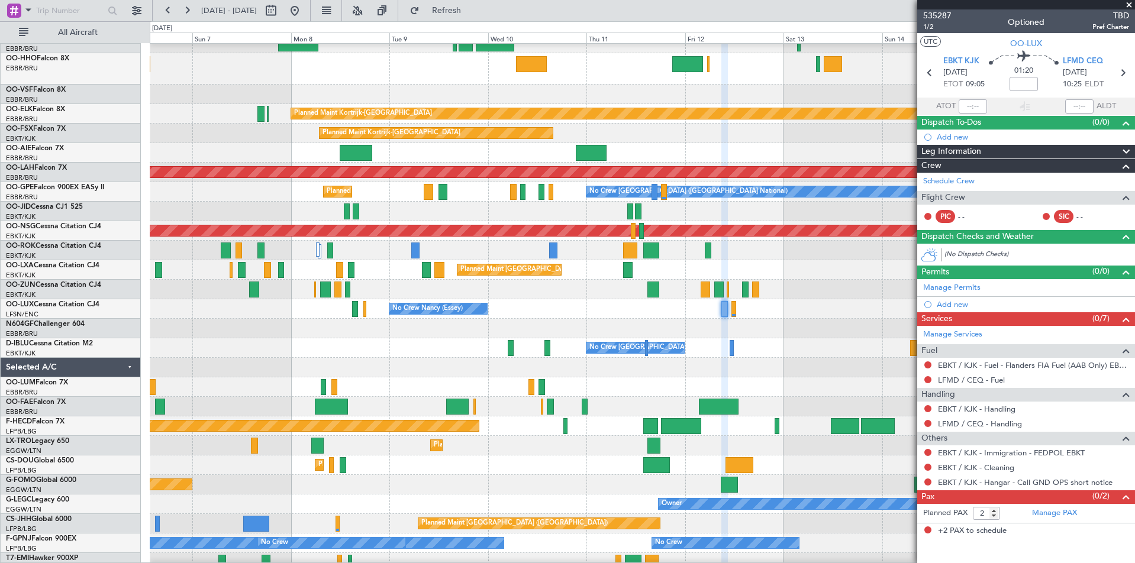
click at [562, 216] on div at bounding box center [642, 212] width 985 height 20
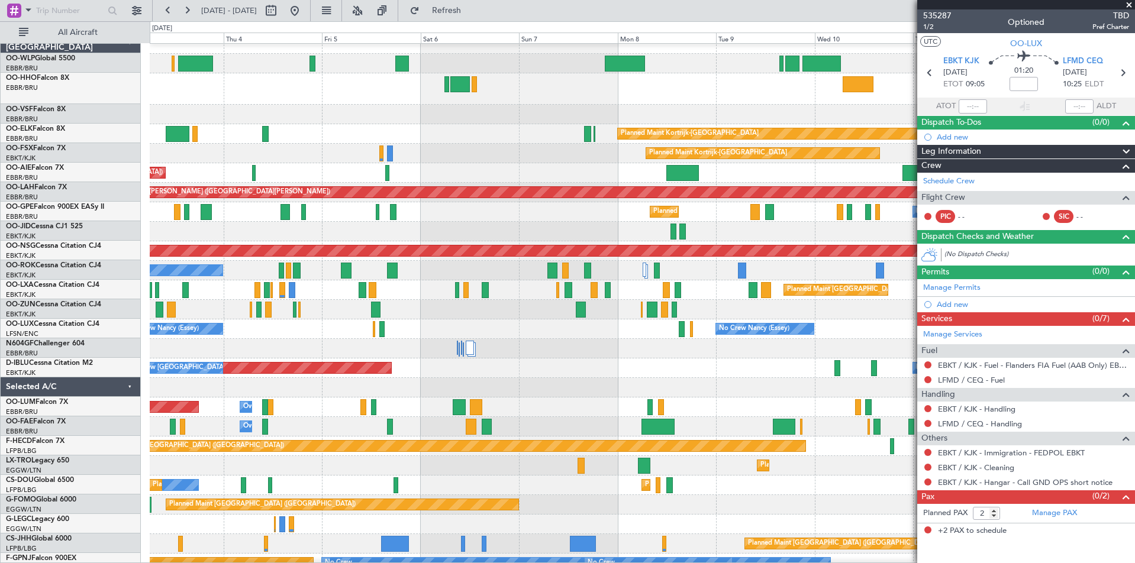
scroll to position [8, 0]
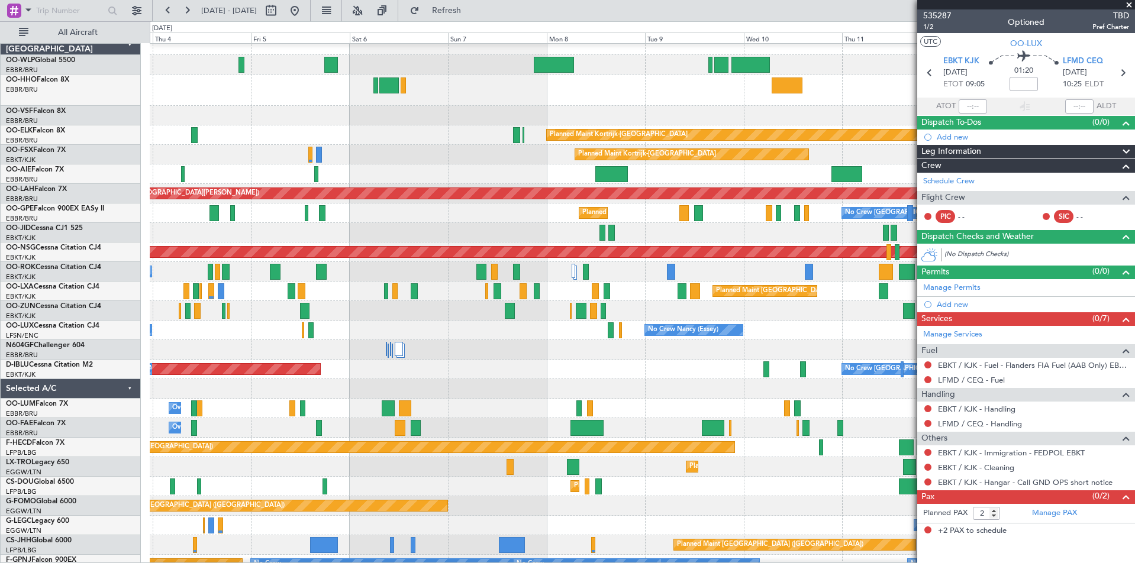
click at [666, 220] on div "Planned Maint [GEOGRAPHIC_DATA] ([GEOGRAPHIC_DATA] National) No Crew [GEOGRAPHI…" at bounding box center [642, 214] width 985 height 20
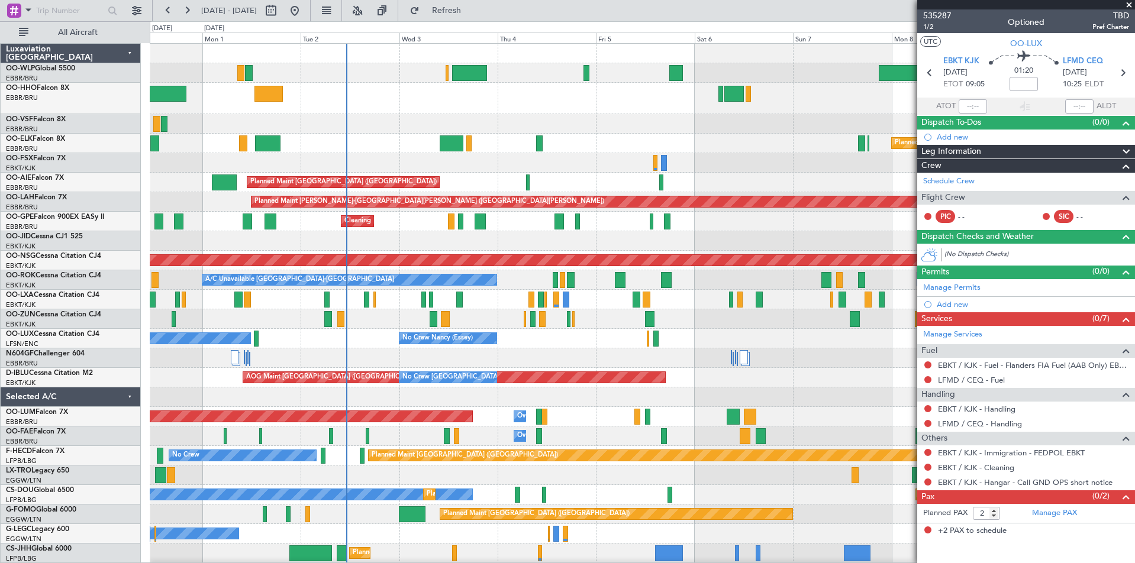
scroll to position [12, 0]
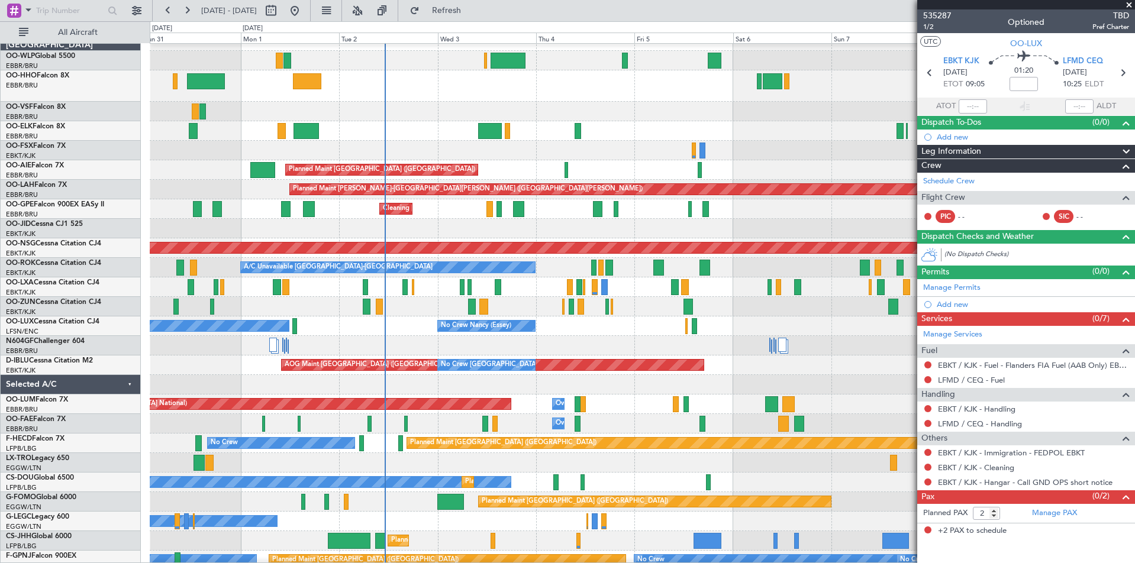
click at [879, 200] on div "Planned Maint [GEOGRAPHIC_DATA] ([GEOGRAPHIC_DATA] National) Cleaning [GEOGRAPH…" at bounding box center [642, 209] width 985 height 20
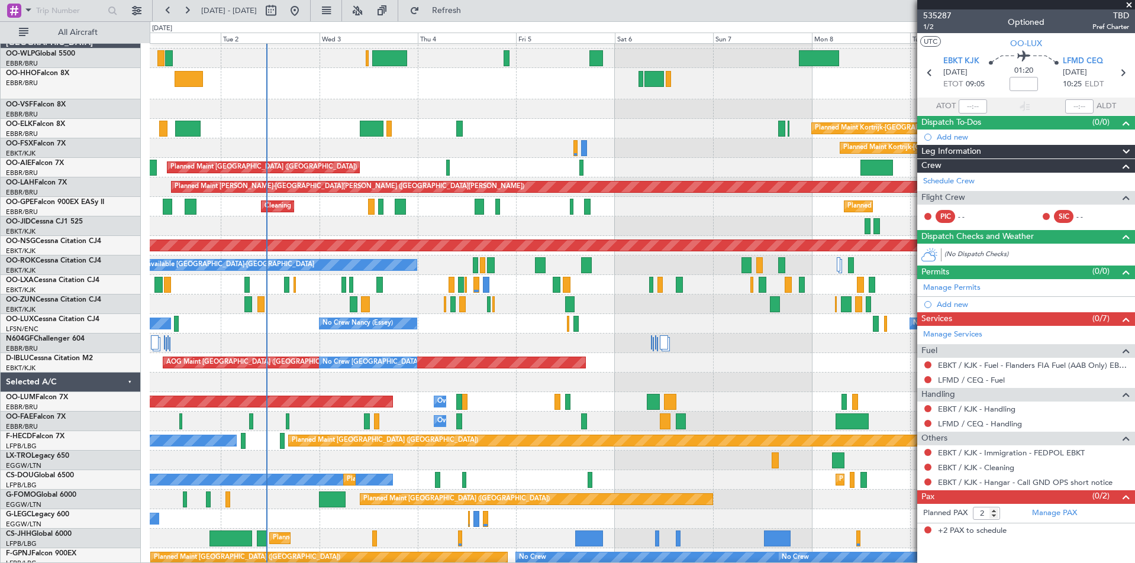
click at [638, 217] on div at bounding box center [642, 227] width 985 height 20
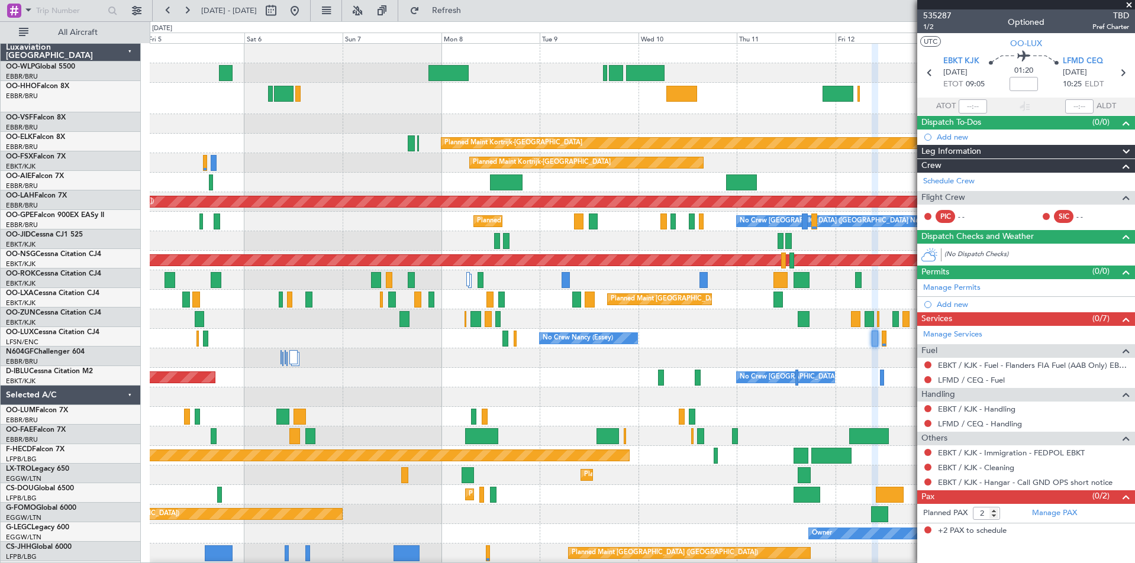
scroll to position [0, 0]
click at [376, 228] on div "Planned Maint Brussels (Brussels National) No Crew Brussels (Brussels National)…" at bounding box center [642, 222] width 985 height 20
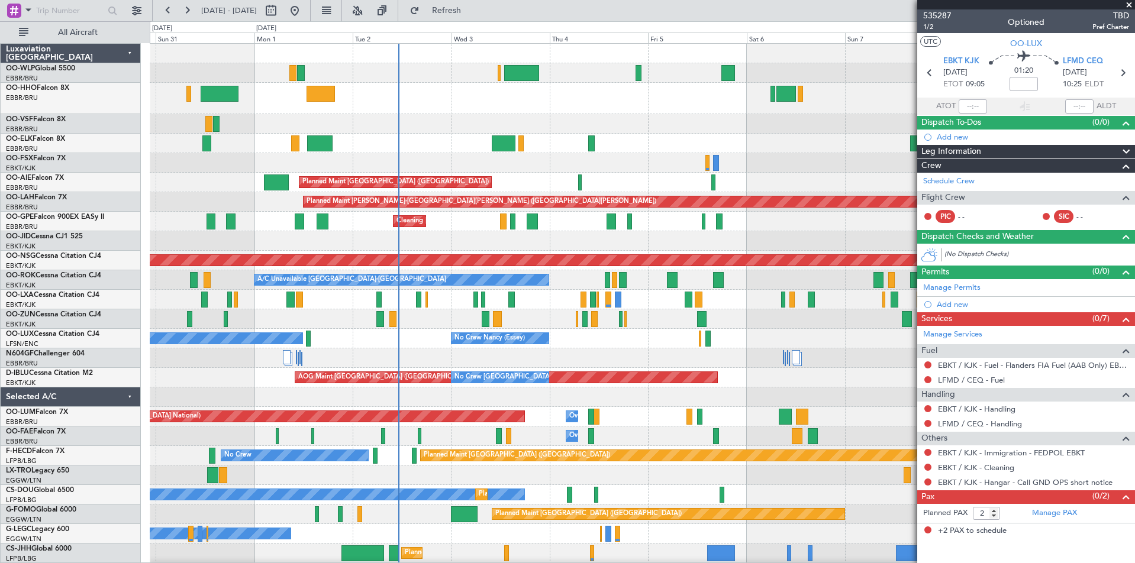
click at [897, 238] on div "Planned Maint Kortrijk-Wevelgem AOG Maint Kortrijk-Wevelgem" at bounding box center [642, 241] width 985 height 20
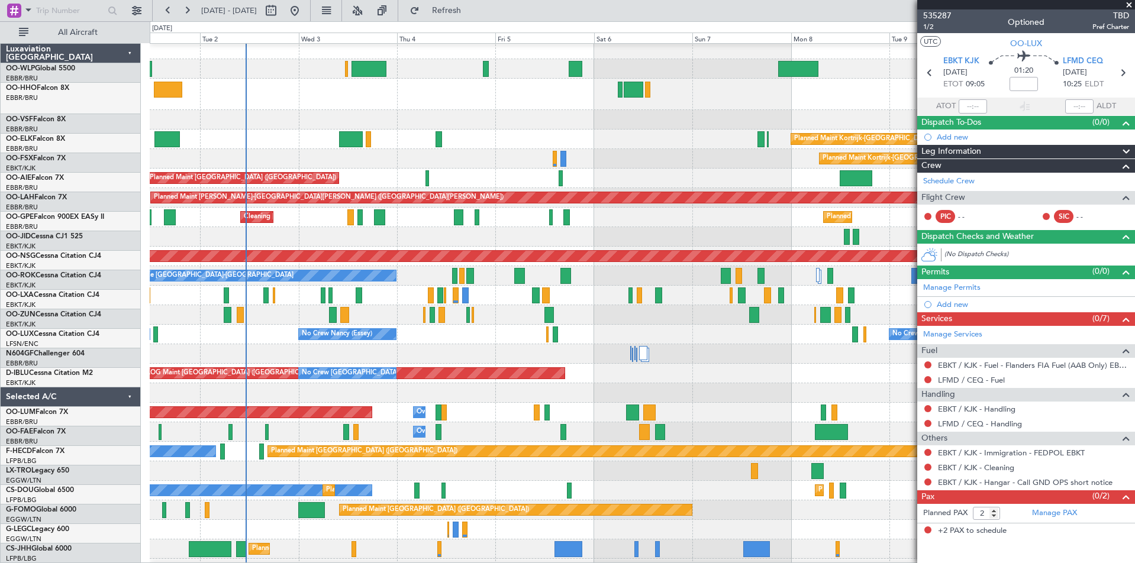
scroll to position [4, 0]
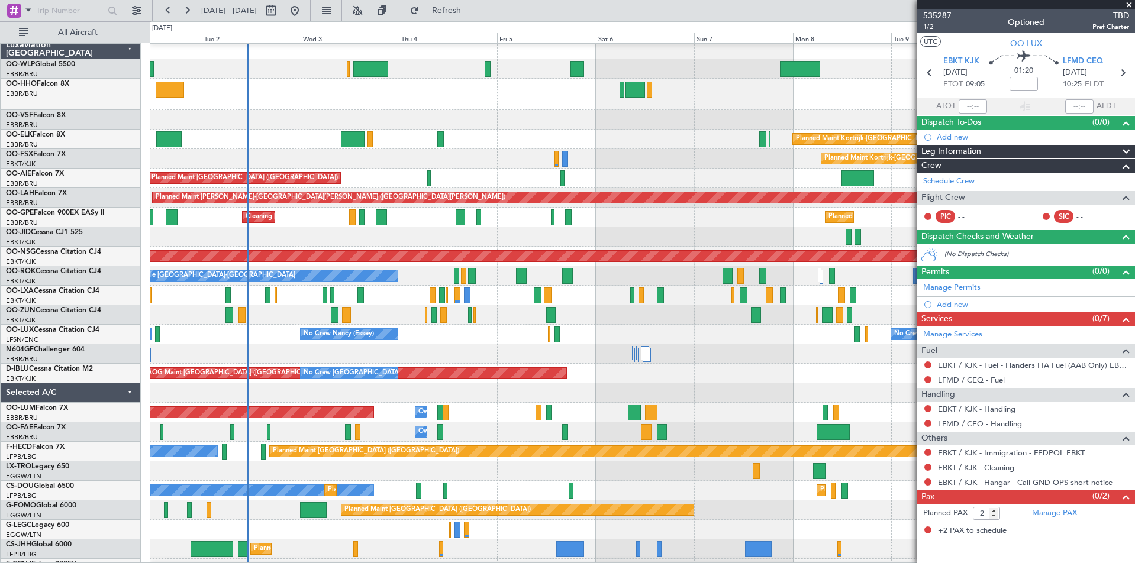
click at [764, 225] on div "Planned Maint [GEOGRAPHIC_DATA] ([GEOGRAPHIC_DATA] National) Cleaning [GEOGRAPH…" at bounding box center [642, 218] width 985 height 20
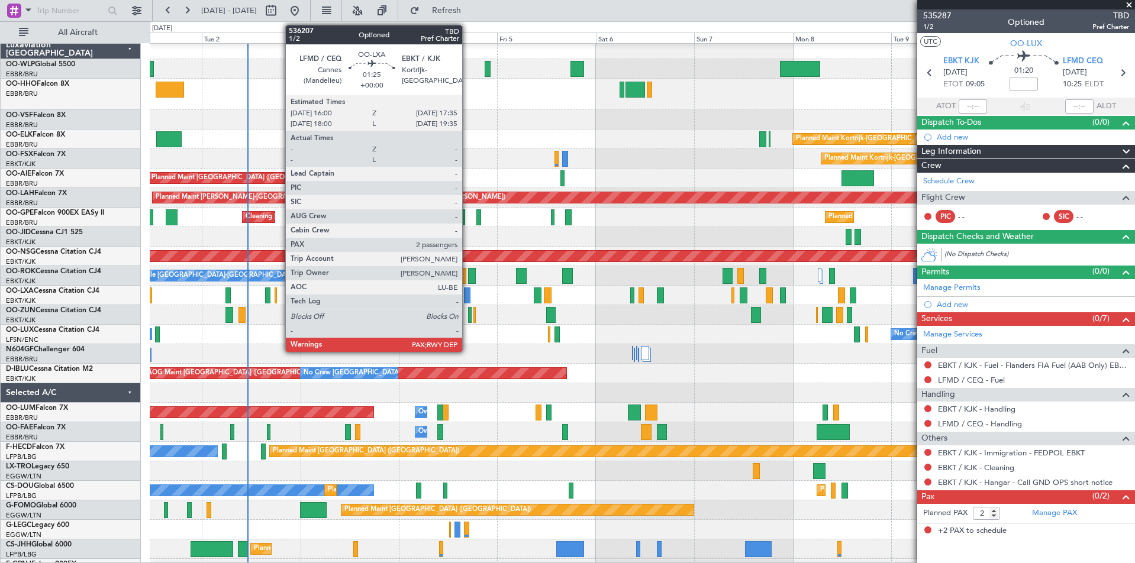
click at [467, 299] on div at bounding box center [467, 296] width 7 height 16
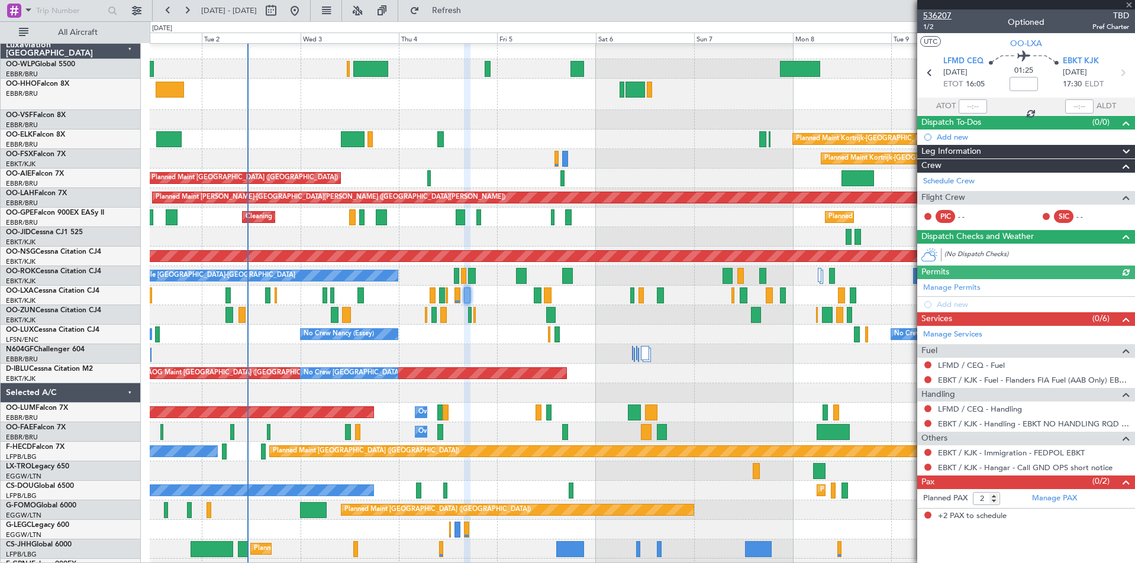
click at [938, 17] on span "536207" at bounding box center [937, 15] width 28 height 12
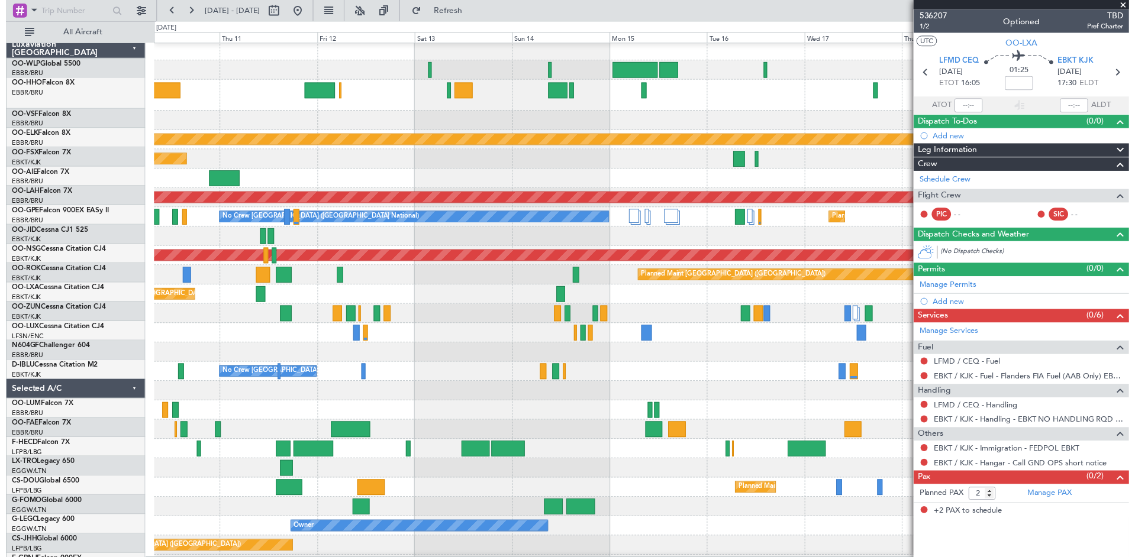
scroll to position [2, 0]
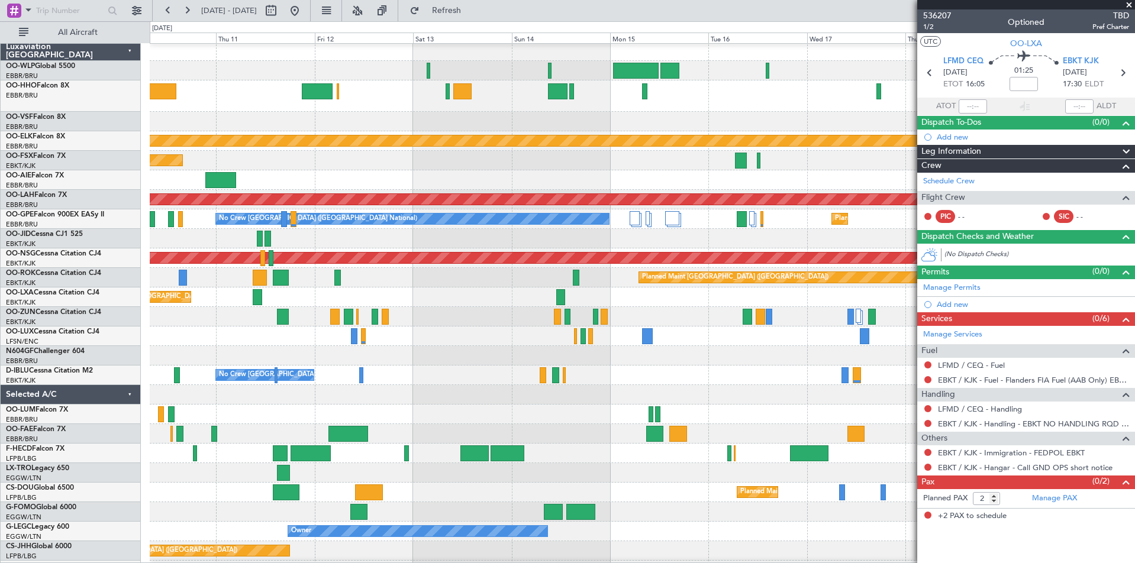
click at [4, 201] on div "Planned Maint Kortrijk-Wevelgem Planned Maint Kortrijk-Wevelgem Planned Maint A…" at bounding box center [567, 292] width 1135 height 542
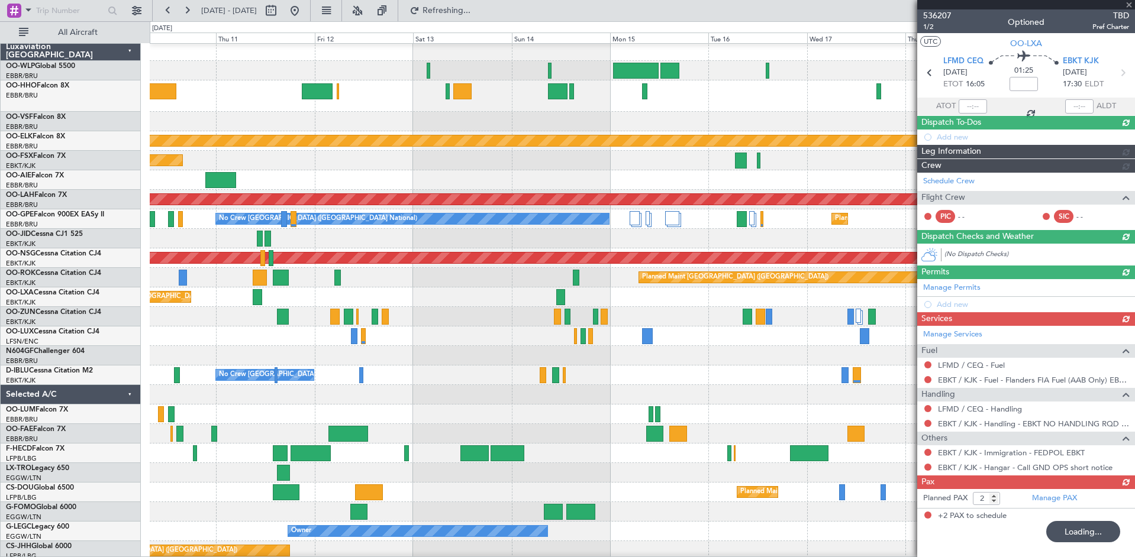
click at [951, 279] on fb-app "10 Sep 2025 - 20 Sep 2025 Refreshing... Quick Links All Aircraft Planned Maint …" at bounding box center [567, 283] width 1135 height 548
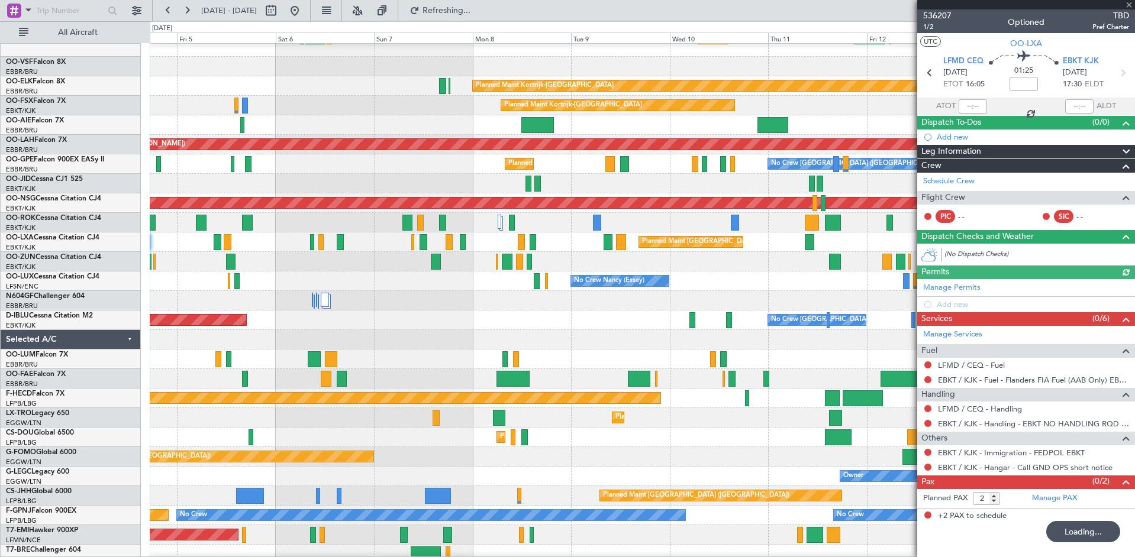
click at [783, 304] on div at bounding box center [642, 301] width 985 height 20
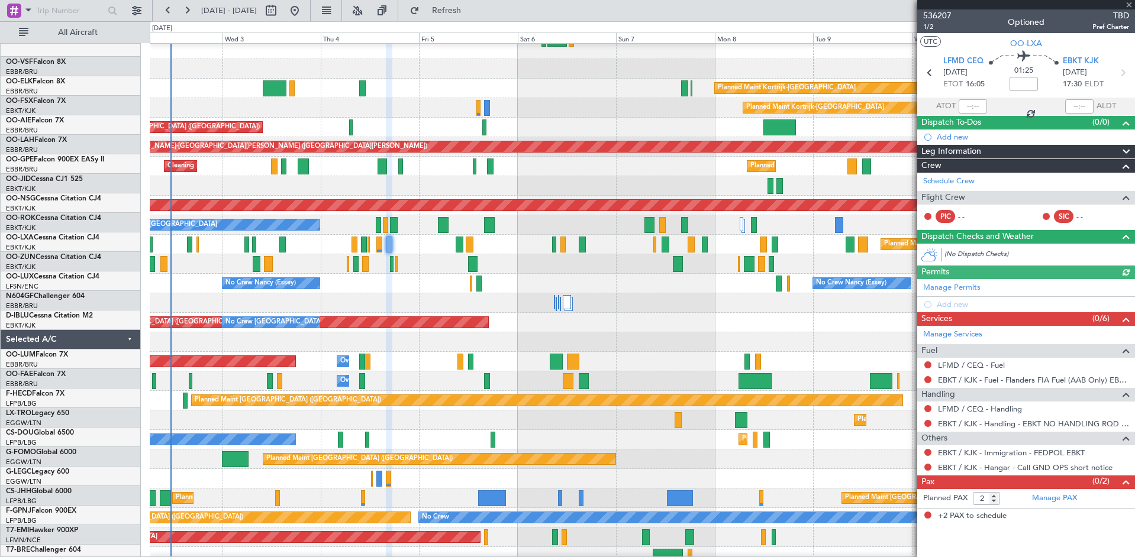
scroll to position [55, 0]
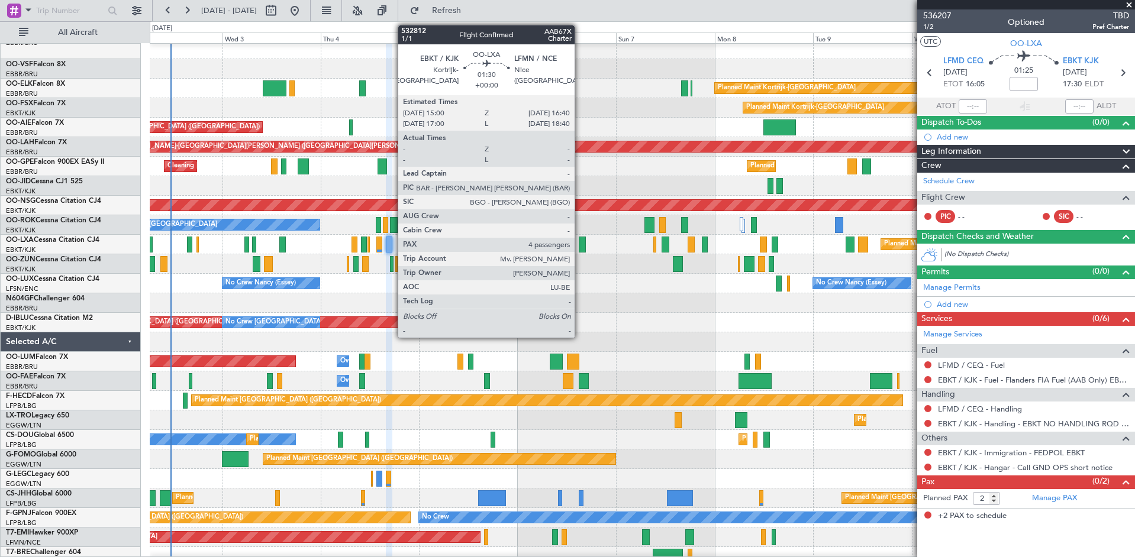
click at [582, 246] on div at bounding box center [582, 245] width 7 height 16
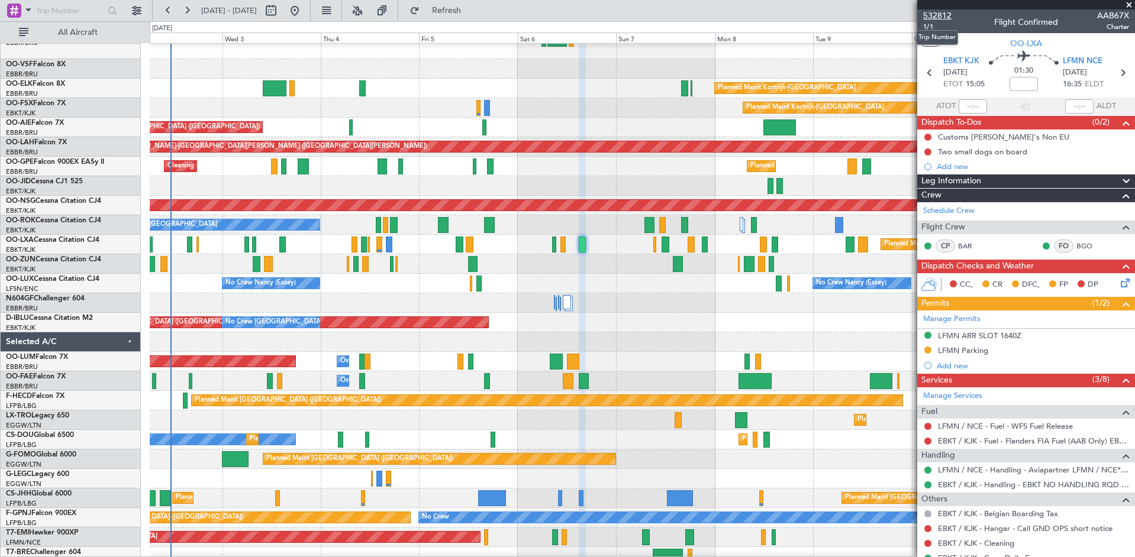
click at [940, 19] on span "532812" at bounding box center [937, 15] width 28 height 12
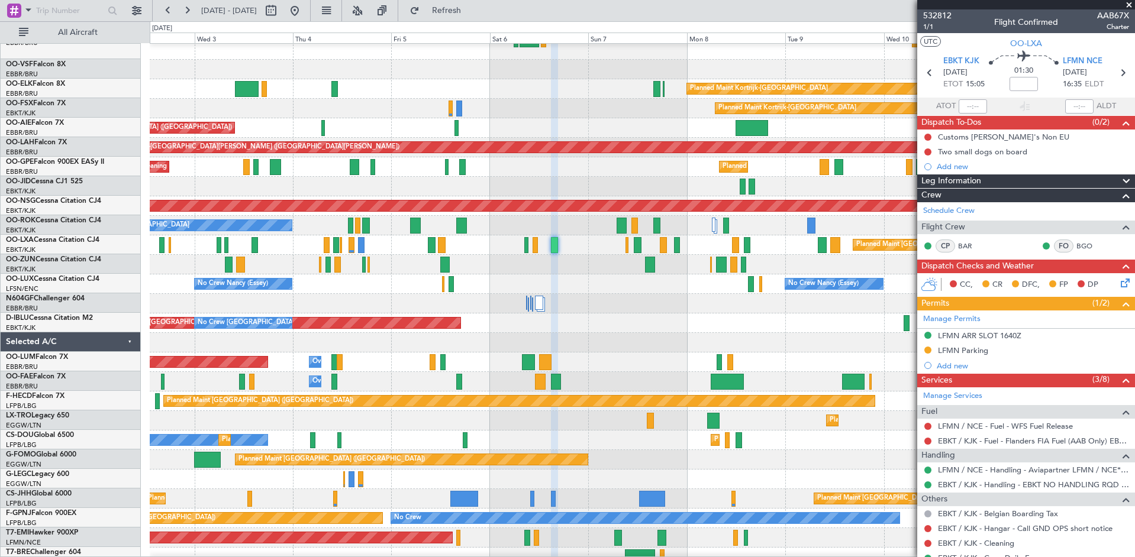
scroll to position [54, 0]
click at [559, 264] on div at bounding box center [642, 265] width 985 height 20
click at [933, 14] on span "532812" at bounding box center [937, 15] width 28 height 12
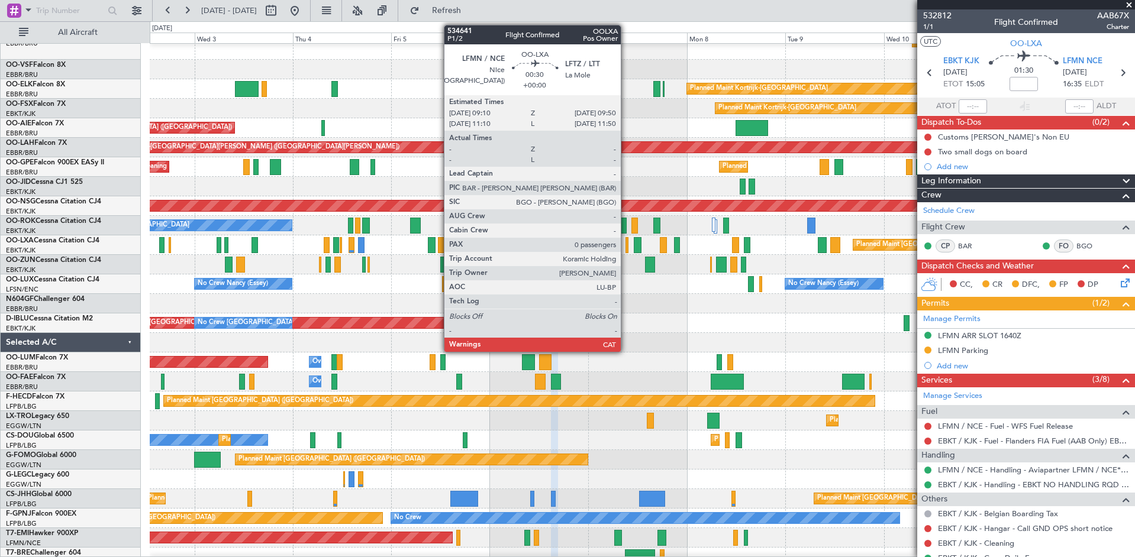
click at [626, 249] on div at bounding box center [626, 245] width 3 height 16
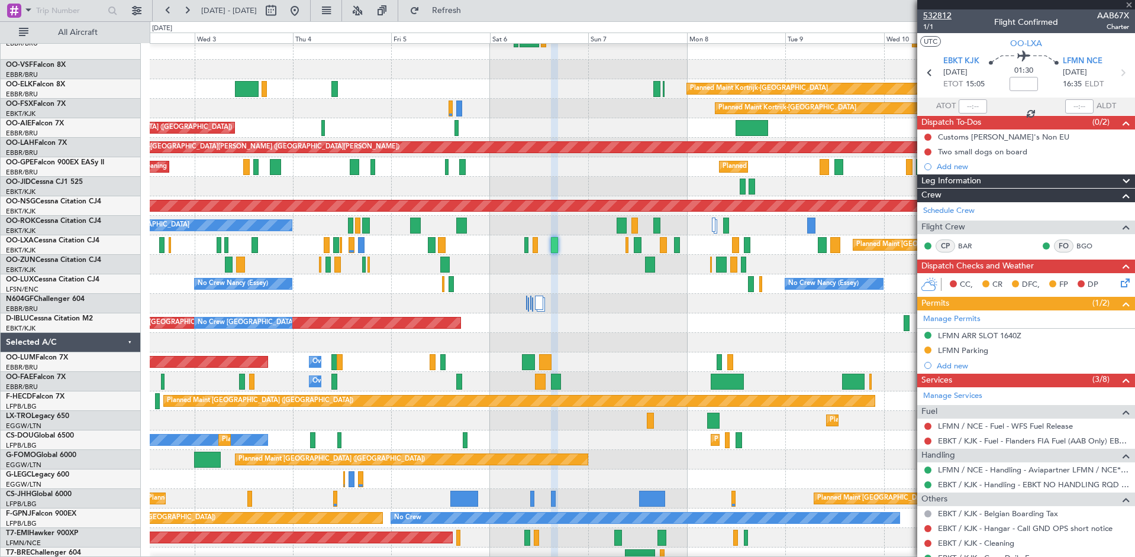
type input "0"
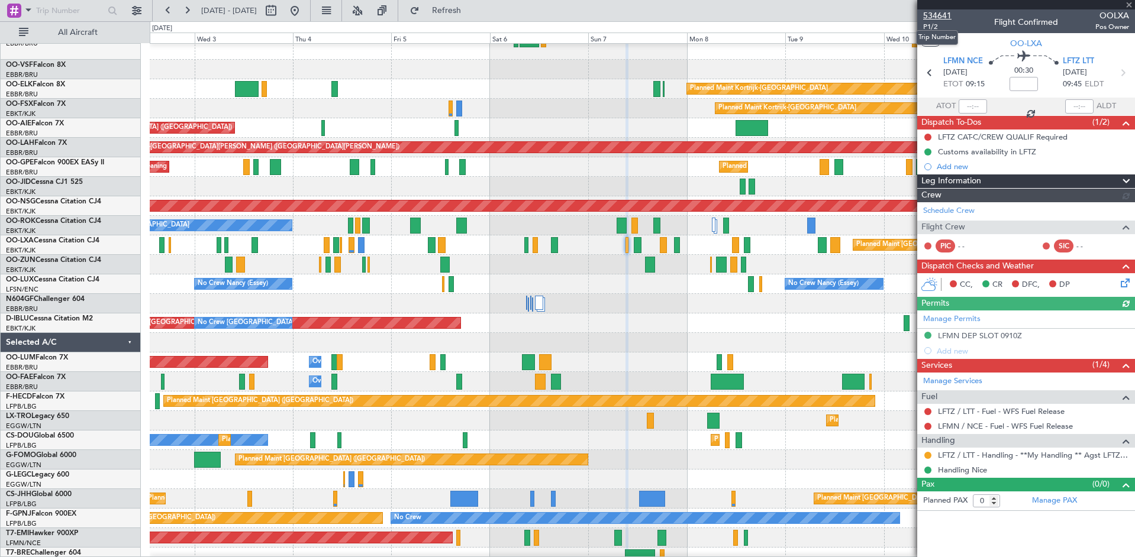
click at [932, 15] on span "534641" at bounding box center [937, 15] width 28 height 12
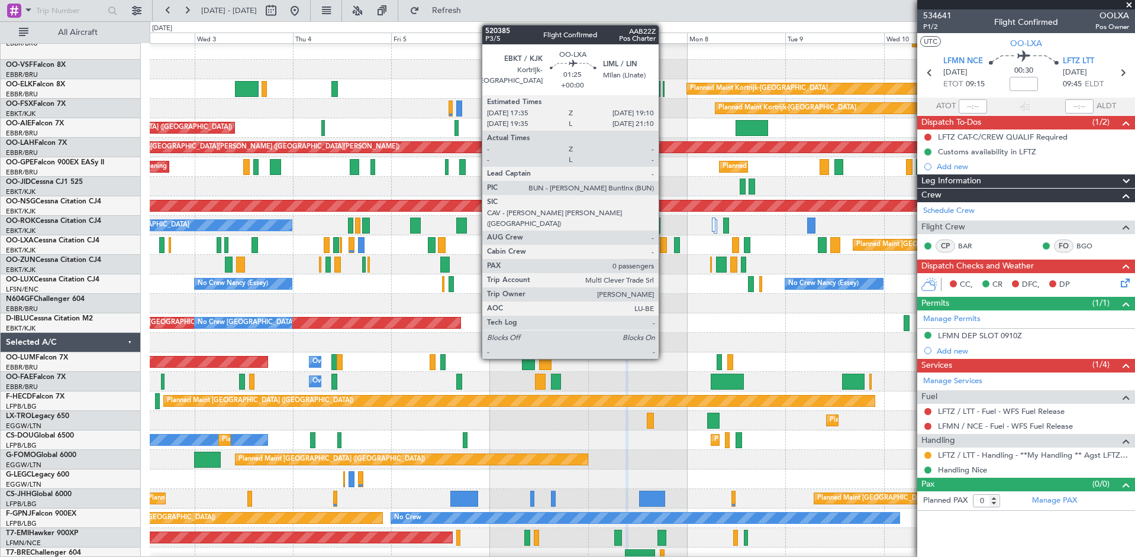
click at [664, 249] on div at bounding box center [663, 245] width 7 height 16
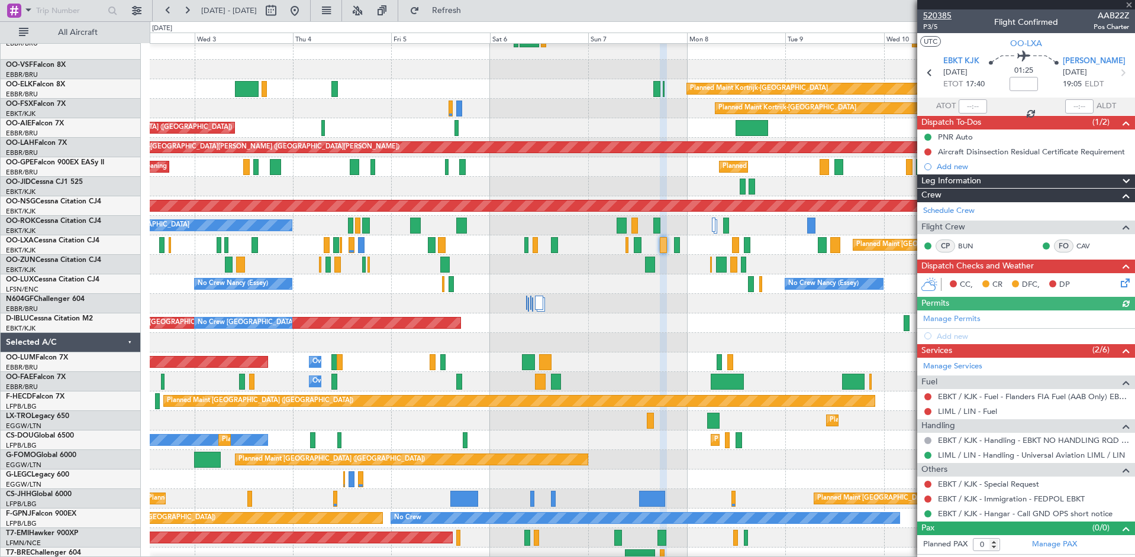
click at [944, 16] on span "520385" at bounding box center [937, 15] width 28 height 12
click at [472, 12] on span "Refresh" at bounding box center [447, 11] width 50 height 8
click at [472, 3] on button "Refresh" at bounding box center [439, 10] width 71 height 19
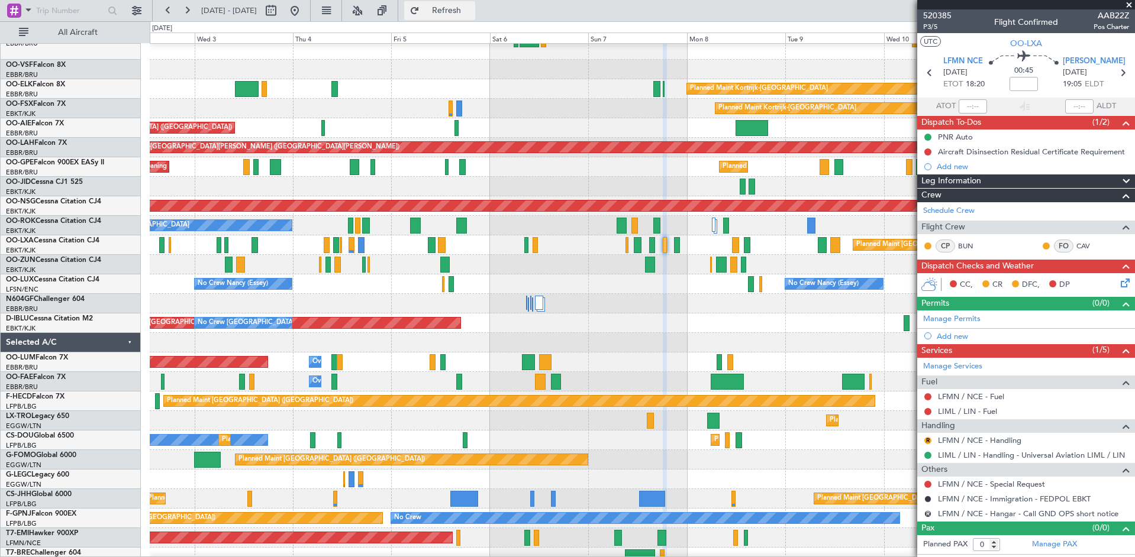
click at [472, 12] on span "Refresh" at bounding box center [447, 11] width 50 height 8
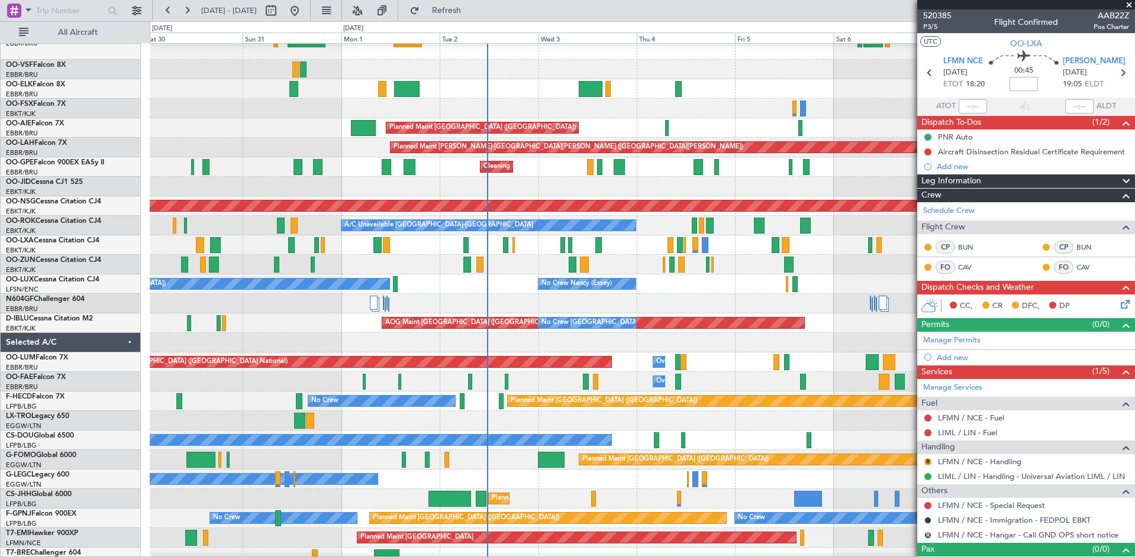
click at [873, 305] on div at bounding box center [642, 304] width 985 height 20
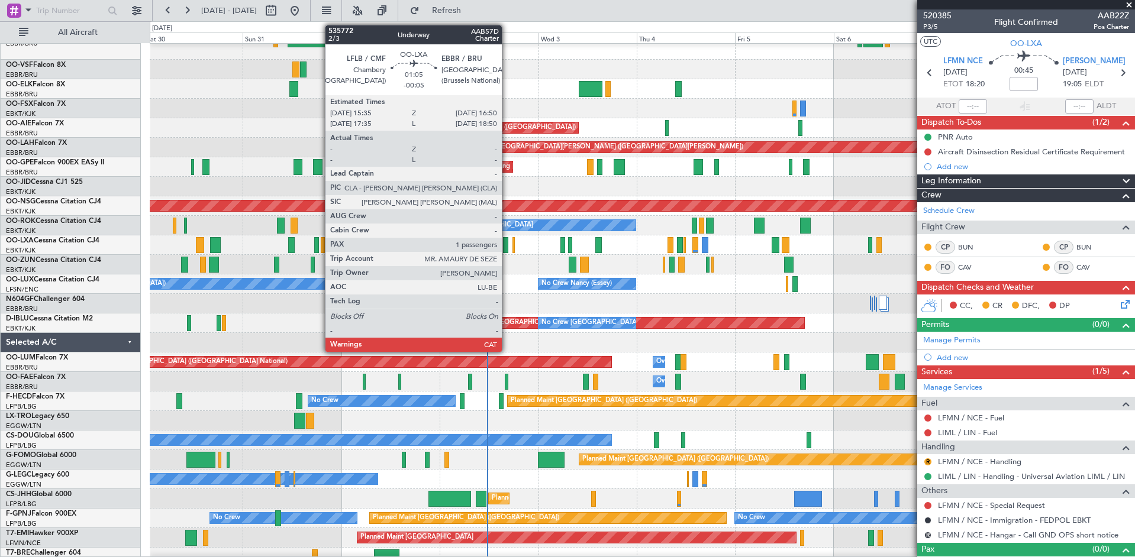
click at [507, 248] on div at bounding box center [505, 245] width 5 height 16
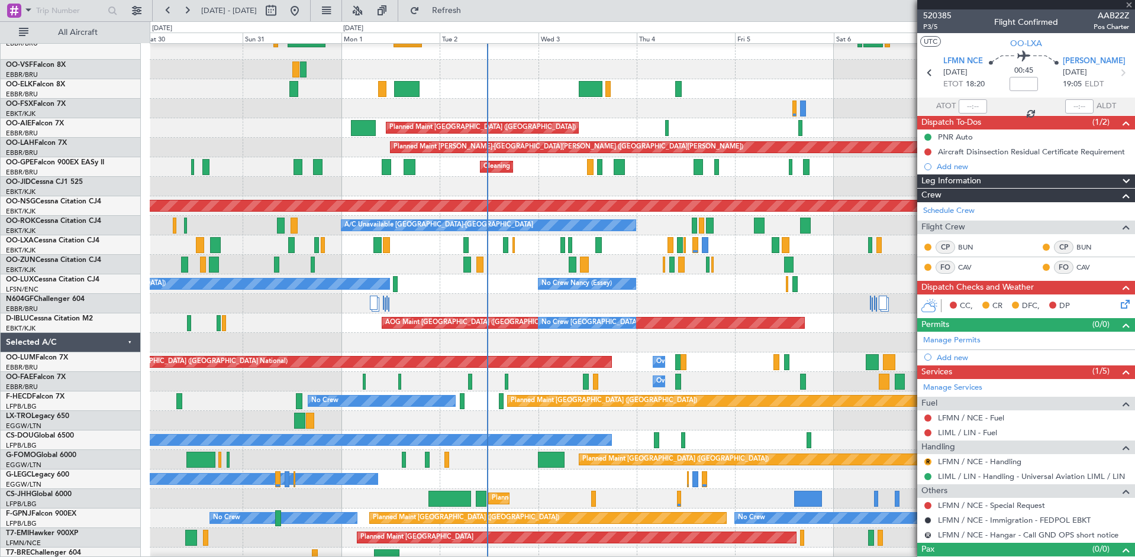
type input "-00:05"
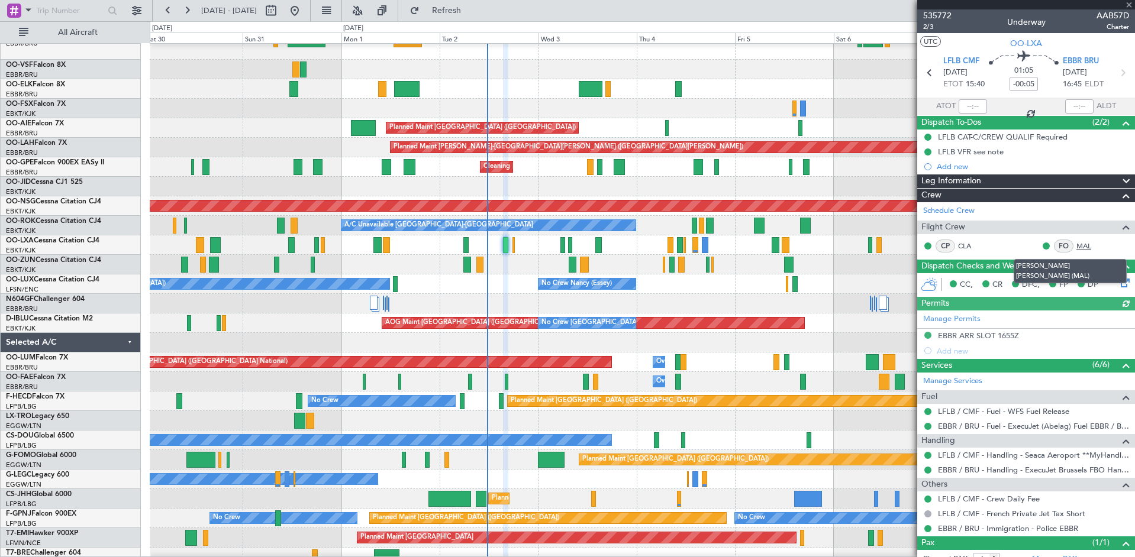
click at [1076, 249] on link "MAL" at bounding box center [1089, 246] width 27 height 11
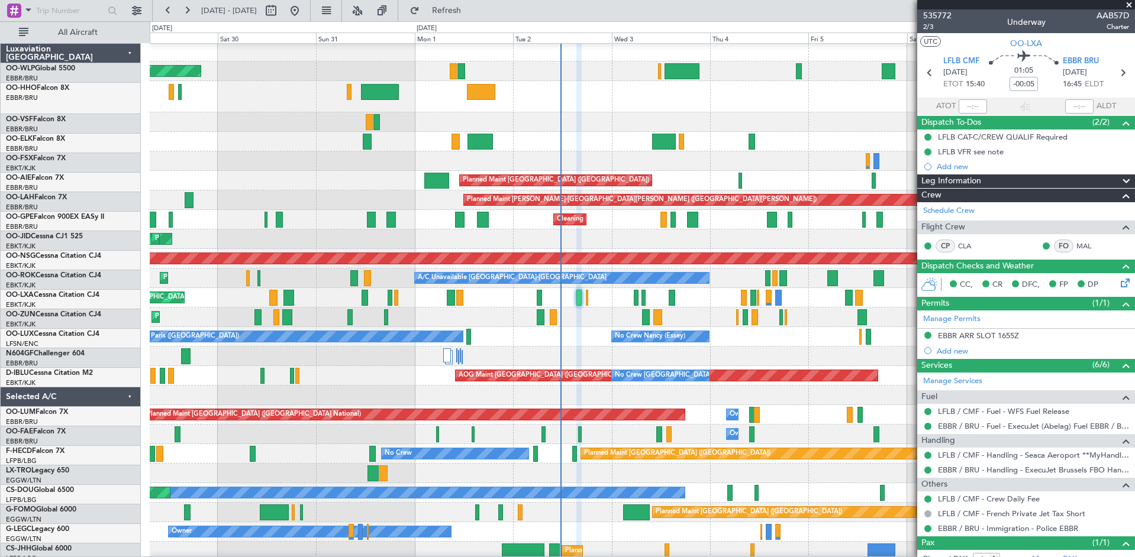
scroll to position [2, 0]
click at [576, 100] on div at bounding box center [642, 96] width 985 height 31
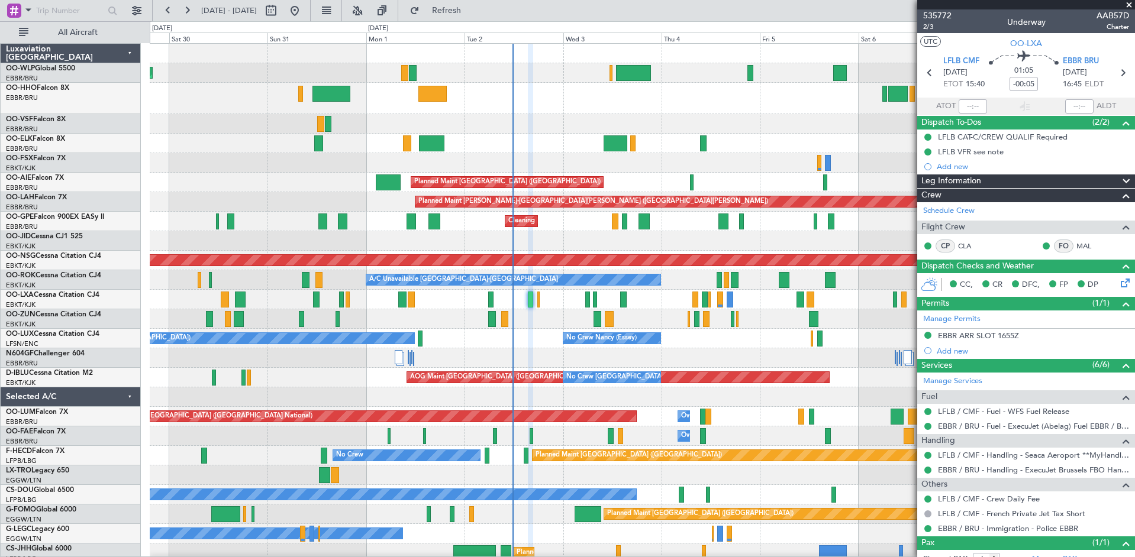
click at [525, 138] on div "Planned Maint Kortrijk-[GEOGRAPHIC_DATA]" at bounding box center [642, 144] width 985 height 20
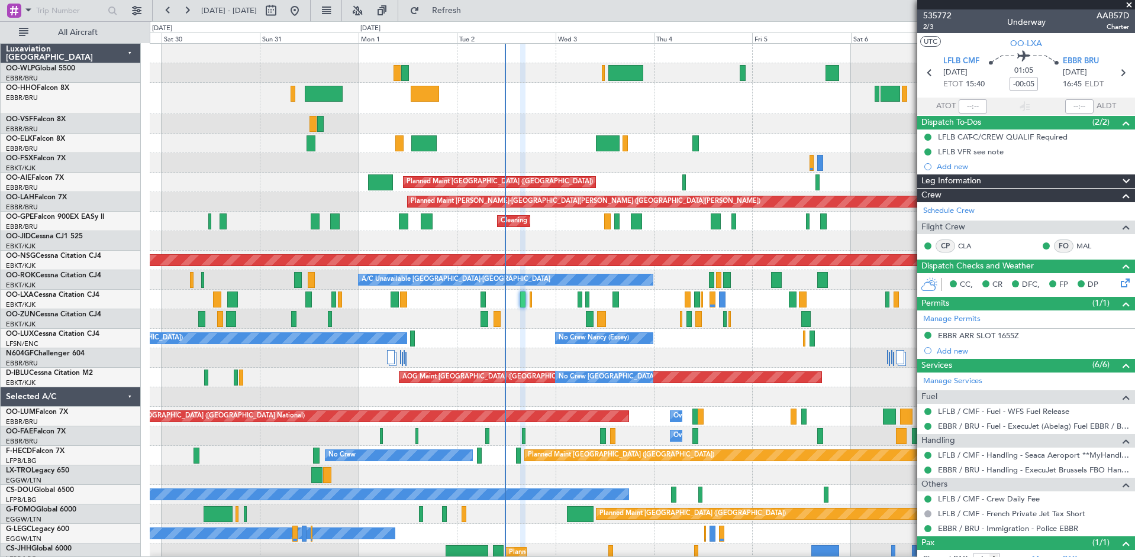
click at [527, 145] on div "Planned Maint Berlin (Brandenburg) Planned Maint Kortrijk-Wevelgem Planned Main…" at bounding box center [642, 362] width 985 height 637
click at [280, 93] on div "Planned Maint Berlin (Brandenburg) Planned Maint Kortrijk-Wevelgem Planned Main…" at bounding box center [642, 362] width 985 height 637
click at [1127, 4] on span at bounding box center [1129, 5] width 12 height 11
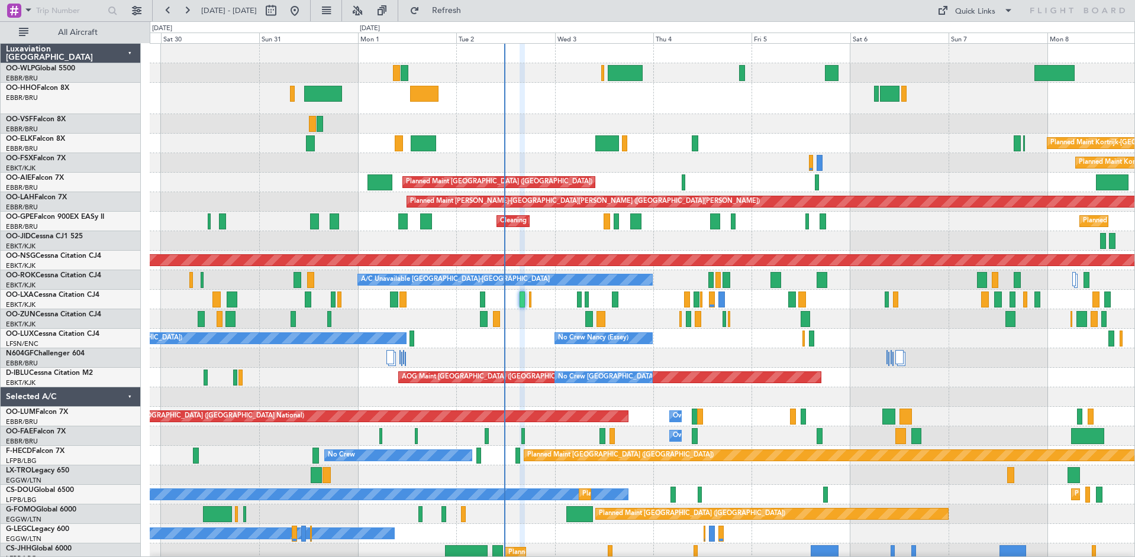
type input "0"
click at [472, 7] on span "Refresh" at bounding box center [447, 11] width 50 height 8
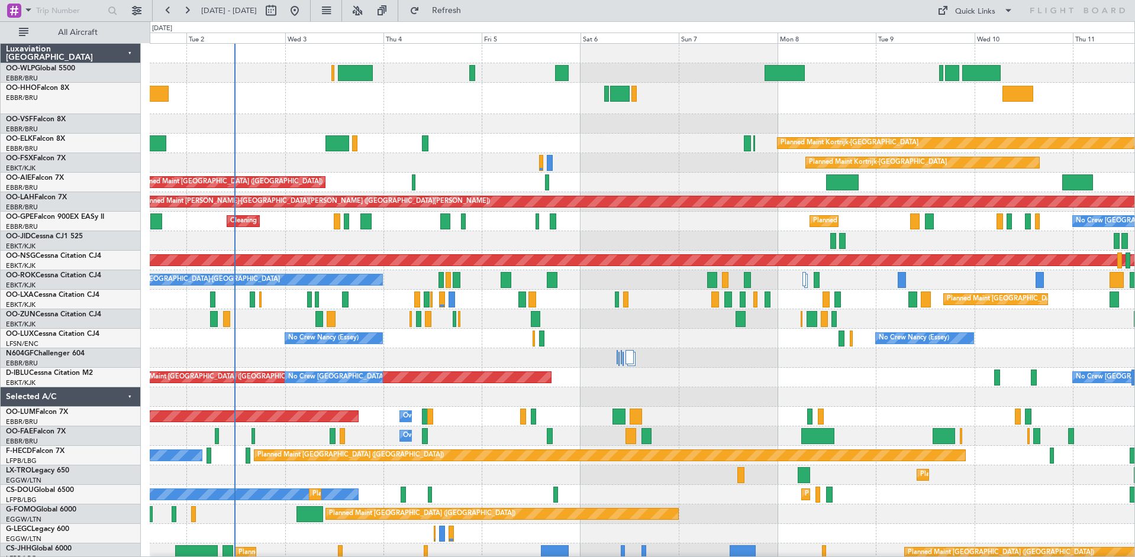
click at [682, 336] on div "Planned Maint Kortrijk-Wevelgem Planned Maint Kortrijk-Wevelgem Planned Maint L…" at bounding box center [642, 362] width 985 height 637
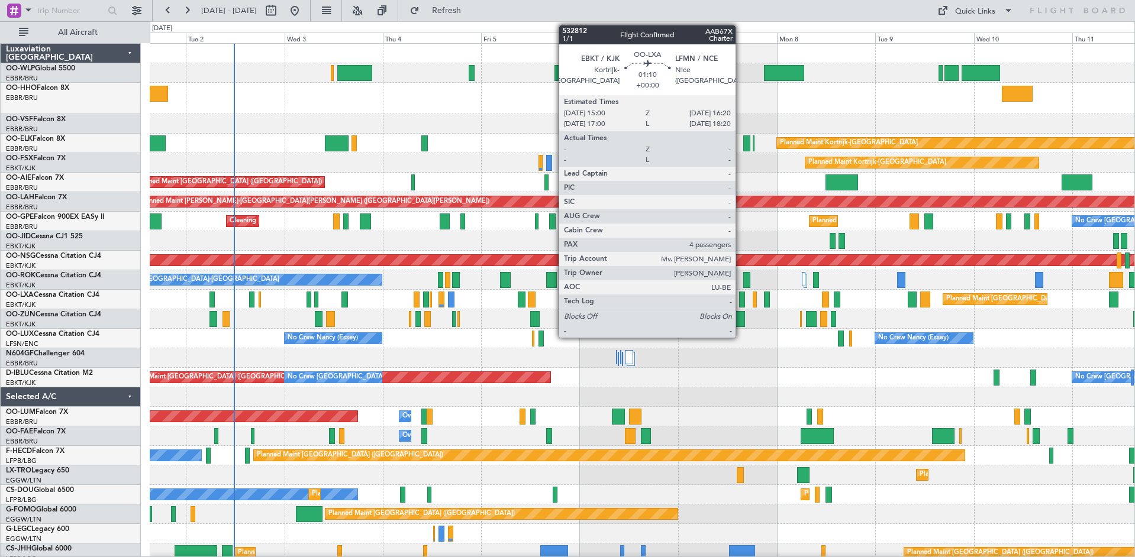
click at [741, 302] on div at bounding box center [742, 300] width 6 height 16
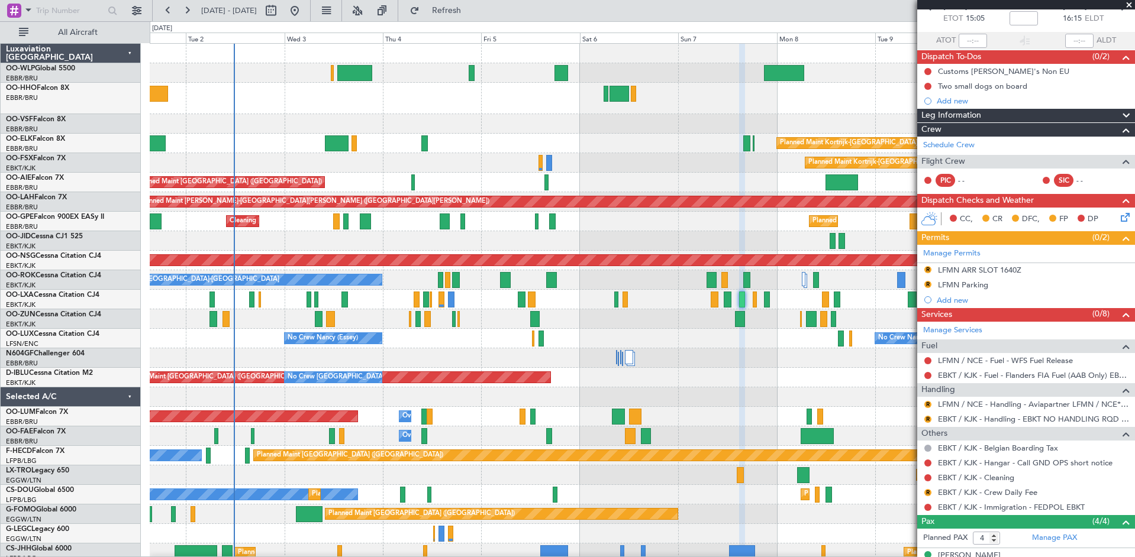
scroll to position [163, 0]
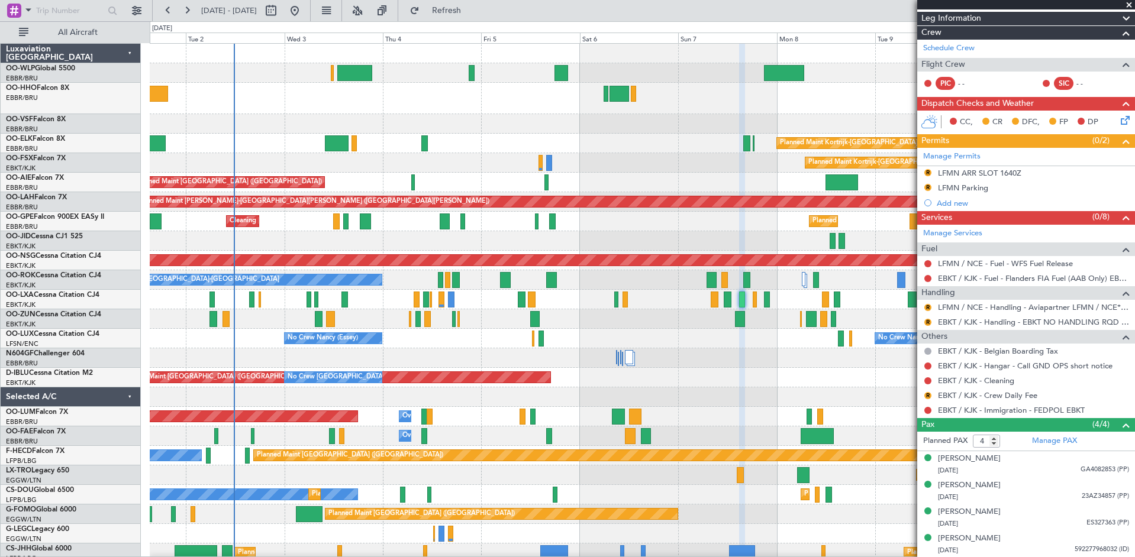
click at [760, 358] on div at bounding box center [642, 358] width 985 height 20
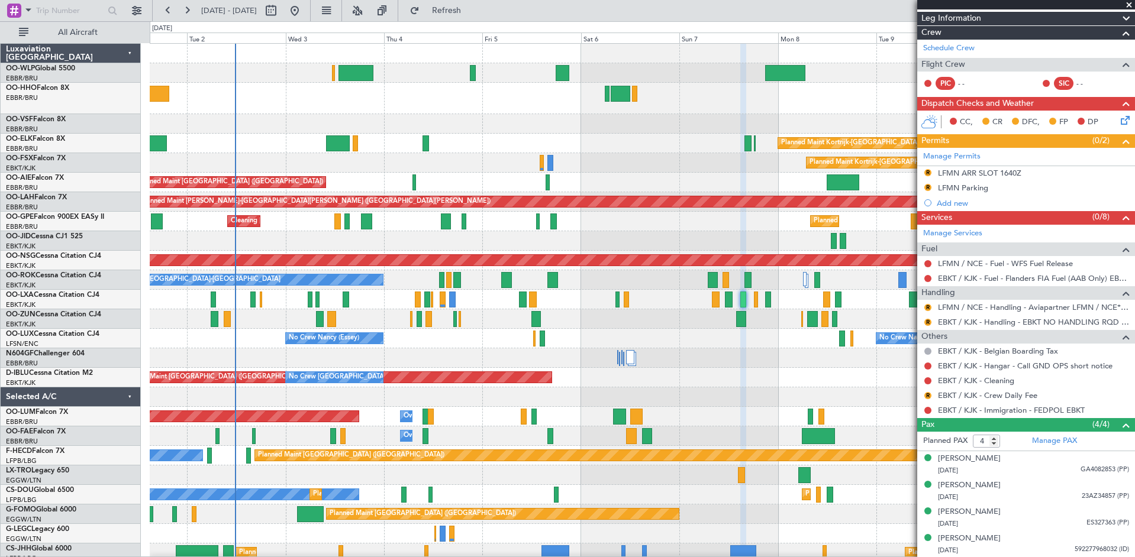
click at [746, 431] on div "Planned Maint Kortrijk-Wevelgem Planned Maint Kortrijk-Wevelgem Planned Maint L…" at bounding box center [642, 362] width 985 height 637
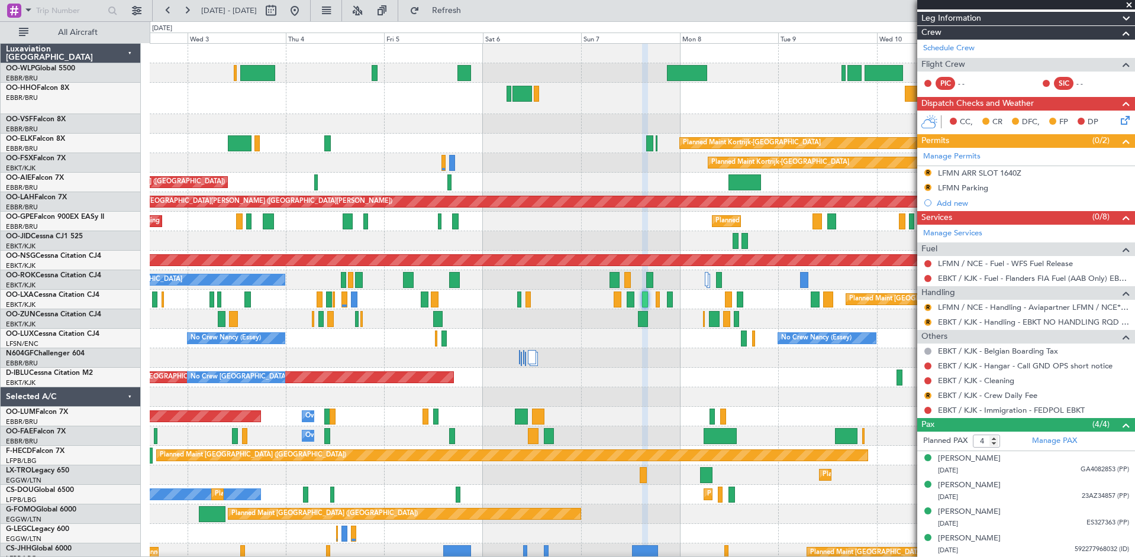
click at [636, 396] on div "Planned Maint Kortrijk-Wevelgem Planned Maint Kortrijk-Wevelgem Planned Maint L…" at bounding box center [642, 362] width 985 height 637
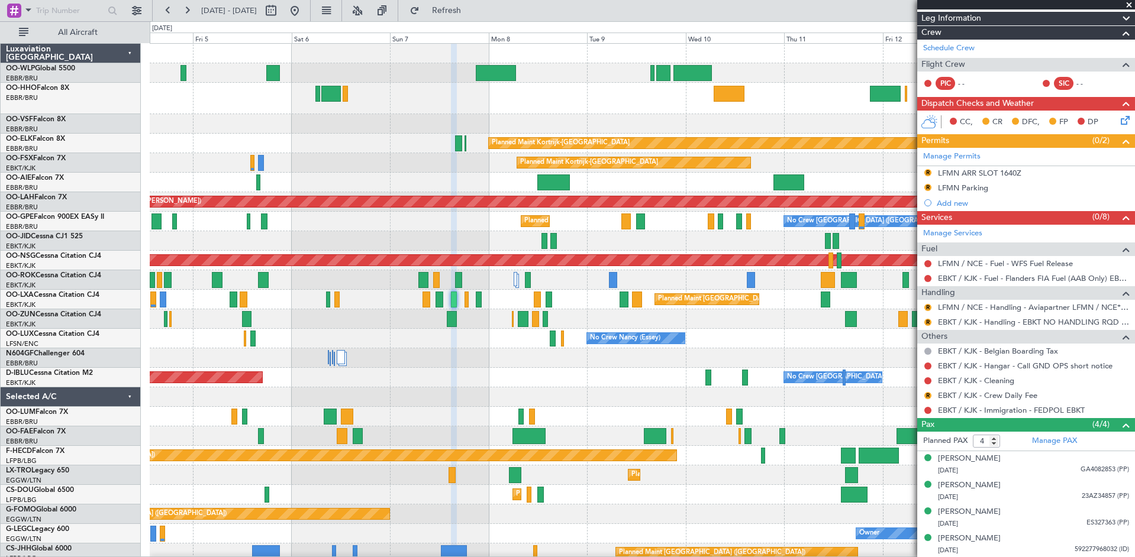
click at [518, 122] on div "Planned Maint Kortrijk-Wevelgem Planned Maint Kortrijk-Wevelgem Planned Maint L…" at bounding box center [642, 362] width 985 height 637
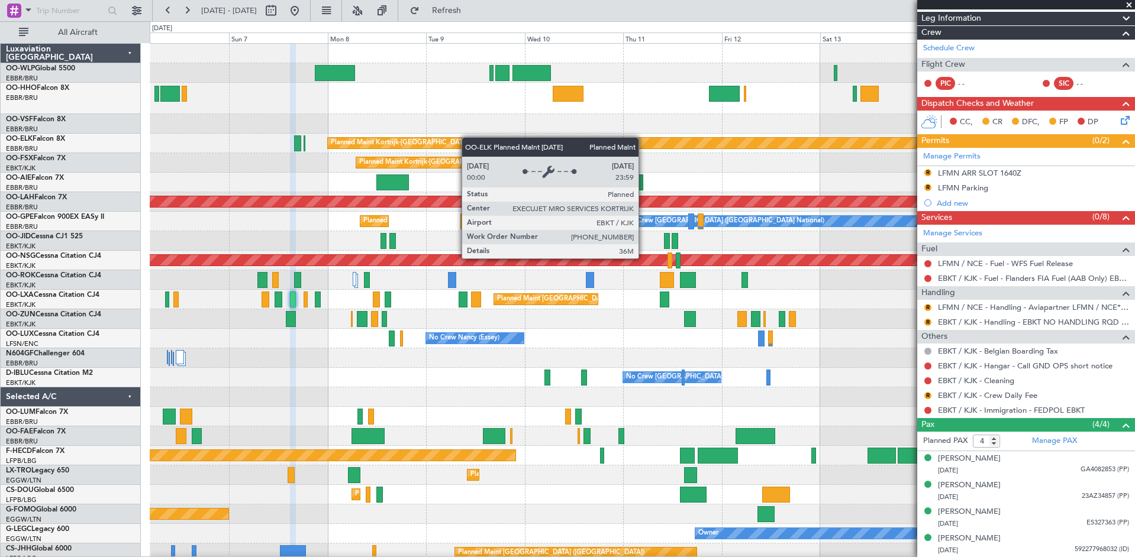
click at [440, 141] on div "Planned Maint Kortrijk-Wevelgem Planned Maint Kortrijk-Wevelgem Planned Maint A…" at bounding box center [642, 352] width 985 height 617
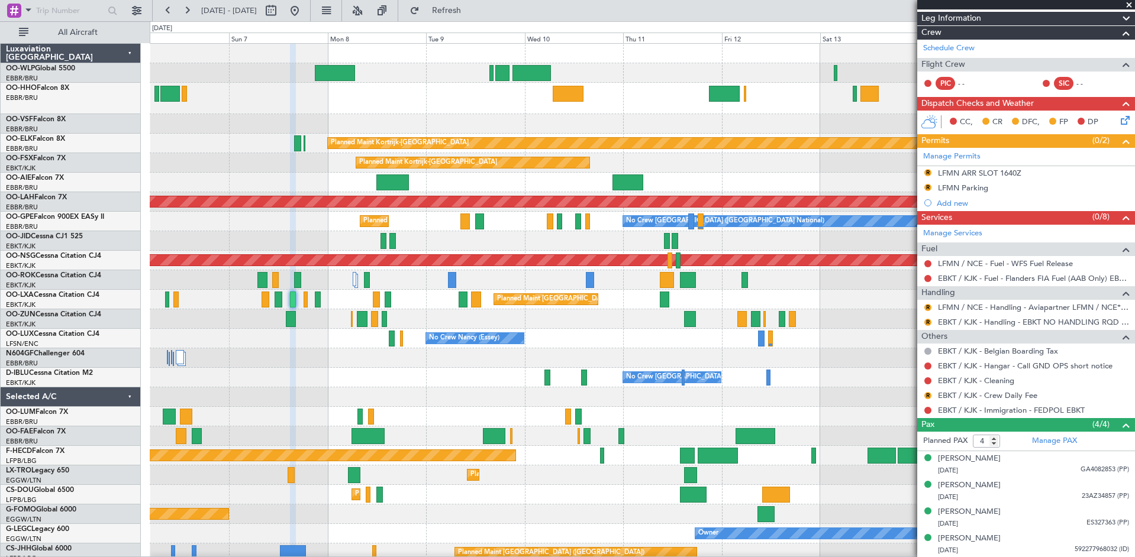
click at [659, 189] on div at bounding box center [642, 183] width 985 height 20
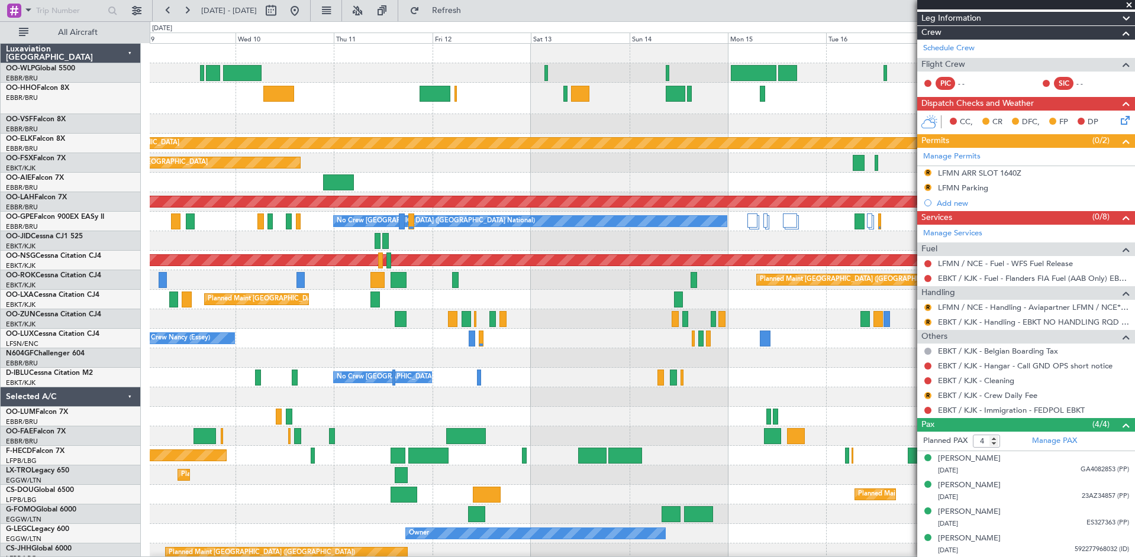
click at [437, 162] on div "Planned Maint Kortrijk-[GEOGRAPHIC_DATA]" at bounding box center [642, 163] width 985 height 20
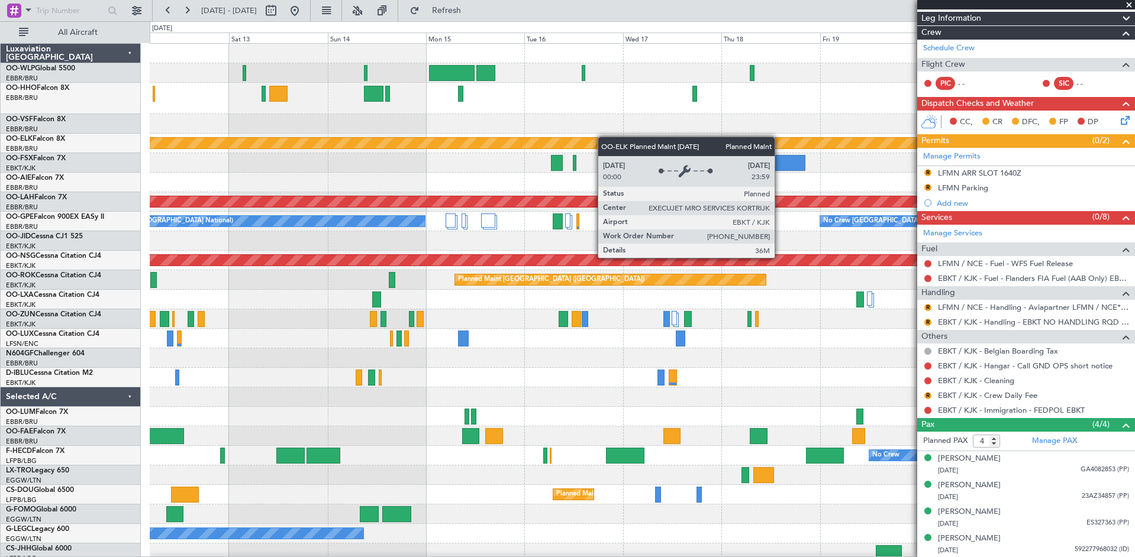
click at [556, 144] on div "Planned Maint Kortrijk-[GEOGRAPHIC_DATA]" at bounding box center [642, 144] width 985 height 20
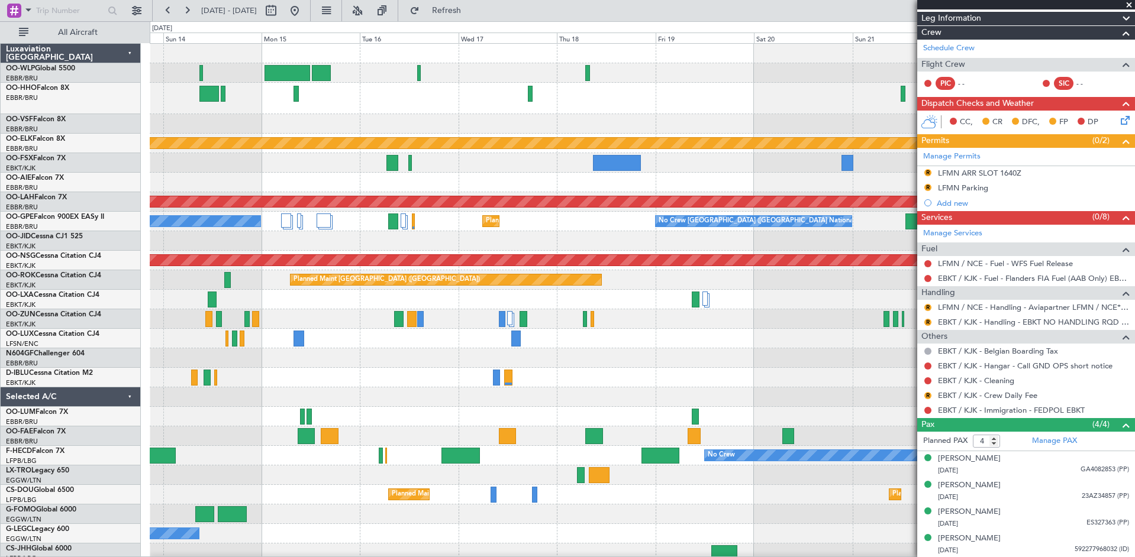
click at [716, 113] on div at bounding box center [642, 98] width 985 height 31
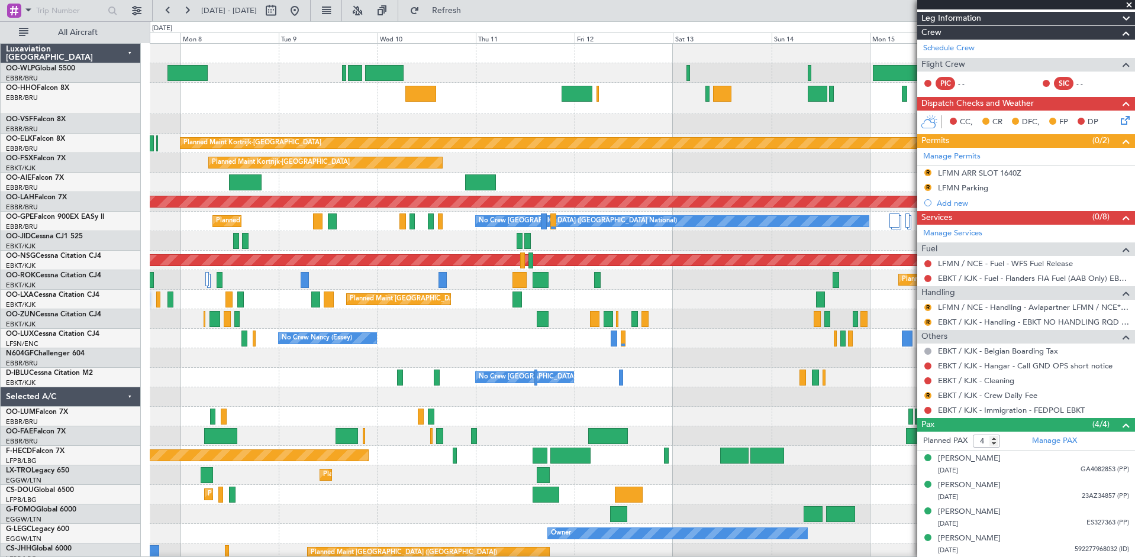
click at [1126, 170] on fb-app "13 Sep 2025 - 23 Sep 2025 Refresh Quick Links All Aircraft Planned Maint Kortri…" at bounding box center [567, 283] width 1135 height 548
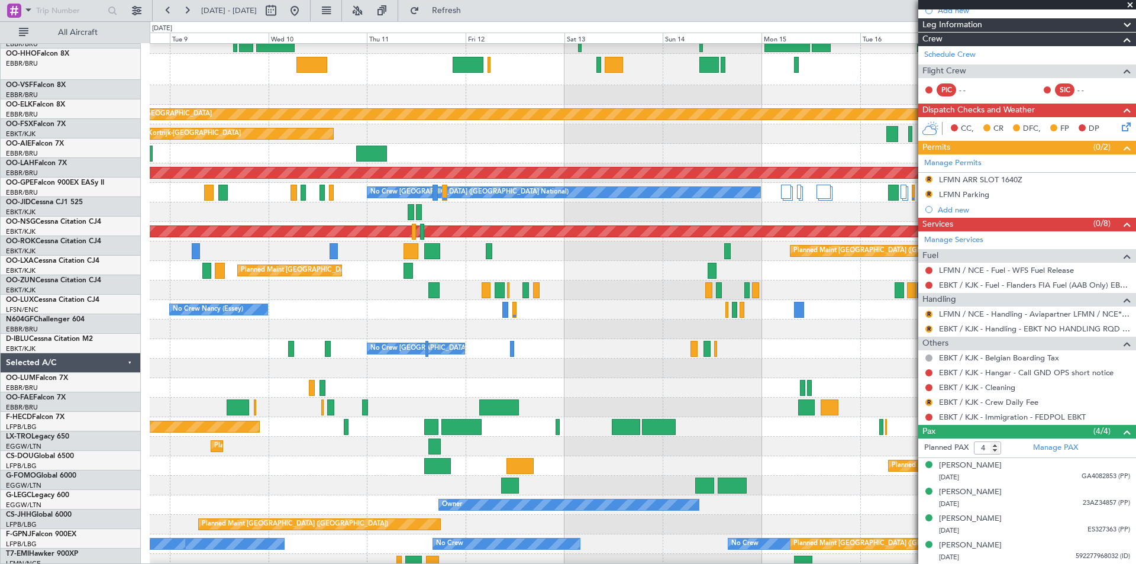
scroll to position [29, 0]
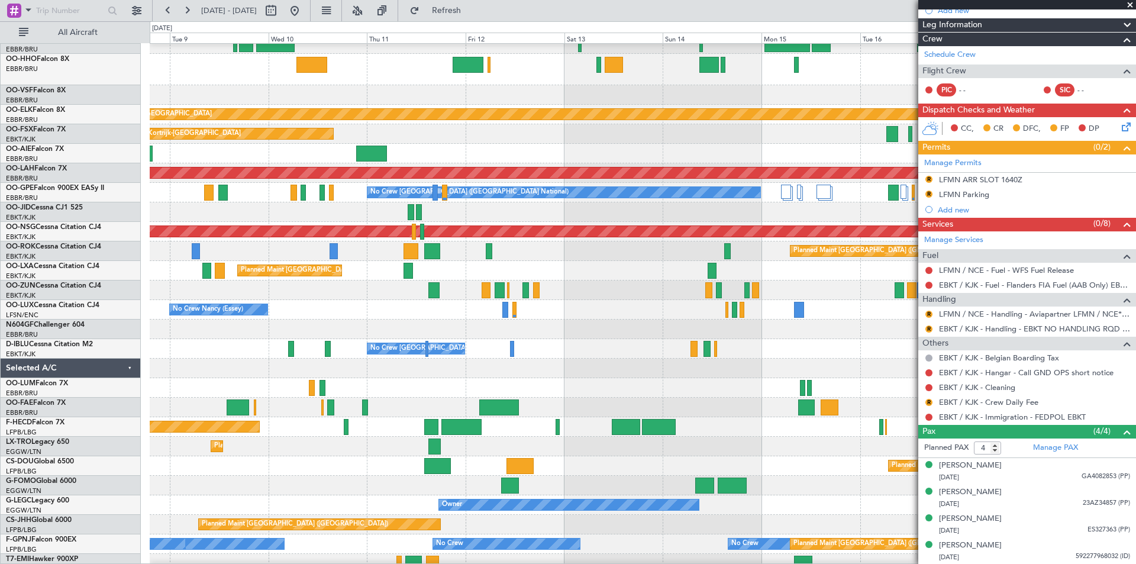
click at [382, 209] on div at bounding box center [643, 212] width 986 height 20
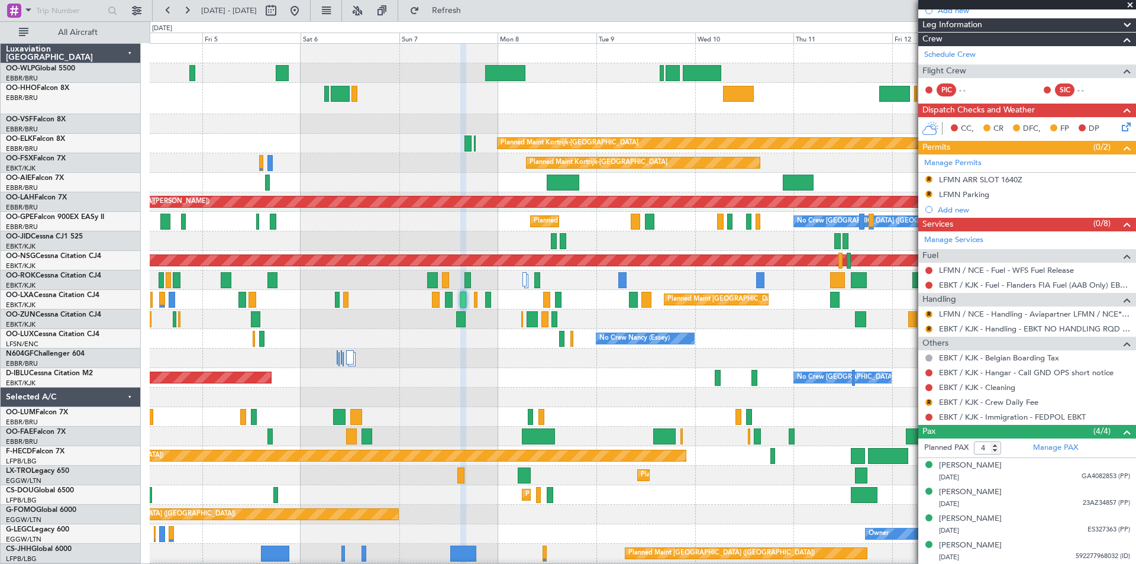
scroll to position [0, 0]
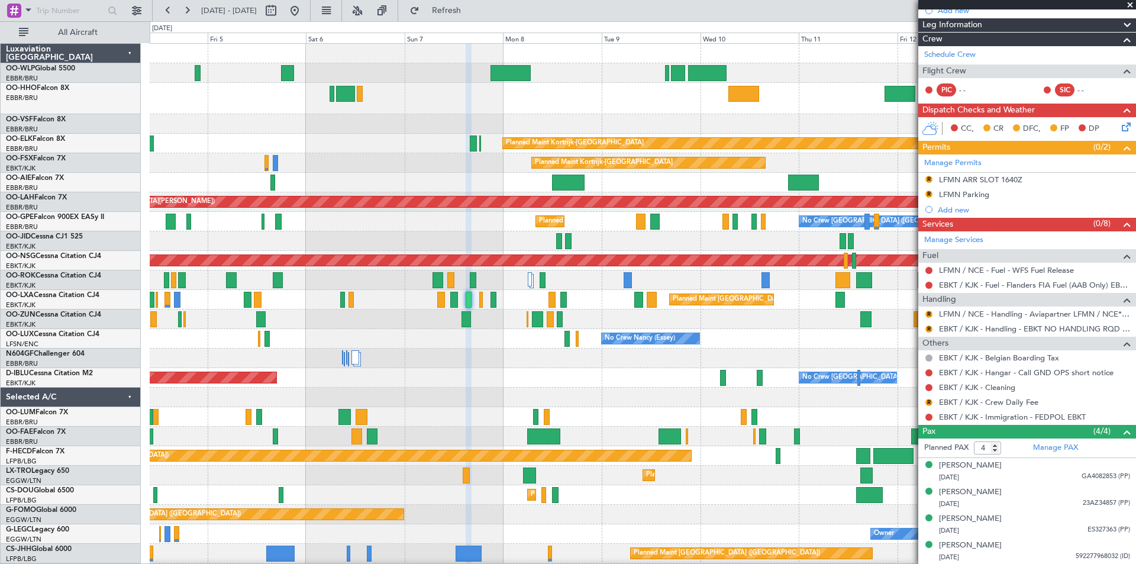
click at [688, 126] on div at bounding box center [643, 124] width 986 height 20
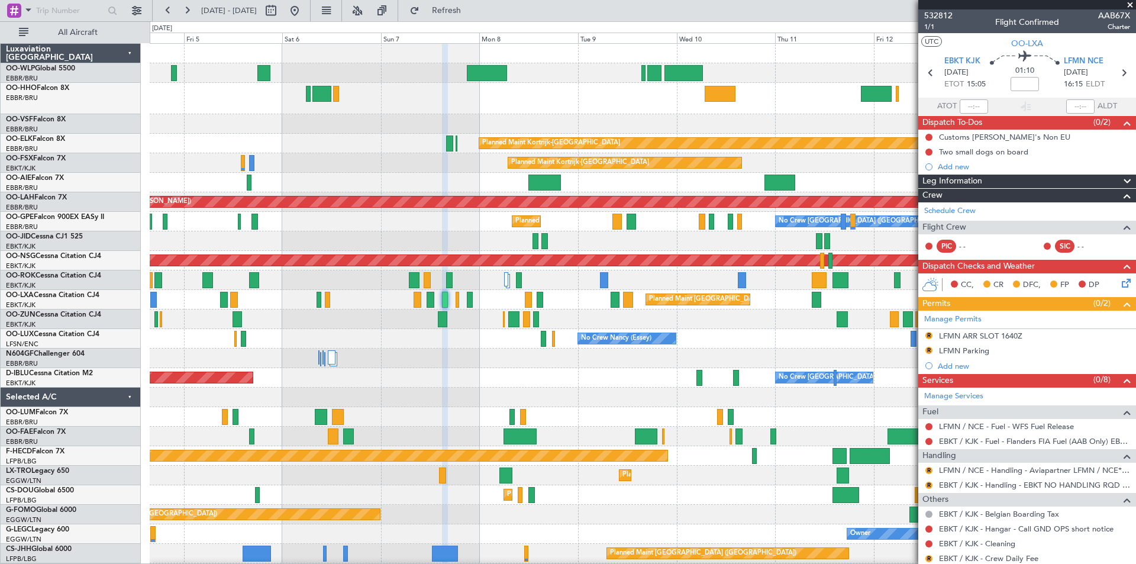
scroll to position [156, 0]
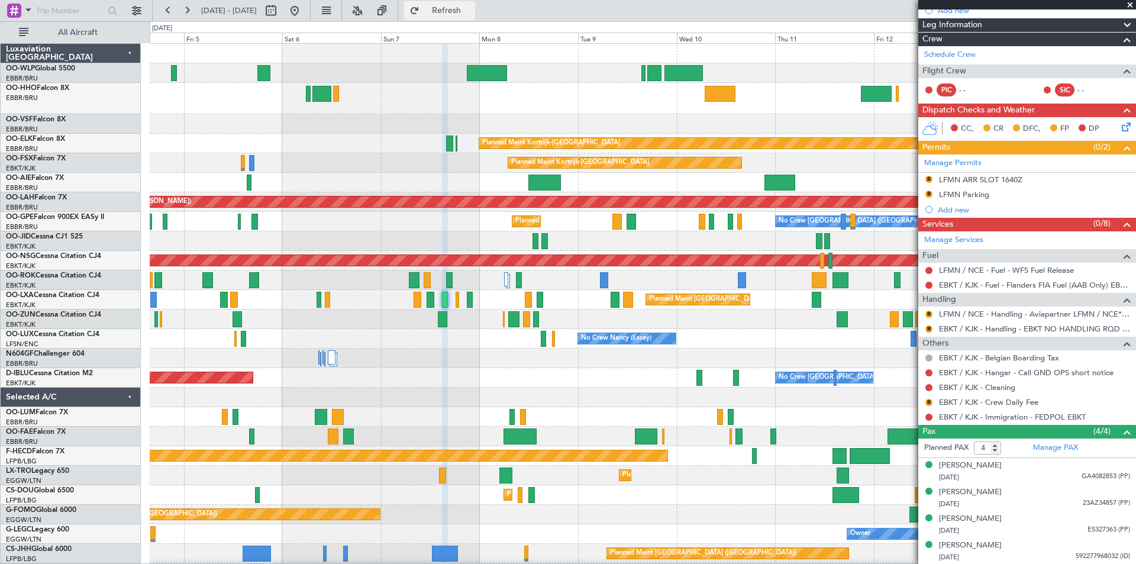
click at [475, 3] on button "Refresh" at bounding box center [439, 10] width 71 height 19
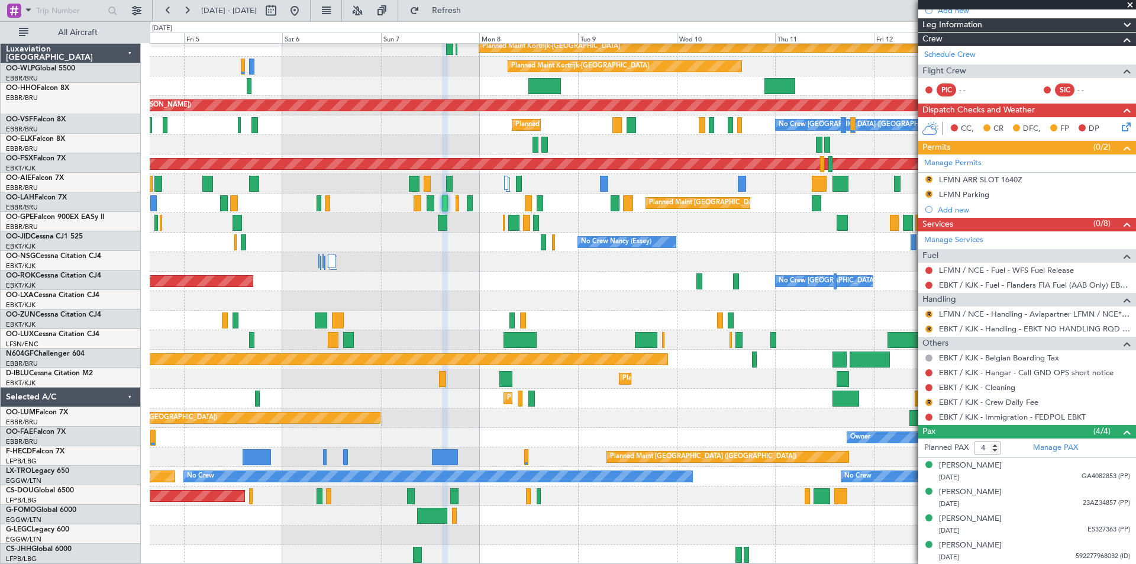
scroll to position [96, 0]
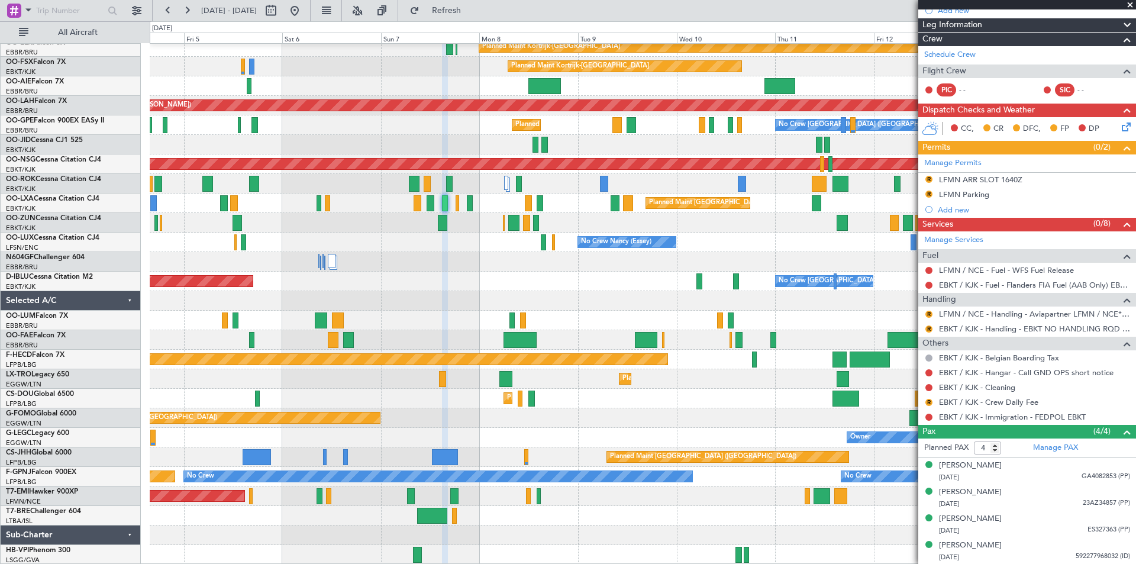
click at [311, 12] on fb-range-datepicker "[DATE] - [DATE]" at bounding box center [231, 10] width 159 height 21
click at [304, 17] on button at bounding box center [294, 10] width 19 height 19
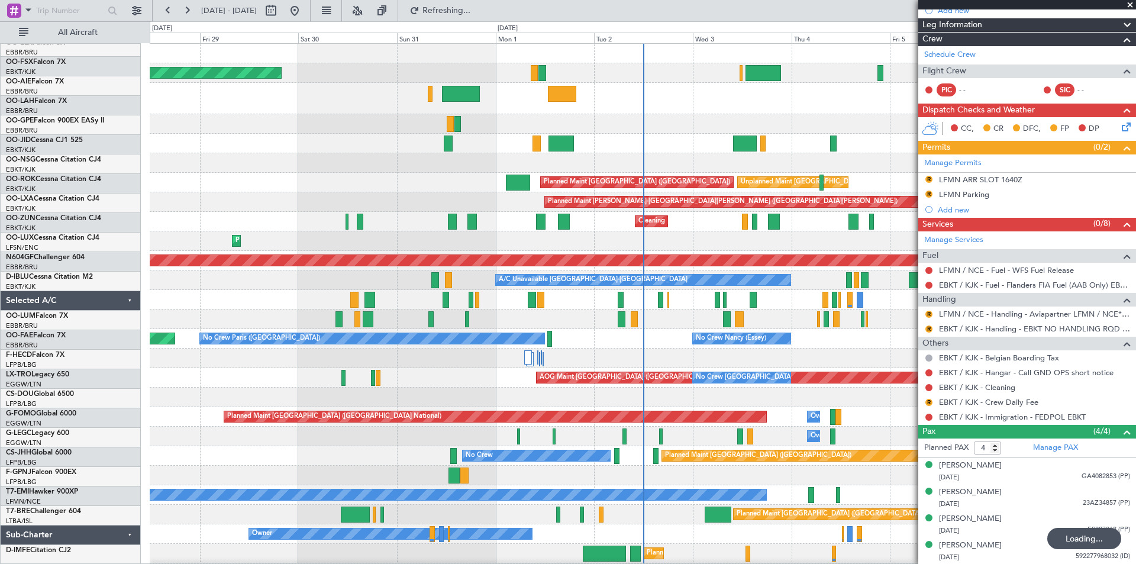
scroll to position [0, 0]
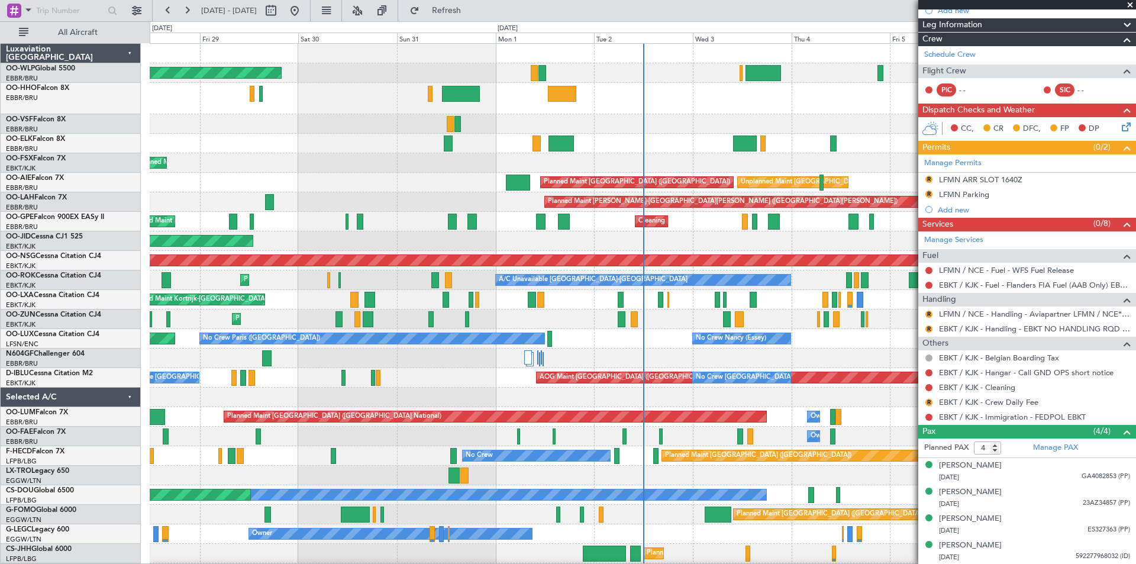
click at [664, 303] on div "Planned Maint Kortrijk-[GEOGRAPHIC_DATA] Planned Maint [GEOGRAPHIC_DATA] ([GEOG…" at bounding box center [643, 300] width 986 height 20
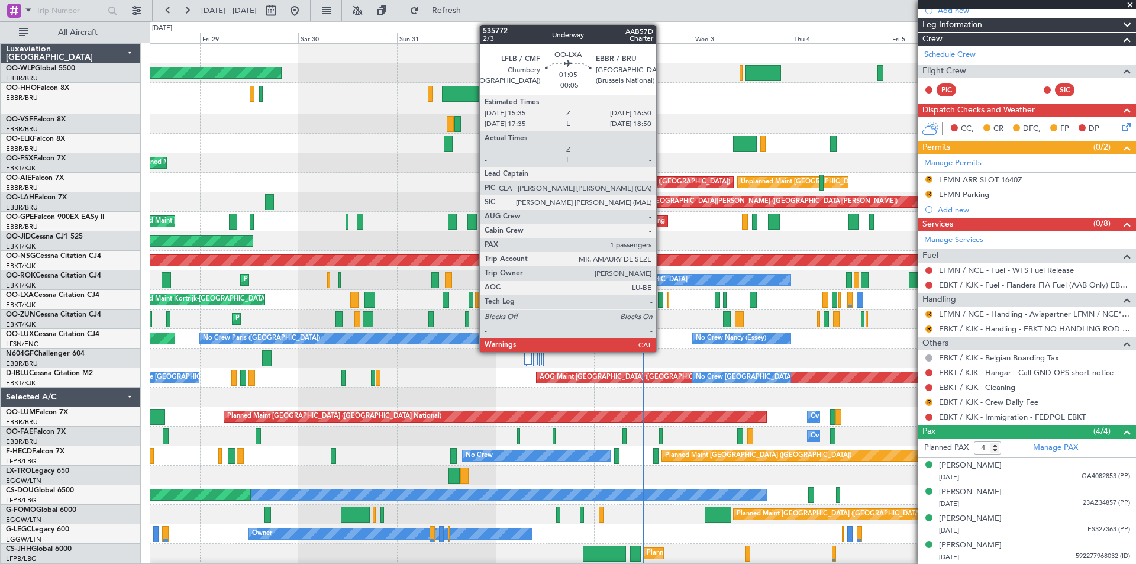
click at [661, 303] on div at bounding box center [660, 300] width 5 height 16
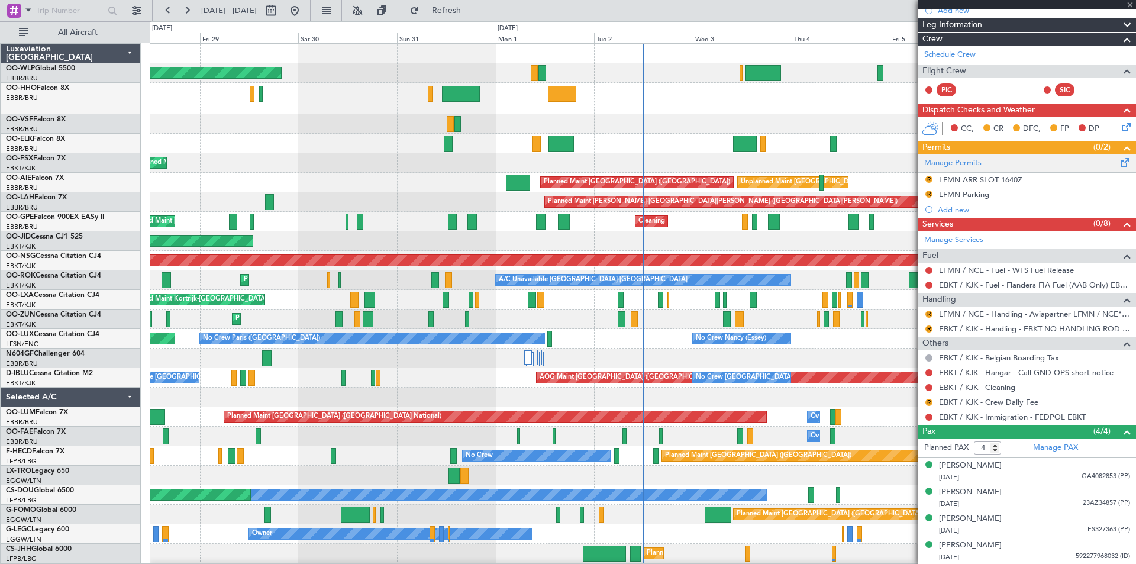
type input "-00:05"
type input "1"
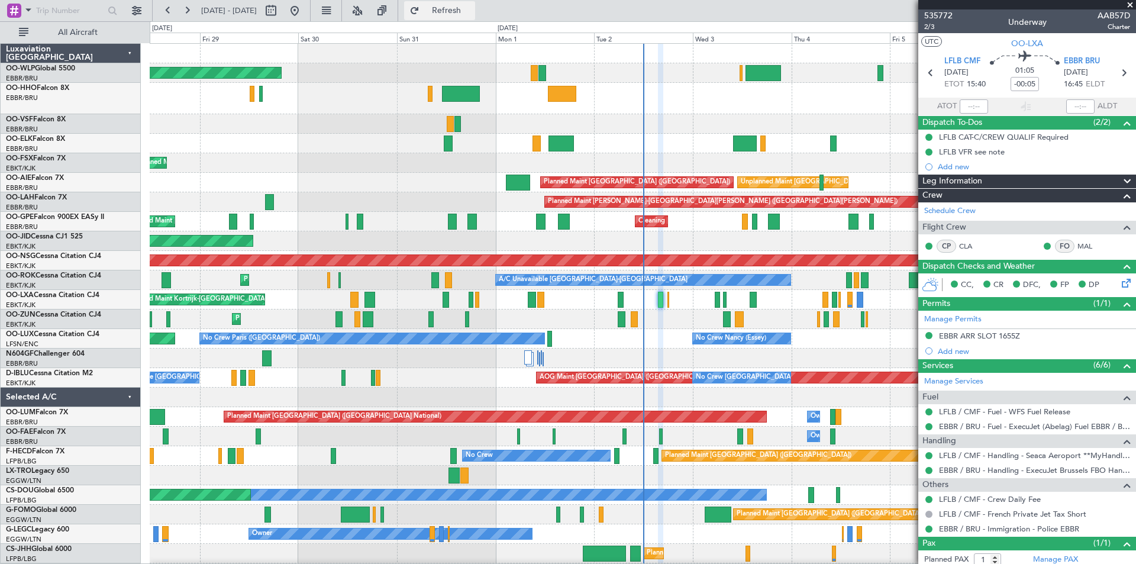
click at [472, 14] on span "Refresh" at bounding box center [447, 11] width 50 height 8
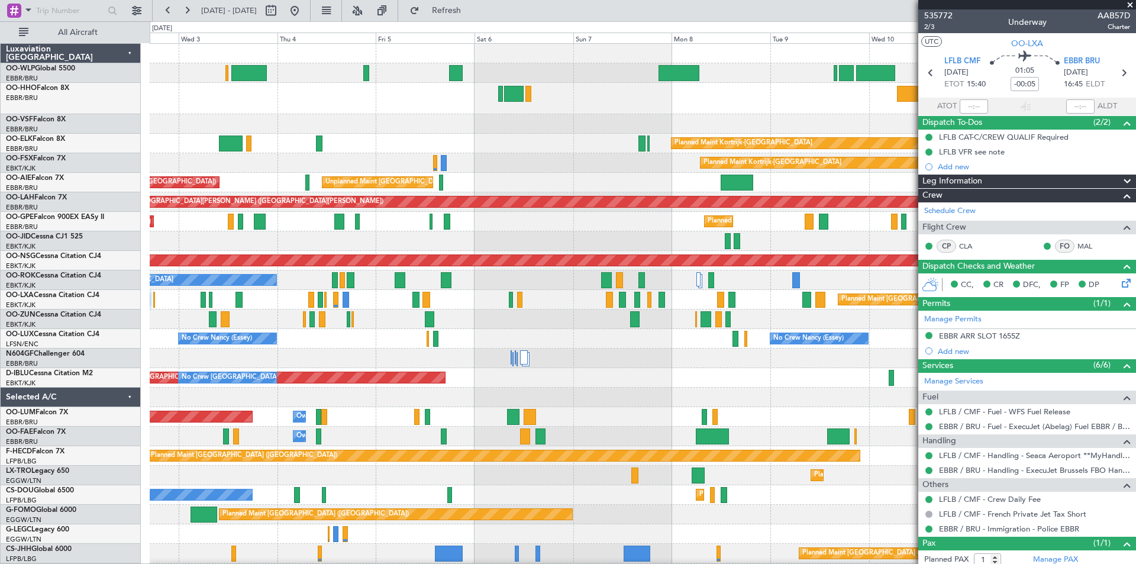
click at [282, 231] on div "Planned Maint Kortrijk-[GEOGRAPHIC_DATA] Planned Maint [GEOGRAPHIC_DATA]-[GEOGR…" at bounding box center [643, 382] width 986 height 676
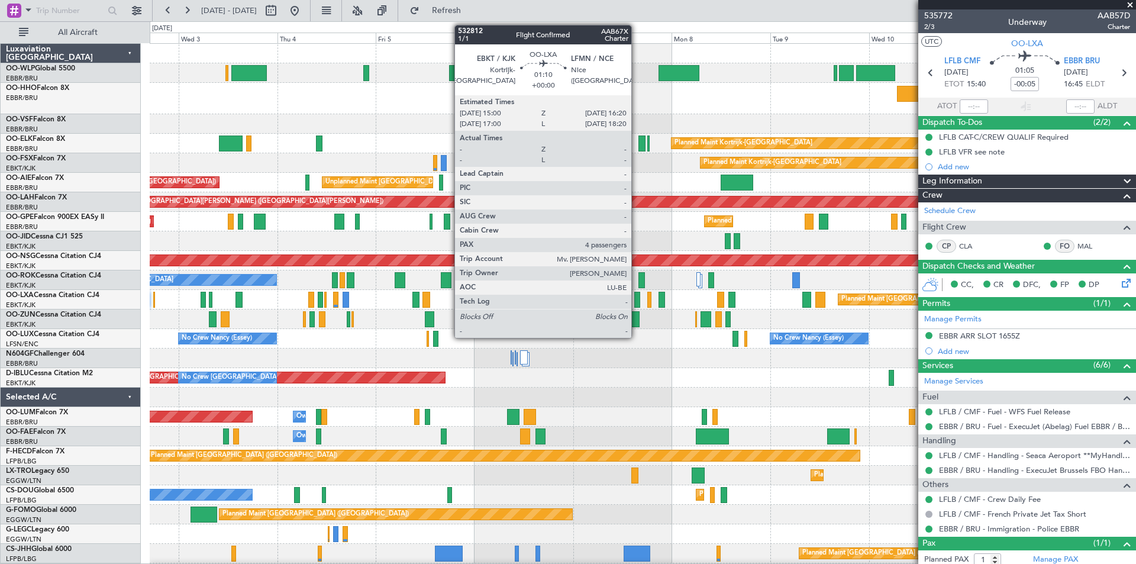
click at [637, 304] on div at bounding box center [637, 300] width 6 height 16
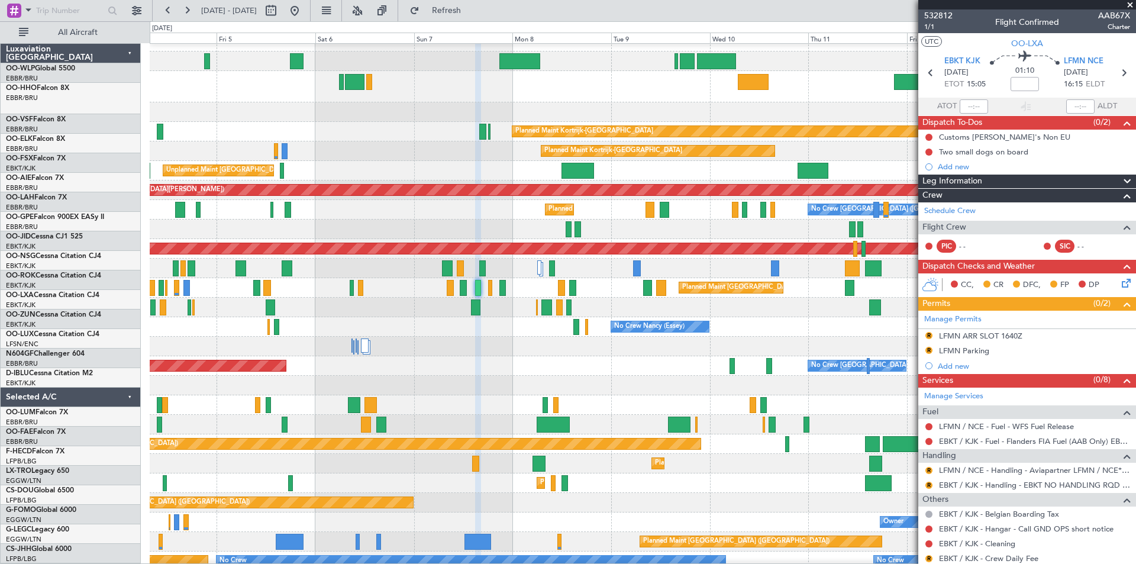
scroll to position [5, 0]
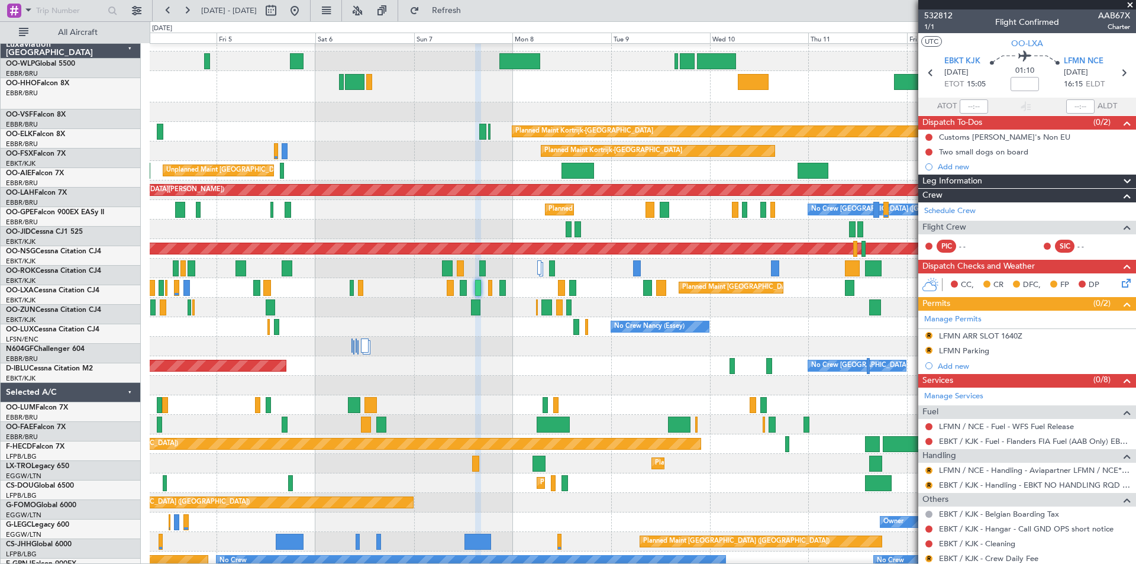
click at [438, 317] on div at bounding box center [643, 308] width 986 height 20
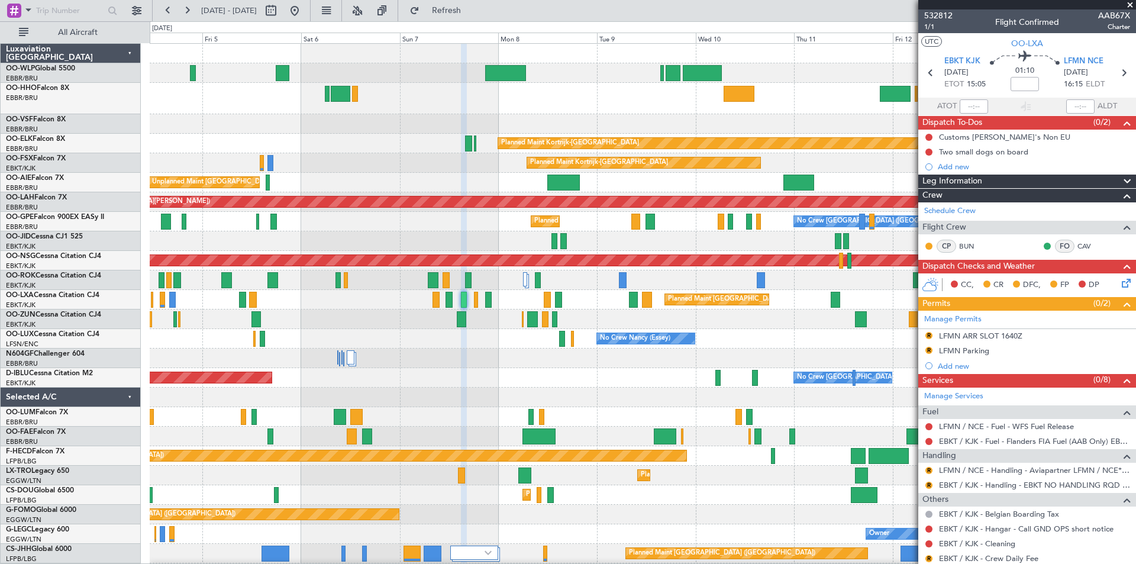
scroll to position [1, 0]
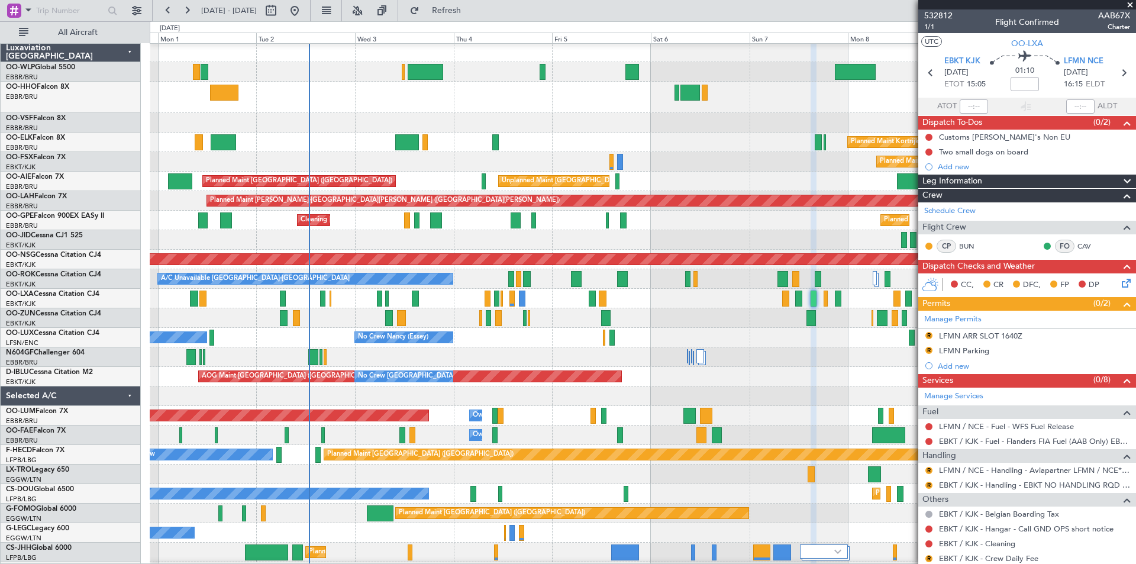
click at [712, 221] on div "Planned Maint [GEOGRAPHIC_DATA] ([GEOGRAPHIC_DATA] National) Cleaning [GEOGRAPH…" at bounding box center [643, 221] width 986 height 20
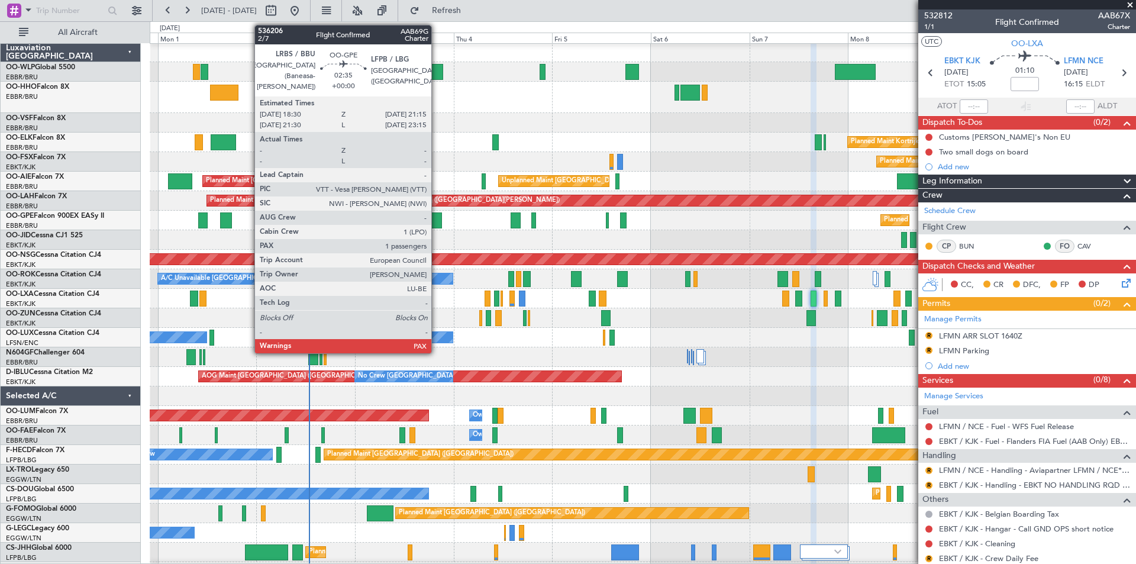
click at [437, 220] on div at bounding box center [436, 220] width 12 height 16
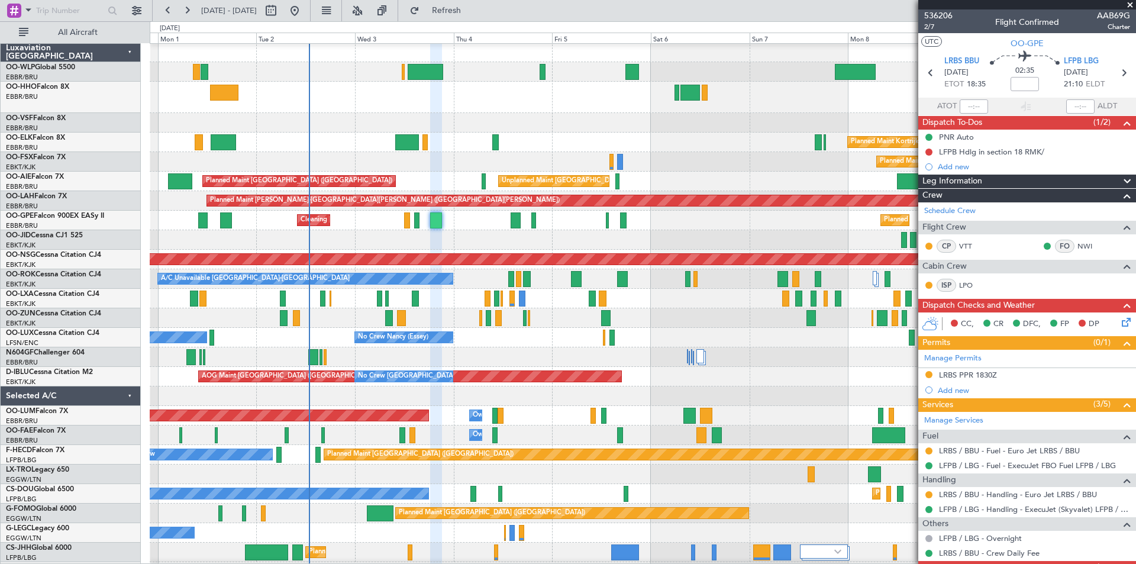
click at [1132, 3] on span at bounding box center [1130, 5] width 12 height 11
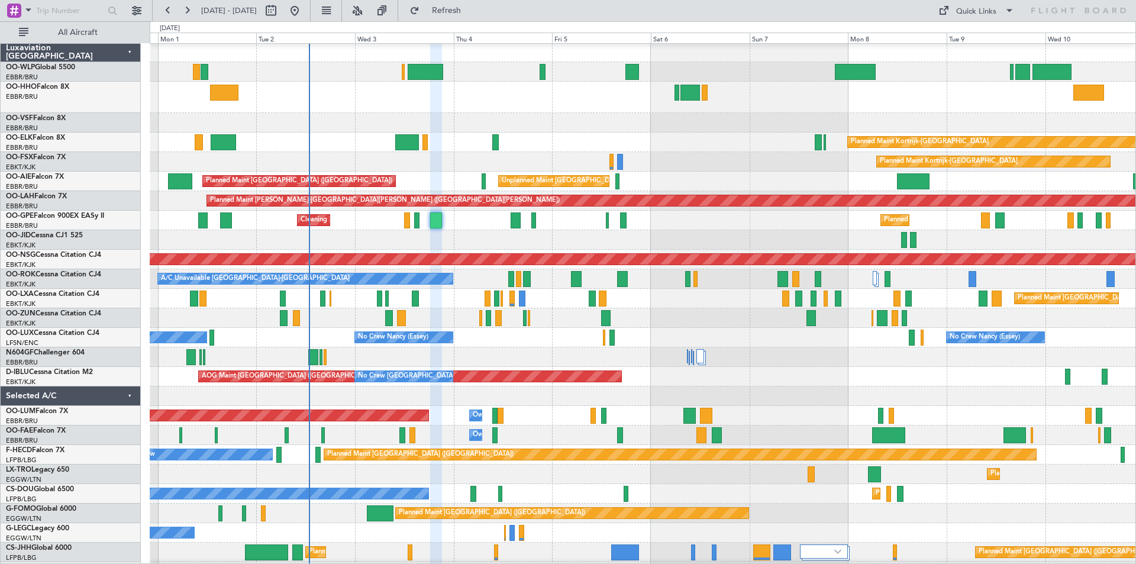
type input "0"
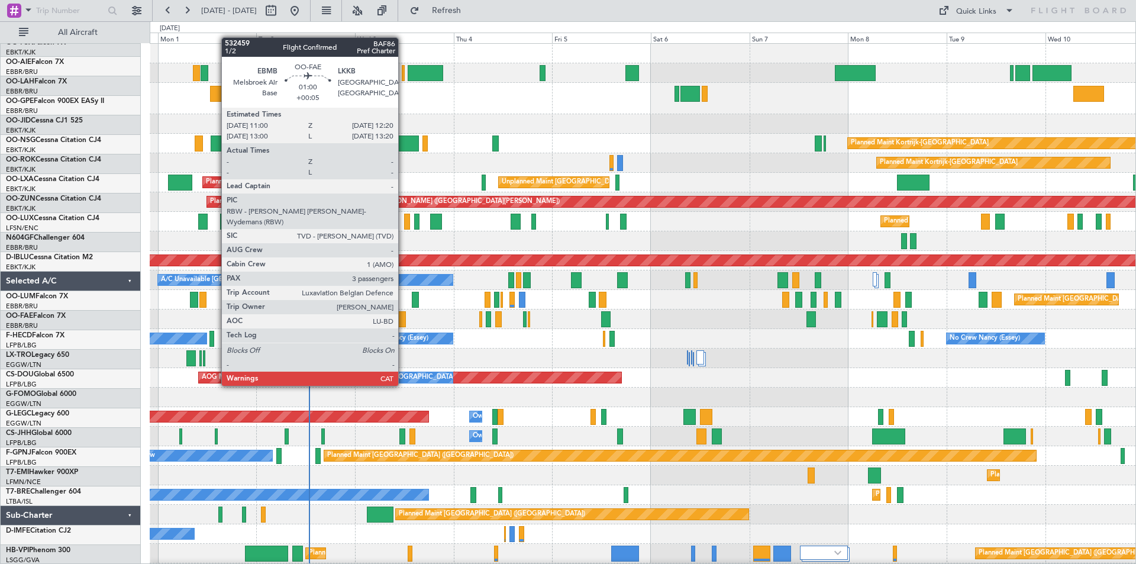
scroll to position [0, 0]
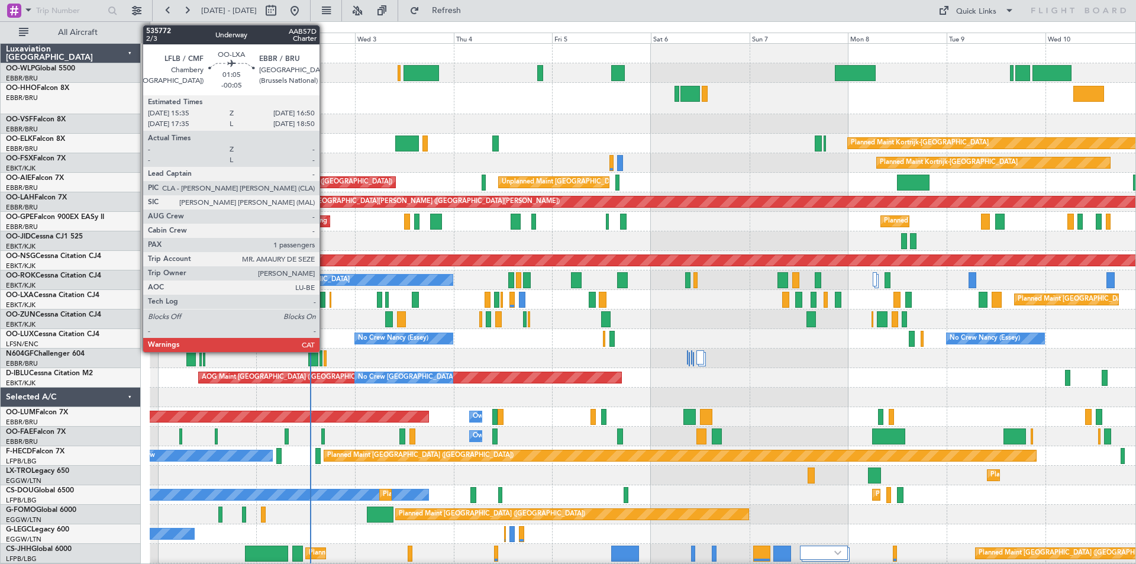
click at [325, 299] on div at bounding box center [322, 300] width 5 height 16
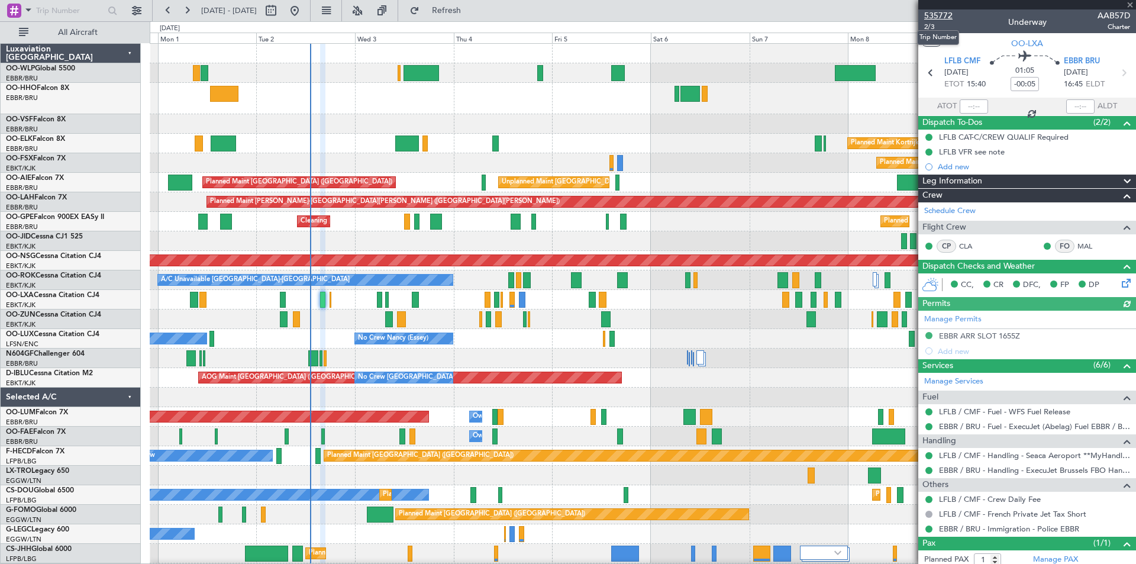
click at [943, 9] on span "535772" at bounding box center [938, 15] width 28 height 12
